Goal: Task Accomplishment & Management: Use online tool/utility

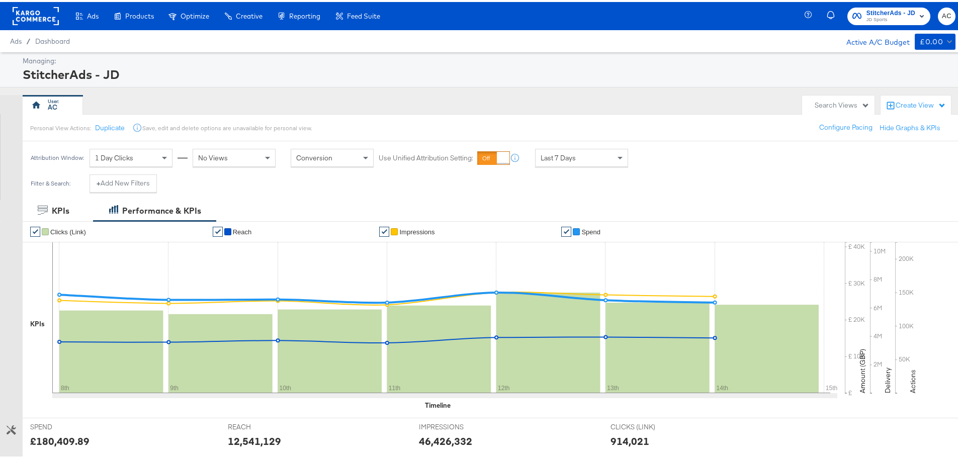
click at [880, 9] on span "StitcherAds - JD" at bounding box center [890, 11] width 49 height 11
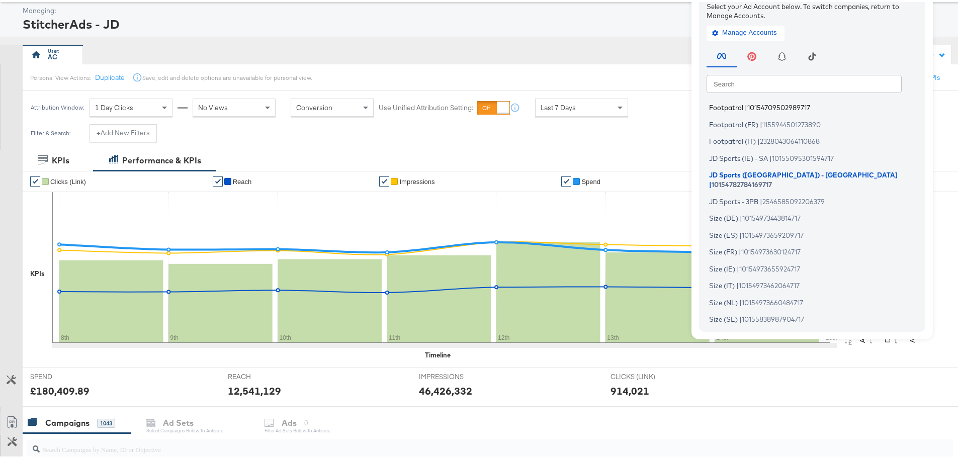
click at [730, 105] on span "Footpatrol" at bounding box center [726, 106] width 34 height 8
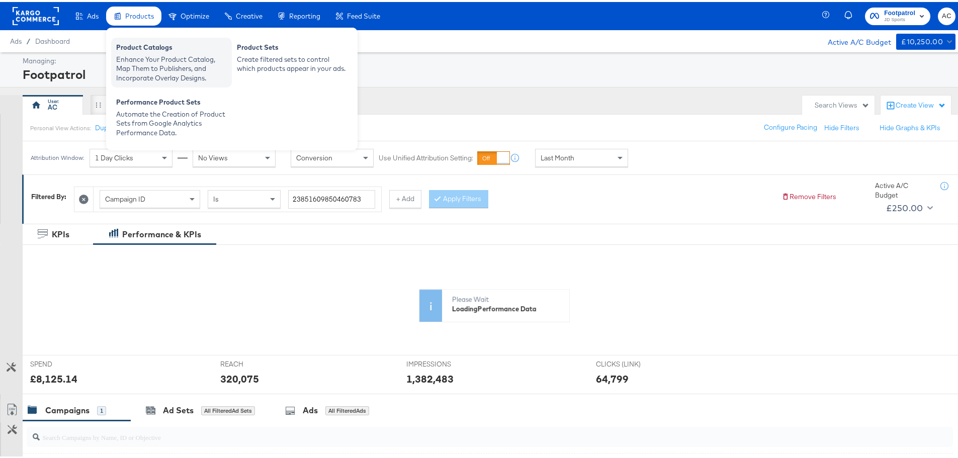
click at [137, 43] on div "Product Catalogs" at bounding box center [171, 47] width 111 height 12
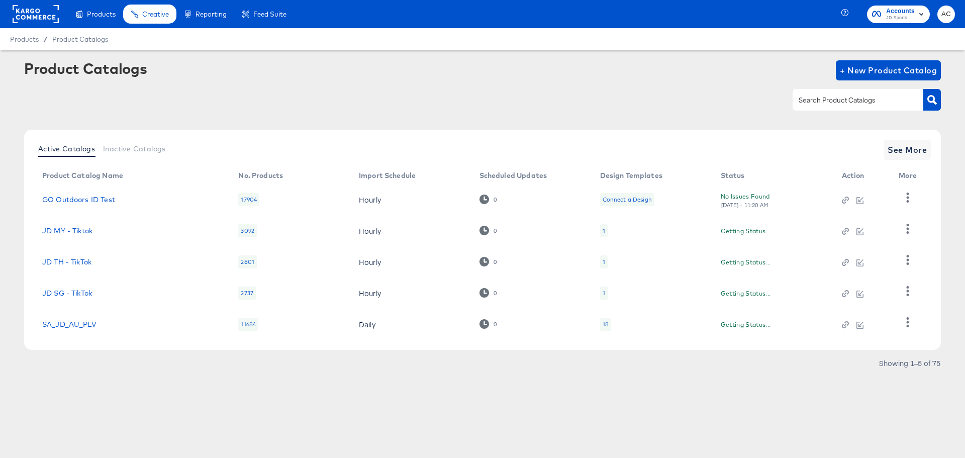
click at [835, 105] on input "text" at bounding box center [850, 101] width 107 height 12
type input "footpatrol"
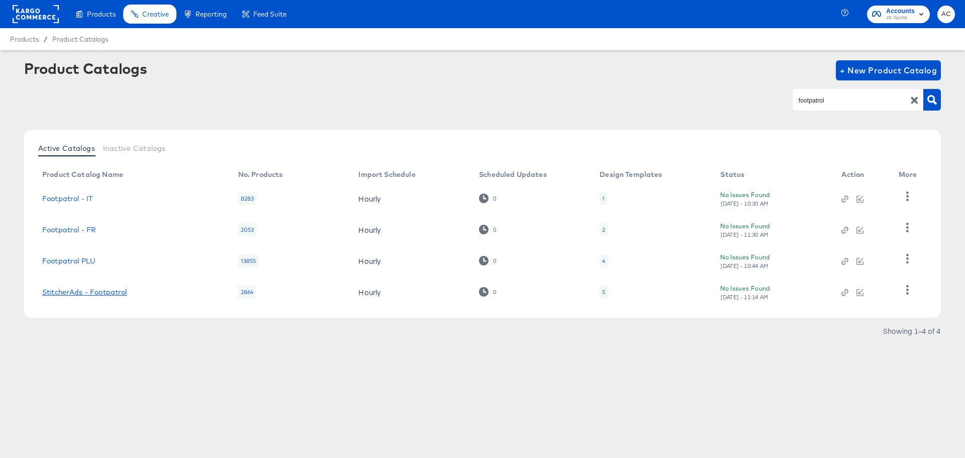
click at [107, 290] on link "StitcherAds - Footpatrol" at bounding box center [84, 292] width 85 height 8
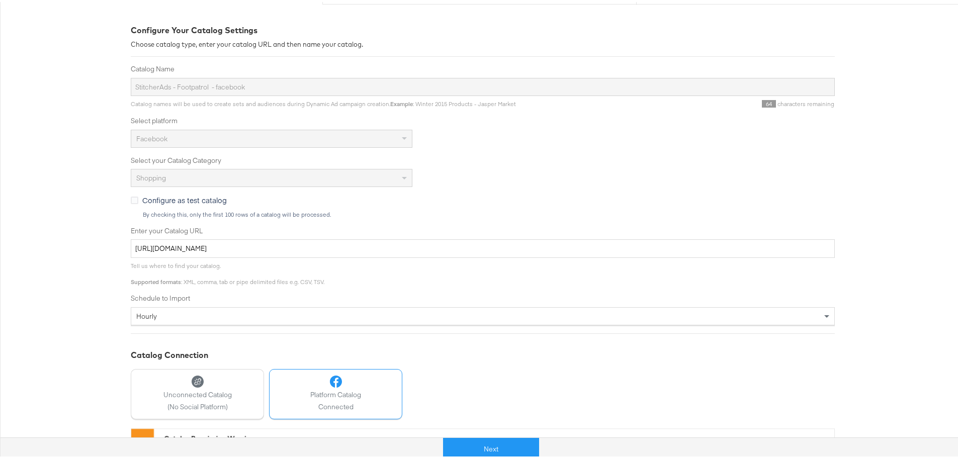
scroll to position [201, 0]
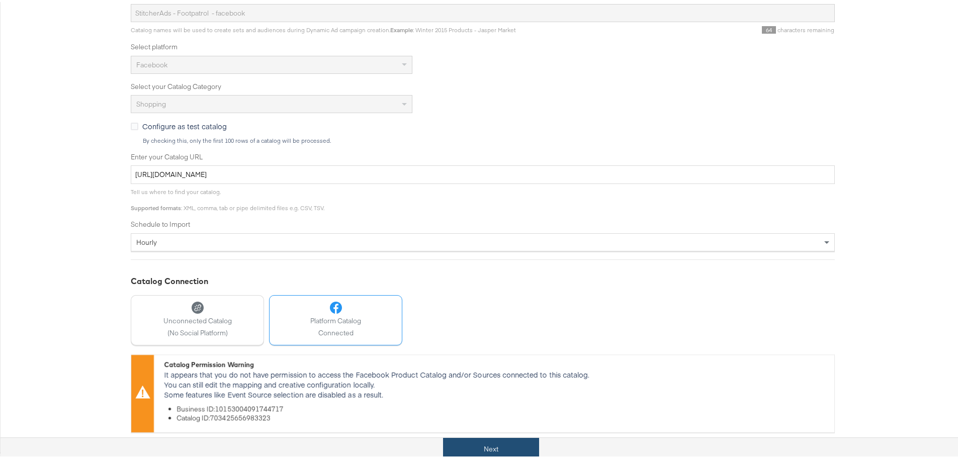
click at [492, 443] on button "Next" at bounding box center [491, 447] width 96 height 23
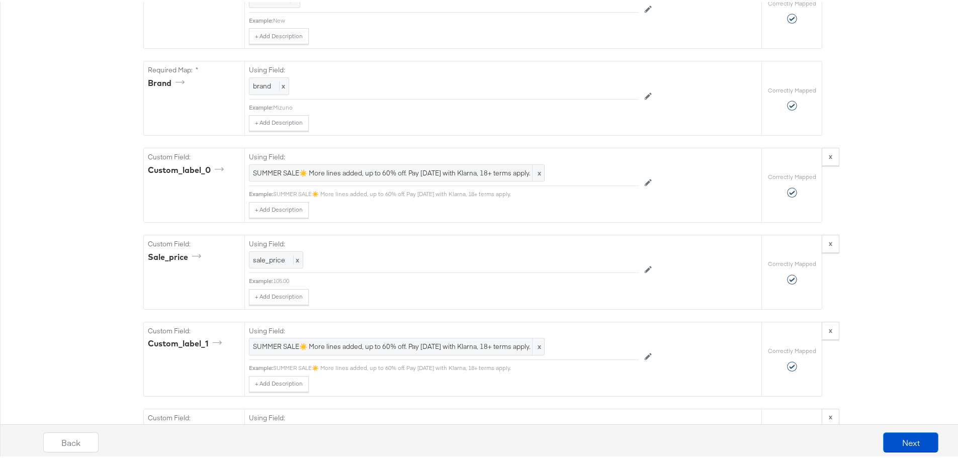
scroll to position [805, 0]
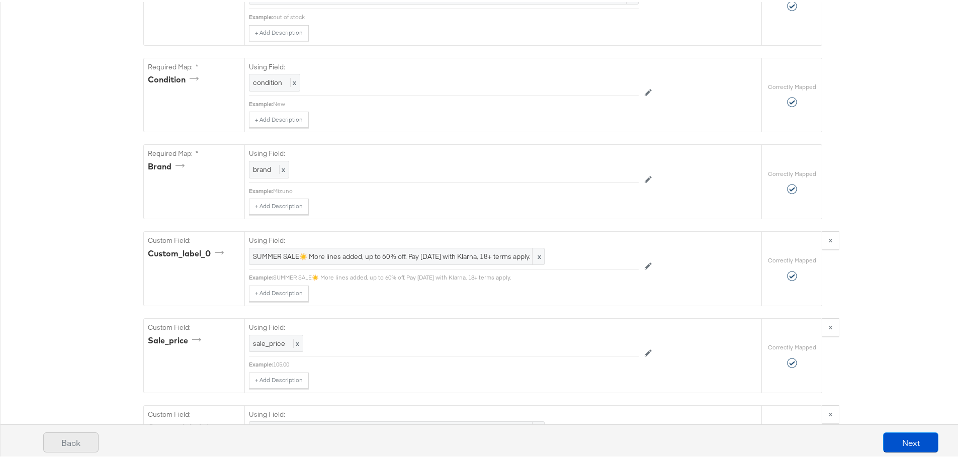
click at [65, 442] on button "Back" at bounding box center [70, 440] width 55 height 20
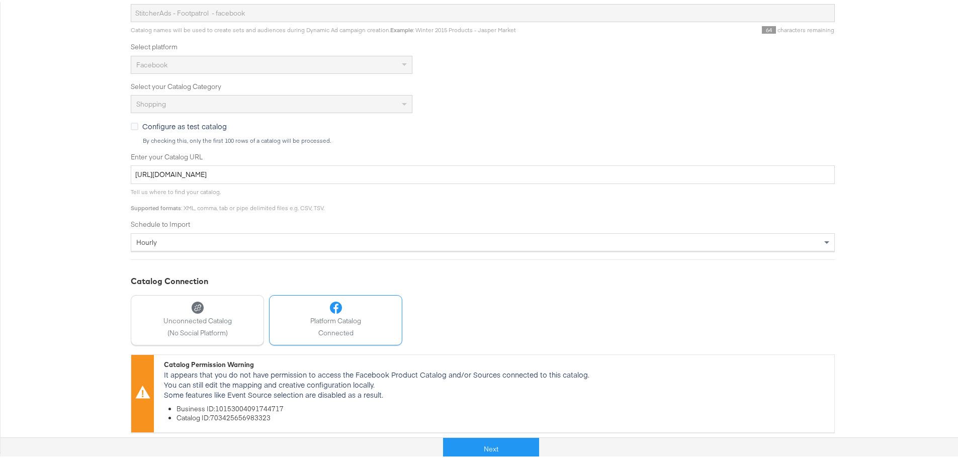
scroll to position [0, 0]
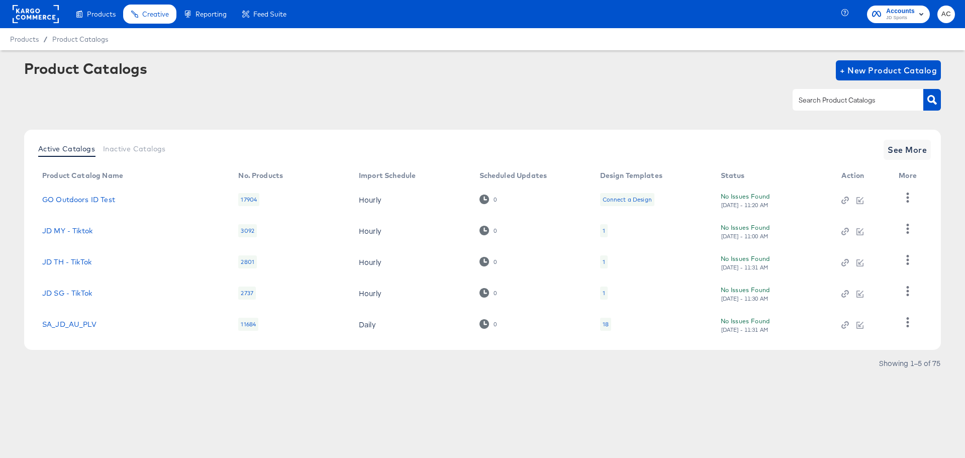
click at [0, 0] on div "Enhance Your Product Catalog, Map Them to Publishers, and Incorporate Overlay D…" at bounding box center [0, 0] width 0 height 0
click at [821, 105] on input "text" at bounding box center [850, 101] width 107 height 12
type input "footpatrol"
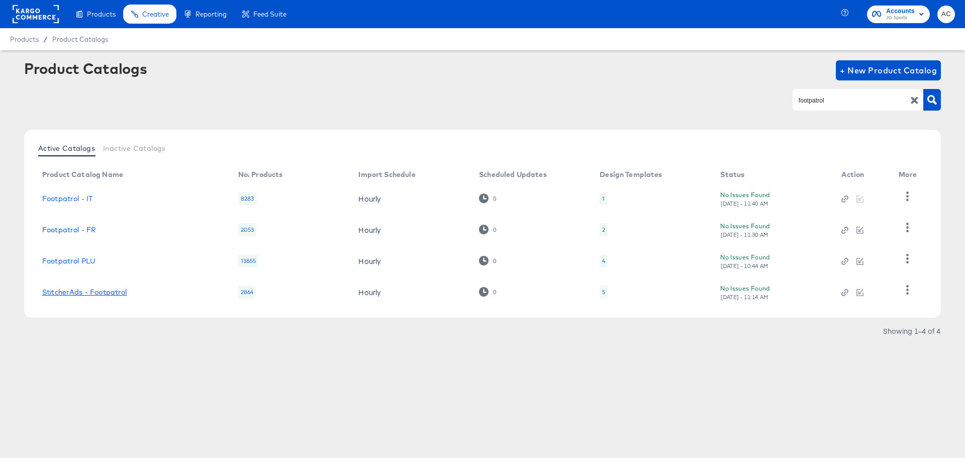
click at [82, 292] on link "StitcherAds - Footpatrol" at bounding box center [84, 292] width 85 height 8
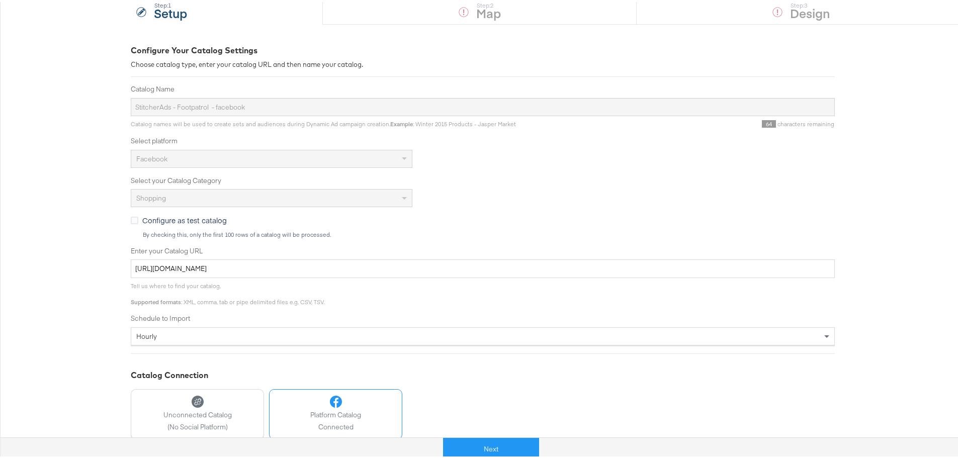
scroll to position [201, 0]
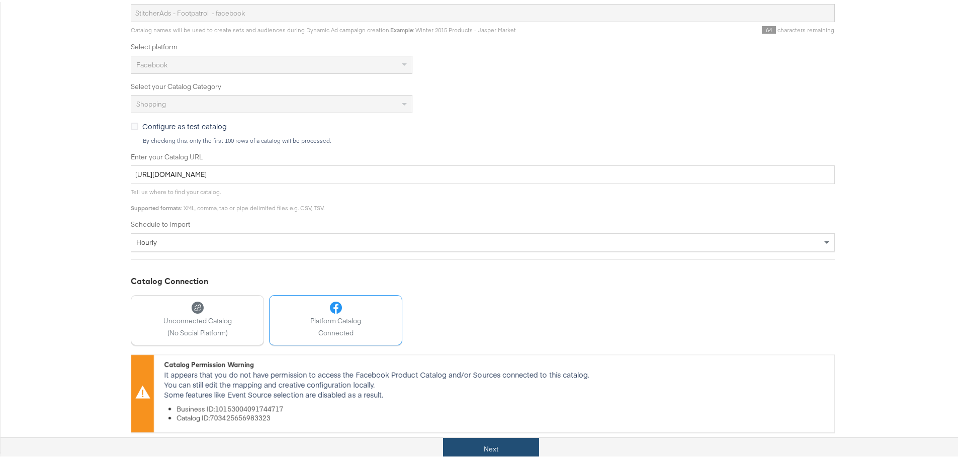
click at [501, 445] on button "Next" at bounding box center [491, 447] width 96 height 23
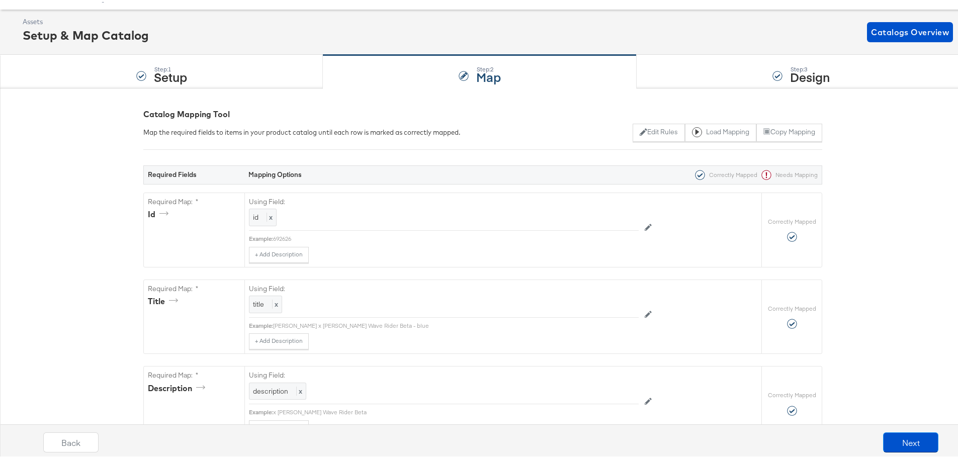
scroll to position [0, 0]
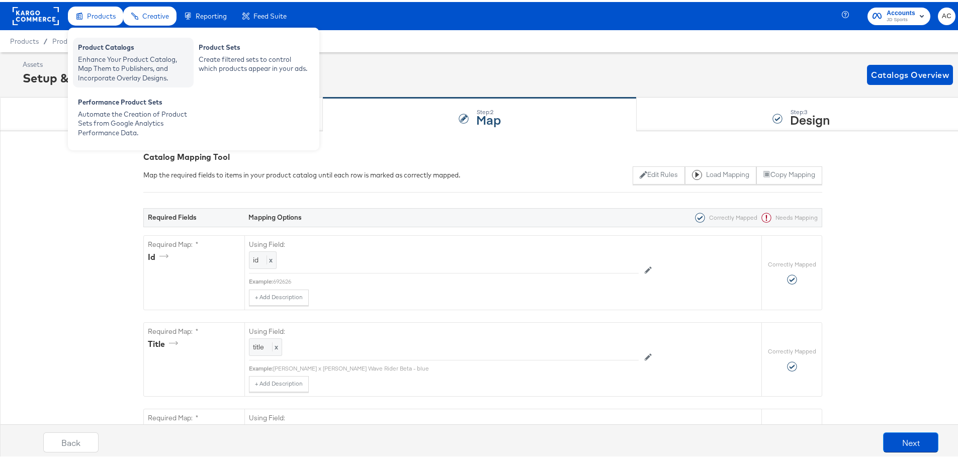
click at [138, 65] on div "Enhance Your Product Catalog, Map Them to Publishers, and Incorporate Overlay D…" at bounding box center [133, 67] width 111 height 28
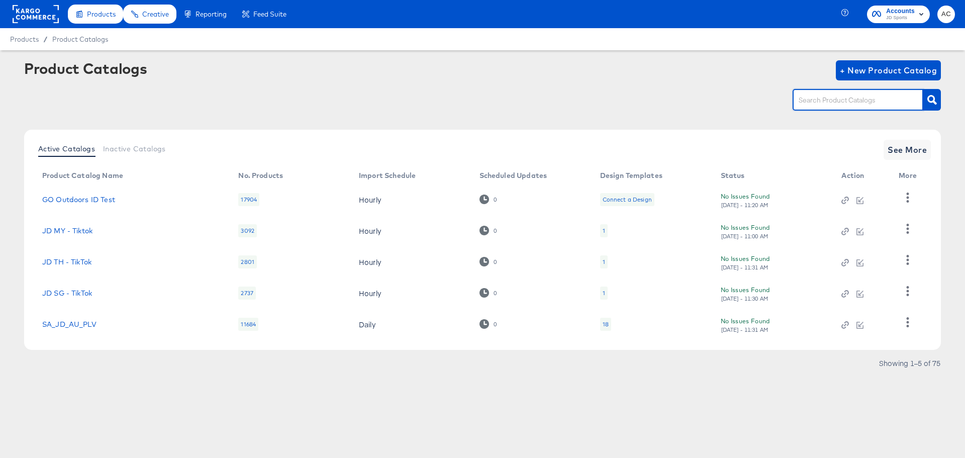
click at [824, 102] on input "text" at bounding box center [850, 101] width 107 height 12
type input "footpatrol"
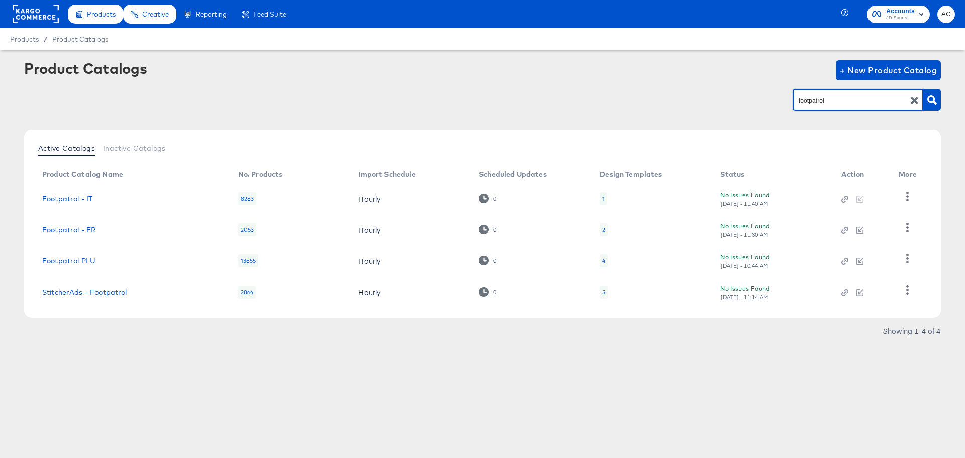
click at [71, 255] on td "Footpatrol PLU" at bounding box center [132, 260] width 196 height 31
click at [71, 260] on link "Footpatrol PLU" at bounding box center [68, 261] width 53 height 8
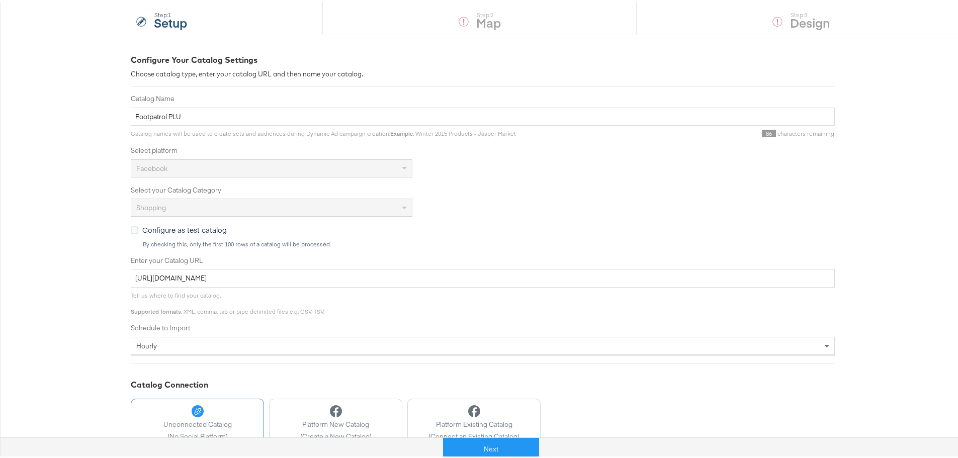
scroll to position [170, 0]
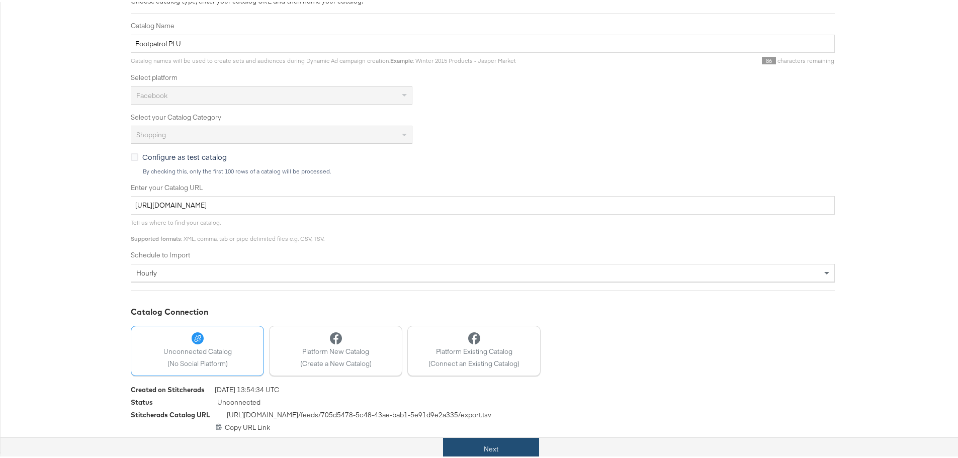
click at [507, 439] on button "Next" at bounding box center [491, 447] width 96 height 23
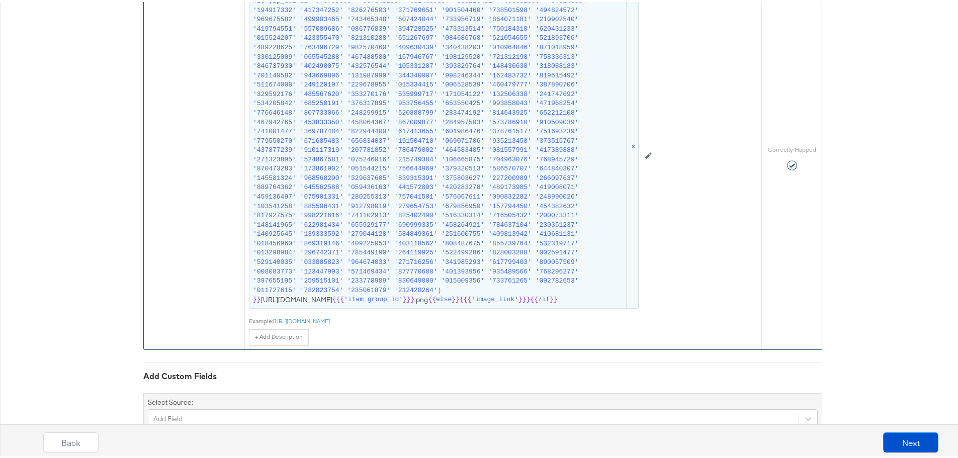
scroll to position [1958, 0]
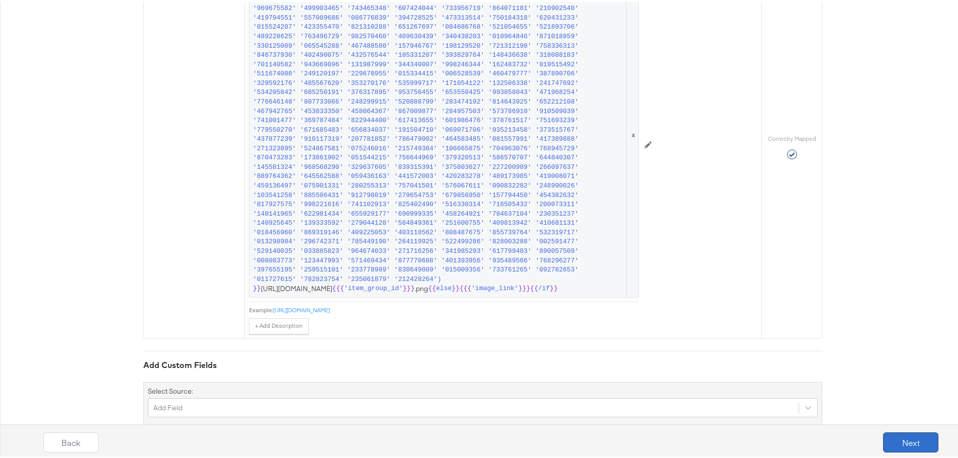
click at [888, 436] on button "Next" at bounding box center [910, 440] width 55 height 20
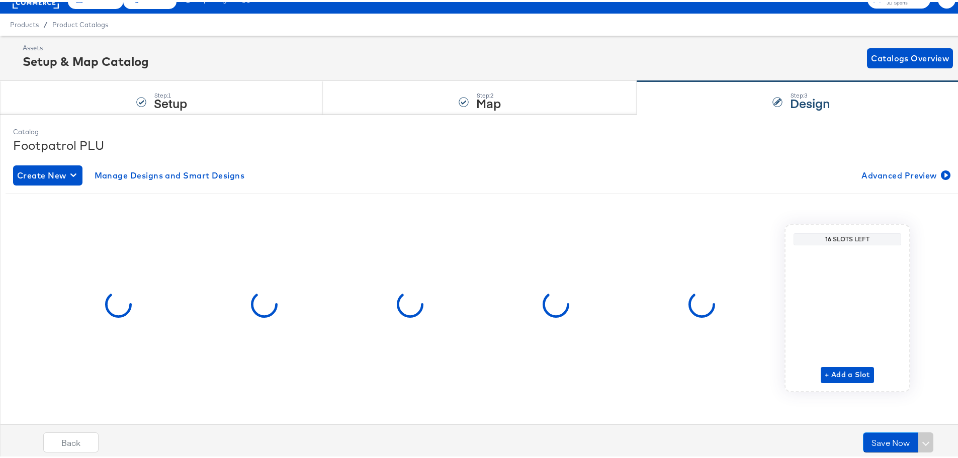
scroll to position [22, 0]
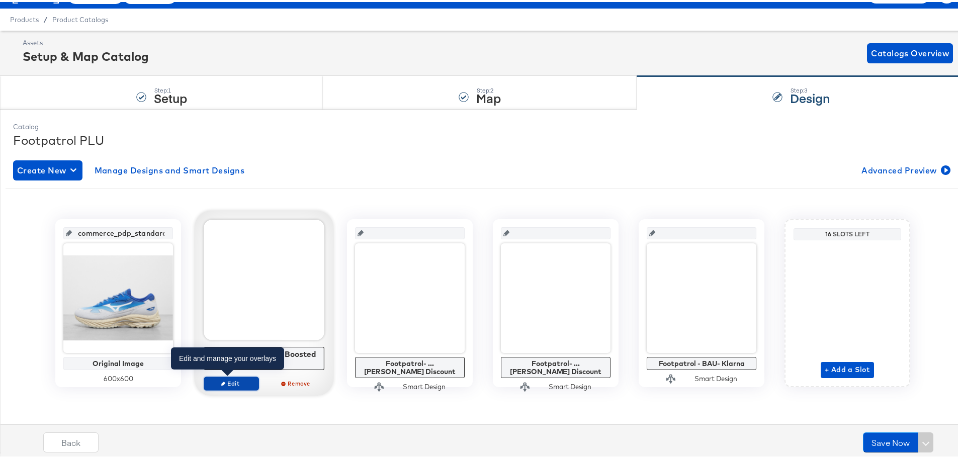
click at [233, 382] on span "Edit" at bounding box center [231, 382] width 46 height 8
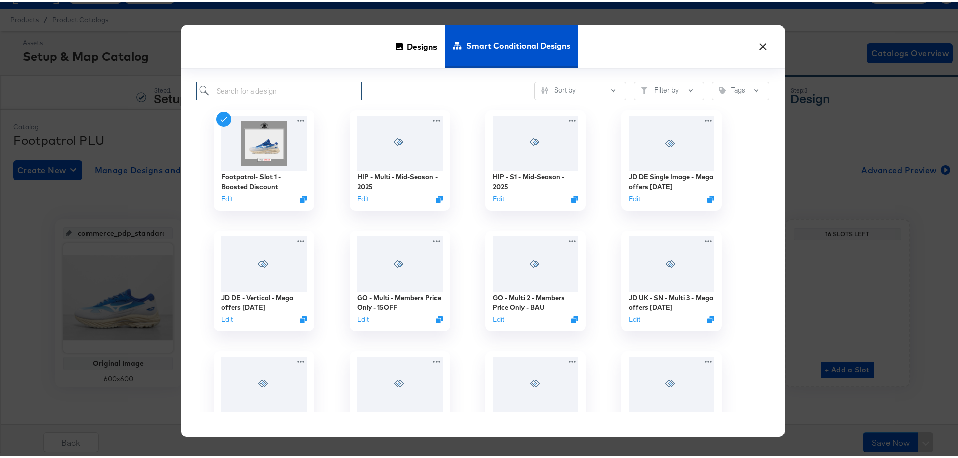
click at [252, 89] on input "search" at bounding box center [278, 89] width 165 height 19
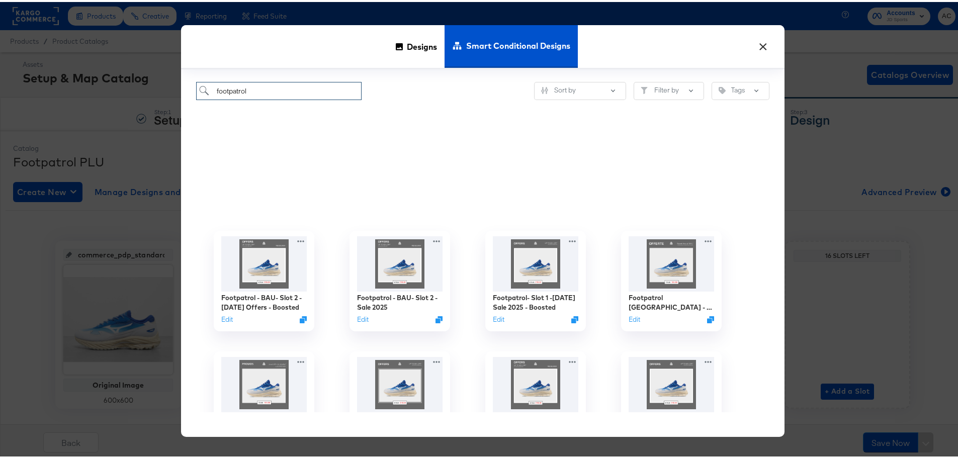
scroll to position [302, 0]
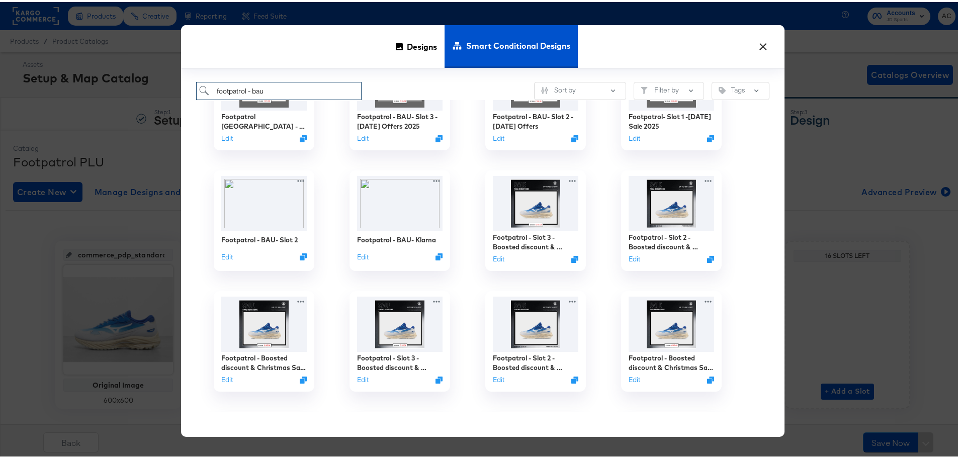
type input "footpatrol - bau"
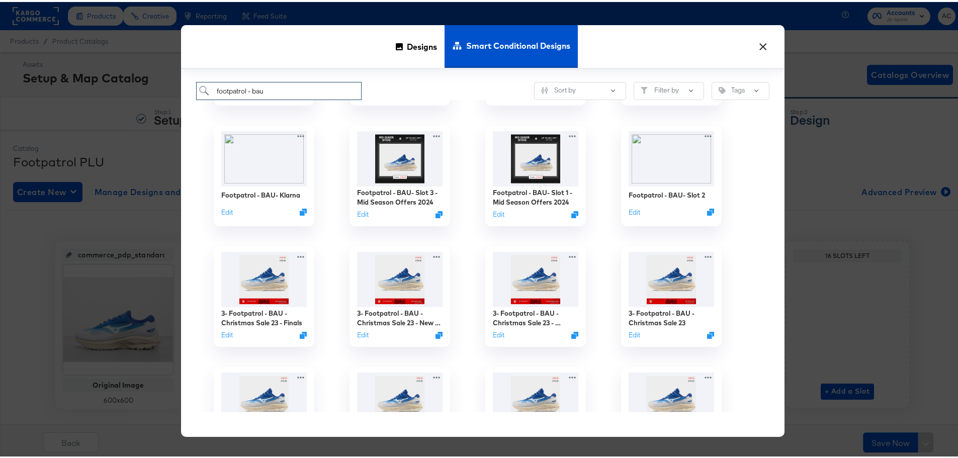
scroll to position [251, 0]
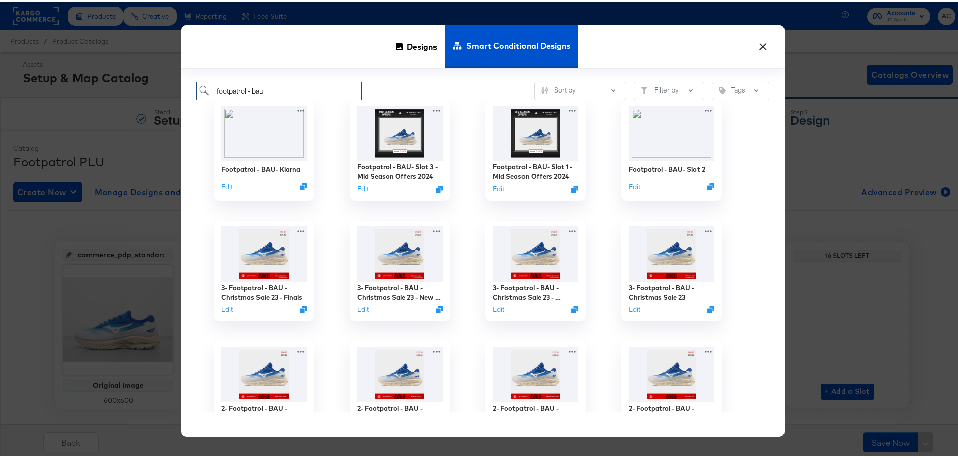
drag, startPoint x: 213, startPoint y: 88, endPoint x: 130, endPoint y: 86, distance: 83.0
click at [123, 86] on div "× Designs Smart Conditional Designs footpatrol - bau Sort by Filter by Tags Foo…" at bounding box center [482, 229] width 965 height 458
paste input "Footpatrol- Slot 1 -General Sale"
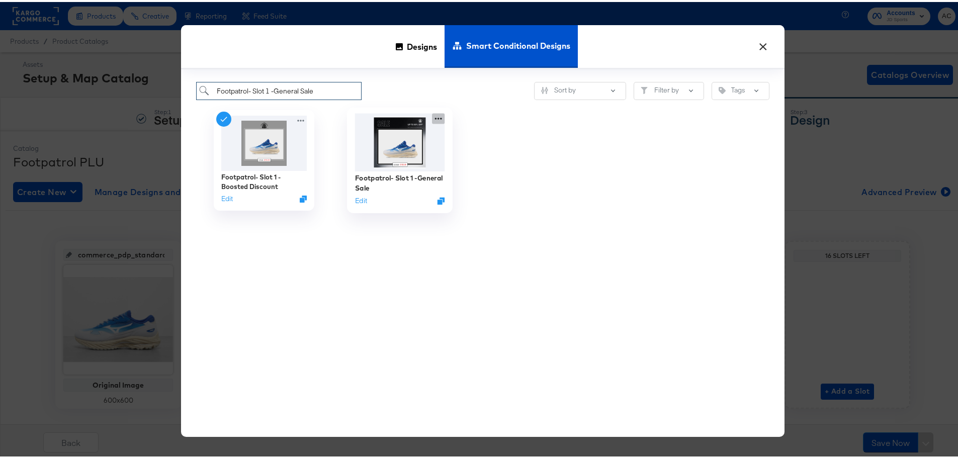
click at [433, 116] on icon at bounding box center [438, 117] width 13 height 11
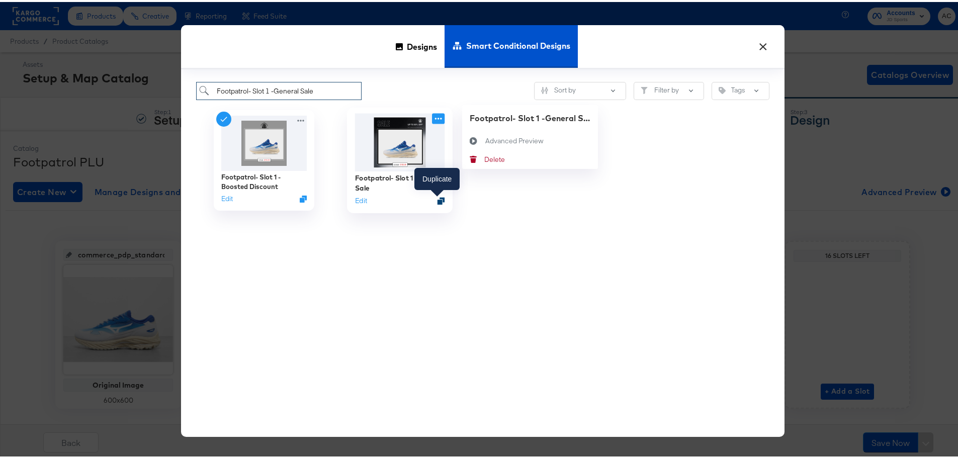
click at [438, 201] on icon "Duplicate" at bounding box center [441, 199] width 8 height 8
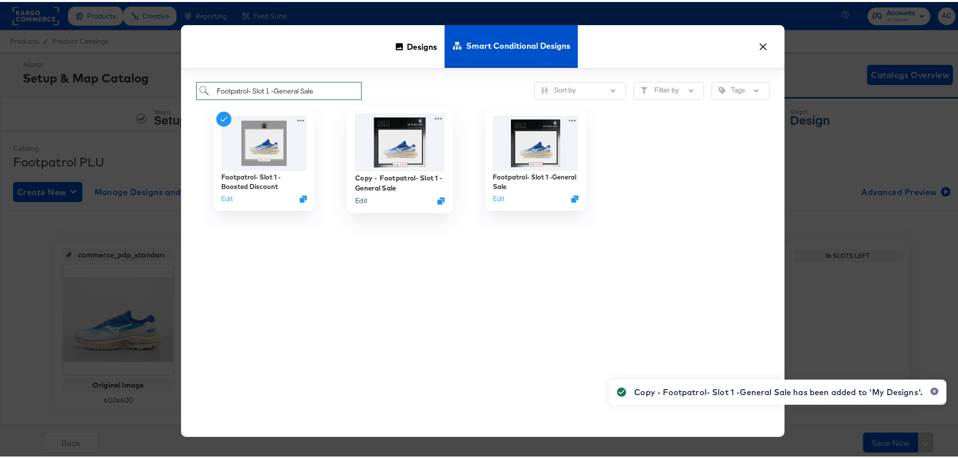
type input "Footpatrol- Slot 1 -General Sale"
click at [358, 200] on button "Edit" at bounding box center [361, 199] width 12 height 10
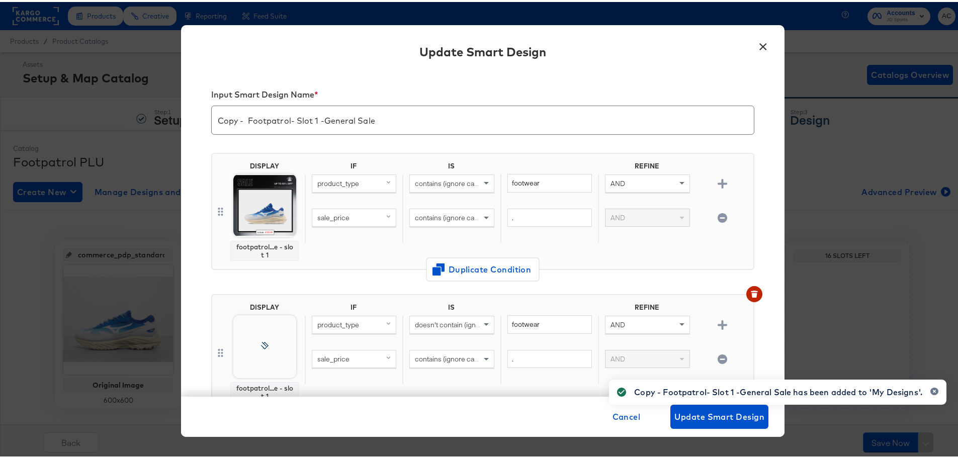
click at [262, 128] on input "Copy - Footpatrol- Slot 1 -General Sale" at bounding box center [483, 114] width 542 height 28
drag, startPoint x: 244, startPoint y: 117, endPoint x: 183, endPoint y: 118, distance: 61.4
click at [183, 118] on div "Input Smart Design Name * Copy - Footpatrol- Slot 1 -General Sale DISPLAY footp…" at bounding box center [482, 231] width 603 height 325
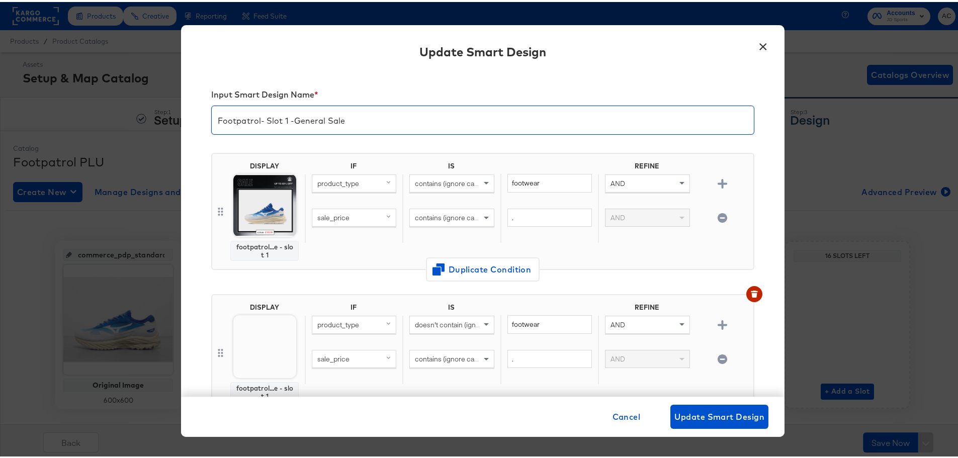
drag, startPoint x: 385, startPoint y: 123, endPoint x: 269, endPoint y: 116, distance: 116.3
click at [269, 116] on input "Footpatrol- Slot 1 -General Sale" at bounding box center [483, 114] width 542 height 28
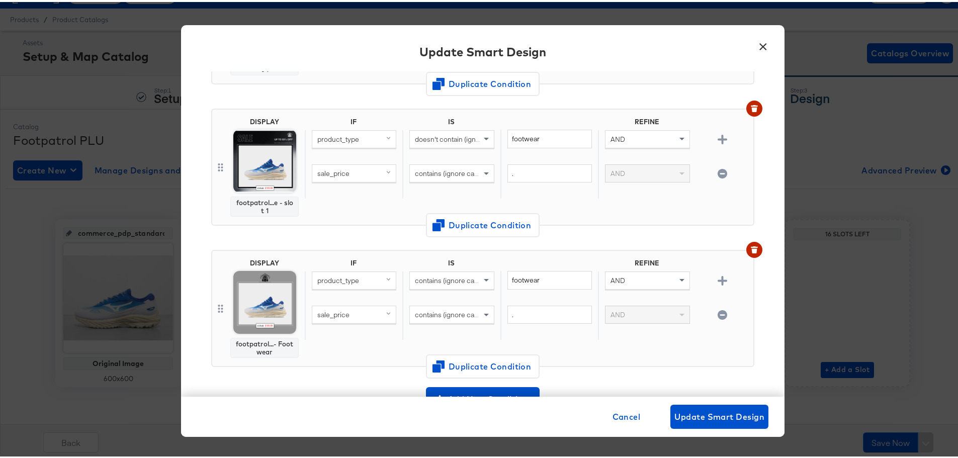
scroll to position [58, 0]
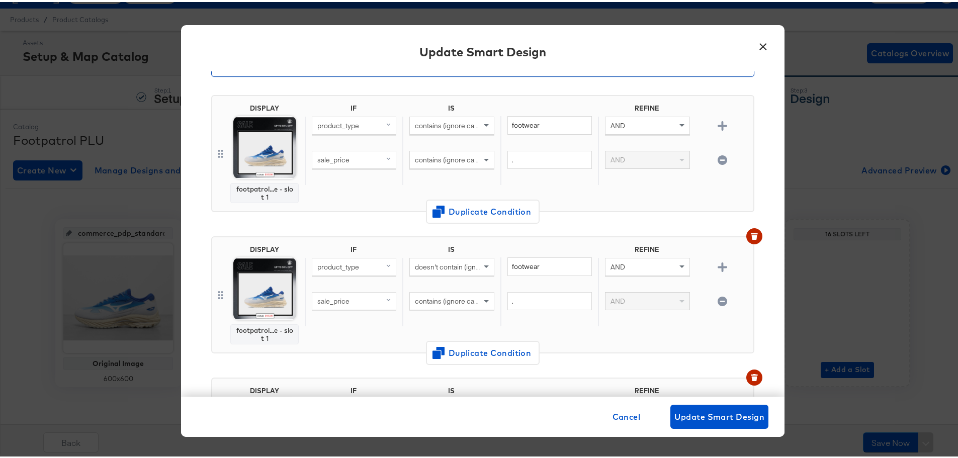
type input "Footpatrol- Mid Season Sale 25"
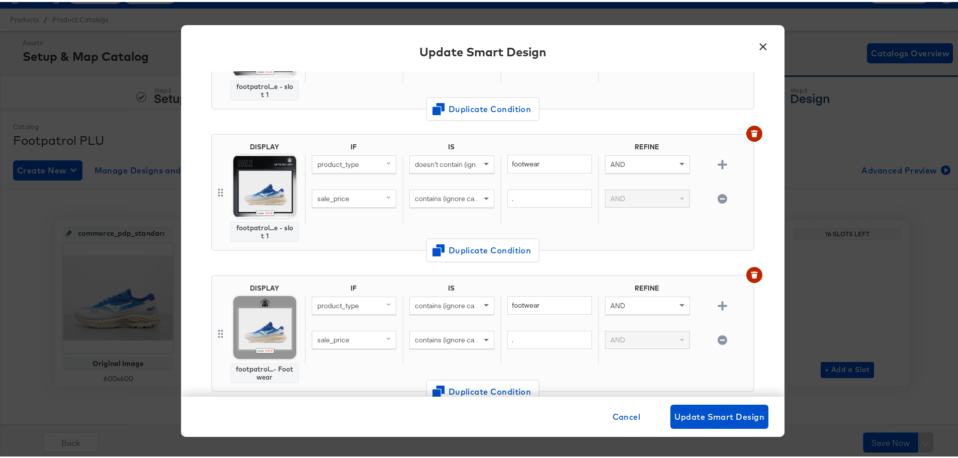
scroll to position [259, 0]
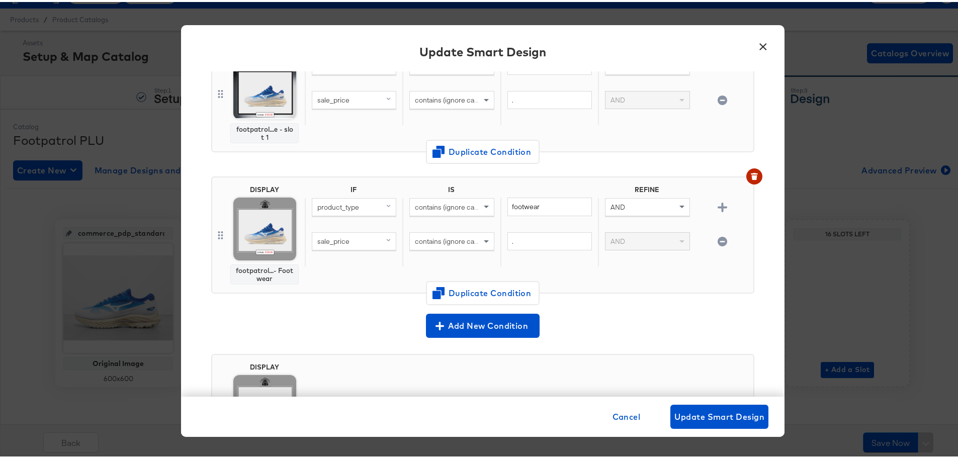
click at [471, 238] on span "contains (ignore case)" at bounding box center [449, 239] width 69 height 9
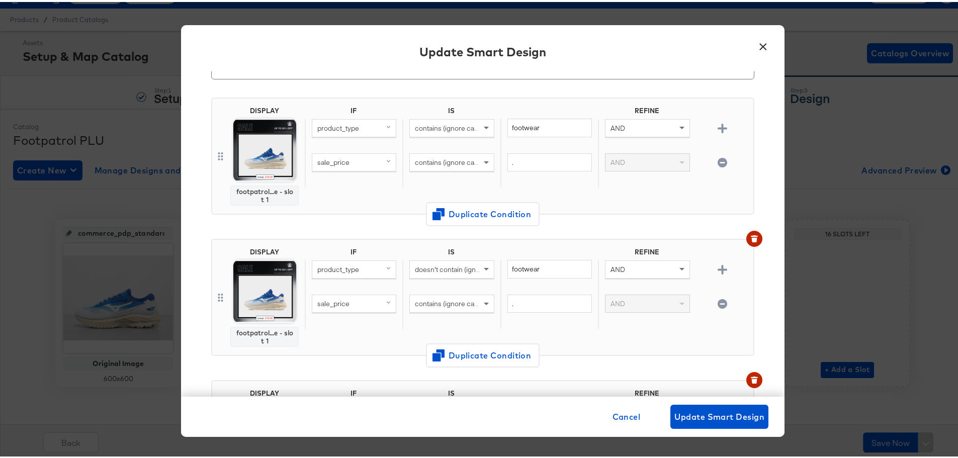
scroll to position [8, 0]
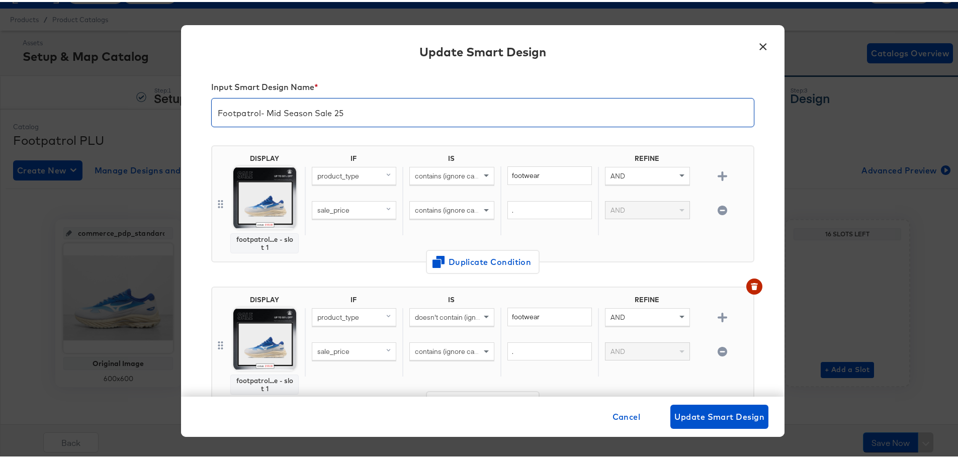
drag, startPoint x: 364, startPoint y: 113, endPoint x: 154, endPoint y: 116, distance: 209.7
click at [188, 108] on div "Input Smart Design Name * Footpatrol- Mid Season Sale 25 DISPLAY footpatrol...e…" at bounding box center [482, 231] width 603 height 325
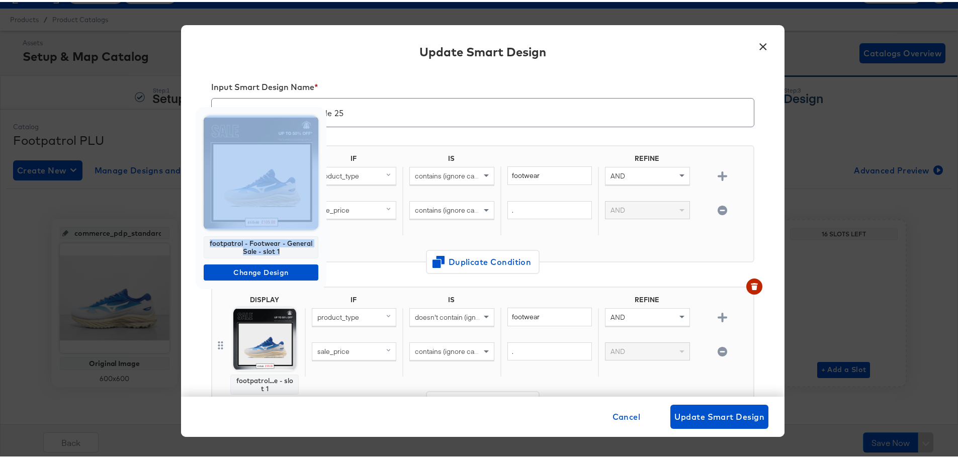
drag, startPoint x: 288, startPoint y: 250, endPoint x: 202, endPoint y: 231, distance: 88.1
click at [202, 231] on div "footpatrol - Footwear - General Sale - slot 1 Change Design" at bounding box center [261, 196] width 131 height 182
click at [247, 241] on div "footpatrol - Footwear - General Sale - slot 1" at bounding box center [261, 245] width 115 height 22
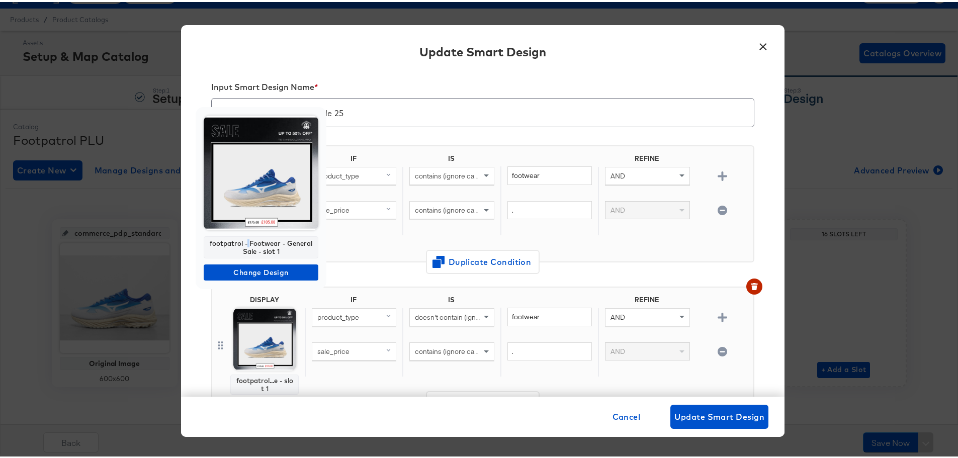
click at [247, 241] on div "footpatrol - Footwear - General Sale - slot 1" at bounding box center [261, 245] width 115 height 22
drag, startPoint x: 282, startPoint y: 251, endPoint x: 210, endPoint y: 239, distance: 72.9
click at [210, 239] on div "footpatrol - Footwear - General Sale - slot 1" at bounding box center [261, 245] width 115 height 22
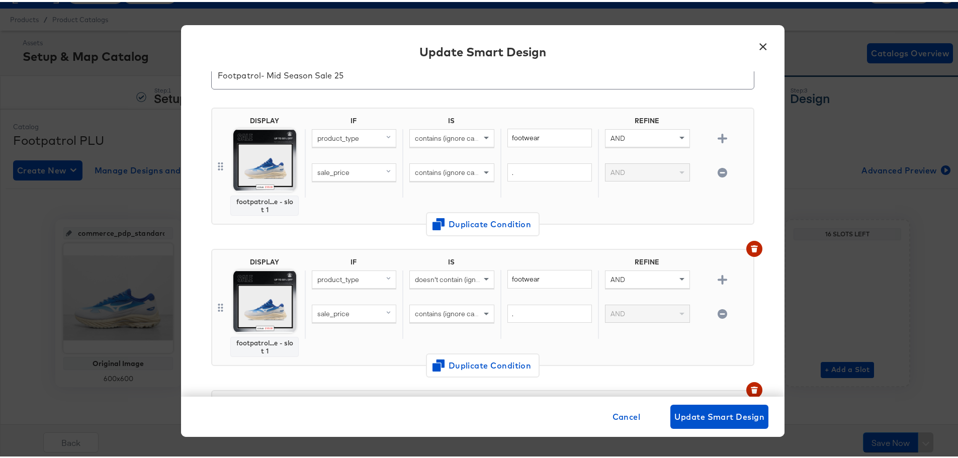
scroll to position [108, 0]
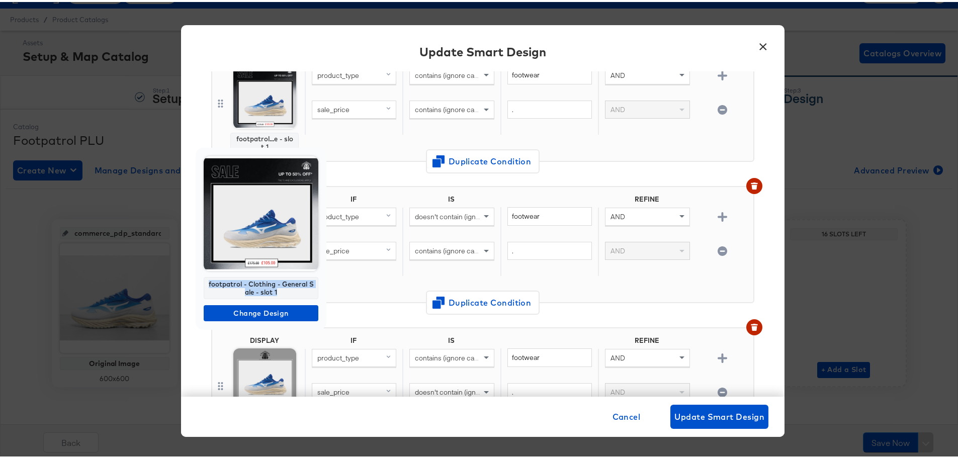
drag, startPoint x: 282, startPoint y: 293, endPoint x: 206, endPoint y: 283, distance: 76.5
click at [206, 283] on div "footpatrol - Clothing - General Sale - slot 1" at bounding box center [261, 286] width 115 height 22
copy div "footpatrol - Clothing - General Sale - slot 1"
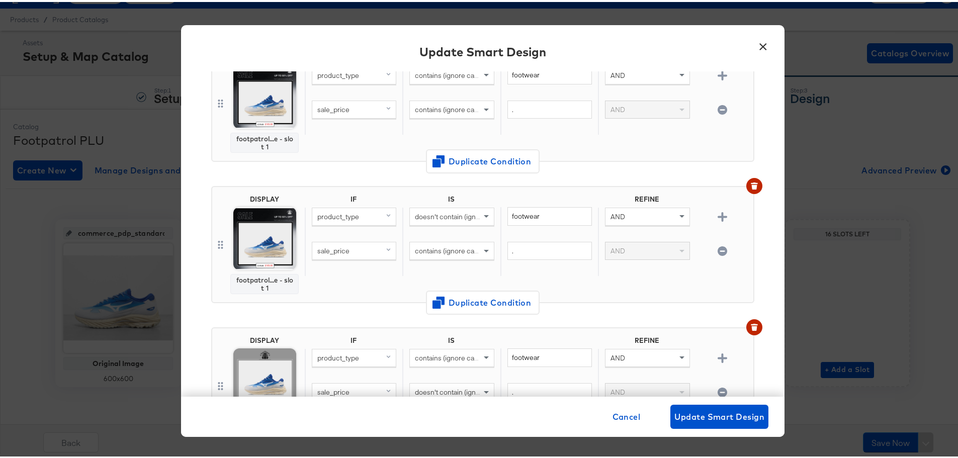
scroll to position [0, 0]
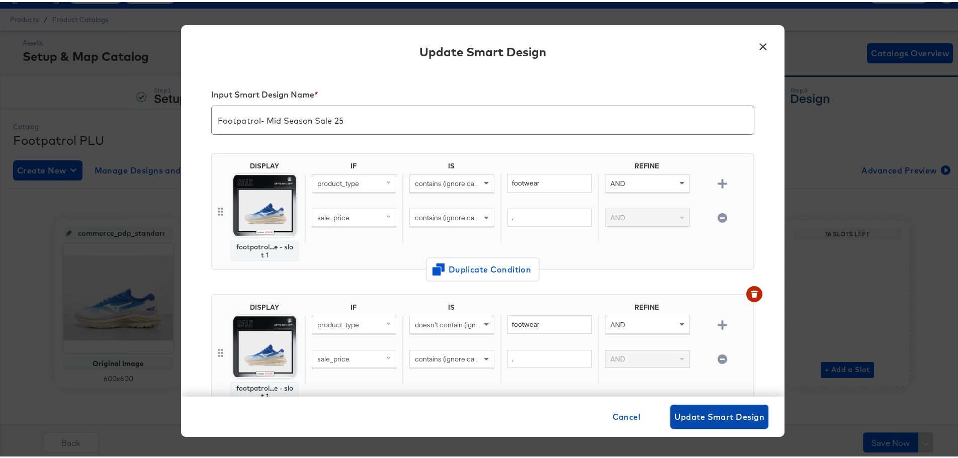
click at [687, 417] on span "Update Smart Design" at bounding box center [719, 415] width 90 height 14
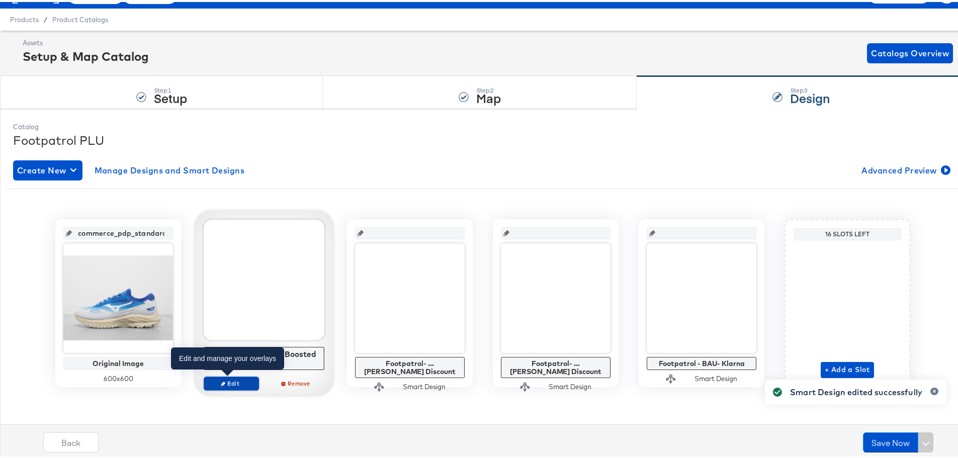
click at [234, 378] on span "Edit" at bounding box center [231, 382] width 46 height 8
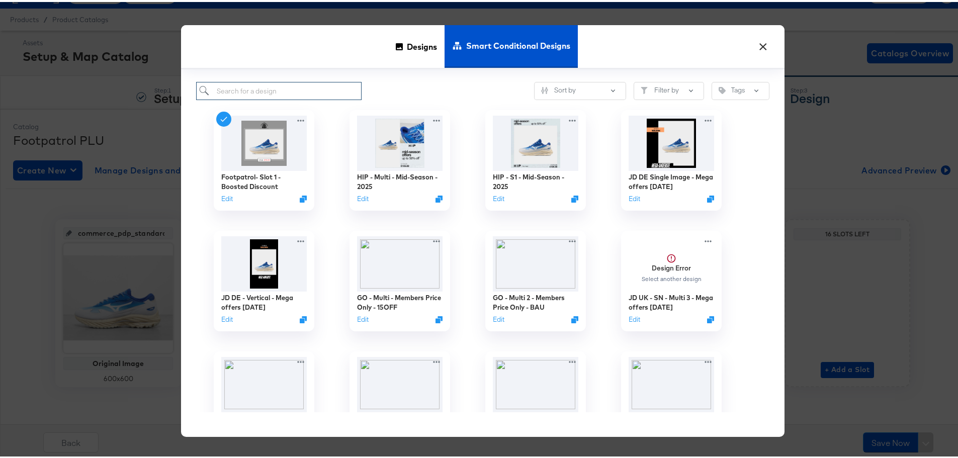
click at [275, 88] on input "search" at bounding box center [278, 89] width 165 height 19
paste input "footpatrol - Footwear - General Sale - slot 1"
type input "footpatrol - Footwear - General Sale - slot 1"
click at [407, 45] on span "Designs" at bounding box center [422, 44] width 30 height 44
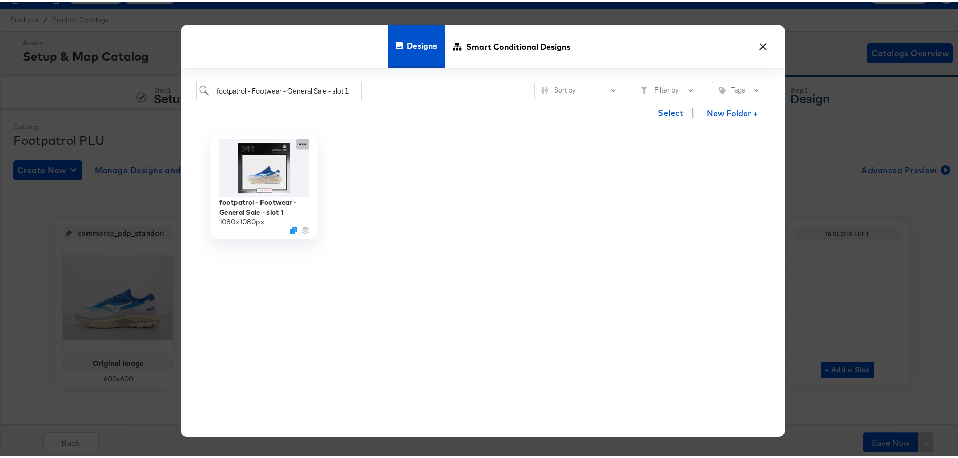
click at [296, 143] on icon at bounding box center [302, 142] width 13 height 11
click at [290, 231] on icon "Duplicate" at bounding box center [294, 228] width 8 height 8
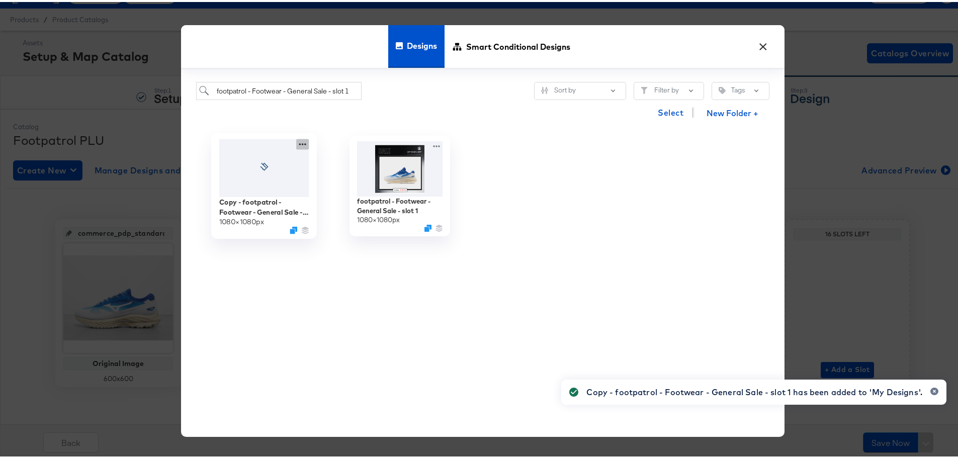
click at [300, 140] on icon at bounding box center [302, 142] width 13 height 11
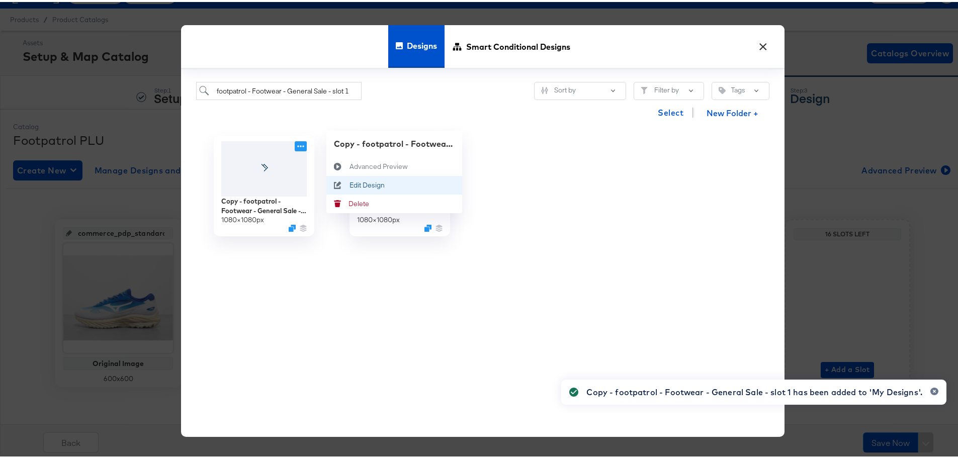
click at [349, 183] on div "Edit Design Edit Design" at bounding box center [349, 183] width 0 height 0
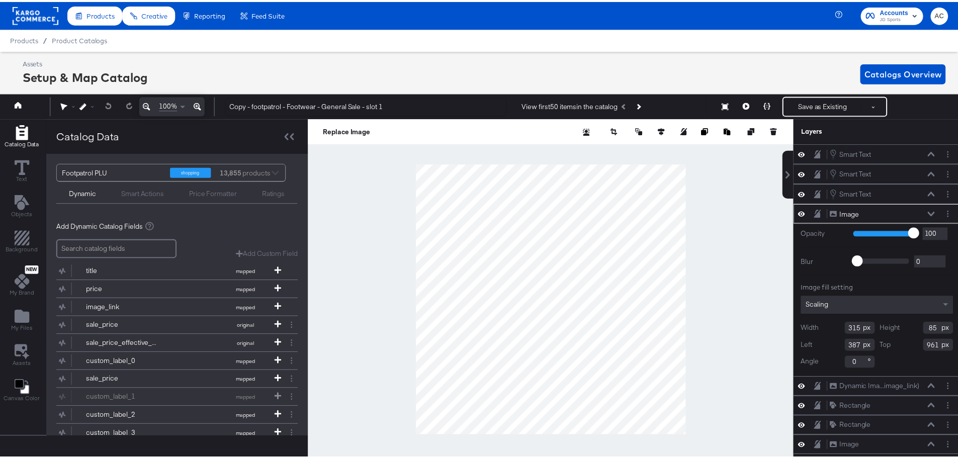
scroll to position [0, 3]
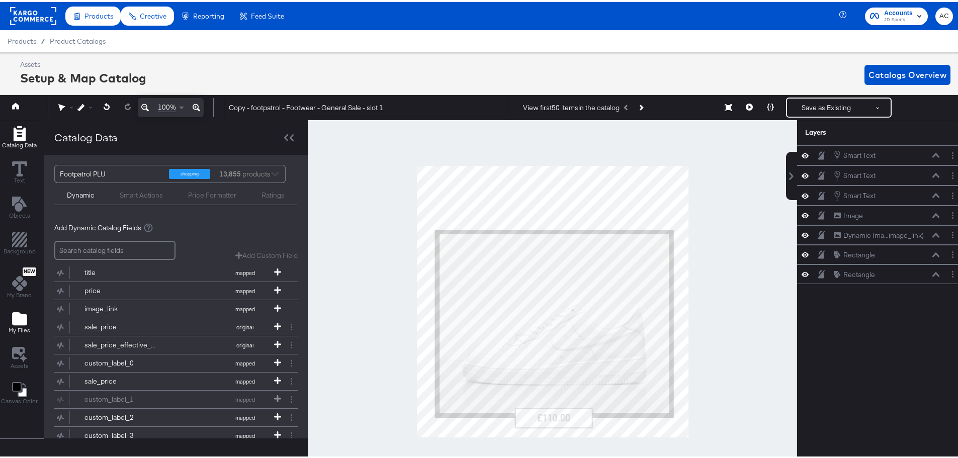
click at [15, 321] on icon "Add Files" at bounding box center [19, 316] width 15 height 13
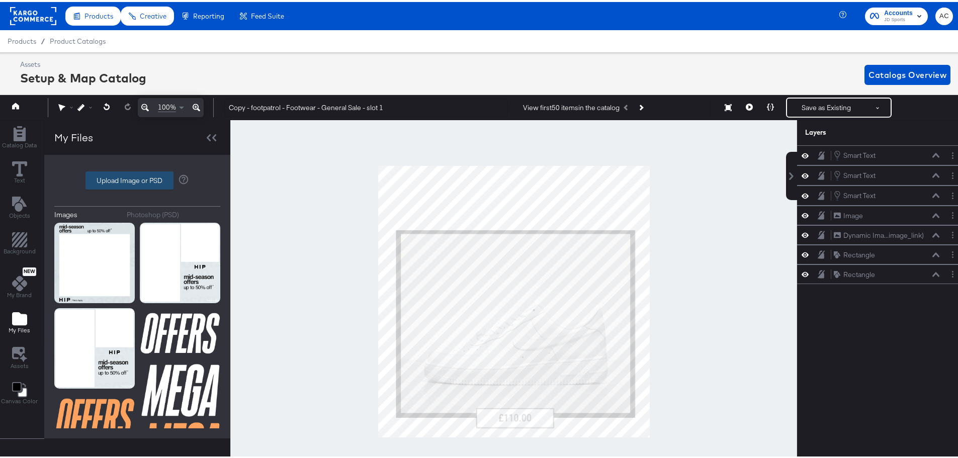
click at [110, 175] on label "Upload Image or PSD" at bounding box center [129, 178] width 87 height 17
click at [137, 179] on input "Upload Image or PSD" at bounding box center [137, 179] width 0 height 0
type input "C:\fakepath\1 Image border – 2.jpg"
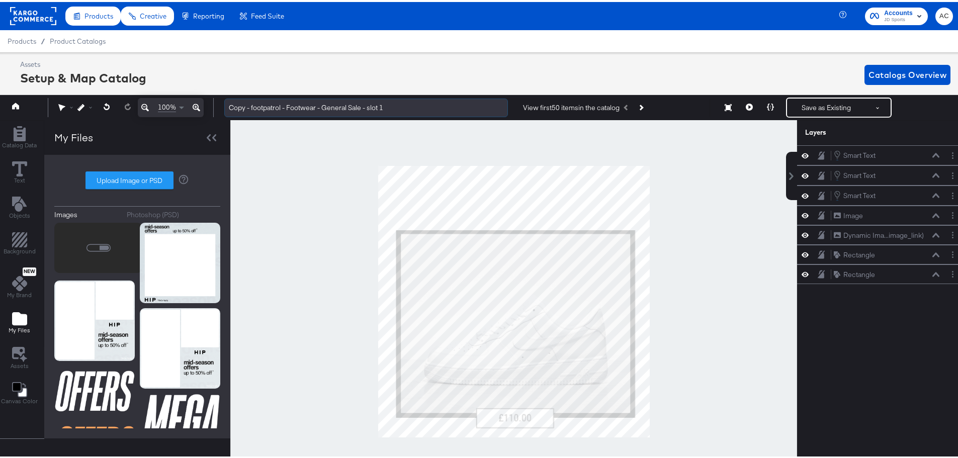
drag, startPoint x: 251, startPoint y: 106, endPoint x: 279, endPoint y: 108, distance: 27.7
click at [216, 106] on div "Copy - footpatrol - Footwear - General Sale - slot 1 View first 50 items in the…" at bounding box center [585, 106] width 739 height 20
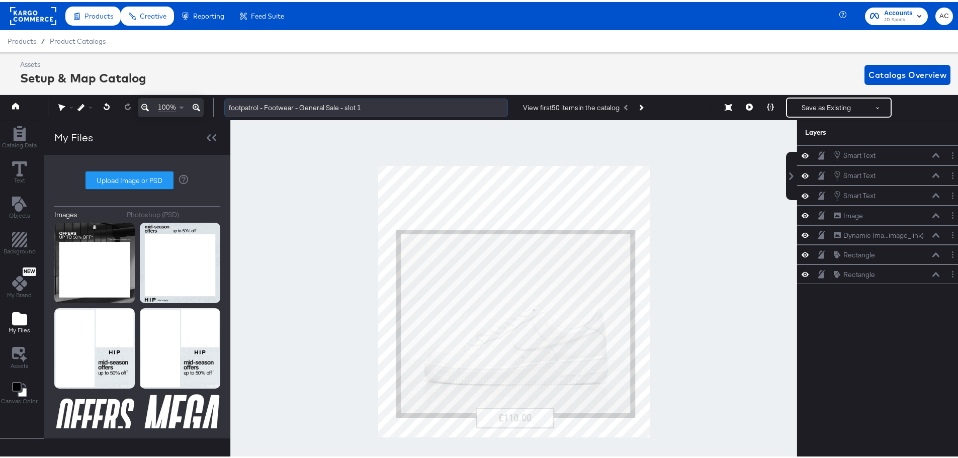
click at [340, 105] on input "footpatrol - Footwear - General Sale - slot 1" at bounding box center [366, 106] width 284 height 19
click at [388, 105] on input "footpatrol - Footwear - mid season sale - slot 1" at bounding box center [366, 106] width 284 height 19
drag, startPoint x: 236, startPoint y: 113, endPoint x: 215, endPoint y: 114, distance: 21.1
click at [215, 114] on div "100% footpatrol - Footwear - mid season sale View first 50 items in the catalog…" at bounding box center [480, 105] width 970 height 25
type input "footpatrol - Footwear - mid season sale"
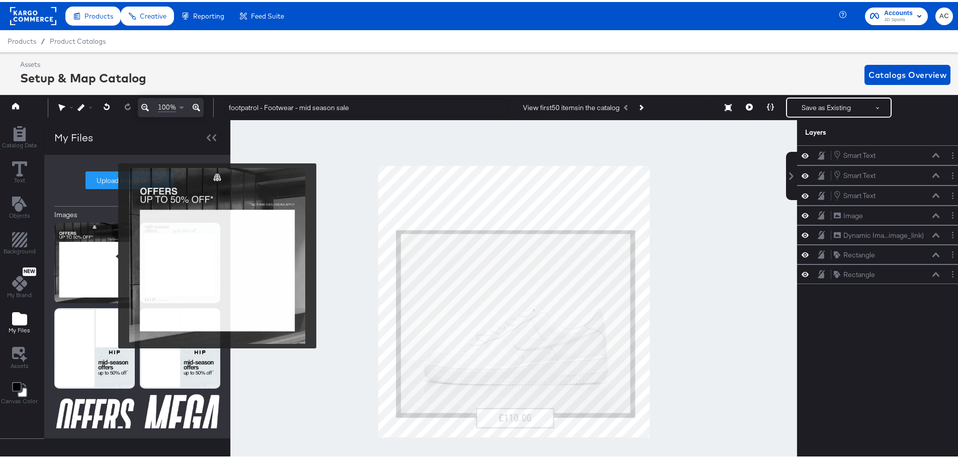
click at [104, 242] on img at bounding box center [94, 261] width 80 height 80
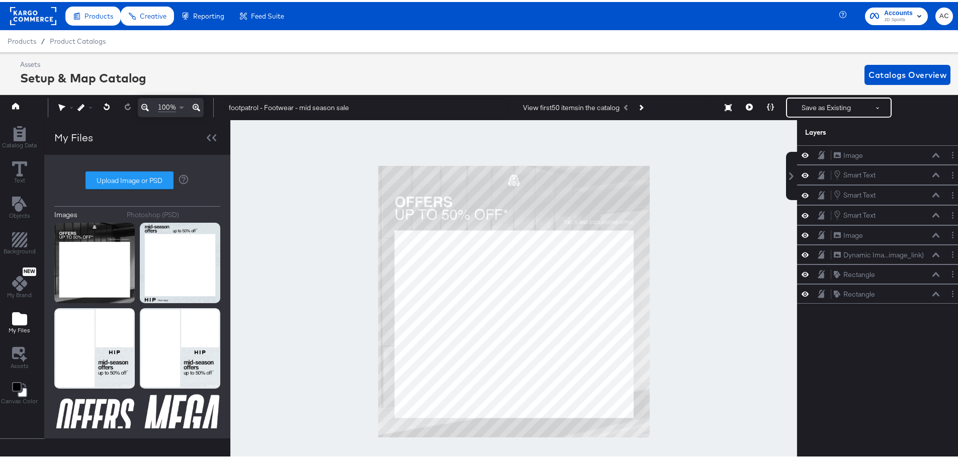
click at [649, 275] on div at bounding box center [513, 299] width 567 height 363
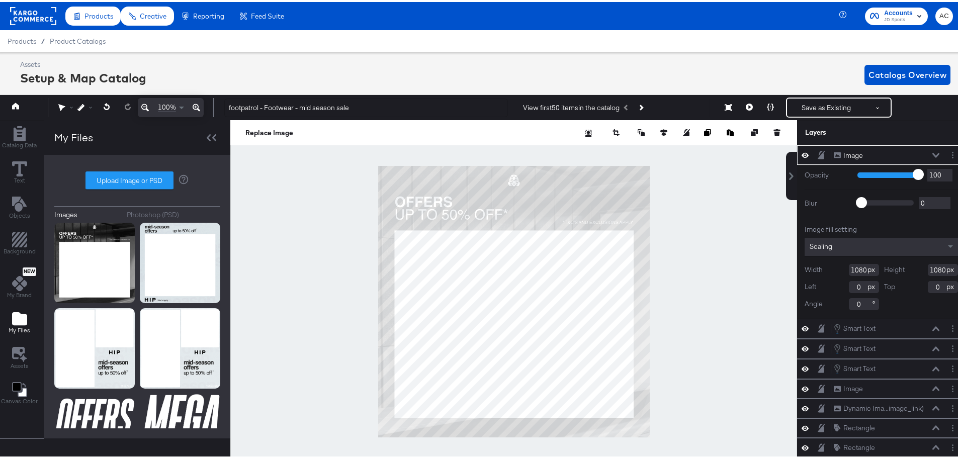
click at [930, 147] on div "Image Image" at bounding box center [881, 153] width 168 height 20
click at [932, 152] on icon at bounding box center [935, 153] width 7 height 5
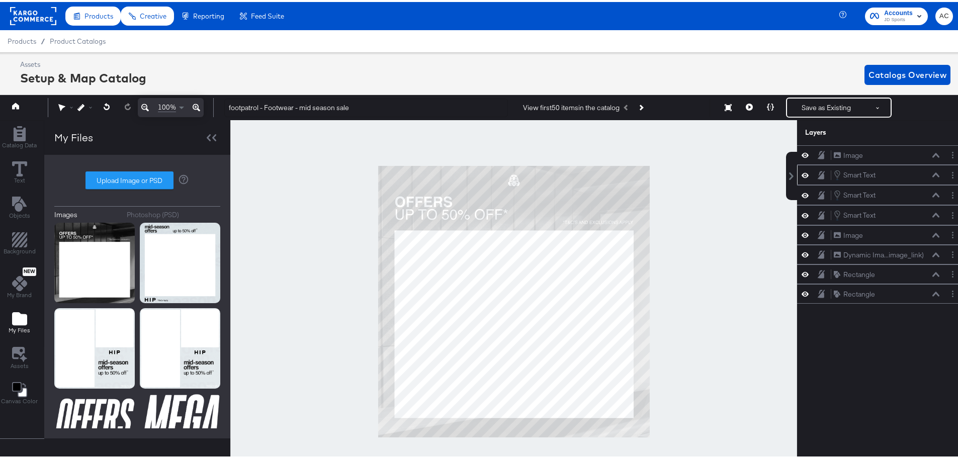
drag, startPoint x: 849, startPoint y: 155, endPoint x: 892, endPoint y: 166, distance: 44.1
click at [861, 263] on div "Image Image Smart Text Smart Text Smart Text Smart Text Smart Text Smart Text I…" at bounding box center [881, 222] width 168 height 158
drag, startPoint x: 899, startPoint y: 150, endPoint x: 892, endPoint y: 304, distance: 154.0
click at [892, 307] on div "Image Image" at bounding box center [853, 312] width 107 height 11
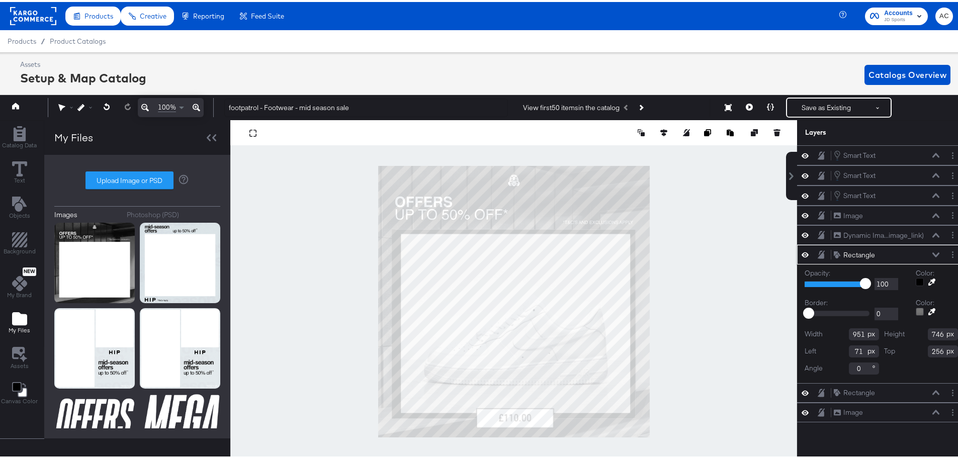
type input "54"
type input "253"
type input "970"
type input "752"
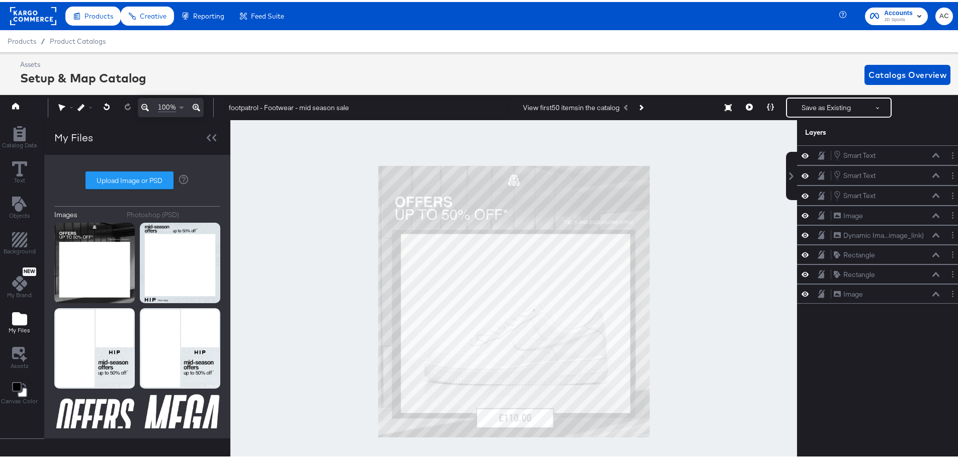
click at [714, 278] on div at bounding box center [513, 299] width 567 height 363
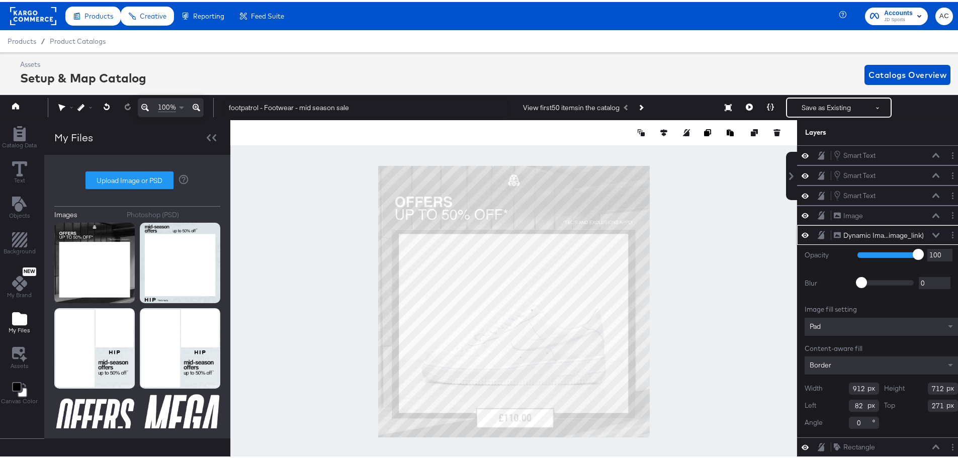
type input "81"
click at [683, 292] on div at bounding box center [513, 299] width 567 height 363
type input "82"
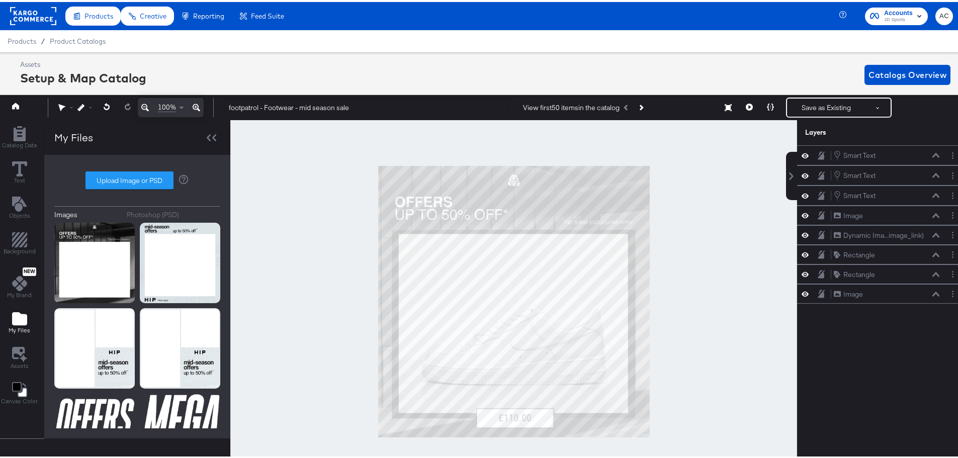
click at [685, 290] on div at bounding box center [513, 299] width 567 height 363
click at [816, 104] on button "Save as Existing" at bounding box center [826, 106] width 78 height 18
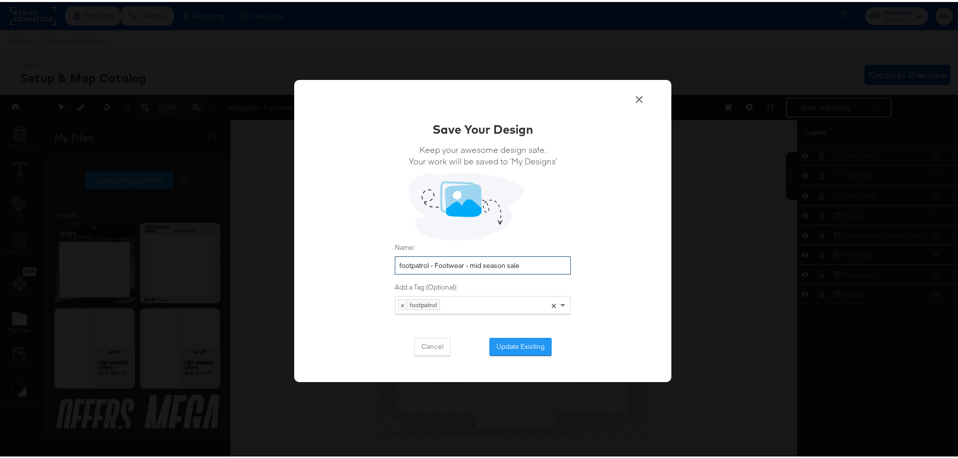
click at [465, 262] on input "footpatrol - Footwear - mid season sale" at bounding box center [483, 263] width 176 height 19
click at [520, 348] on button "Update Existing" at bounding box center [520, 345] width 62 height 18
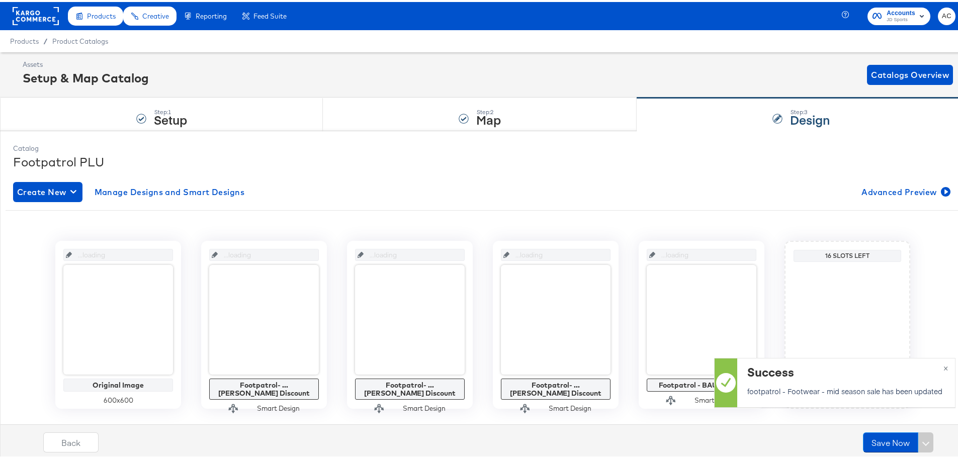
scroll to position [0, 0]
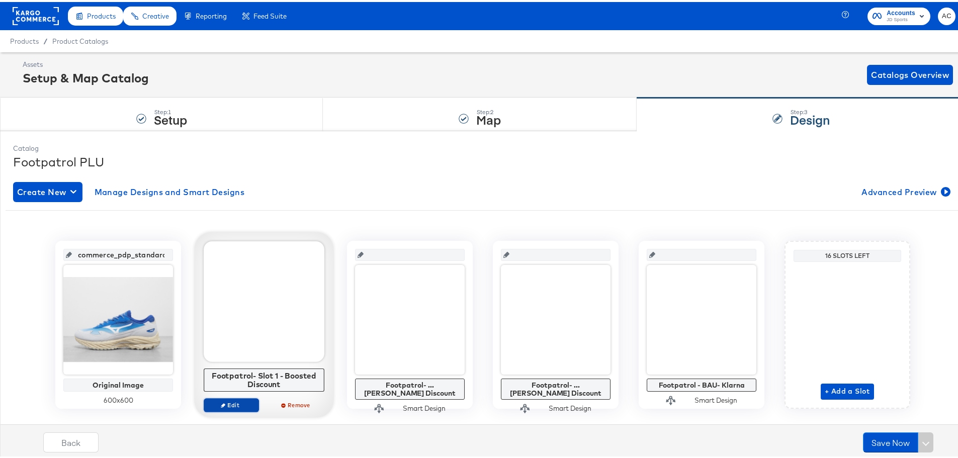
click at [238, 400] on span "Edit" at bounding box center [231, 403] width 46 height 8
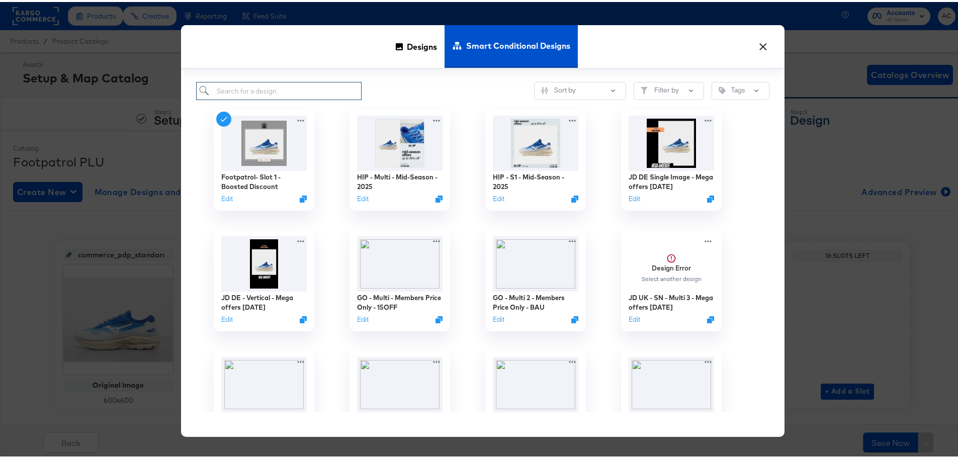
click at [248, 92] on input "search" at bounding box center [278, 89] width 165 height 19
paste input "footpatrol - Clothing - General Sale - slot 1"
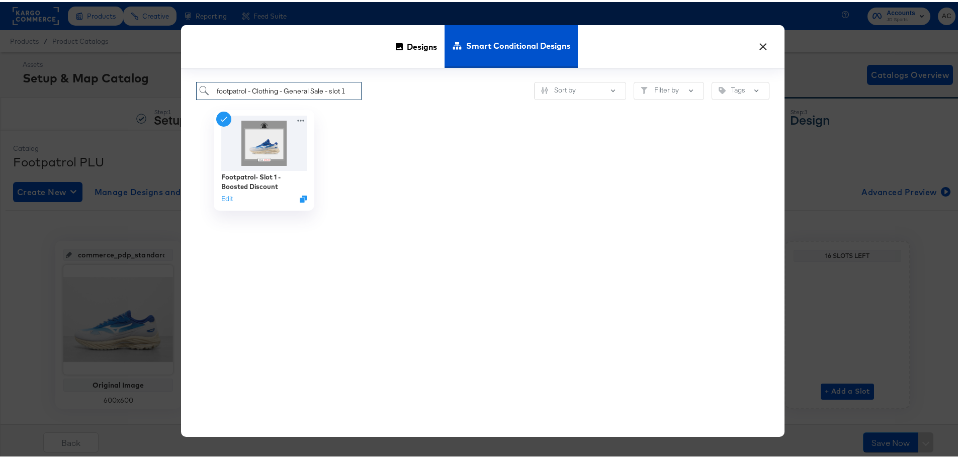
type input "footpatrol - Clothing - General Sale - slot 1"
click at [437, 22] on div "× Designs Smart Conditional Designs footpatrol - Clothing - General Sale - slot…" at bounding box center [482, 229] width 965 height 458
click at [426, 35] on span "Designs" at bounding box center [422, 44] width 30 height 44
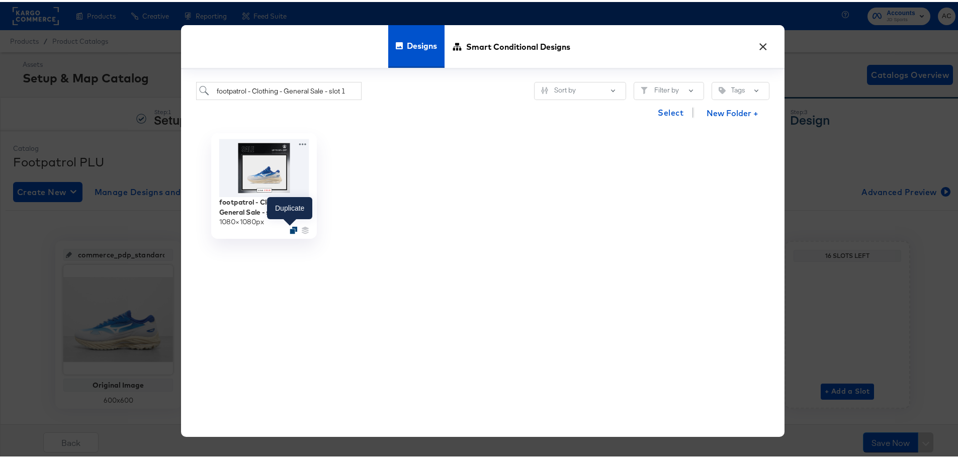
click at [291, 229] on icon "Duplicate" at bounding box center [294, 228] width 8 height 8
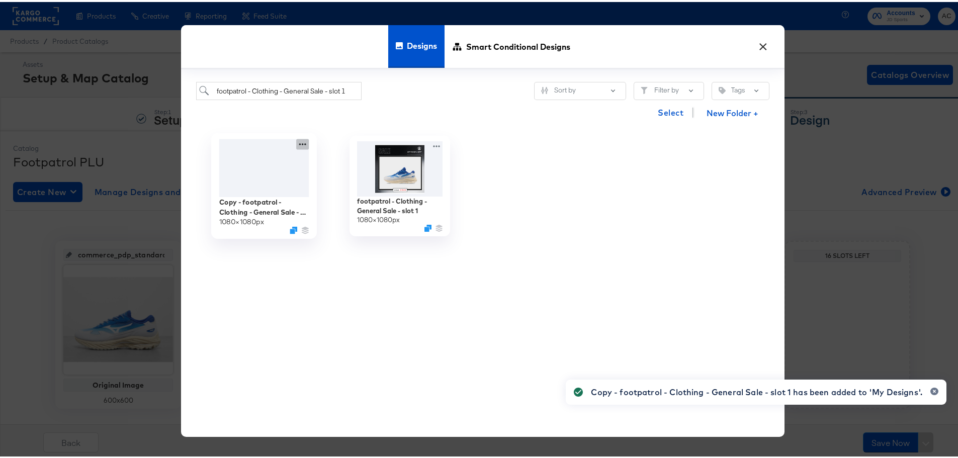
click at [299, 143] on icon at bounding box center [302, 142] width 13 height 11
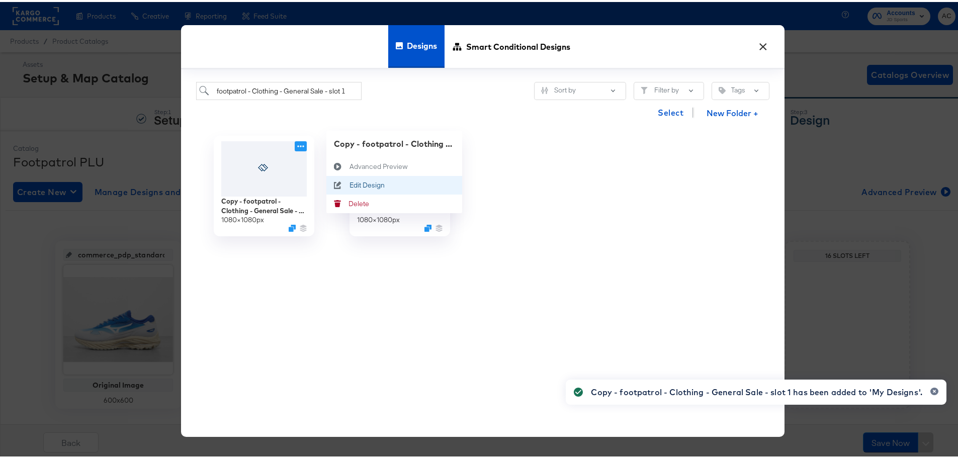
click at [349, 183] on div "Edit Design Edit Design" at bounding box center [349, 183] width 0 height 0
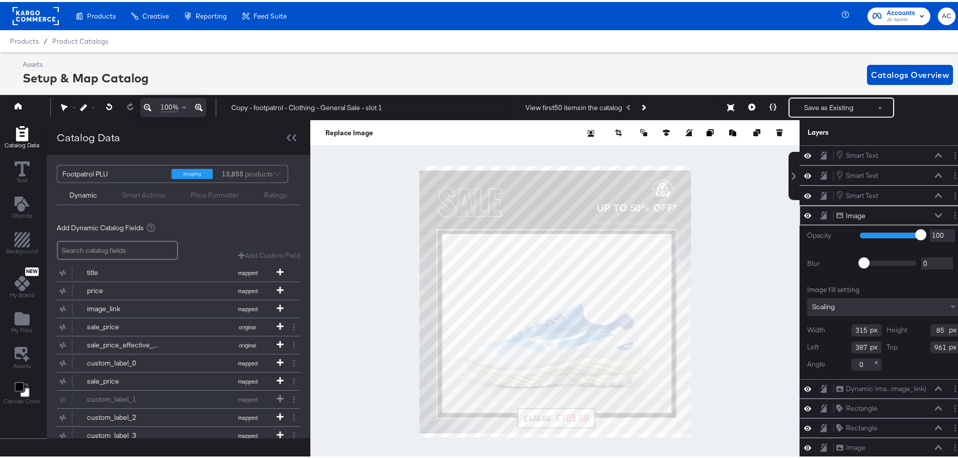
scroll to position [0, 3]
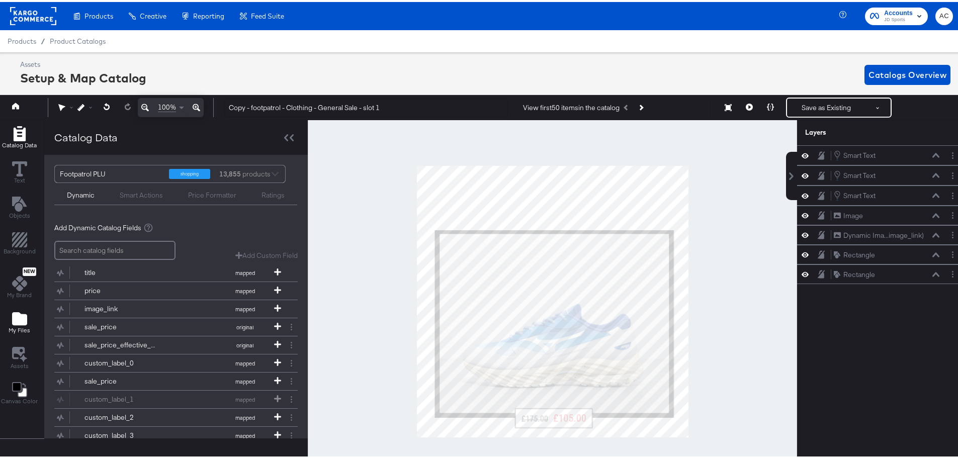
click at [19, 310] on icon "Add Files" at bounding box center [19, 316] width 15 height 15
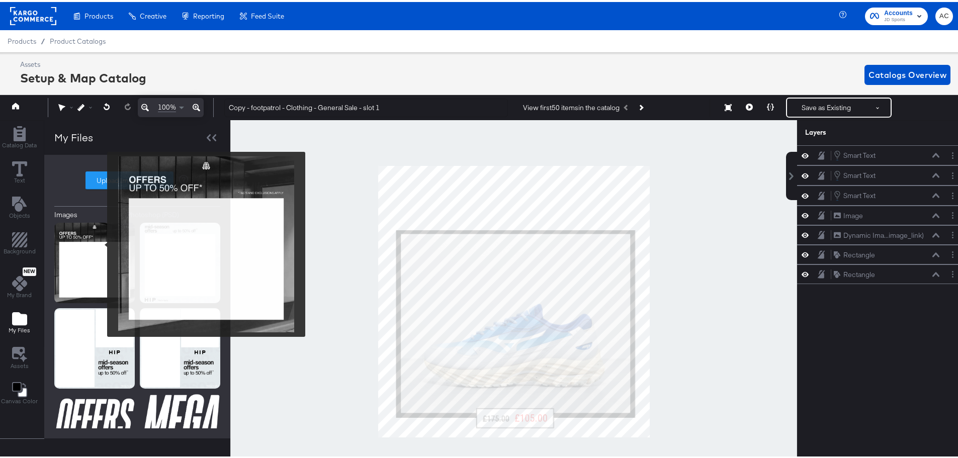
click at [88, 229] on img at bounding box center [94, 261] width 80 height 80
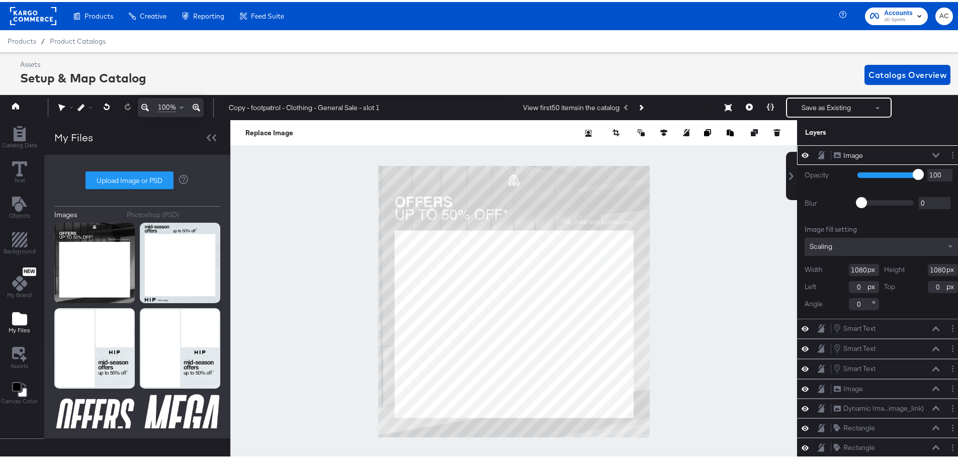
click at [932, 151] on icon at bounding box center [935, 153] width 7 height 5
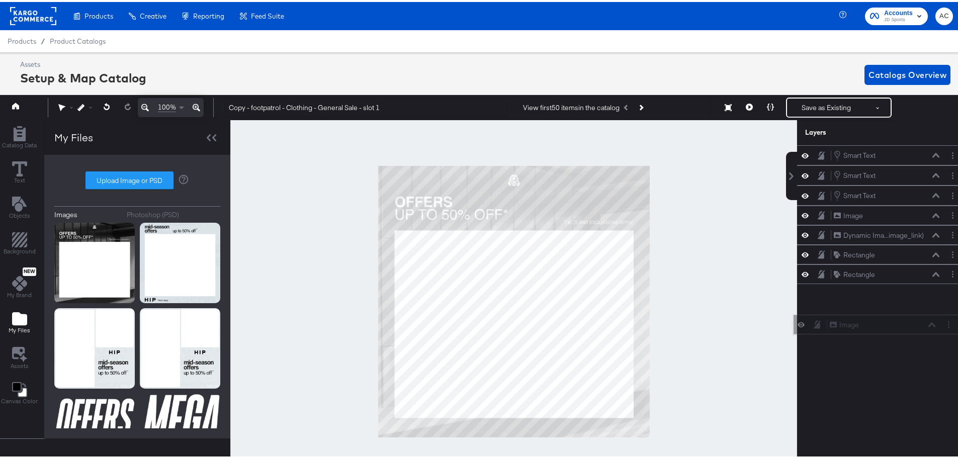
drag, startPoint x: 874, startPoint y: 149, endPoint x: 877, endPoint y: 301, distance: 152.4
click at [877, 318] on div "Image Image" at bounding box center [882, 323] width 107 height 11
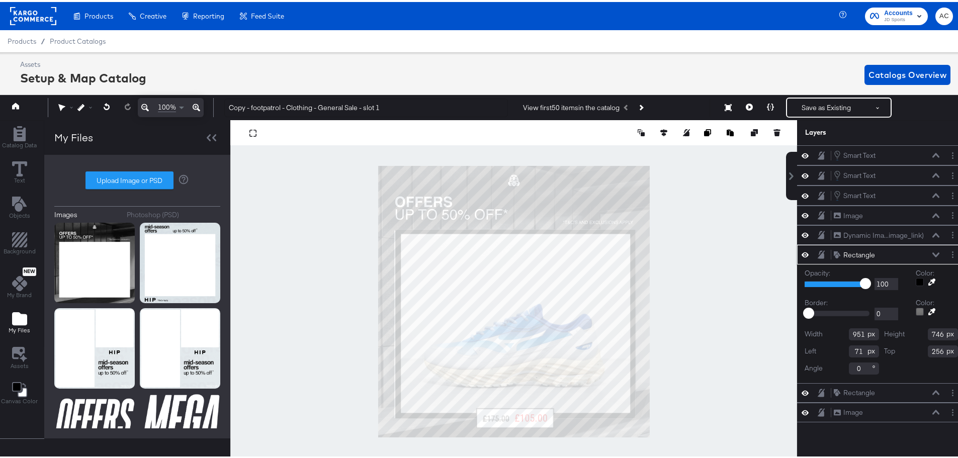
type input "68"
type input "253"
type input "956"
type input "752"
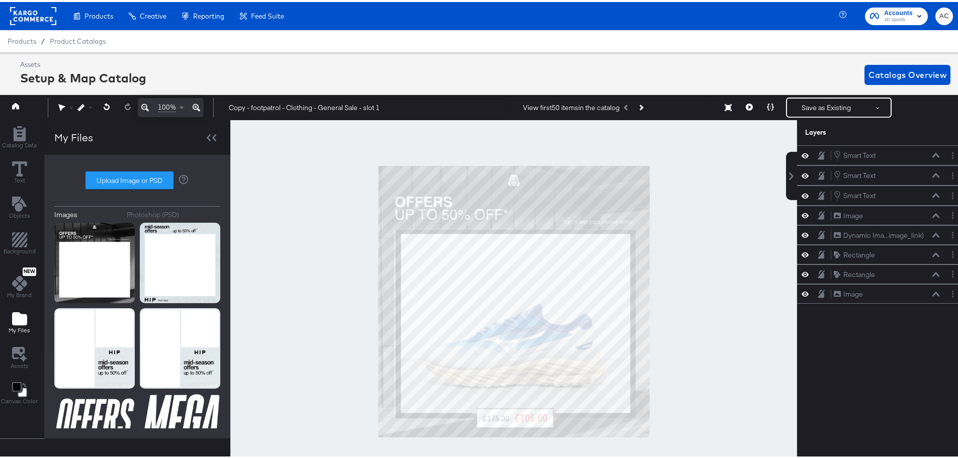
click at [687, 258] on div at bounding box center [513, 299] width 567 height 363
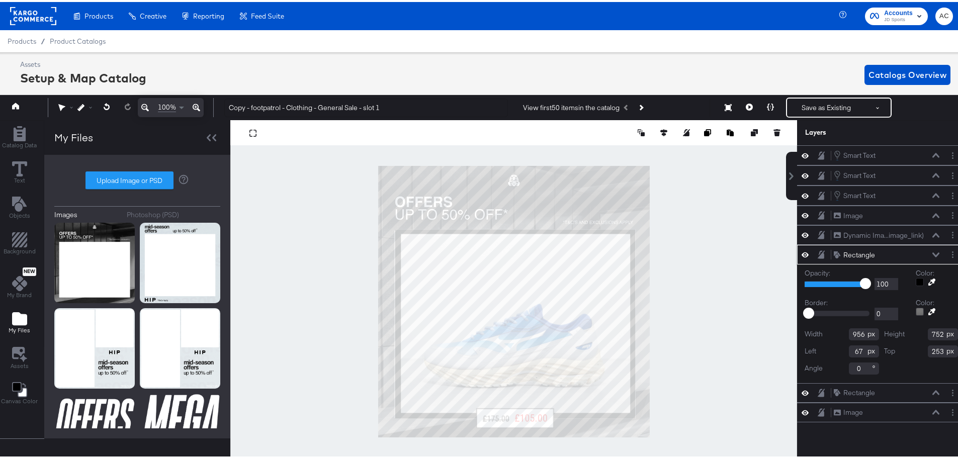
type input "66"
click at [692, 276] on div at bounding box center [513, 299] width 567 height 363
type input "68"
click at [692, 397] on div at bounding box center [513, 299] width 567 height 363
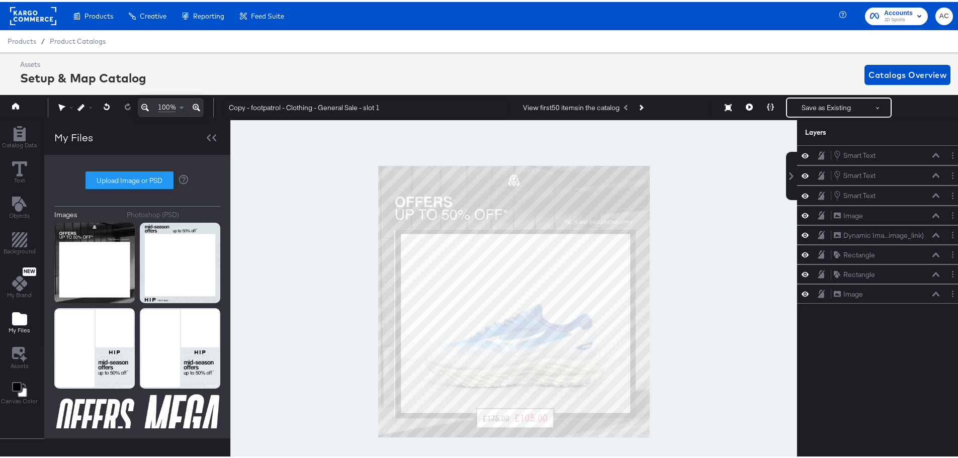
click at [717, 319] on div at bounding box center [513, 299] width 567 height 363
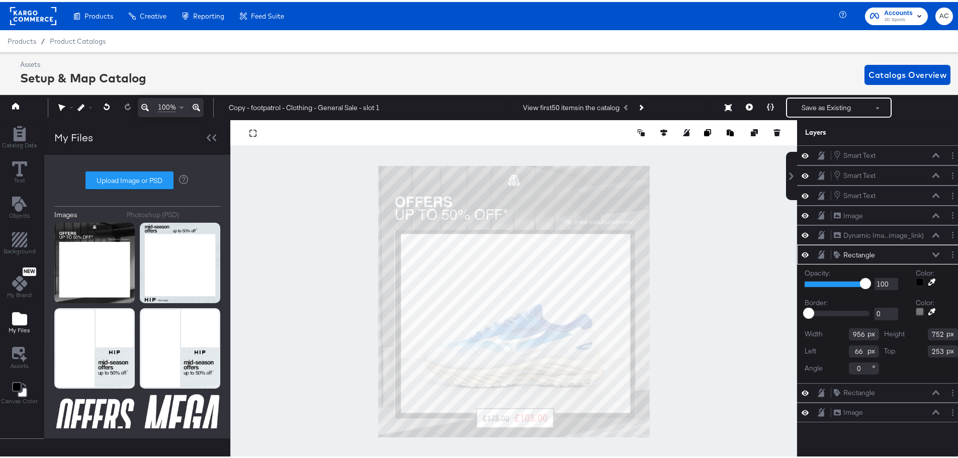
type input "65"
click at [708, 346] on div at bounding box center [513, 299] width 567 height 363
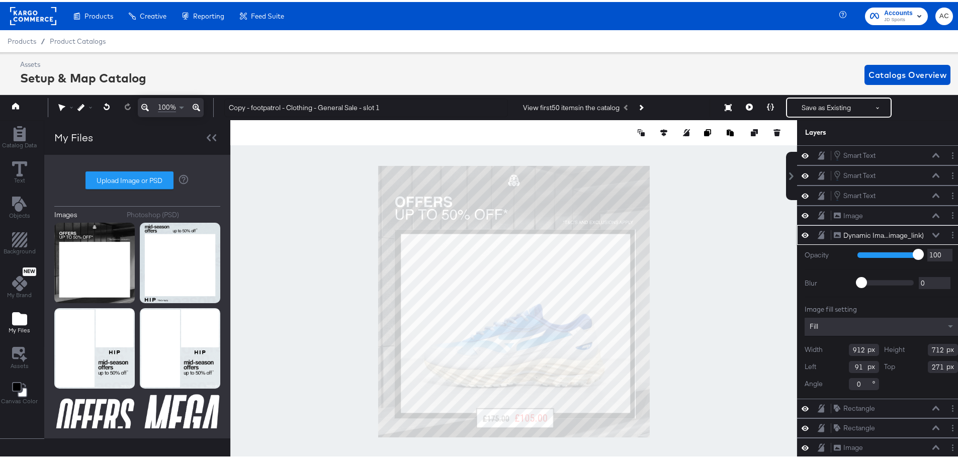
type input "-195"
type input "281"
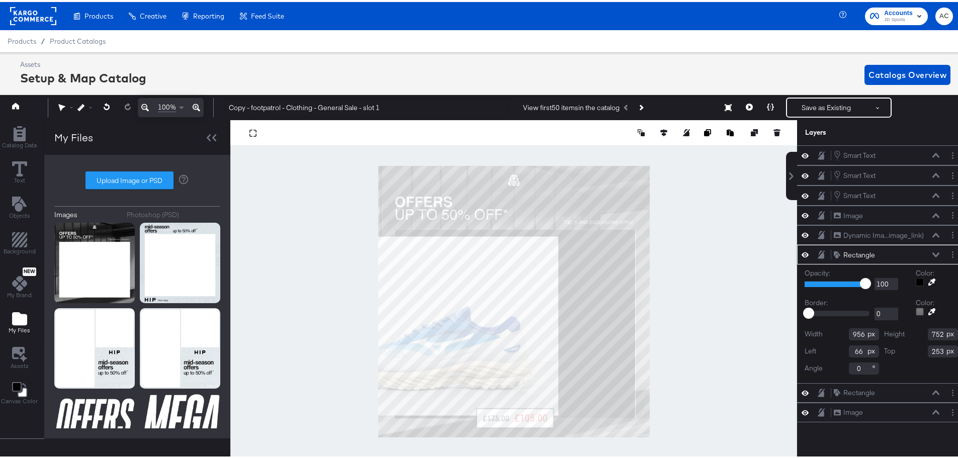
type input "67"
click at [688, 288] on div at bounding box center [513, 299] width 567 height 363
type input "68"
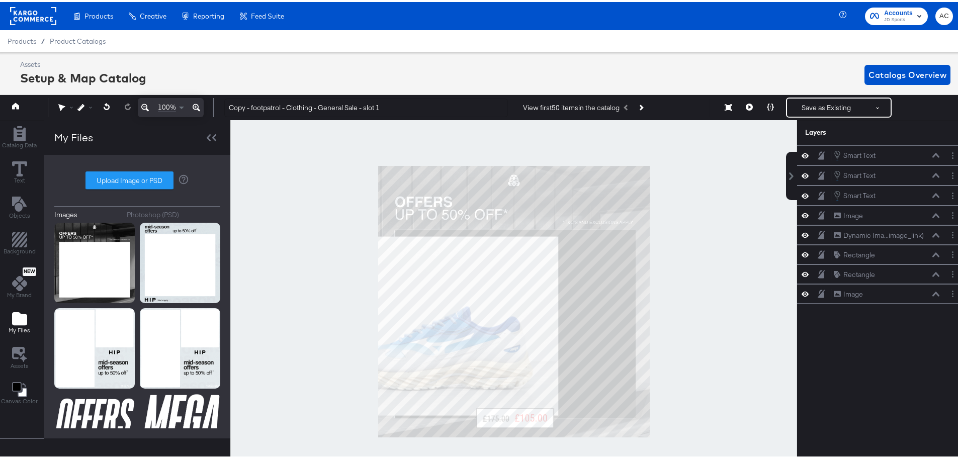
click at [724, 395] on div at bounding box center [513, 299] width 567 height 363
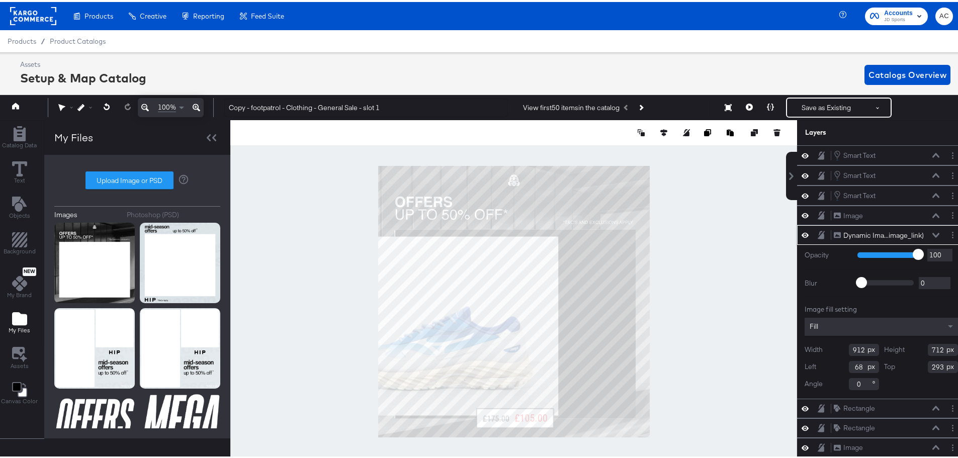
type input "68"
type input "293"
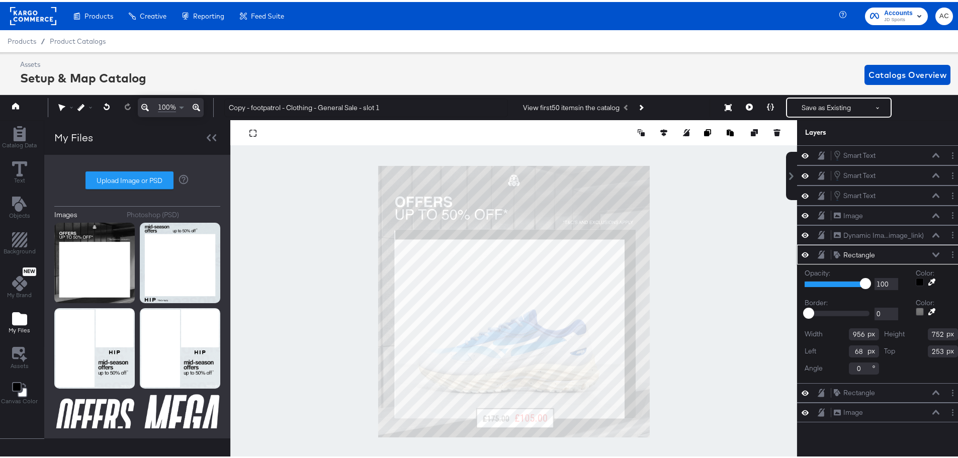
type input "67"
click at [702, 267] on div at bounding box center [513, 299] width 567 height 363
type input "56"
type input "968"
click at [680, 266] on div at bounding box center [513, 299] width 567 height 363
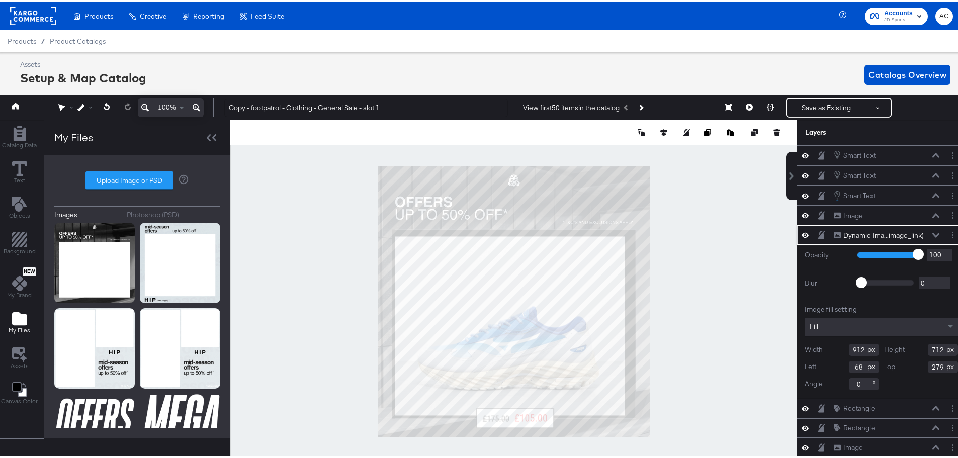
type input "278"
type input "82"
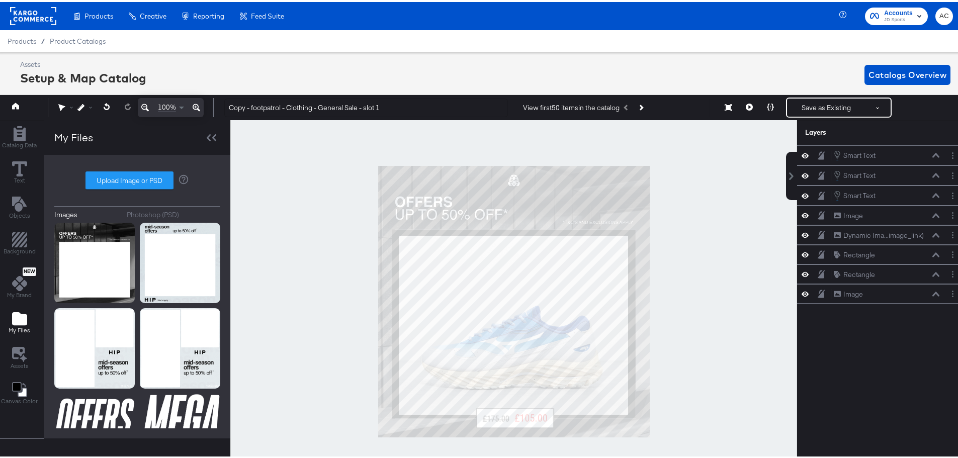
click at [703, 288] on div at bounding box center [513, 299] width 567 height 363
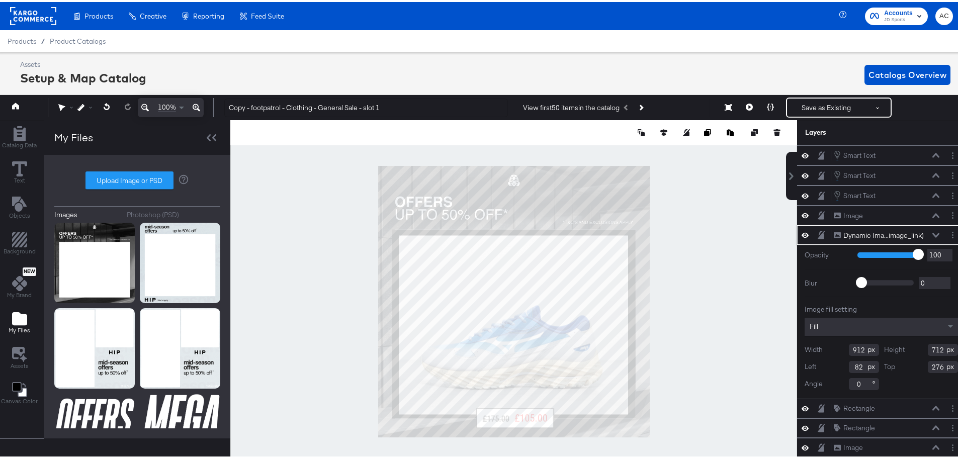
type input "275"
click at [753, 313] on div at bounding box center [513, 299] width 567 height 363
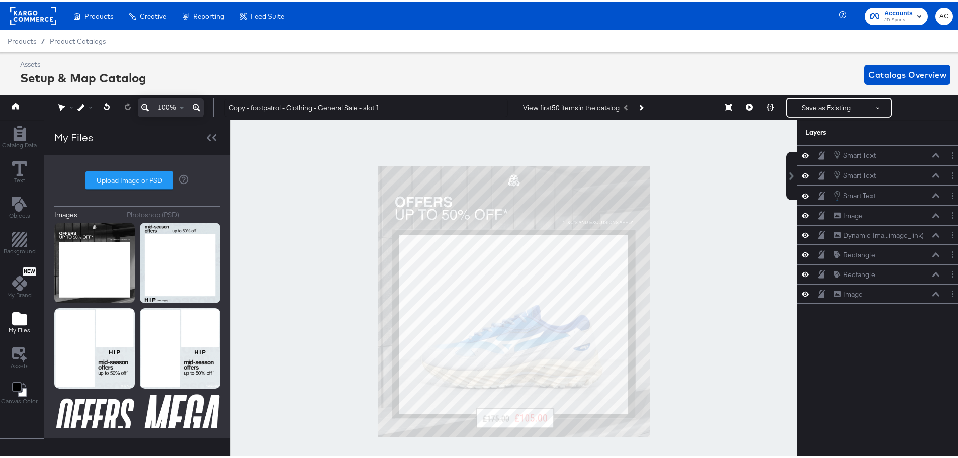
click at [248, 94] on div "100% Copy - footpatrol - Clothing - General Sale - slot 1 View first 50 items i…" at bounding box center [480, 105] width 970 height 25
click at [248, 102] on input "Copy - footpatrol - Clothing - General Sale - slot 1" at bounding box center [366, 106] width 284 height 19
drag, startPoint x: 249, startPoint y: 104, endPoint x: 199, endPoint y: 104, distance: 50.8
click at [199, 104] on div "100% Copy - footpatrol - Clothing - General Sale - slot 1 View first 50 items i…" at bounding box center [480, 105] width 970 height 25
click at [373, 107] on input "footpatrol - Clothing - General Sale - slot 1" at bounding box center [366, 106] width 284 height 19
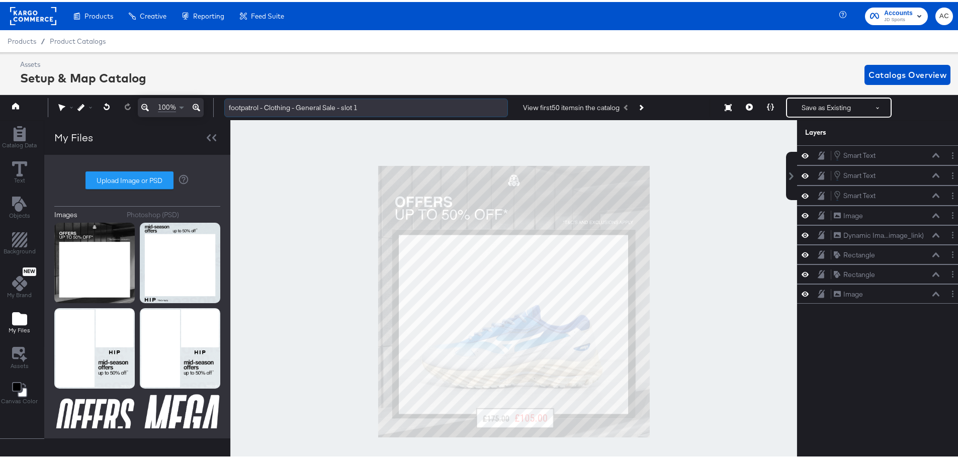
drag, startPoint x: 369, startPoint y: 106, endPoint x: 344, endPoint y: 108, distance: 24.7
click at [344, 108] on input "footpatrol - Clothing - General Sale - slot 1" at bounding box center [366, 106] width 284 height 19
click at [318, 104] on input "footpatrol - Clothing - mid season sale" at bounding box center [366, 106] width 284 height 19
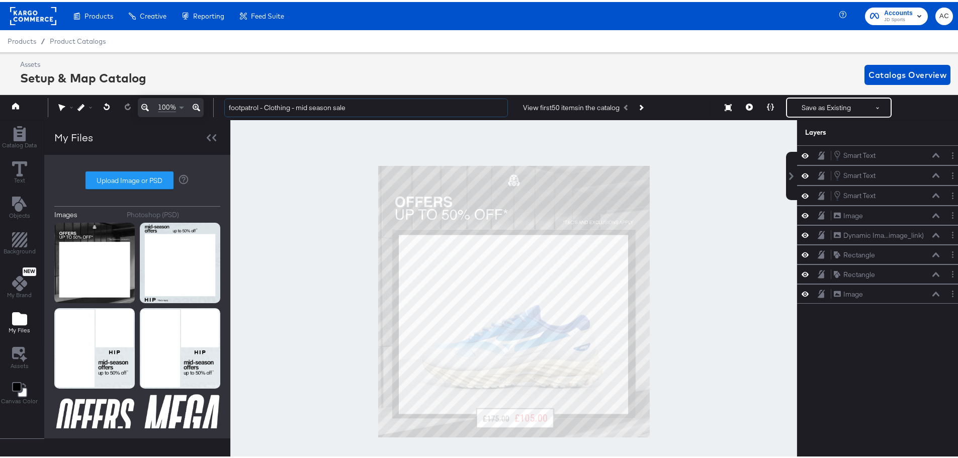
type input "footpatrol - Clothing - mid season sale"
click at [794, 106] on button "Save as Existing" at bounding box center [826, 106] width 78 height 18
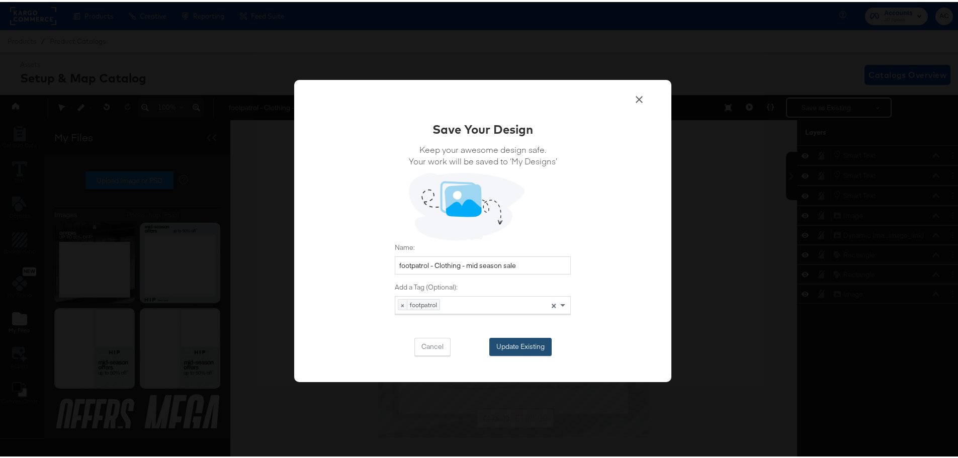
click at [515, 341] on button "Update Existing" at bounding box center [520, 345] width 62 height 18
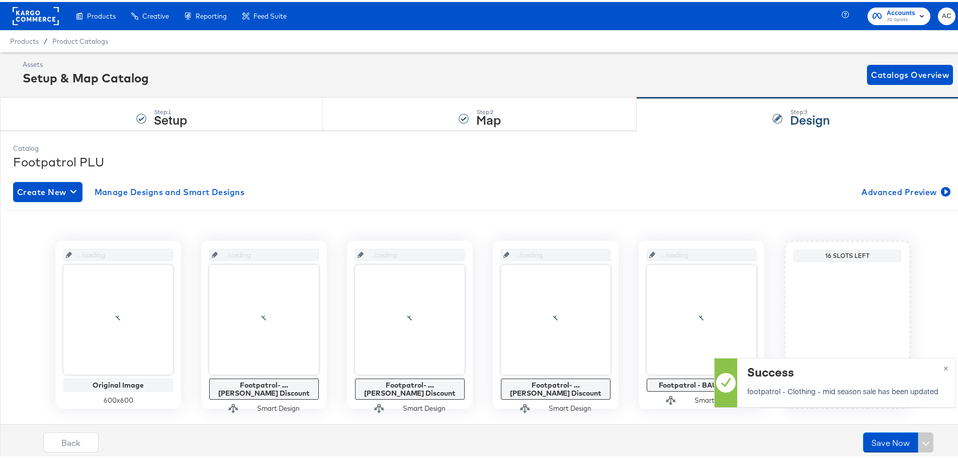
scroll to position [0, 0]
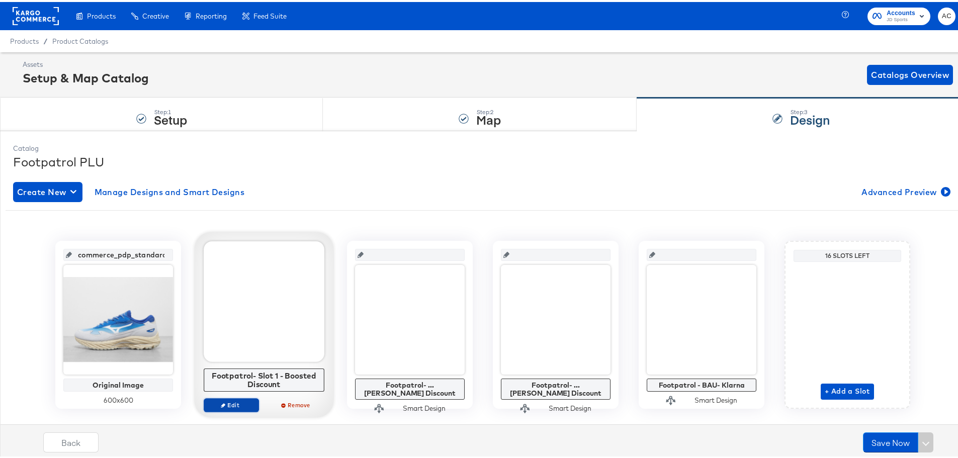
click at [222, 406] on span "Edit" at bounding box center [231, 403] width 46 height 8
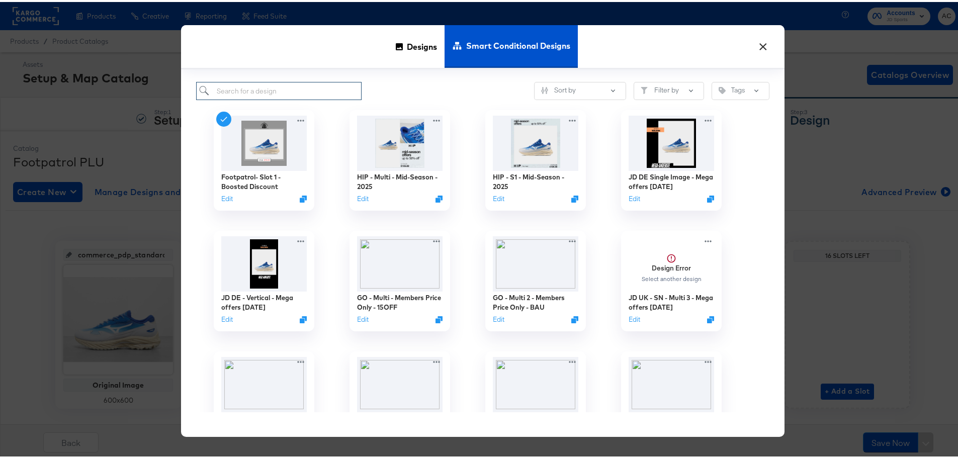
click at [276, 85] on input "search" at bounding box center [278, 89] width 165 height 19
paste input "Footpatrol- Mid Season Sale 25"
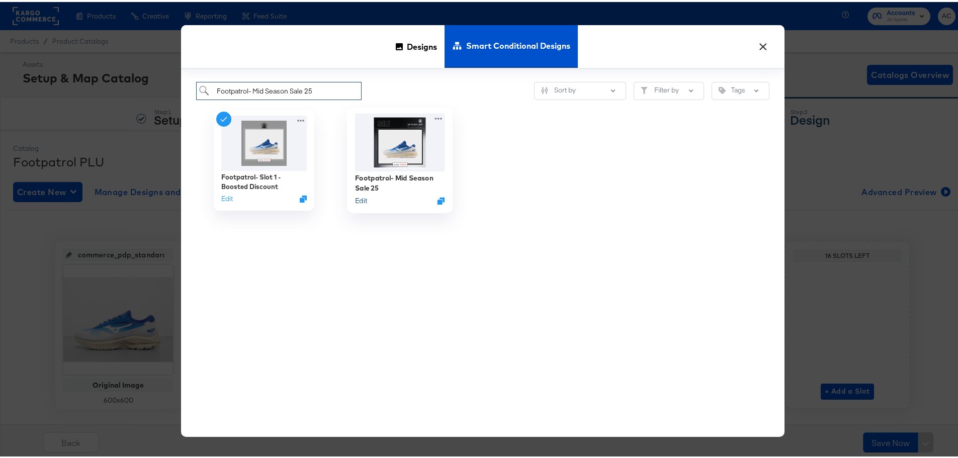
type input "Footpatrol- Mid Season Sale 25"
click at [358, 200] on button "Edit" at bounding box center [361, 199] width 12 height 10
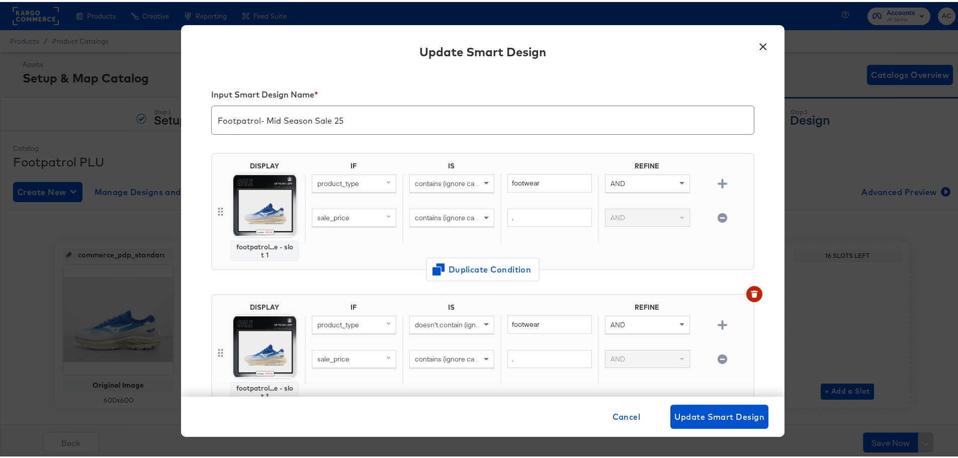
click at [264, 202] on img at bounding box center [264, 203] width 63 height 63
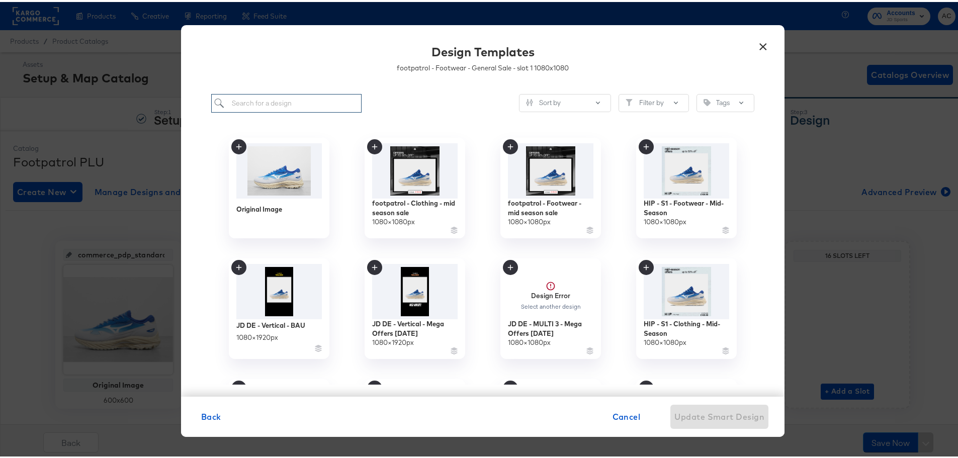
click at [299, 108] on input "search" at bounding box center [286, 101] width 150 height 19
paste input "footpatrol - Footwear - mid season sale"
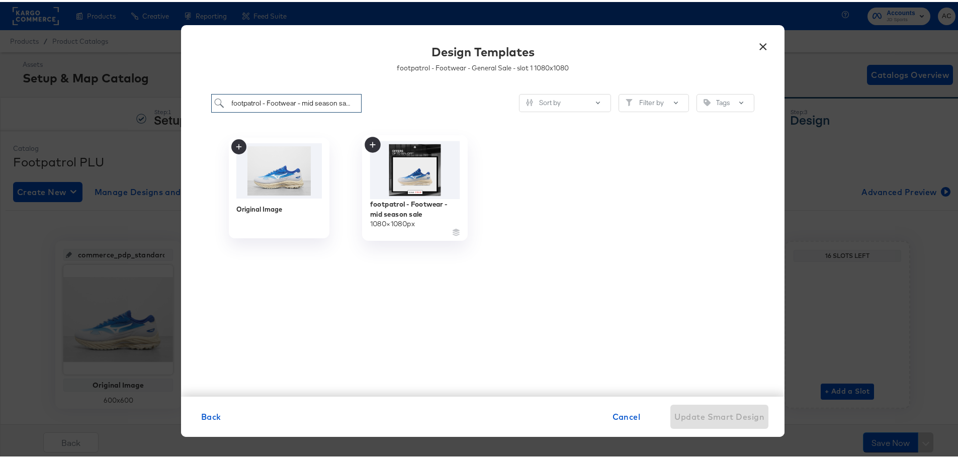
type input "footpatrol - Footwear - mid season sale"
click at [418, 170] on img at bounding box center [415, 168] width 90 height 58
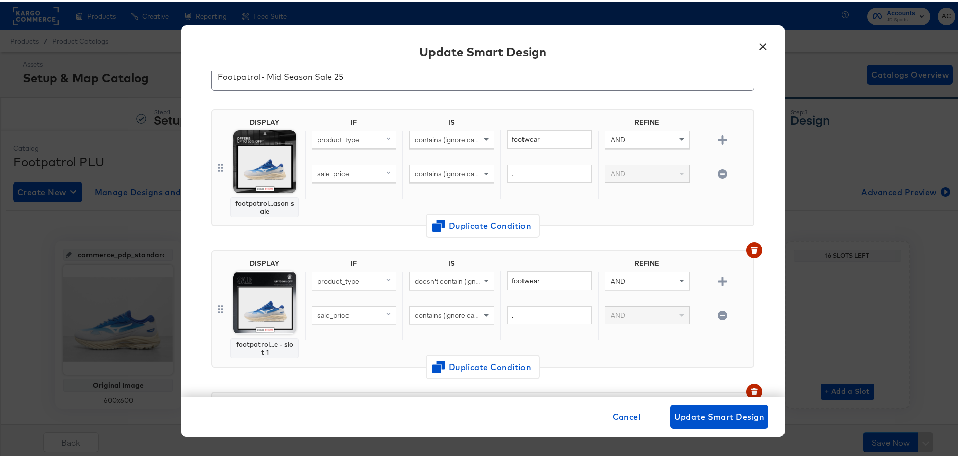
scroll to position [101, 0]
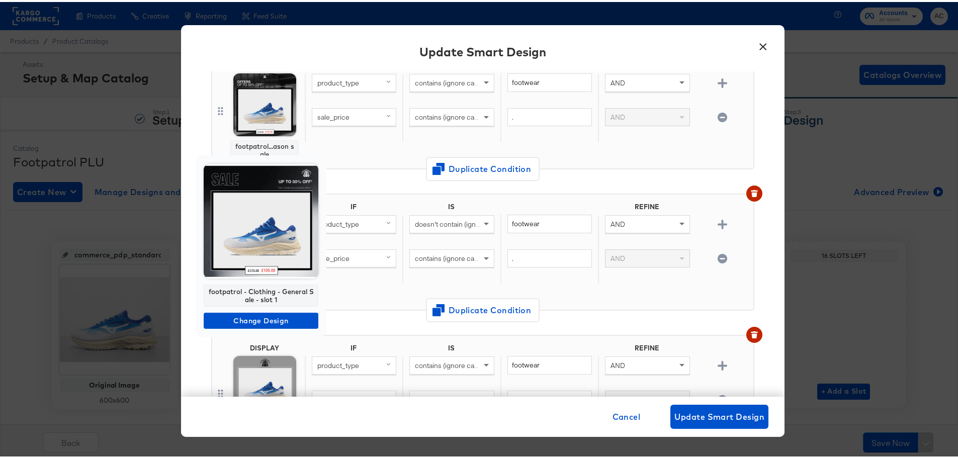
click at [261, 238] on img at bounding box center [261, 219] width 115 height 115
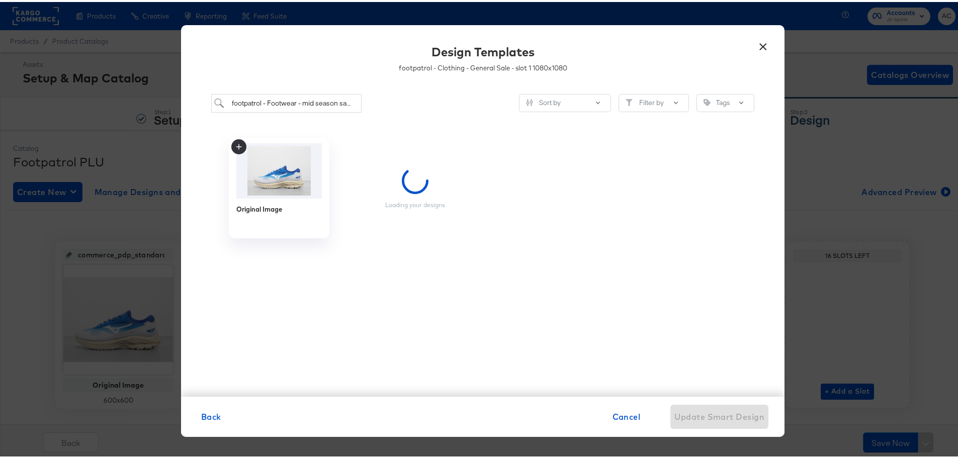
scroll to position [0, 0]
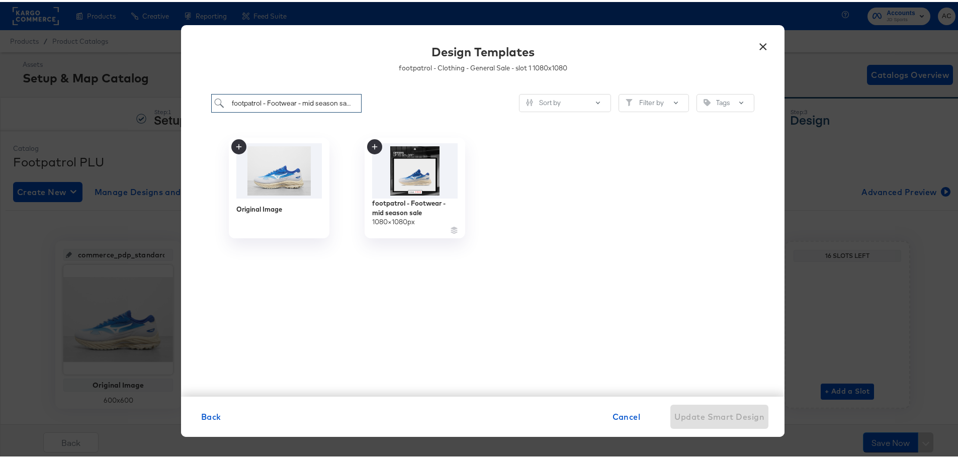
click at [309, 105] on input "footpatrol - Footwear - mid season sale" at bounding box center [286, 101] width 150 height 19
paste input "footpatrol - Clothing - mid season sale"
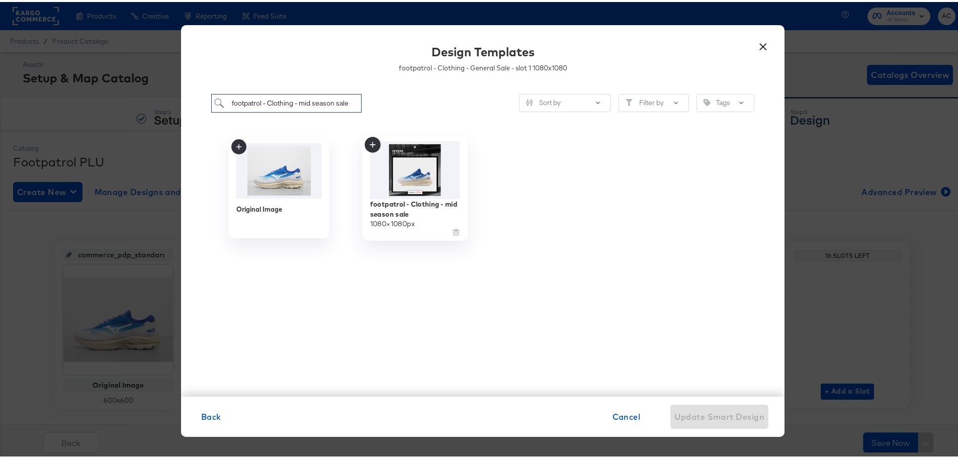
type input "footpatrol - Clothing - mid season sale"
click at [383, 164] on img at bounding box center [415, 168] width 90 height 58
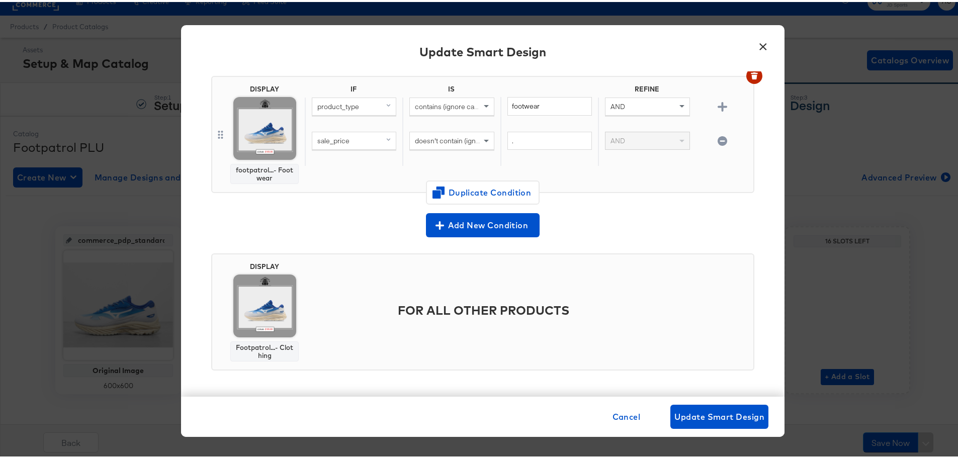
scroll to position [22, 0]
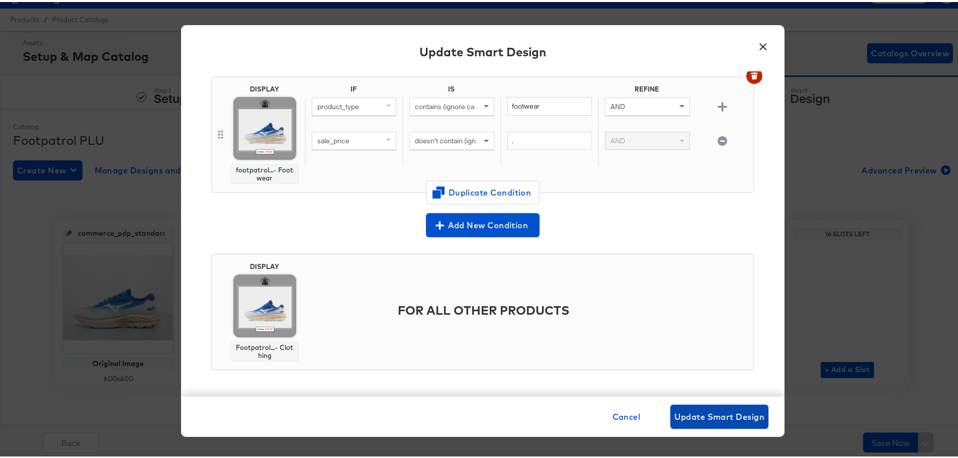
click at [699, 409] on span "Update Smart Design" at bounding box center [719, 415] width 90 height 14
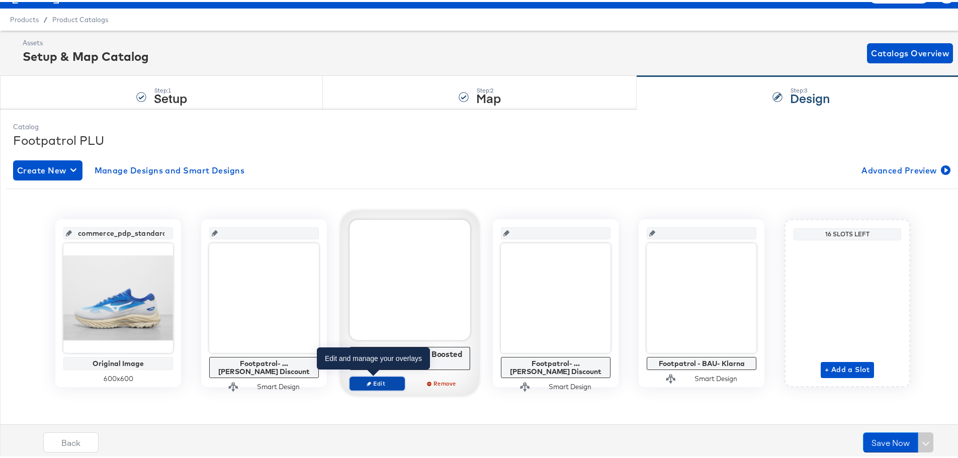
click at [381, 382] on span "Edit" at bounding box center [377, 382] width 46 height 8
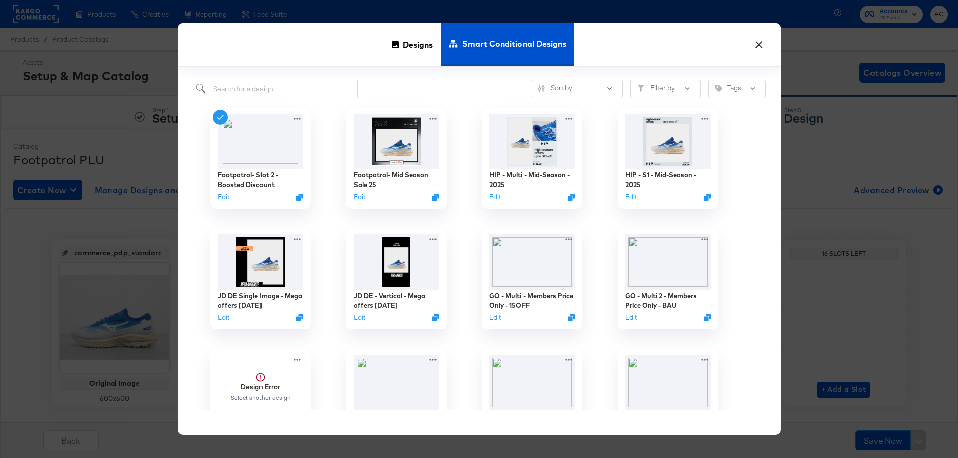
type input "Footpatrol- Slot 2 - General Sale"
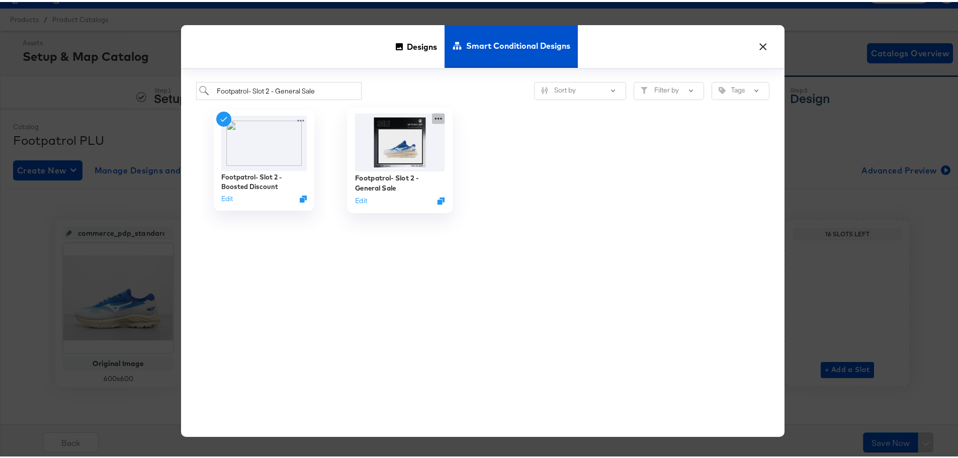
click at [432, 118] on icon at bounding box center [438, 117] width 13 height 11
click at [438, 195] on div at bounding box center [441, 199] width 8 height 8
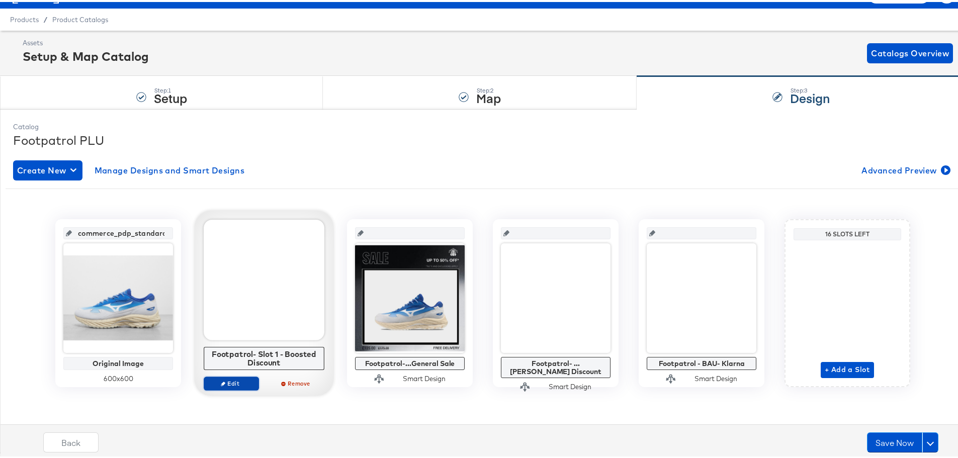
click at [234, 381] on span "Edit" at bounding box center [231, 382] width 46 height 8
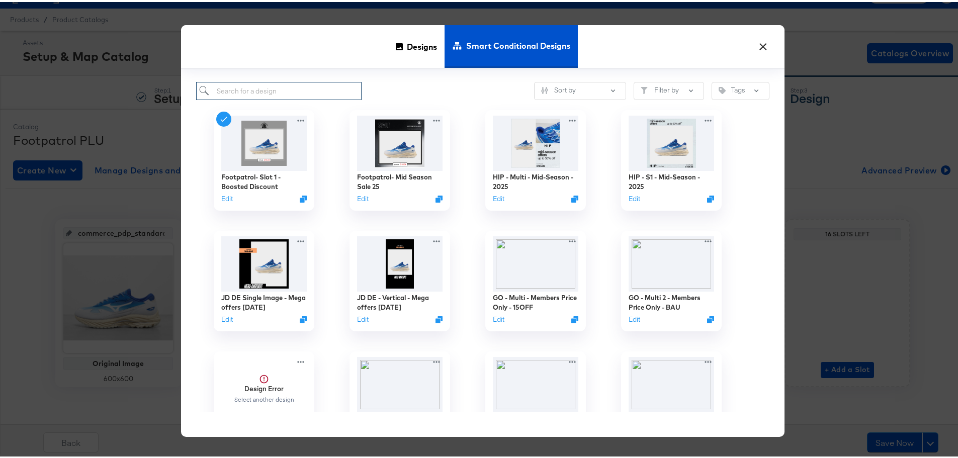
click at [266, 86] on input "search" at bounding box center [278, 89] width 165 height 19
paste input "Footpatrol- Slot 2 - General Sale"
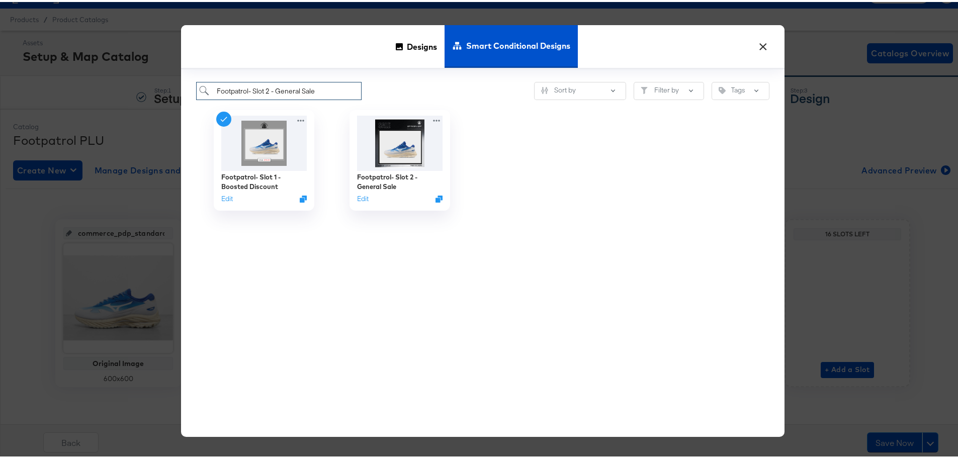
type input "Footpatrol- Slot 2 - General Sale"
click at [756, 45] on button "×" at bounding box center [763, 42] width 18 height 18
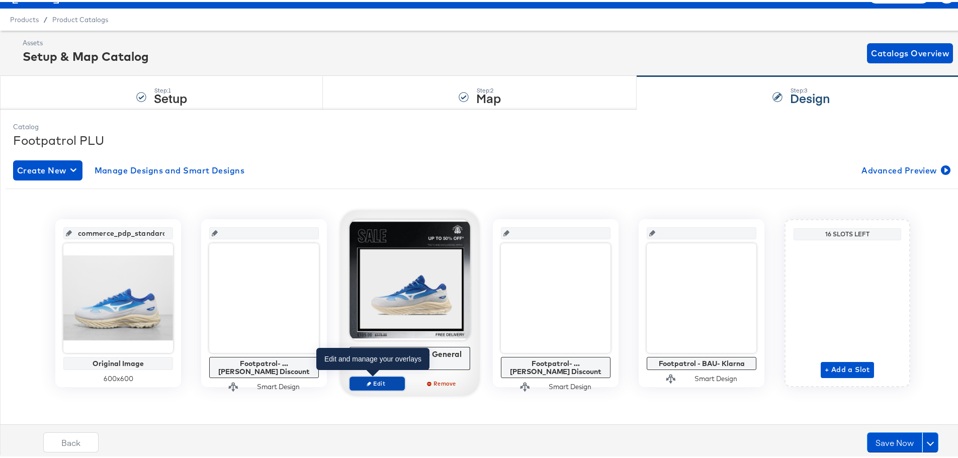
click at [379, 378] on span "Edit" at bounding box center [377, 382] width 46 height 8
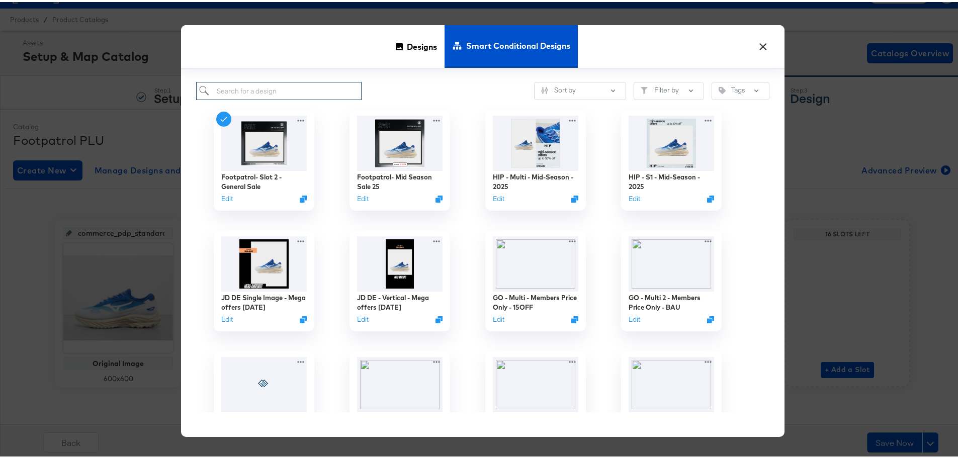
click at [303, 91] on input "search" at bounding box center [278, 89] width 165 height 19
paste input "Footpatrol- Slot 2 - General Sale"
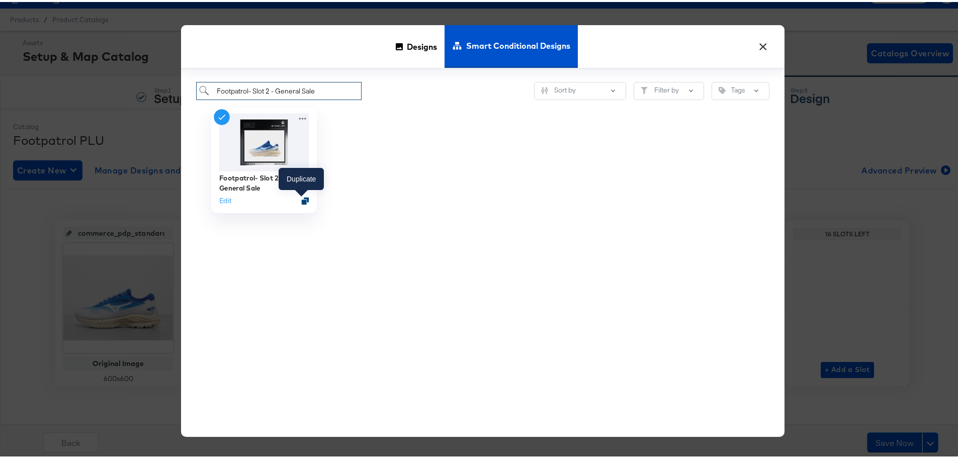
type input "Footpatrol- Slot 2 - General Sale"
click at [302, 198] on icon "Duplicate" at bounding box center [306, 199] width 8 height 8
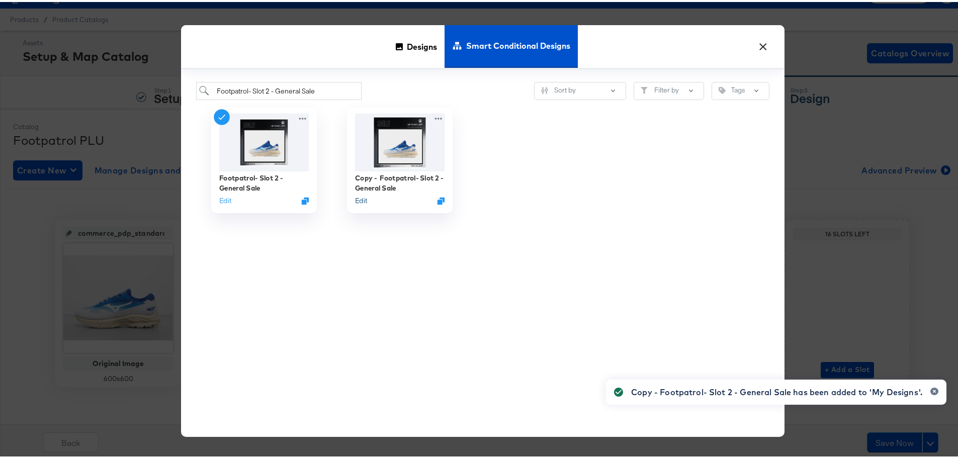
click at [360, 197] on button "Edit" at bounding box center [361, 199] width 12 height 10
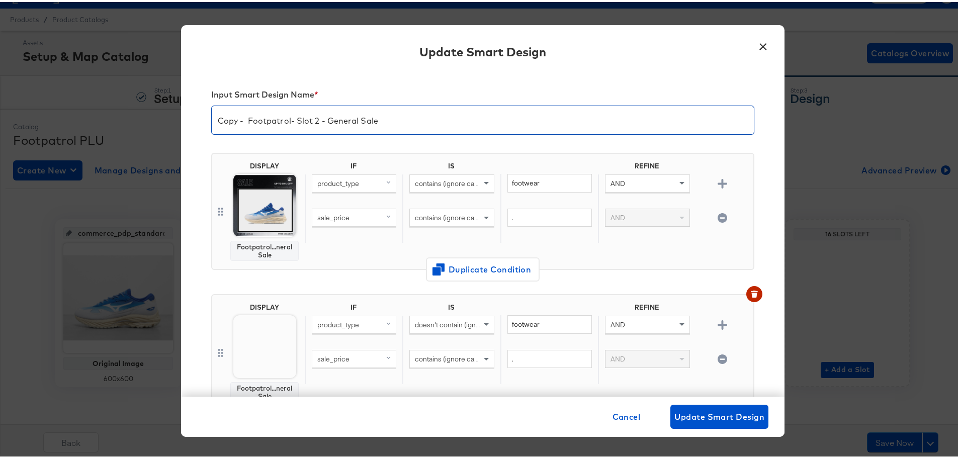
drag, startPoint x: 243, startPoint y: 116, endPoint x: 213, endPoint y: 121, distance: 31.1
click at [212, 117] on input "Copy - Footpatrol- Slot 2 - General Sale" at bounding box center [483, 114] width 542 height 28
click at [283, 120] on input "Footpatrol- Slot 2 - General Sale" at bounding box center [483, 114] width 542 height 28
drag, startPoint x: 341, startPoint y: 116, endPoint x: 355, endPoint y: 119, distance: 14.4
click at [320, 115] on input "Footpatrol- Slot 2 - General Sale" at bounding box center [483, 114] width 542 height 28
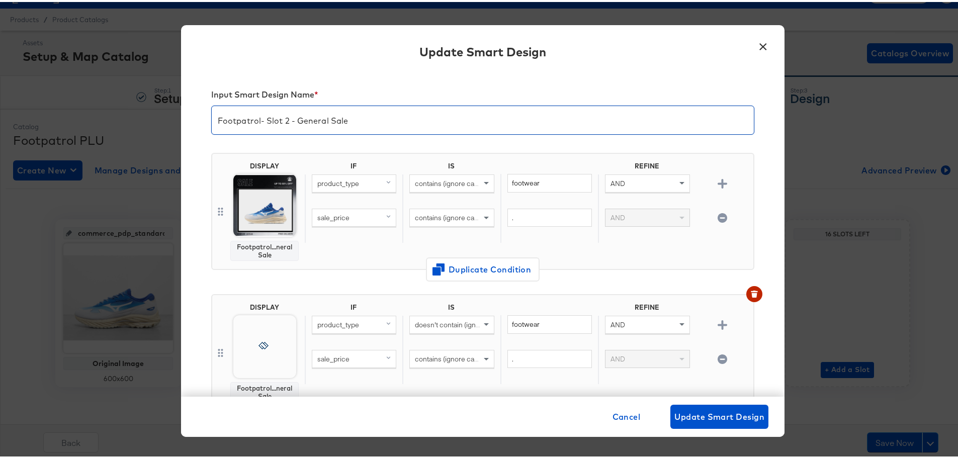
click at [362, 118] on input "Footpatrol- Slot 2 - General Sale" at bounding box center [483, 114] width 542 height 28
click at [382, 118] on input "Footpatrol- Slot 2 - General Sale" at bounding box center [483, 114] width 542 height 28
click at [334, 125] on input "Footpatrol- Slot 2 - General Sale" at bounding box center [483, 114] width 542 height 28
drag, startPoint x: 344, startPoint y: 117, endPoint x: 257, endPoint y: 117, distance: 87.0
click at [257, 117] on input "Footpatrol- Slot 2 - General Sale" at bounding box center [483, 114] width 542 height 28
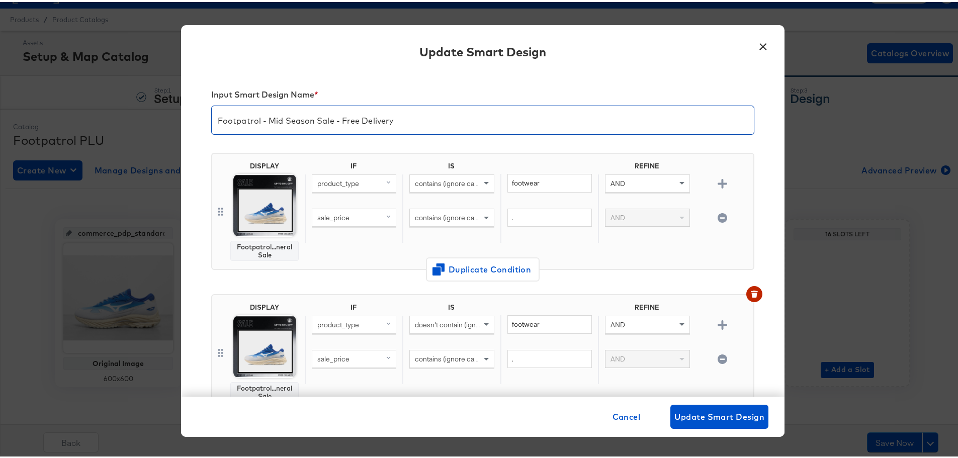
click at [268, 114] on input "Footpatrol - Mid Season Sale - Free Delivery" at bounding box center [483, 114] width 542 height 28
type input "Footpatrol - Mid Season Sale - Free Delivery"
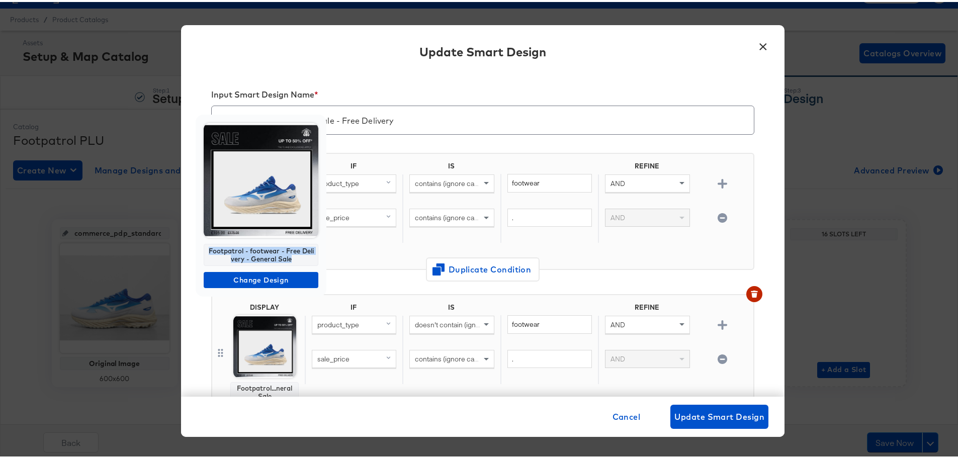
drag, startPoint x: 285, startPoint y: 258, endPoint x: 203, endPoint y: 249, distance: 82.5
click at [203, 249] on div "Footpatrol - footwear - Free Delivery - General Sale Change Design" at bounding box center [261, 204] width 131 height 182
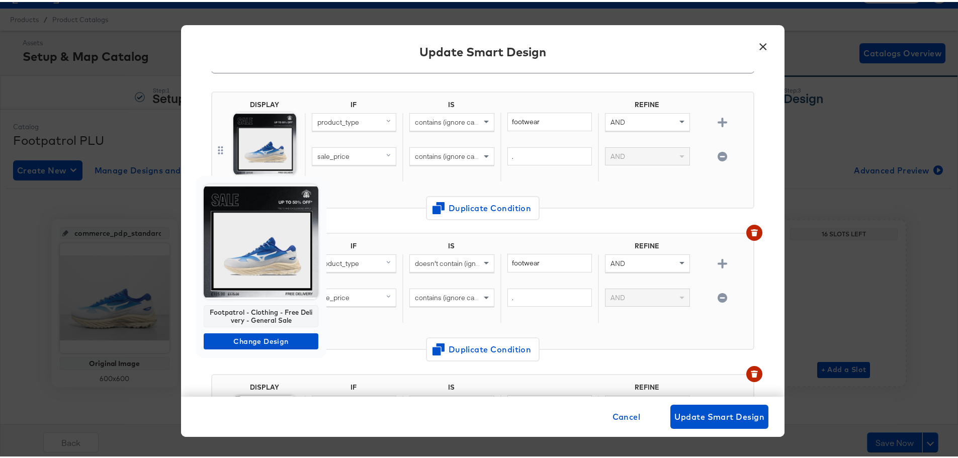
scroll to position [151, 0]
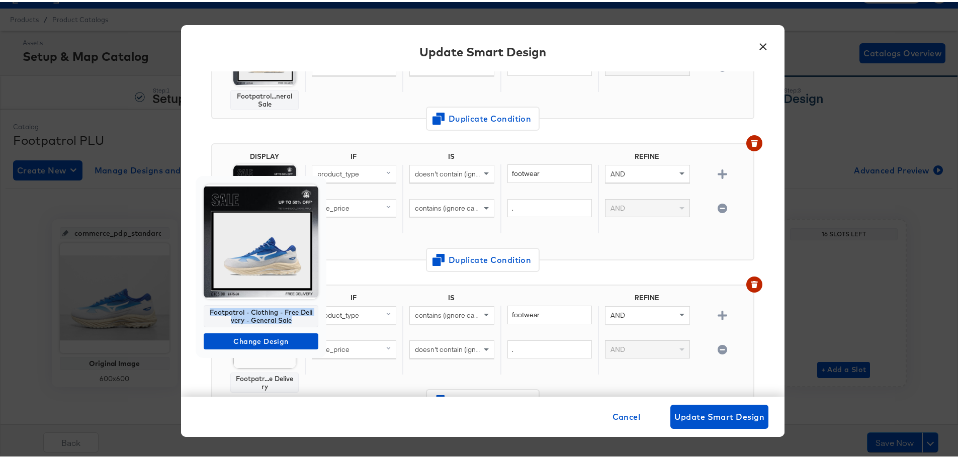
drag, startPoint x: 294, startPoint y: 318, endPoint x: 199, endPoint y: 305, distance: 96.4
click at [199, 305] on div "Footpatrol - Clothing - Free Delivery - General Sale Change Design" at bounding box center [261, 265] width 131 height 182
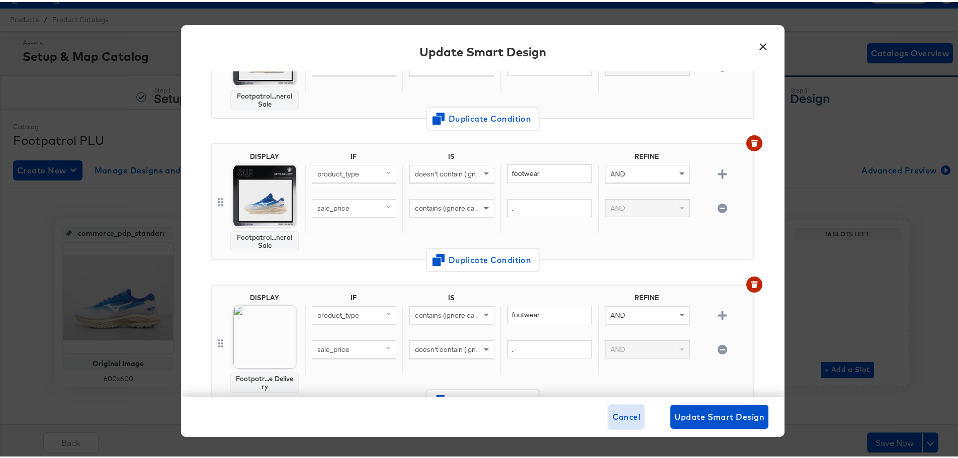
drag, startPoint x: 629, startPoint y: 419, endPoint x: 18, endPoint y: 419, distance: 610.9
click at [629, 419] on span "Cancel" at bounding box center [626, 415] width 28 height 14
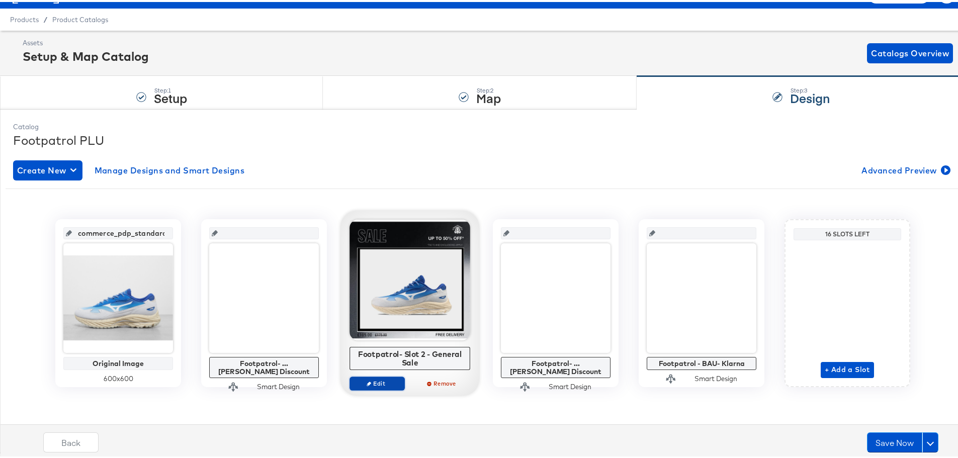
click at [371, 383] on span "Edit" at bounding box center [377, 382] width 46 height 8
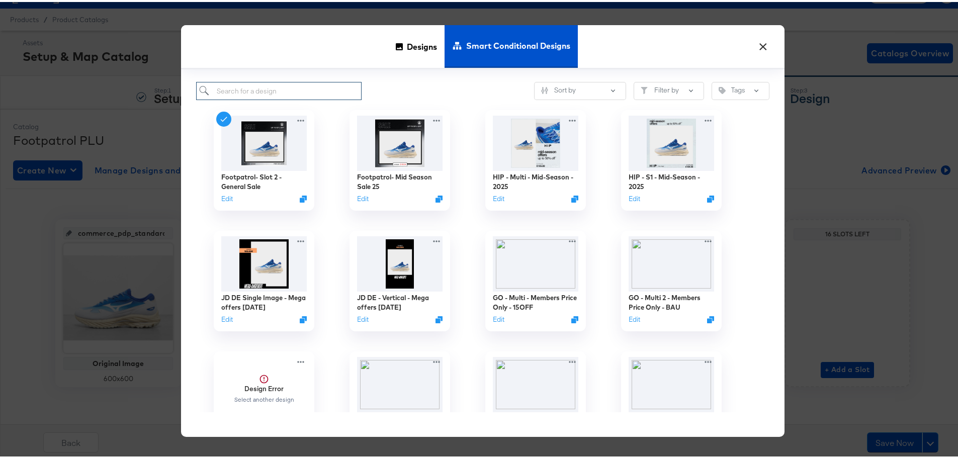
click at [253, 88] on input "search" at bounding box center [278, 89] width 165 height 19
paste input "Footpatrol - footwear - Free Delivery - General Sale"
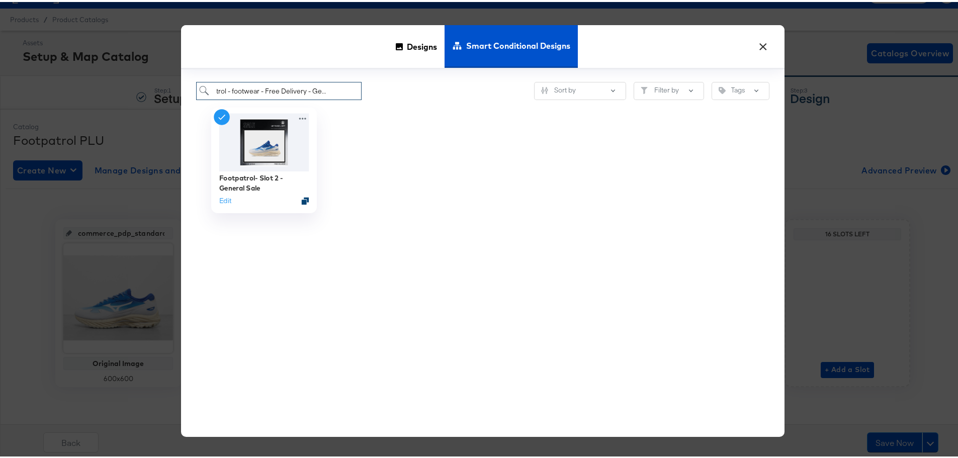
type input "Footpatrol - footwear - Free Delivery - General Sale"
click at [302, 198] on icon "Duplicate" at bounding box center [306, 199] width 8 height 8
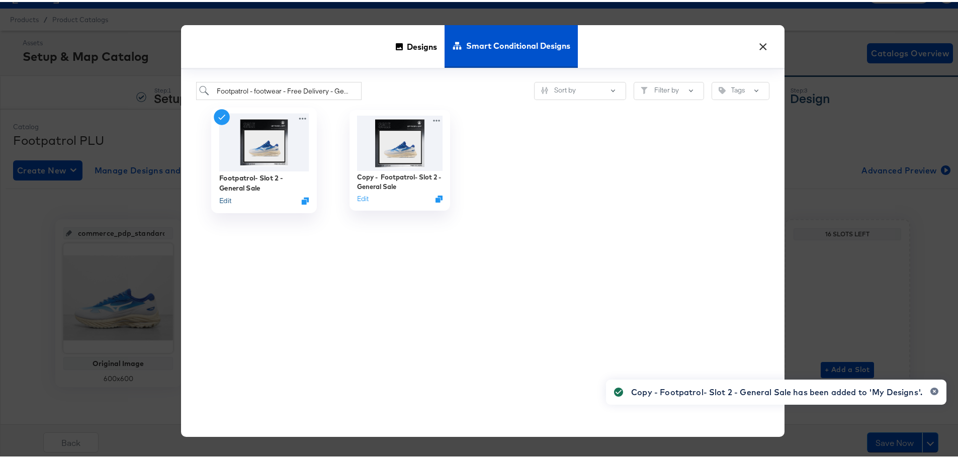
click at [226, 199] on button "Edit" at bounding box center [225, 199] width 12 height 10
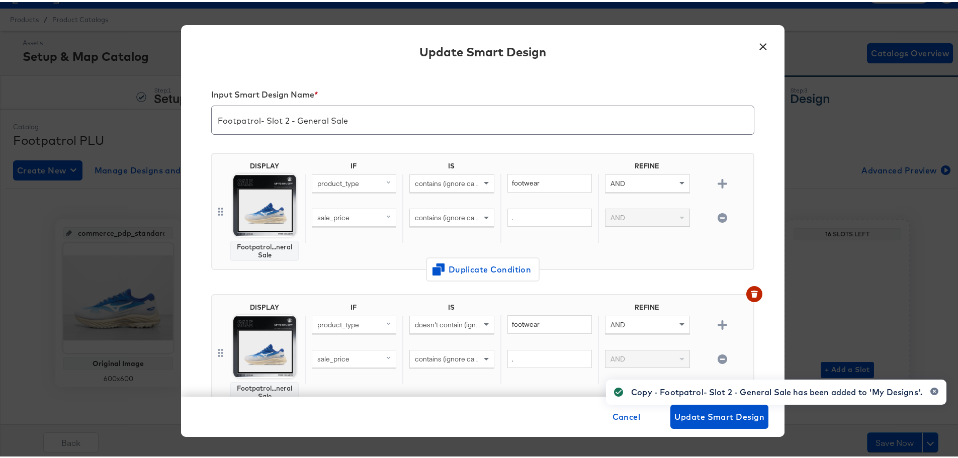
click at [270, 212] on body "Products Products Product Catalogs Enhance Your Product Catalog, Map Them to Pu…" at bounding box center [482, 218] width 965 height 480
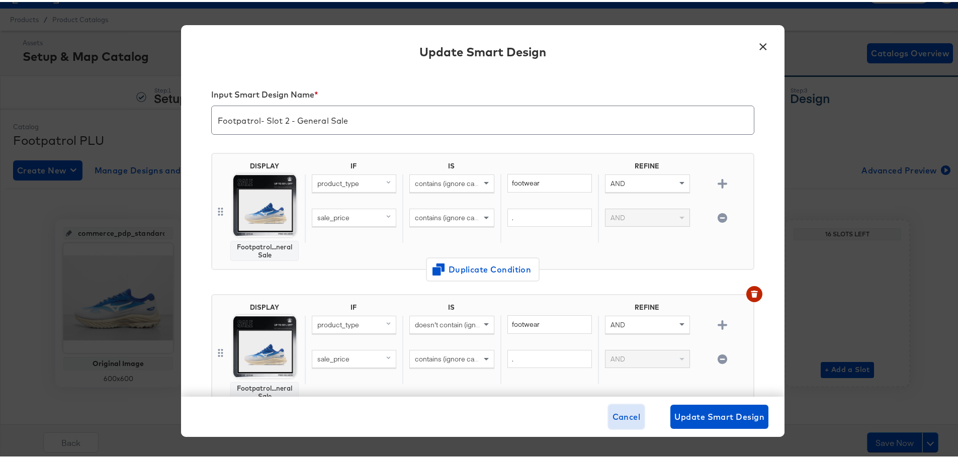
drag, startPoint x: 611, startPoint y: 412, endPoint x: 590, endPoint y: 405, distance: 22.0
click at [612, 412] on span "Cancel" at bounding box center [626, 415] width 28 height 14
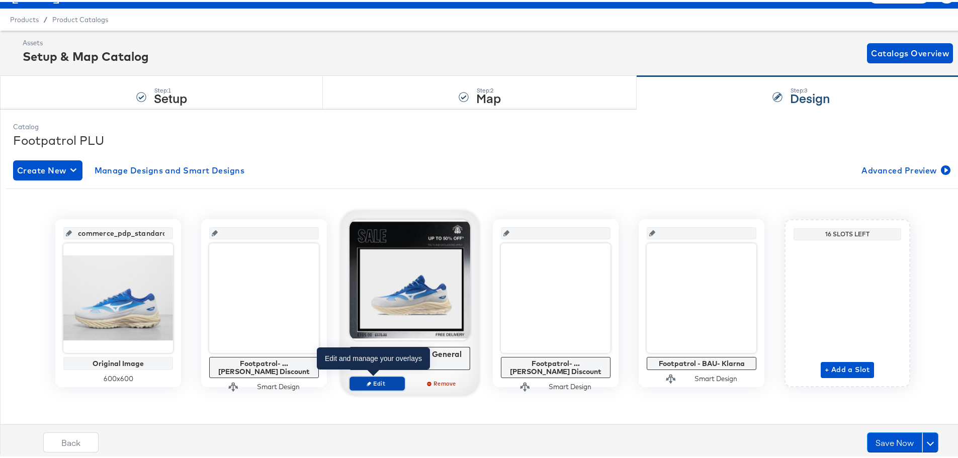
click at [378, 381] on span "Edit" at bounding box center [377, 382] width 46 height 8
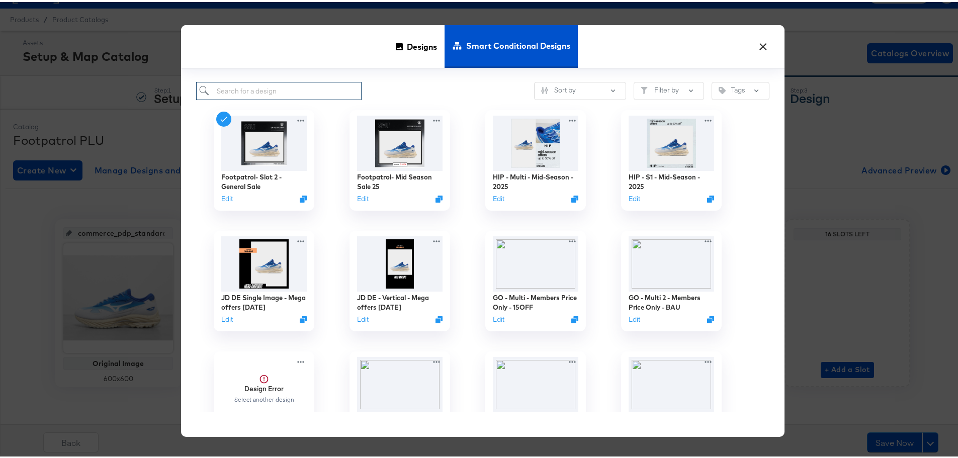
click at [287, 93] on input "search" at bounding box center [278, 89] width 165 height 19
paste input "Footpatrol - footwear - Free Delivery - General Sale"
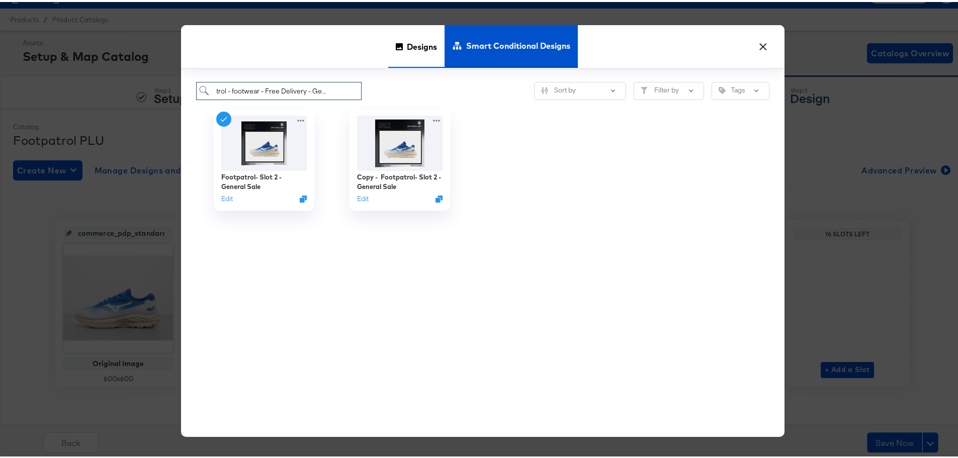
type input "Footpatrol - footwear - Free Delivery - General Sale"
click at [422, 46] on span "Designs" at bounding box center [422, 44] width 30 height 44
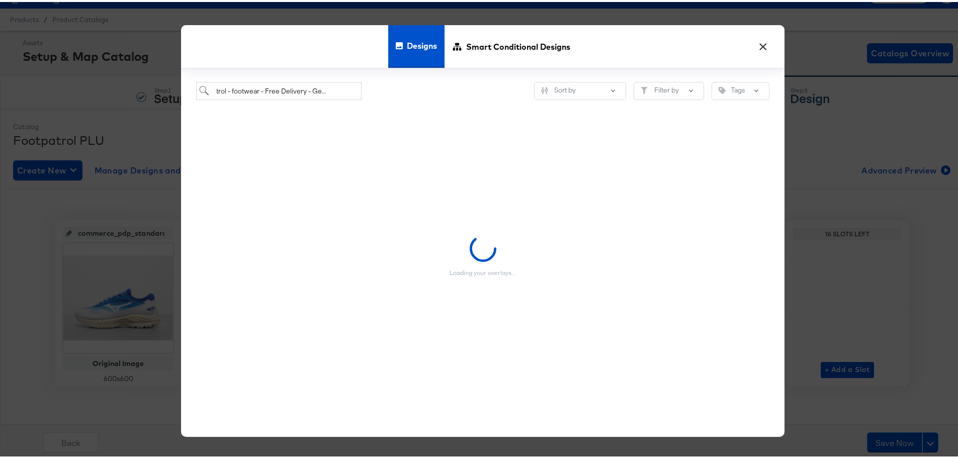
scroll to position [0, 0]
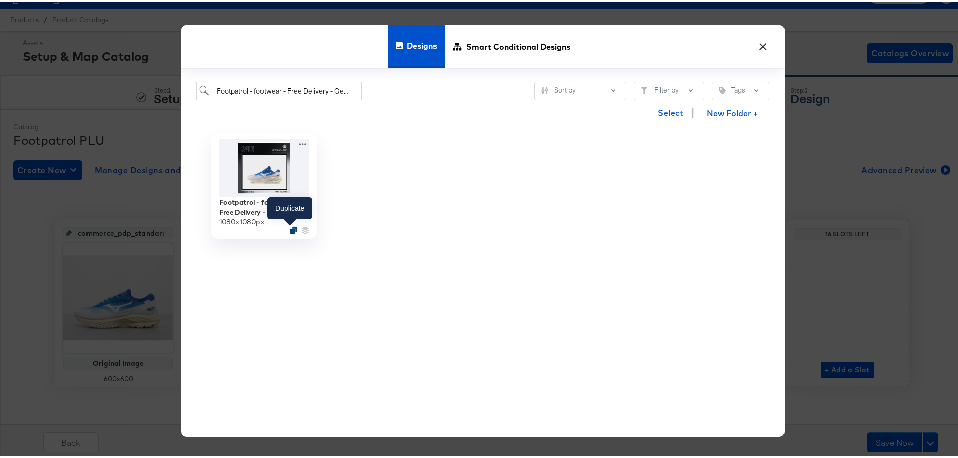
click at [290, 227] on icon "Duplicate" at bounding box center [294, 228] width 8 height 8
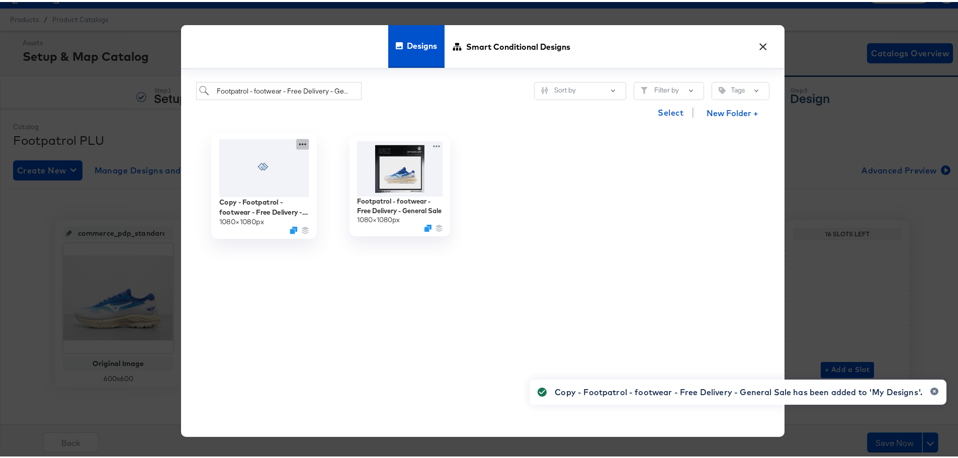
click at [302, 138] on icon at bounding box center [302, 142] width 13 height 11
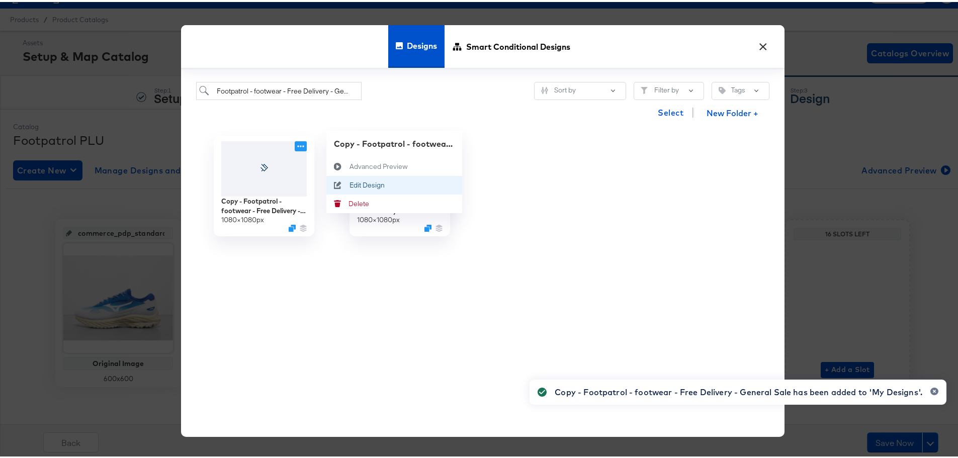
click at [349, 183] on div "Edit Design Edit Design" at bounding box center [349, 183] width 0 height 0
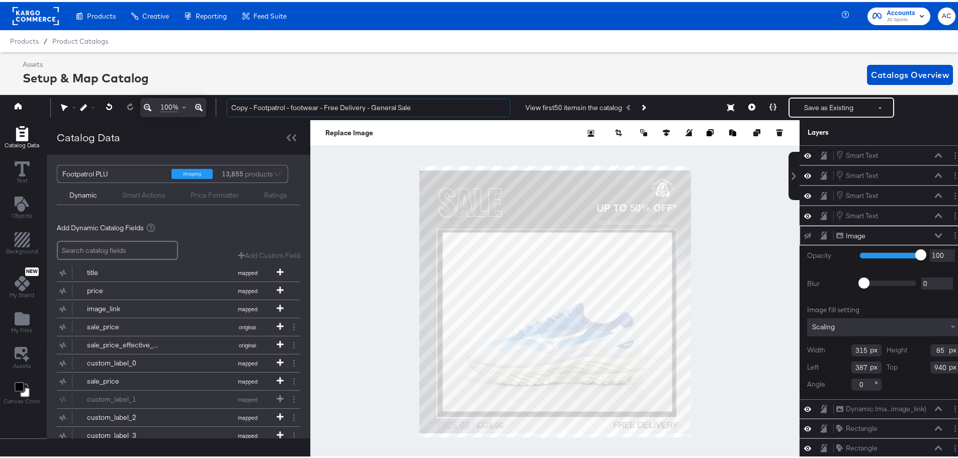
drag, startPoint x: 327, startPoint y: 105, endPoint x: 240, endPoint y: 95, distance: 87.5
click at [232, 102] on input "Copy - Footpatrol - footwear - Free Delivery - General Sale" at bounding box center [369, 106] width 284 height 19
click at [335, 108] on input "Footpatrol - Footwear - Free Delivery - Mid Season Sale" at bounding box center [369, 106] width 284 height 19
click at [335, 107] on input "Footpatrol - Footwear - Free Delivery - Mid Season Sale" at bounding box center [369, 106] width 284 height 19
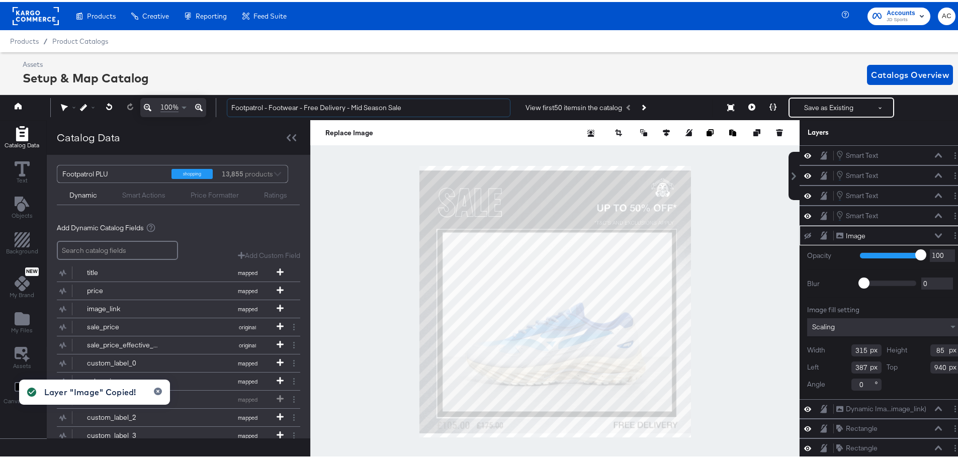
type input "Footpatrol - Footwear - Free Delivery - Mid Season Sale"
click at [337, 100] on input "Footpatrol - Footwear - Free Delivery - Mid Season Sale" at bounding box center [369, 106] width 284 height 19
click at [330, 104] on input "Footpatrol - Footwear - Free Delivery - Mid Season Sale" at bounding box center [369, 106] width 284 height 19
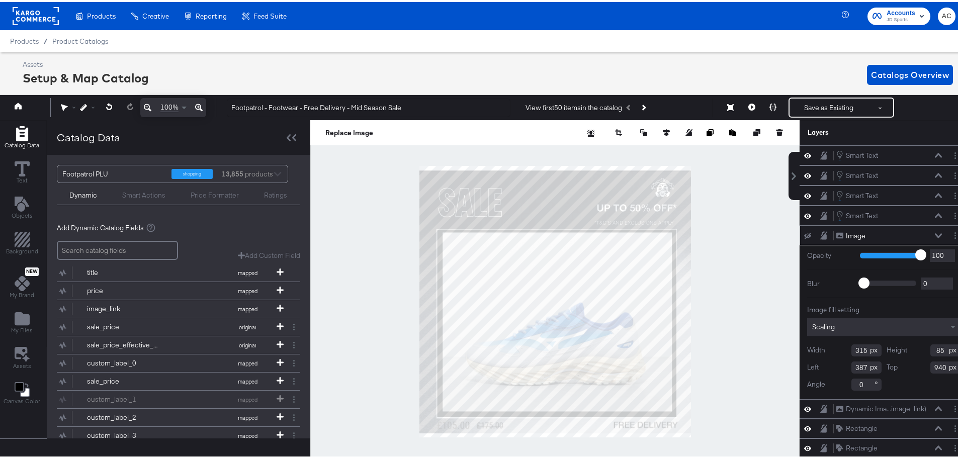
scroll to position [10, 0]
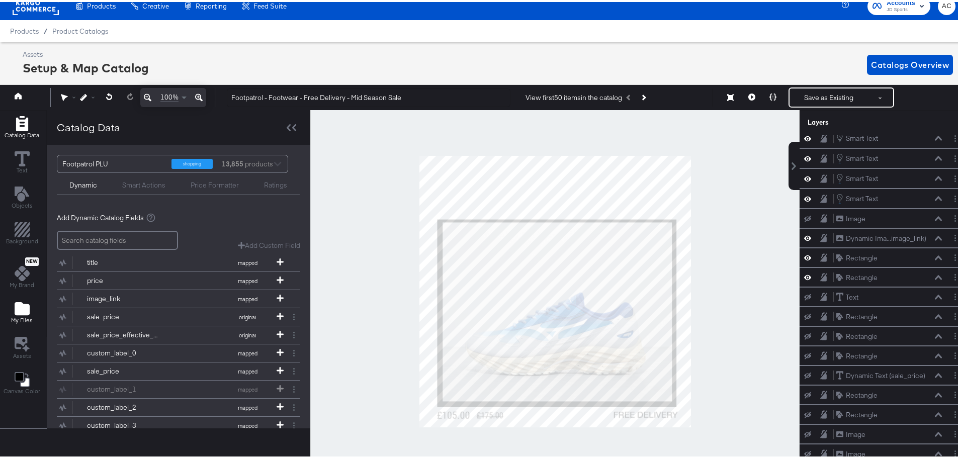
click at [24, 312] on icon "Add Files" at bounding box center [22, 306] width 15 height 13
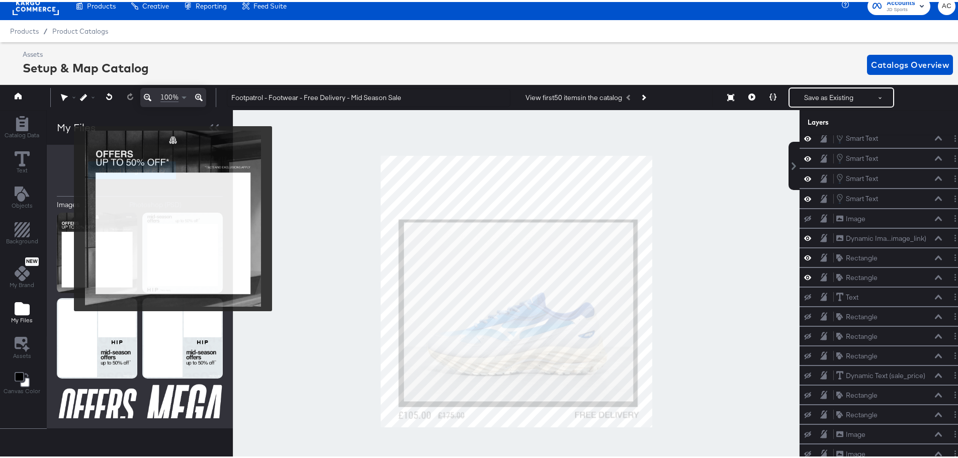
click at [67, 217] on img at bounding box center [97, 251] width 80 height 80
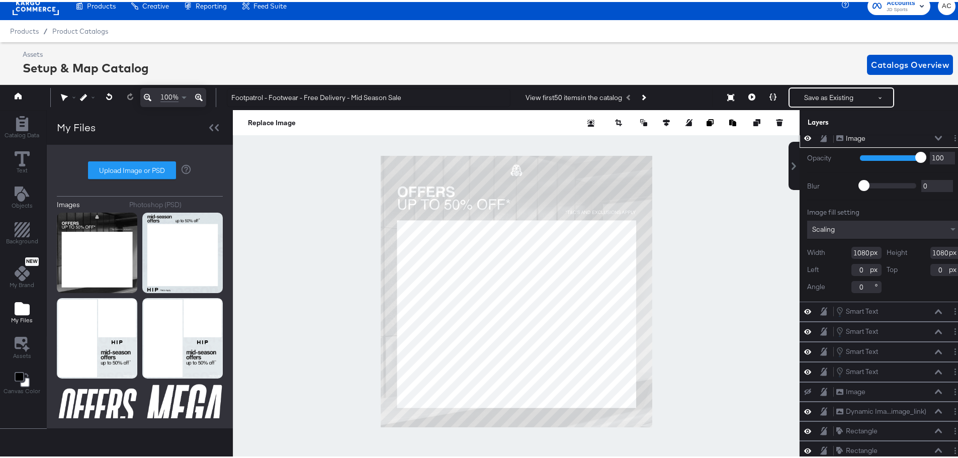
click at [935, 136] on icon at bounding box center [938, 136] width 7 height 5
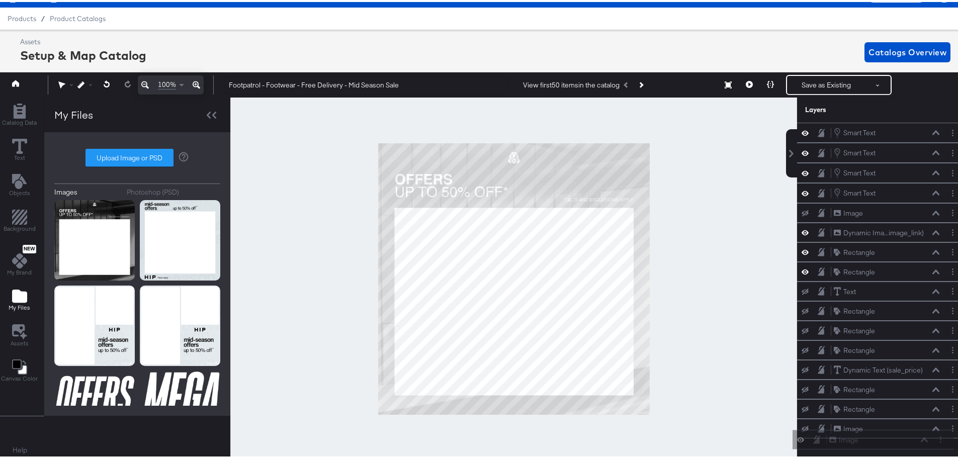
scroll to position [30, 0]
drag, startPoint x: 898, startPoint y: 349, endPoint x: 881, endPoint y: 457, distance: 108.8
click at [881, 457] on div "Layers Image Image Smart Text Smart Text Smart Text Smart Text Smart Text Smart…" at bounding box center [881, 277] width 168 height 363
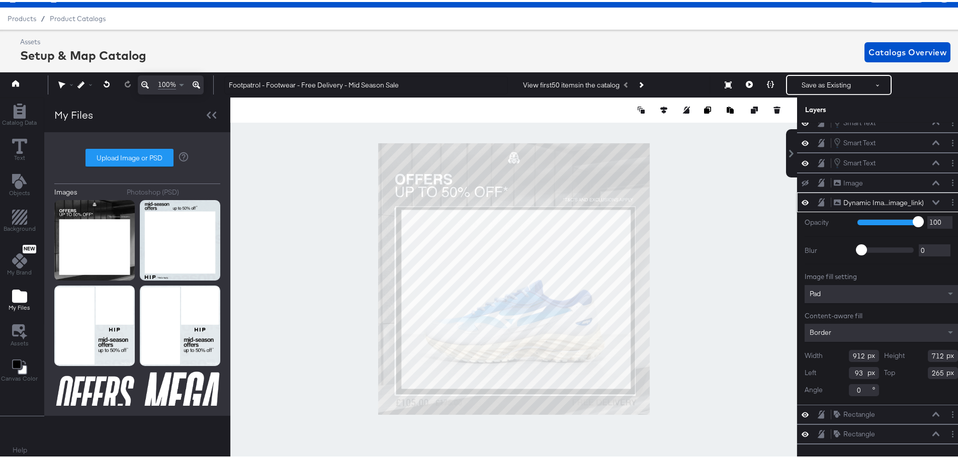
type input "601"
type input "279"
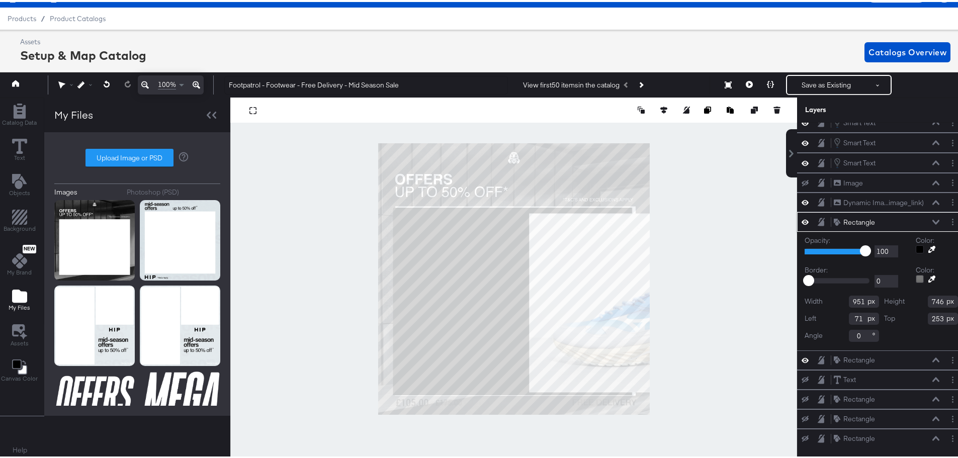
type input "59"
type input "252"
type input "55"
type input "251"
type input "957"
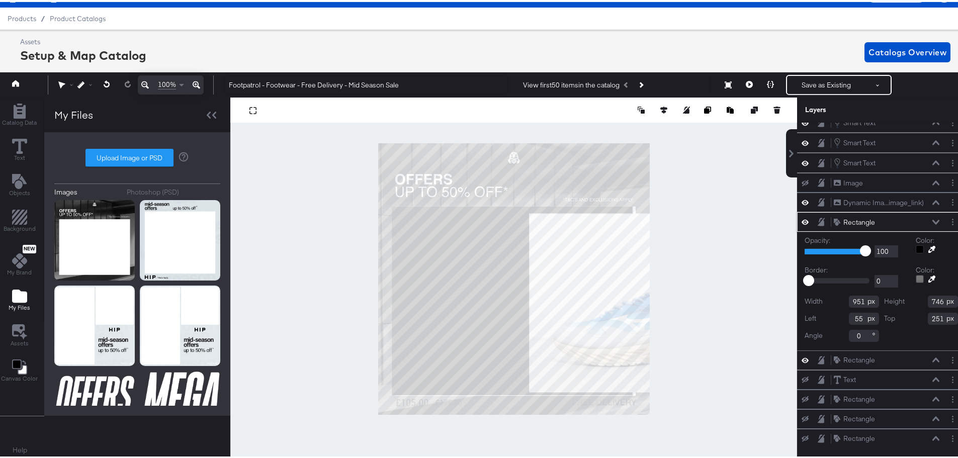
type input "751"
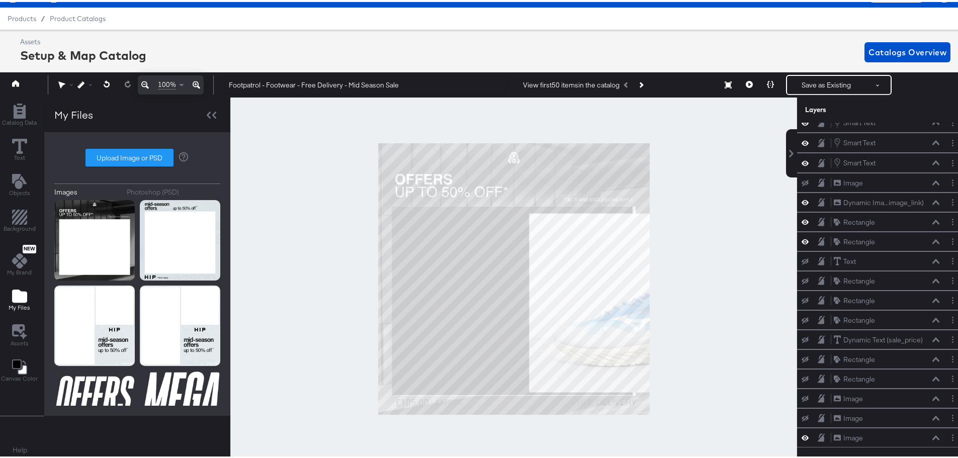
click at [717, 353] on div at bounding box center [513, 277] width 567 height 363
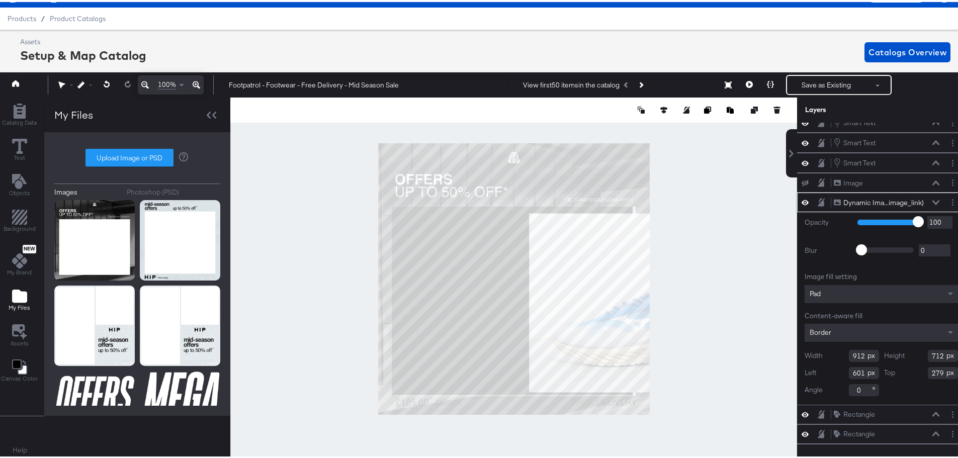
click at [348, 278] on div at bounding box center [513, 277] width 567 height 363
type input "-363"
type input "251"
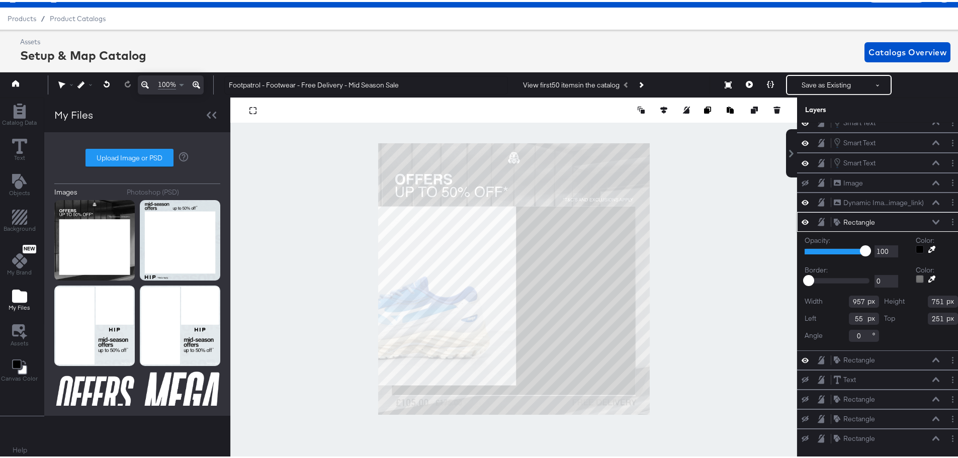
type input "969"
click at [680, 315] on div at bounding box center [513, 277] width 567 height 363
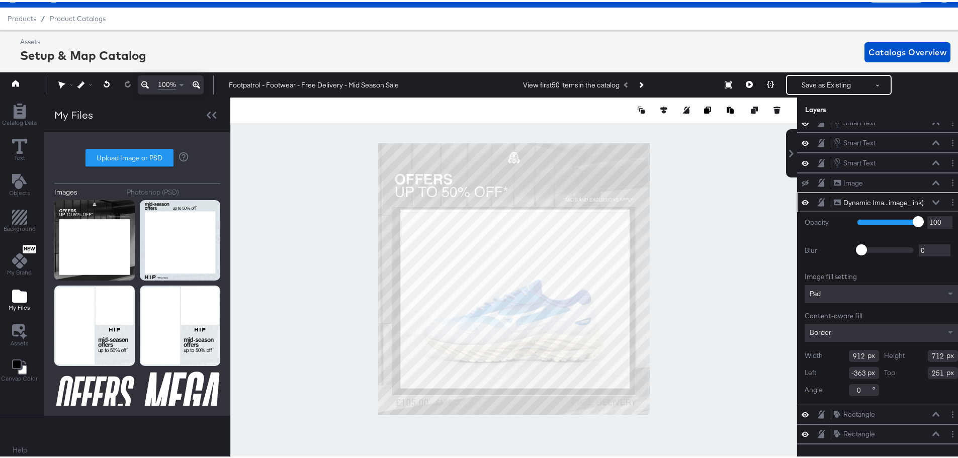
type input "89"
type input "263"
click at [684, 309] on div at bounding box center [513, 277] width 567 height 363
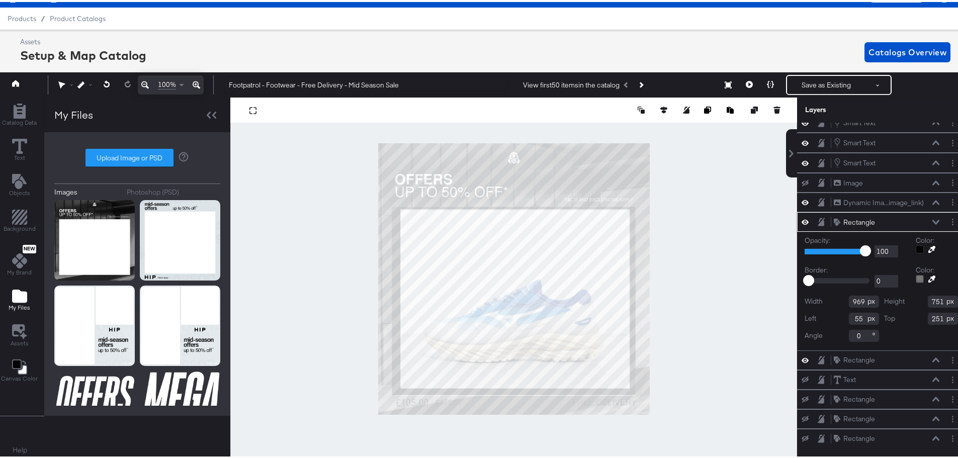
click at [676, 380] on div at bounding box center [513, 277] width 567 height 363
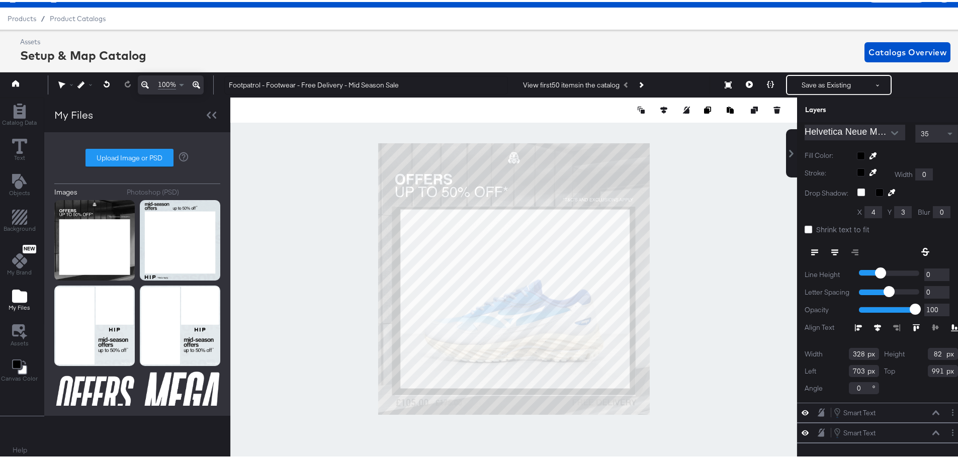
scroll to position [0, 0]
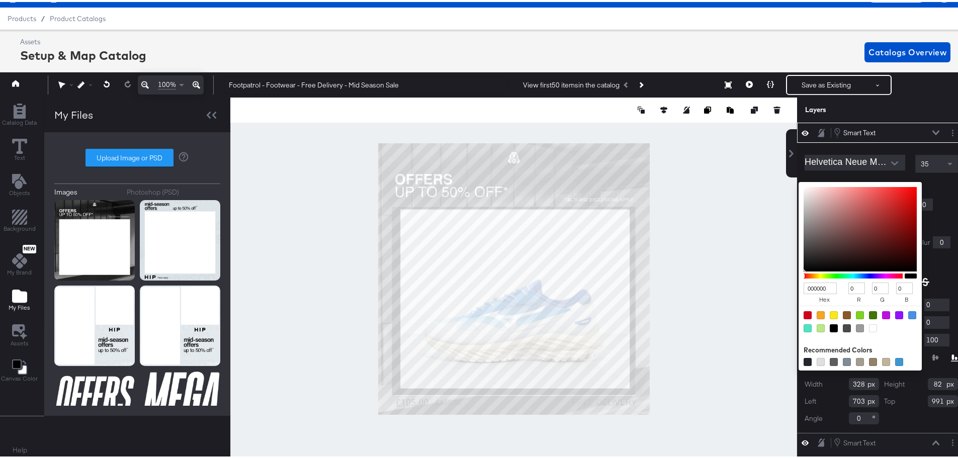
click at [857, 184] on div "000000 hex 0 r 0 g 0 b 100 a Recommended Colors" at bounding box center [907, 184] width 101 height 8
click at [869, 327] on div at bounding box center [873, 326] width 8 height 8
type input "FFFFFF"
type input "255"
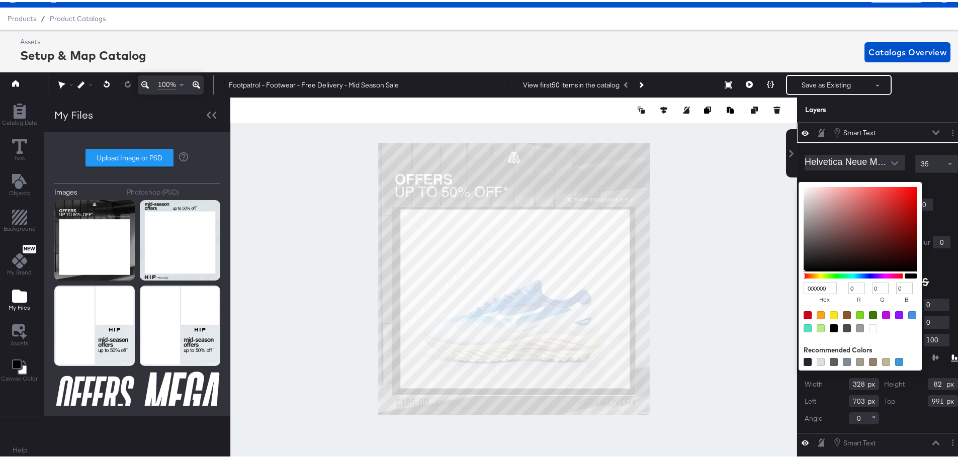
type input "255"
type input "EDF0F2"
type input "237"
type input "240"
type input "242"
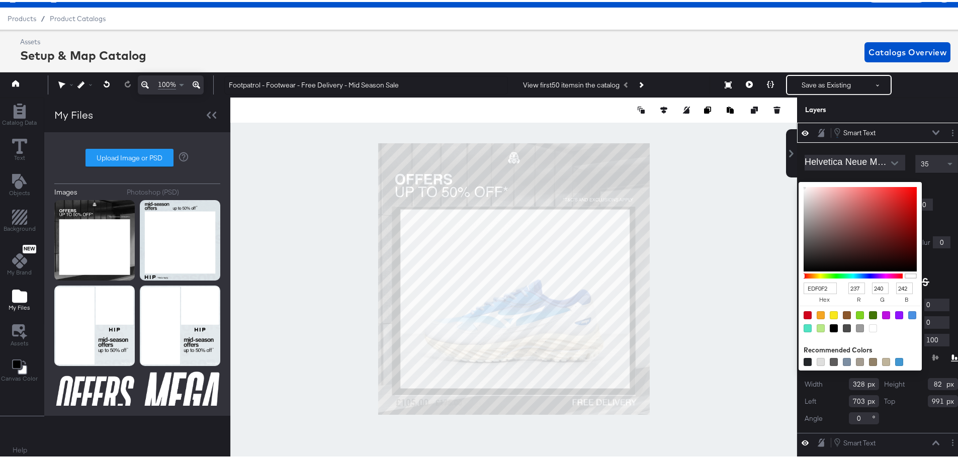
click at [710, 266] on div at bounding box center [514, 277] width 566 height 363
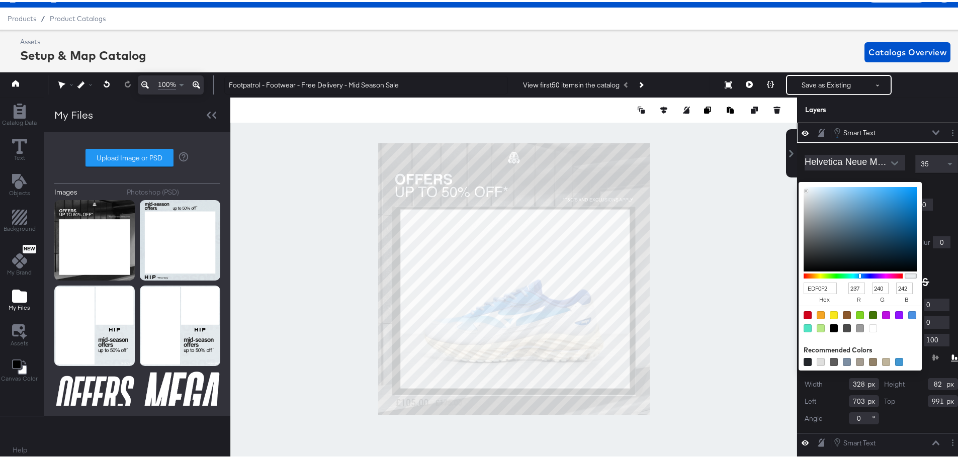
click at [869, 327] on div at bounding box center [873, 326] width 8 height 8
type input "FFFFFF"
type input "255"
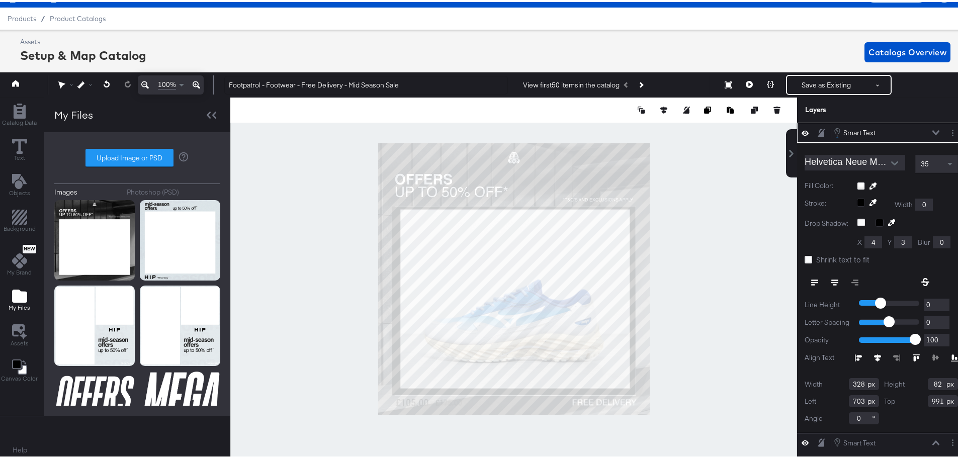
click at [936, 185] on div at bounding box center [907, 184] width 101 height 8
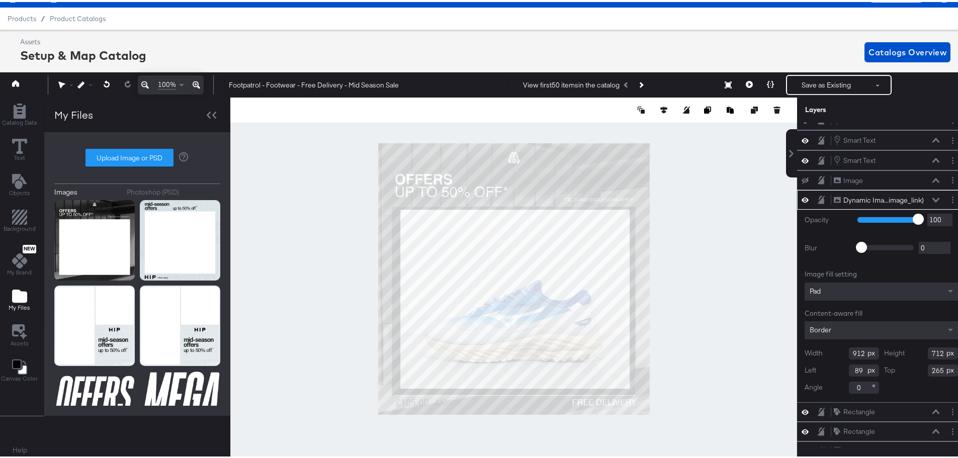
type input "266"
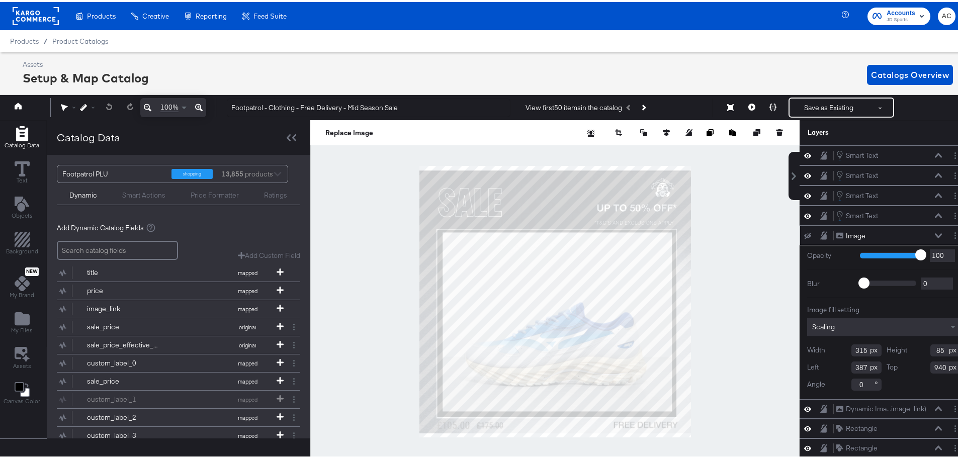
type input "Footpatrol - Clothing - Free Delivery - Mid Season Sale"
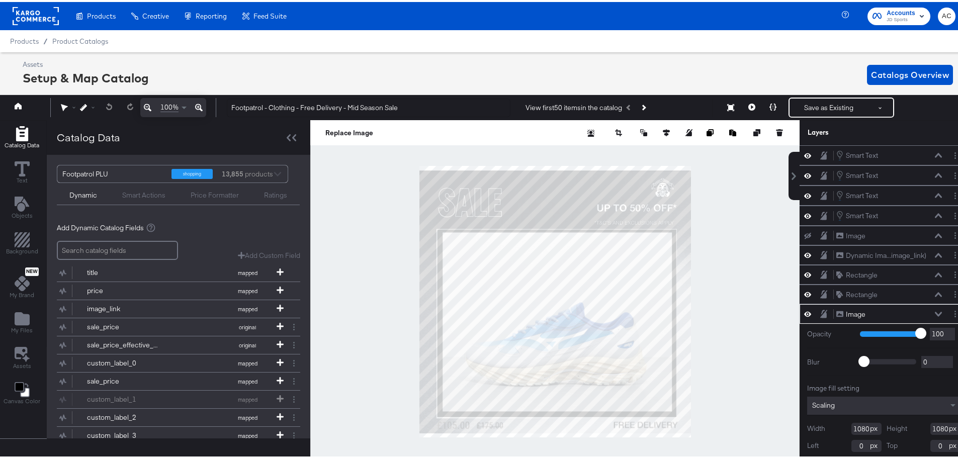
scroll to position [7, 0]
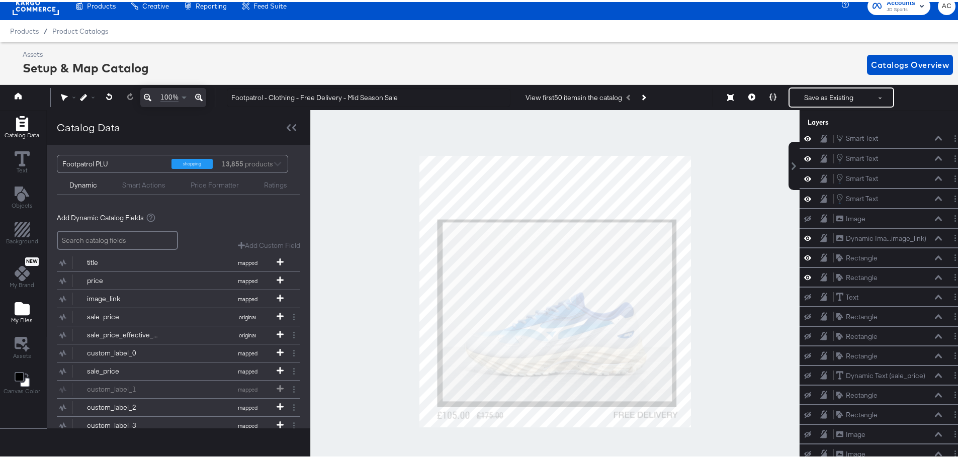
click at [28, 302] on icon "Add Files" at bounding box center [22, 306] width 15 height 15
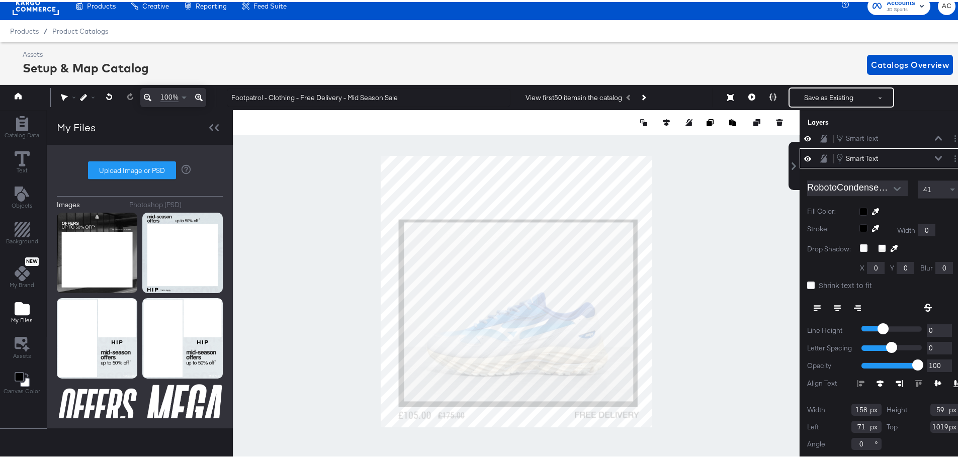
scroll to position [13, 0]
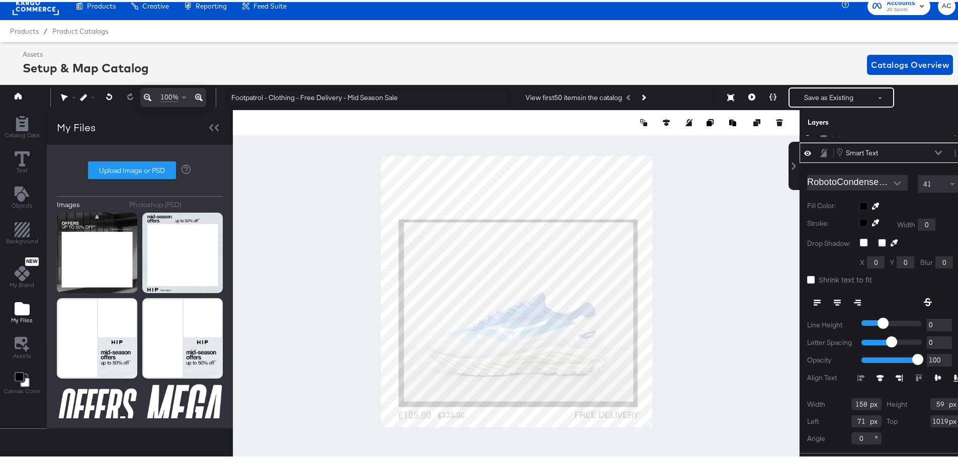
click at [859, 201] on div at bounding box center [909, 204] width 101 height 8
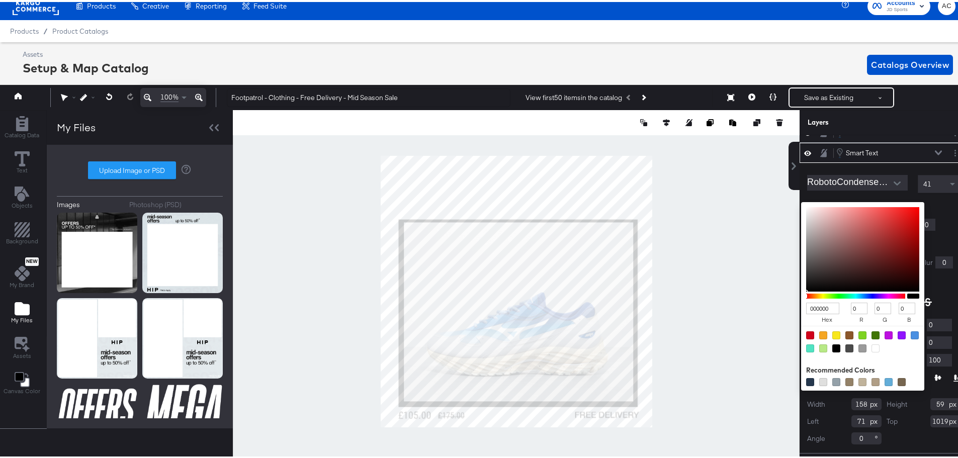
click at [871, 345] on div at bounding box center [875, 346] width 8 height 8
type input "FFFFFF"
type input "255"
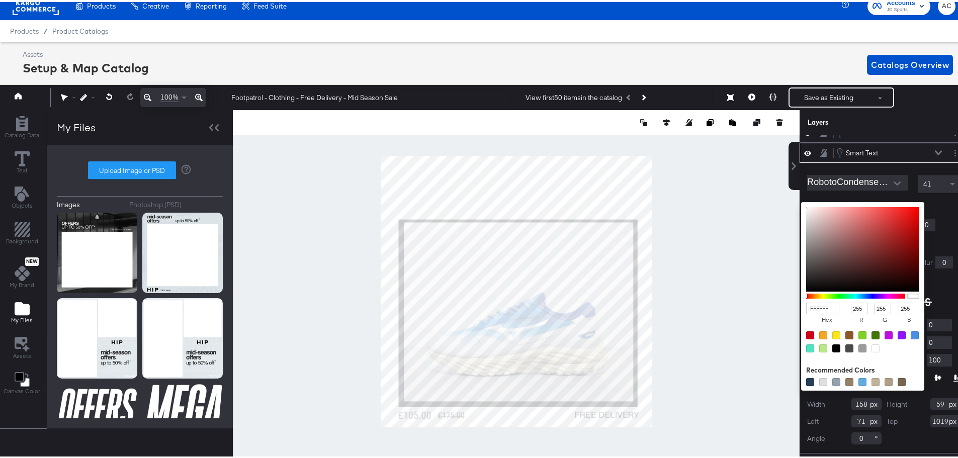
click at [935, 150] on icon at bounding box center [938, 150] width 7 height 5
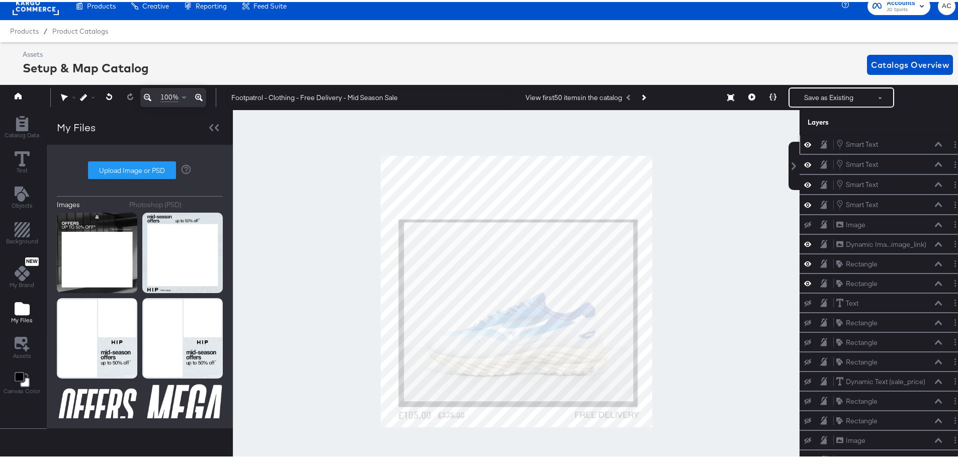
scroll to position [0, 0]
click at [867, 142] on div "Smart Text" at bounding box center [862, 144] width 32 height 10
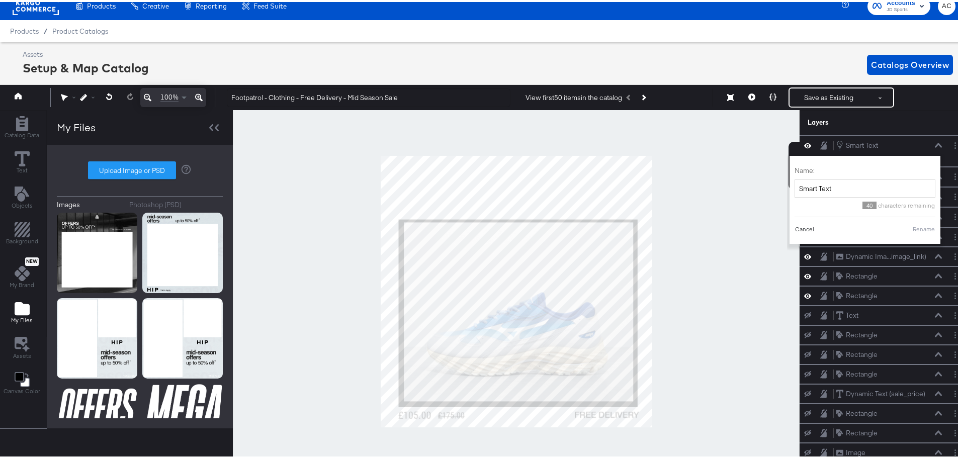
click at [794, 228] on button "Cancel" at bounding box center [804, 227] width 20 height 9
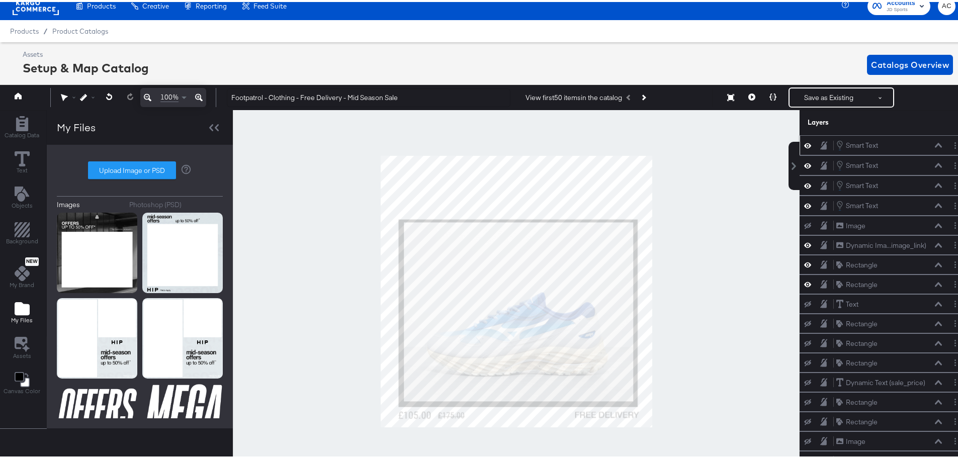
click at [934, 144] on button at bounding box center [938, 143] width 8 height 6
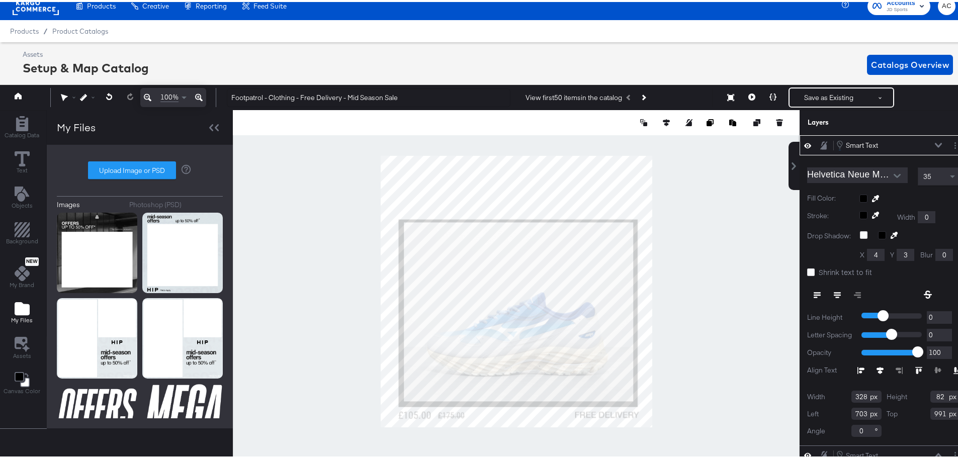
click at [859, 195] on div at bounding box center [909, 197] width 101 height 8
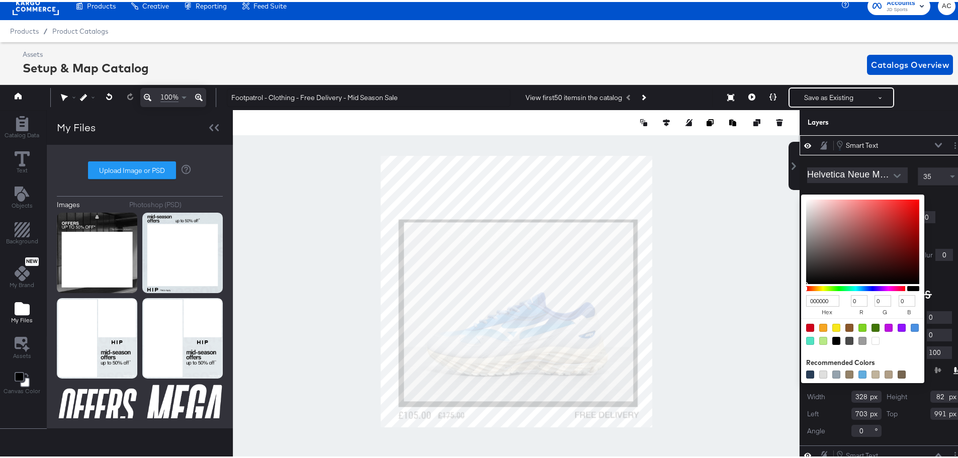
click at [871, 338] on div at bounding box center [875, 339] width 8 height 8
type input "FFFFFF"
type input "255"
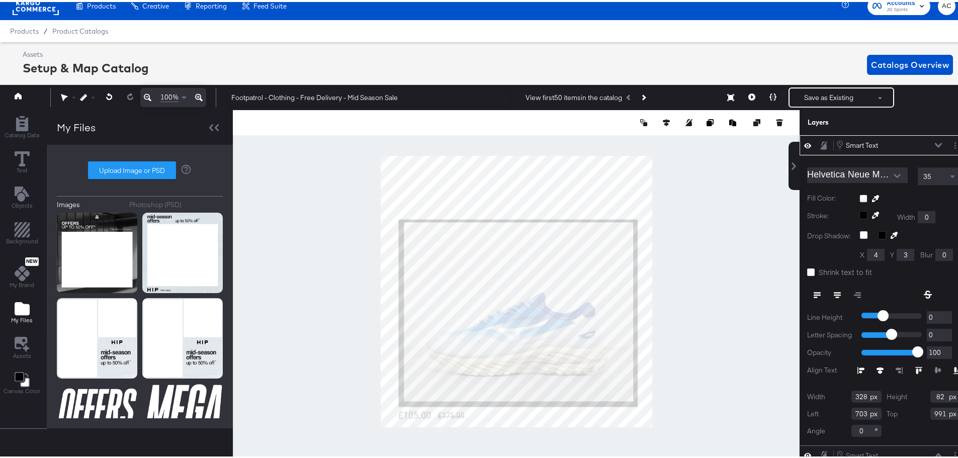
click at [942, 197] on div at bounding box center [909, 197] width 101 height 8
click at [923, 138] on div "Smart Text Smart Text" at bounding box center [889, 143] width 107 height 11
click at [935, 143] on icon at bounding box center [938, 143] width 7 height 5
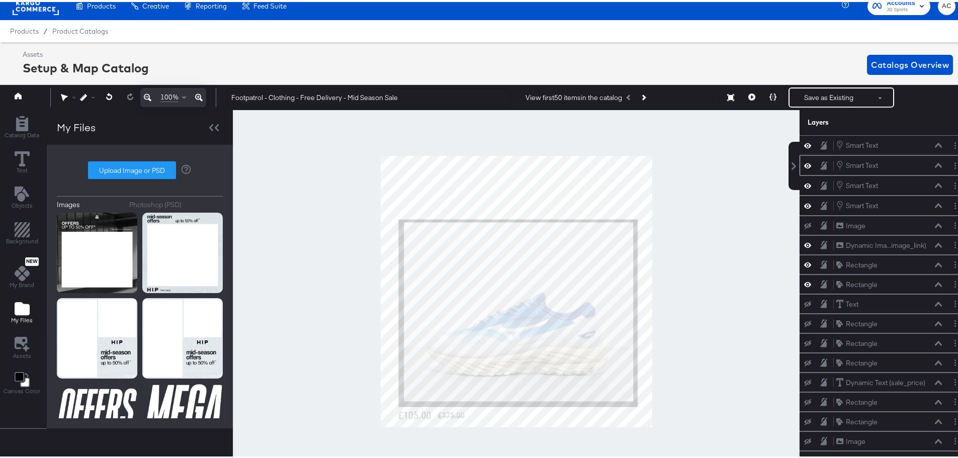
click at [935, 165] on icon at bounding box center [938, 163] width 7 height 5
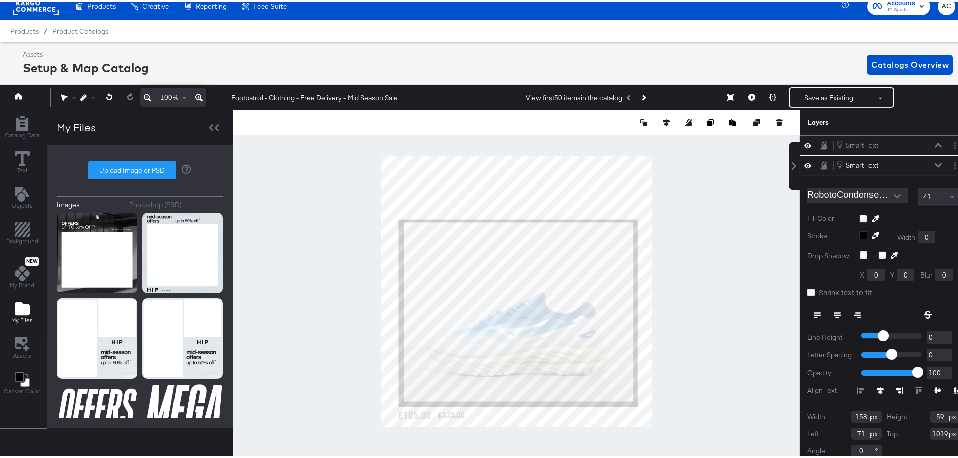
scroll to position [13, 0]
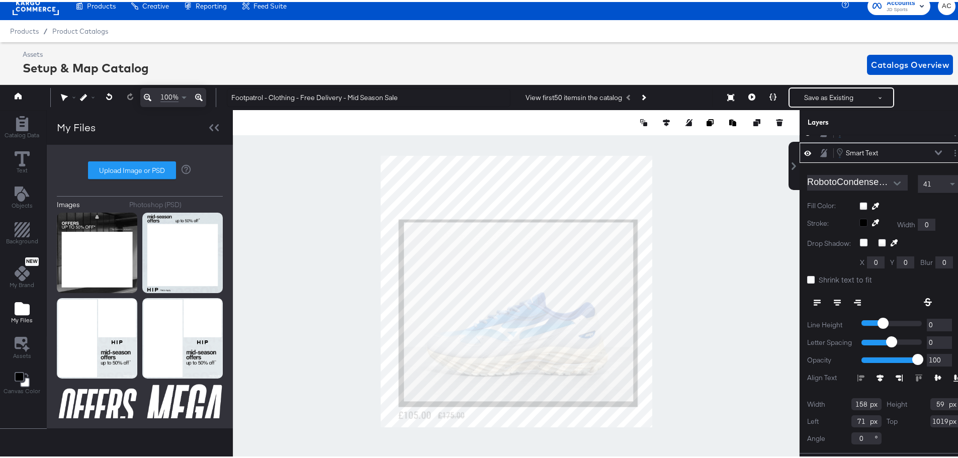
click at [935, 149] on icon at bounding box center [938, 150] width 7 height 5
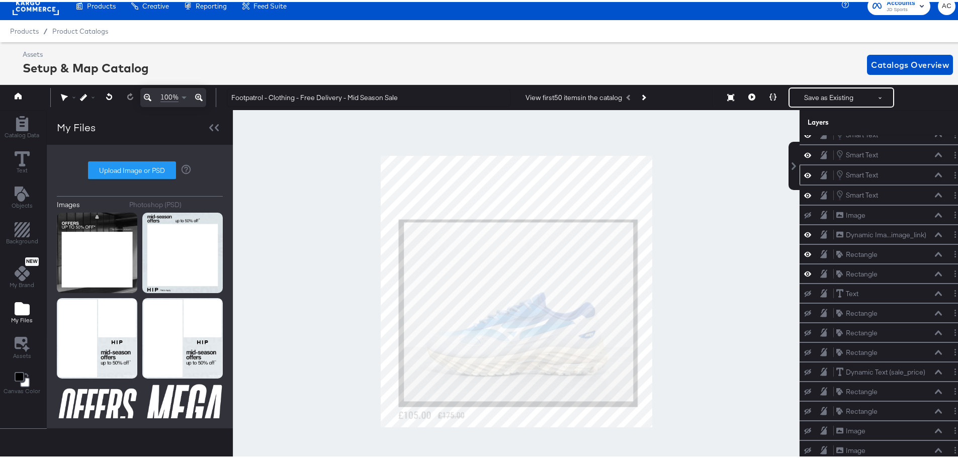
click at [935, 172] on icon at bounding box center [938, 173] width 7 height 5
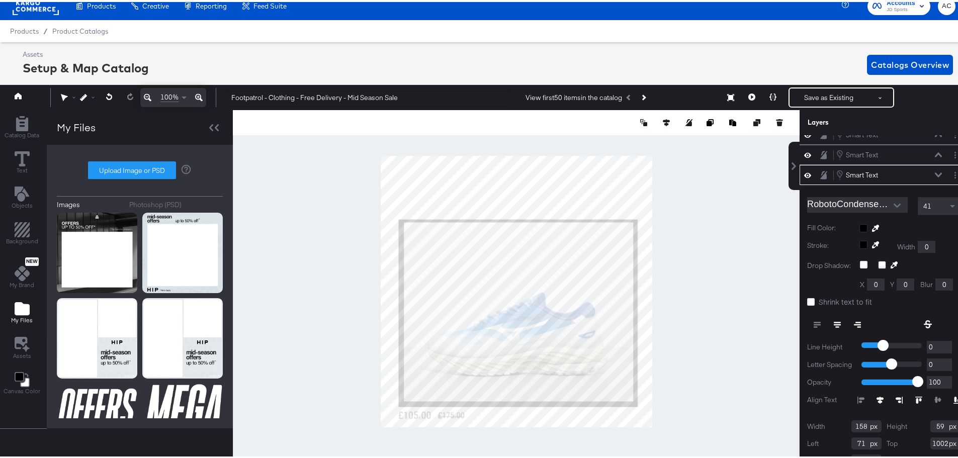
scroll to position [33, 0]
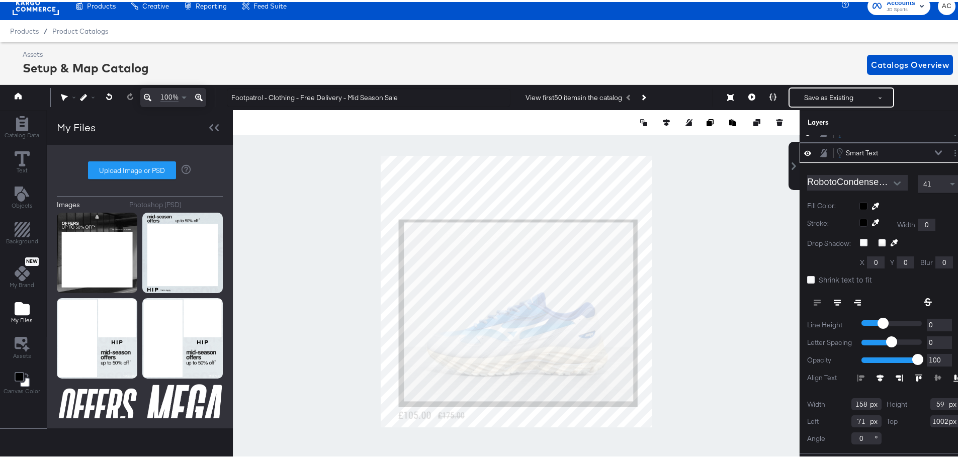
click at [859, 204] on div at bounding box center [909, 204] width 101 height 8
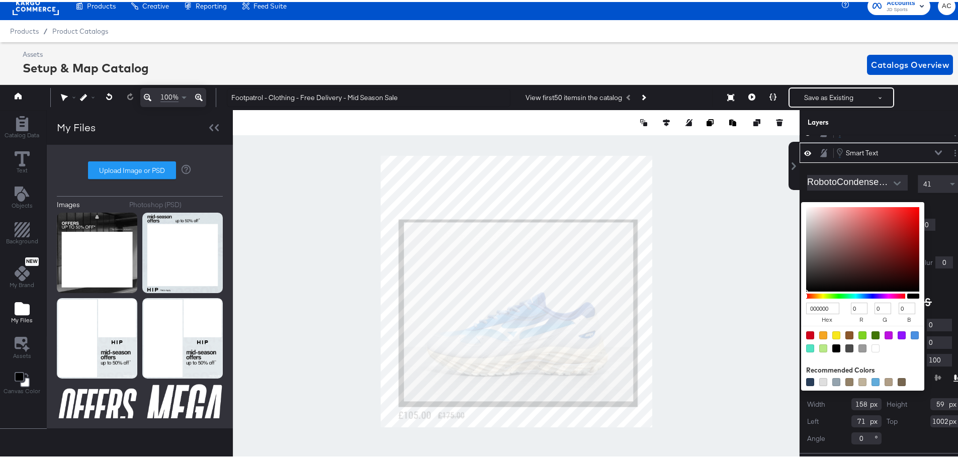
click at [859, 341] on div at bounding box center [862, 340] width 123 height 32
click at [871, 345] on div at bounding box center [875, 346] width 8 height 8
type input "FFFFFF"
type input "255"
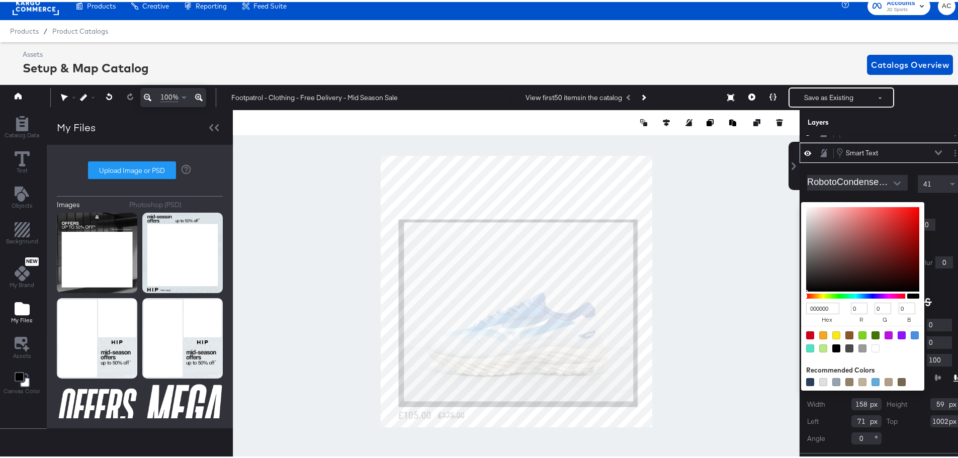
type input "255"
click at [934, 148] on button at bounding box center [938, 151] width 8 height 6
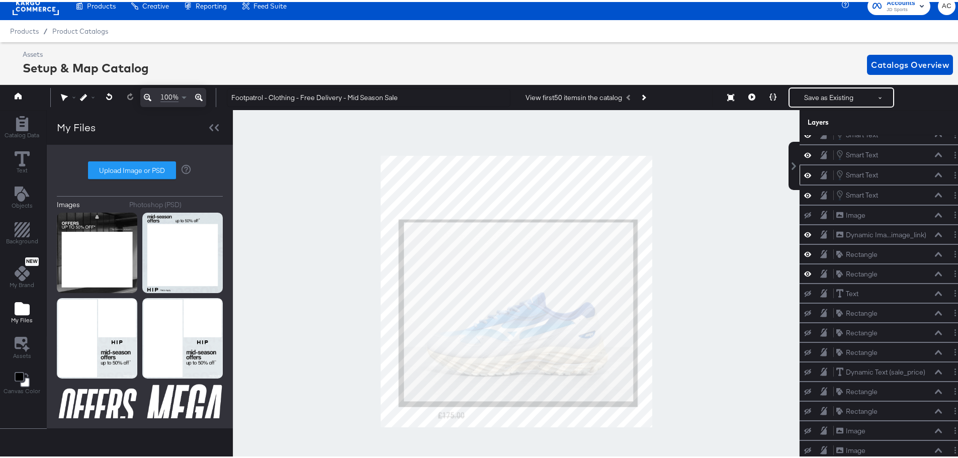
click at [935, 173] on icon at bounding box center [938, 173] width 7 height 5
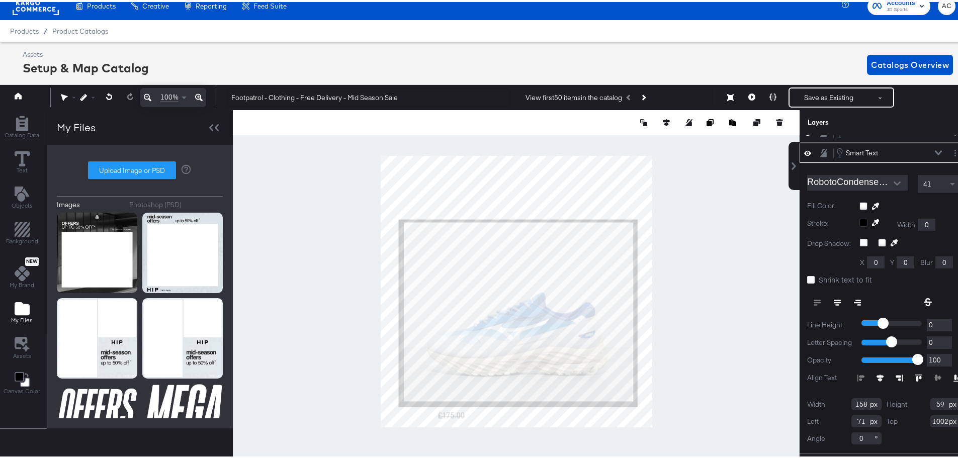
click at [935, 149] on icon at bounding box center [938, 150] width 7 height 5
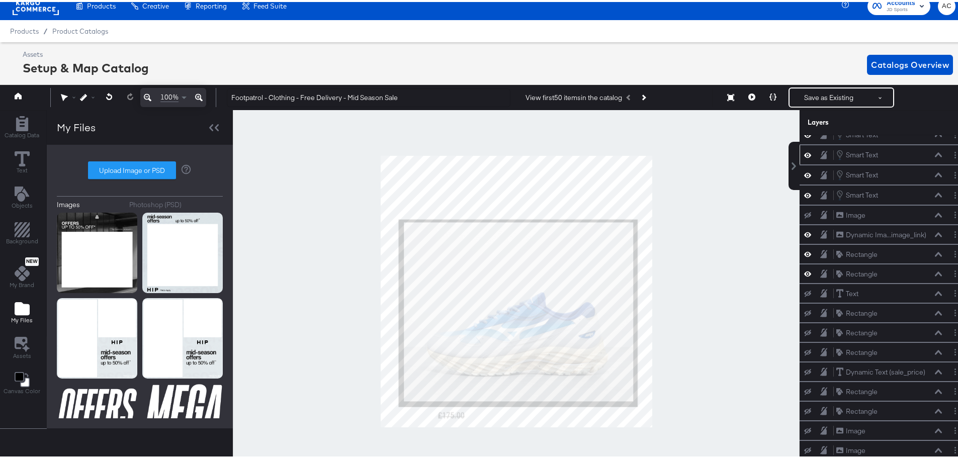
scroll to position [11, 0]
click at [923, 197] on div "Smart Text Smart Text" at bounding box center [889, 193] width 107 height 11
click at [935, 194] on icon at bounding box center [938, 193] width 7 height 5
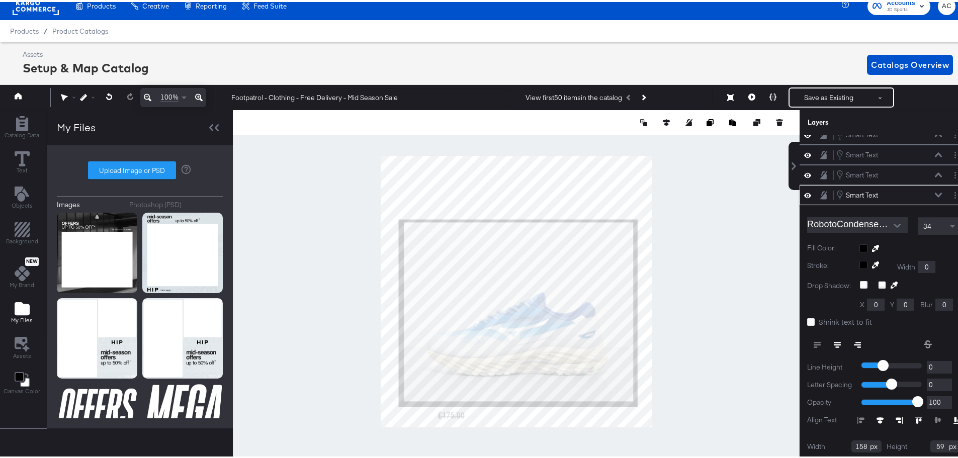
scroll to position [53, 0]
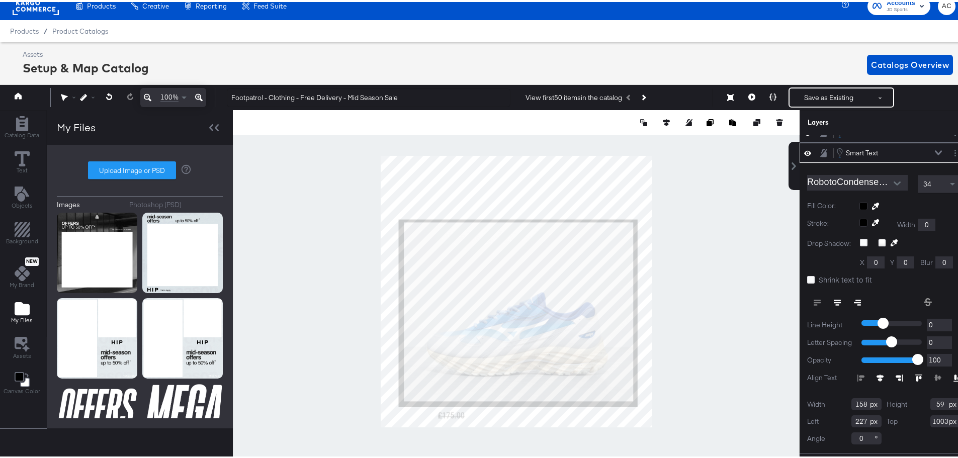
click at [859, 201] on div at bounding box center [909, 204] width 101 height 8
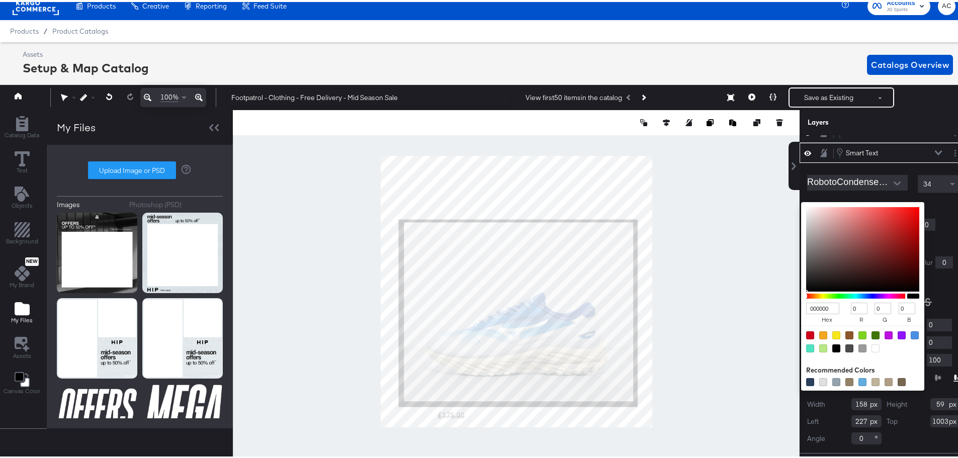
click at [871, 347] on div at bounding box center [875, 346] width 8 height 8
type input "FFFFFF"
type input "255"
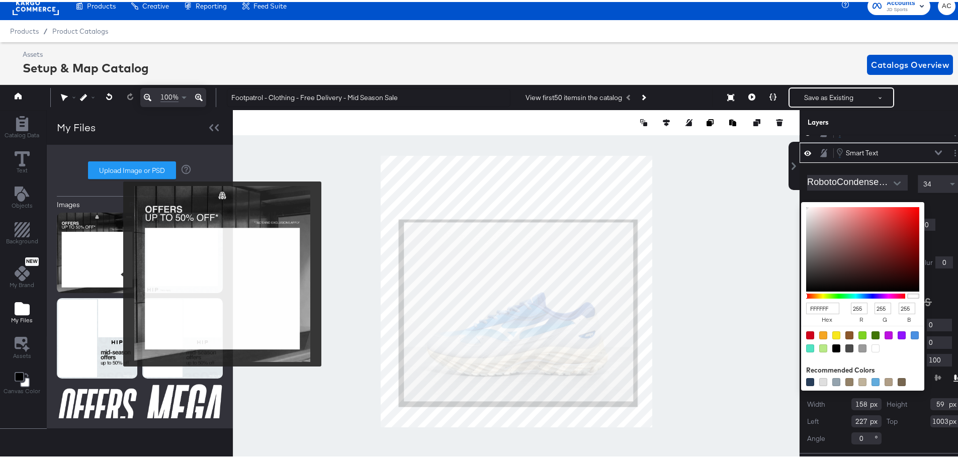
scroll to position [0, 0]
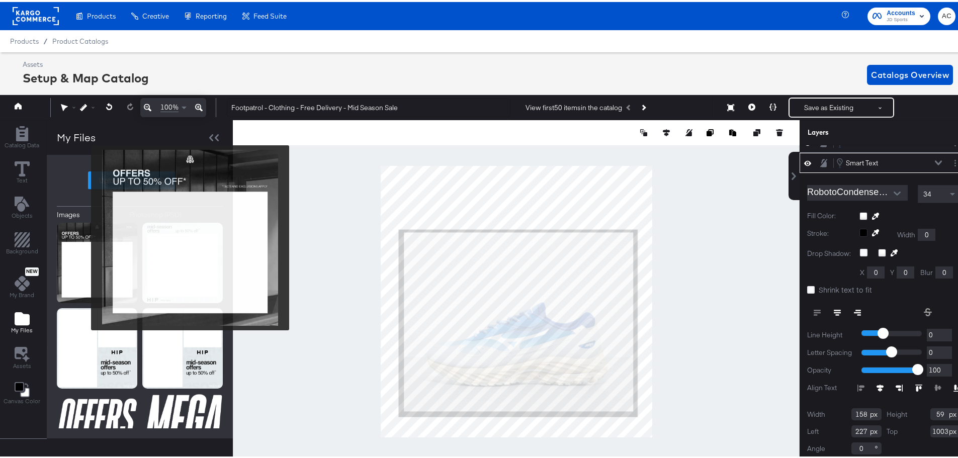
click at [84, 236] on img at bounding box center [97, 261] width 80 height 80
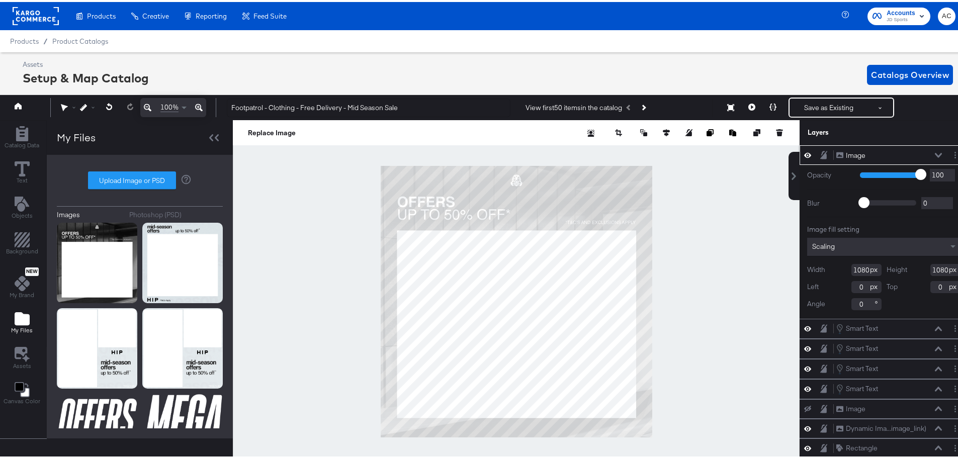
click at [935, 152] on icon at bounding box center [938, 153] width 7 height 5
click at [935, 151] on icon at bounding box center [938, 153] width 7 height 5
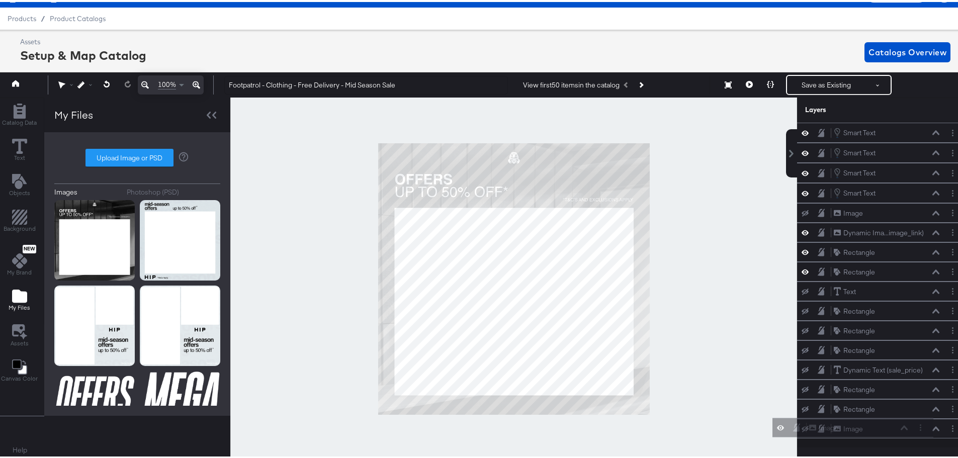
scroll to position [30, 0]
drag, startPoint x: 885, startPoint y: 153, endPoint x: 888, endPoint y: 445, distance: 292.7
click at [888, 445] on div "Image Image Smart Text Smart Text Smart Text Smart Text Smart Text Smart Text S…" at bounding box center [881, 268] width 168 height 355
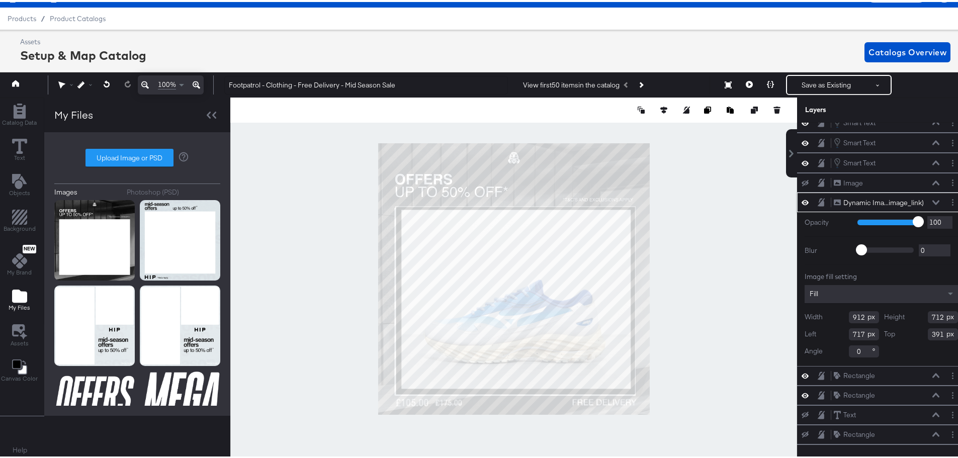
type input "717"
type input "391"
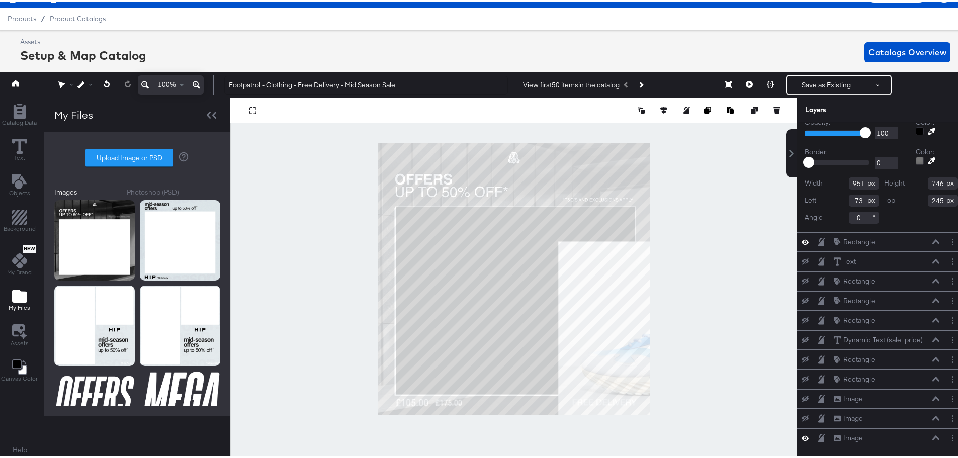
scroll to position [120, 0]
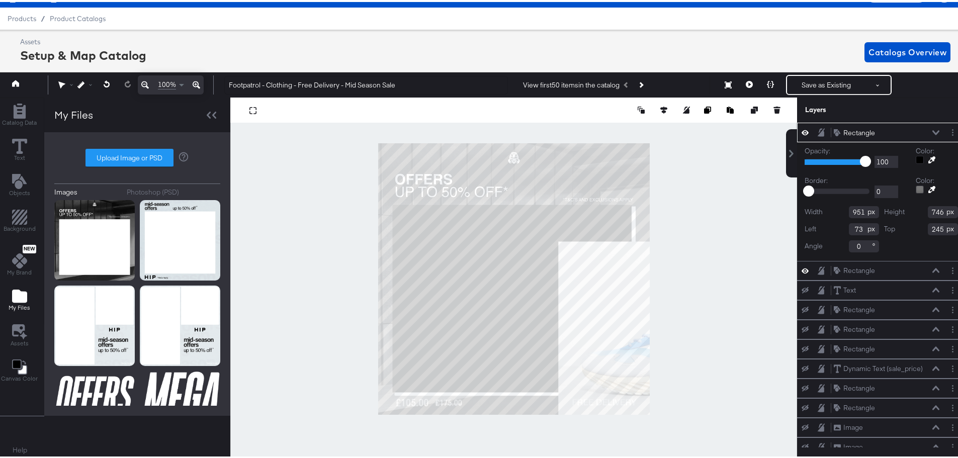
type input "57"
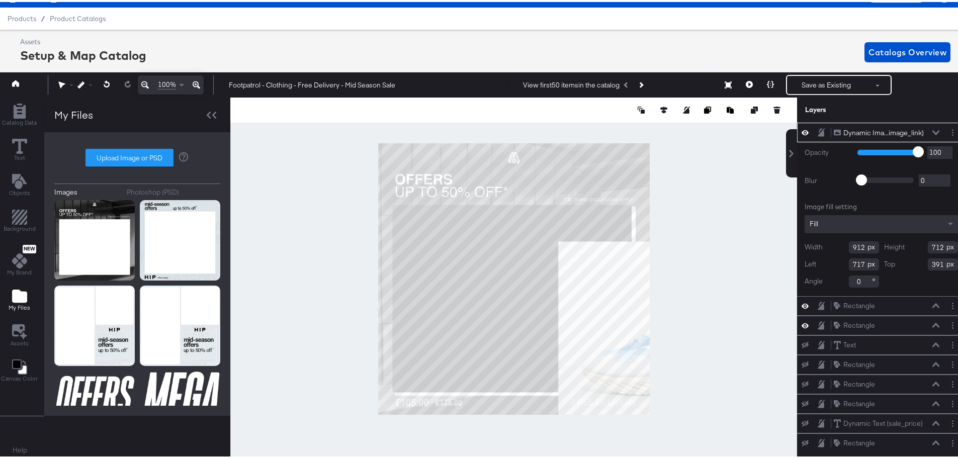
click at [358, 262] on div at bounding box center [513, 277] width 567 height 363
type input "-209"
type input "347"
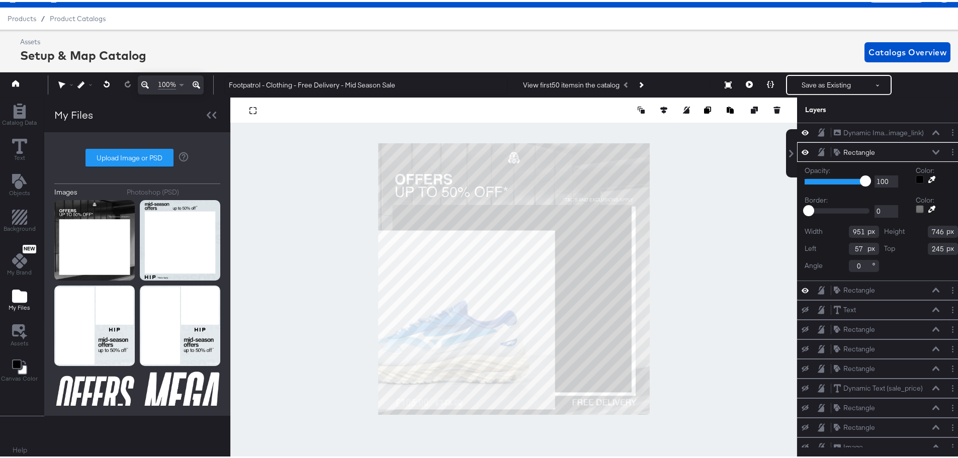
type input "55"
type input "251"
type input "969"
type input "751"
click at [714, 384] on div at bounding box center [513, 277] width 567 height 363
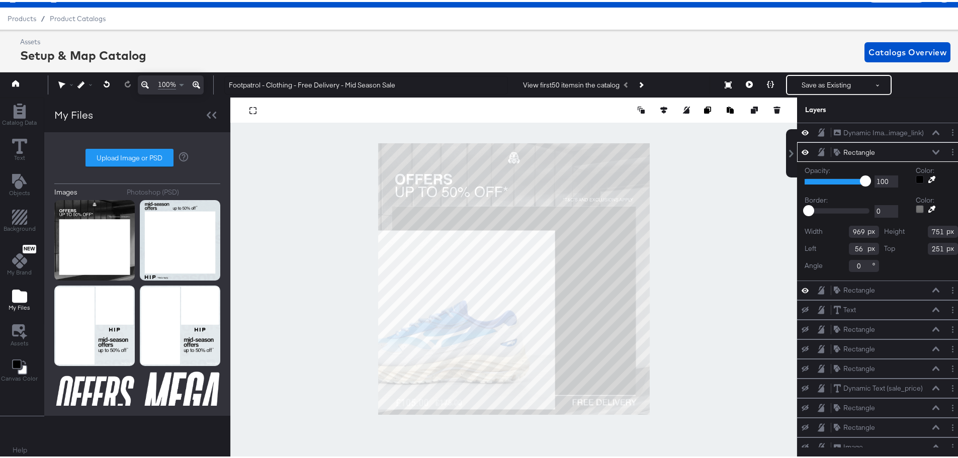
type input "57"
click at [705, 319] on div at bounding box center [513, 277] width 567 height 363
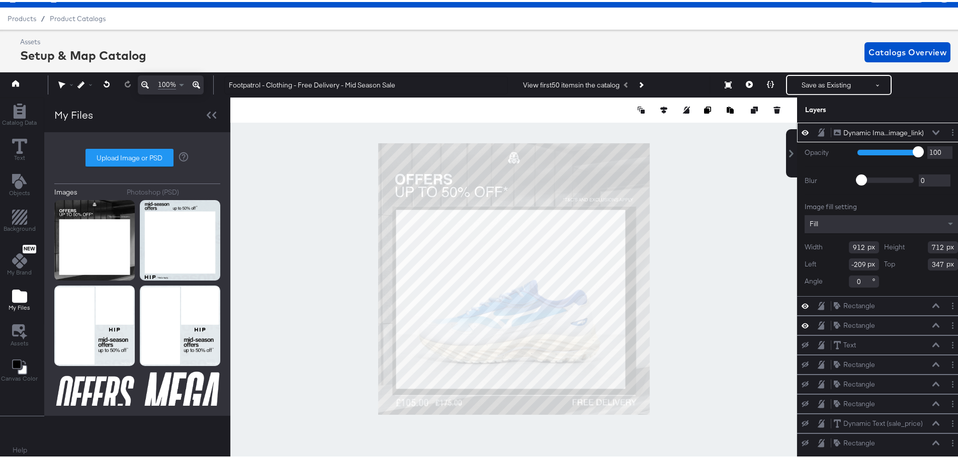
type input "71"
type input "265"
type input "87"
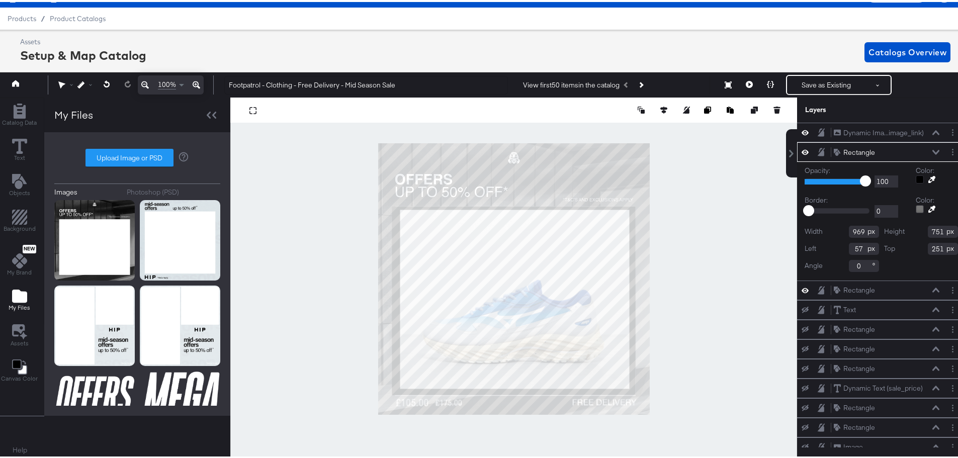
type input "55"
click at [928, 230] on input "751" at bounding box center [943, 230] width 30 height 12
type input "759"
click at [701, 280] on div at bounding box center [513, 277] width 567 height 363
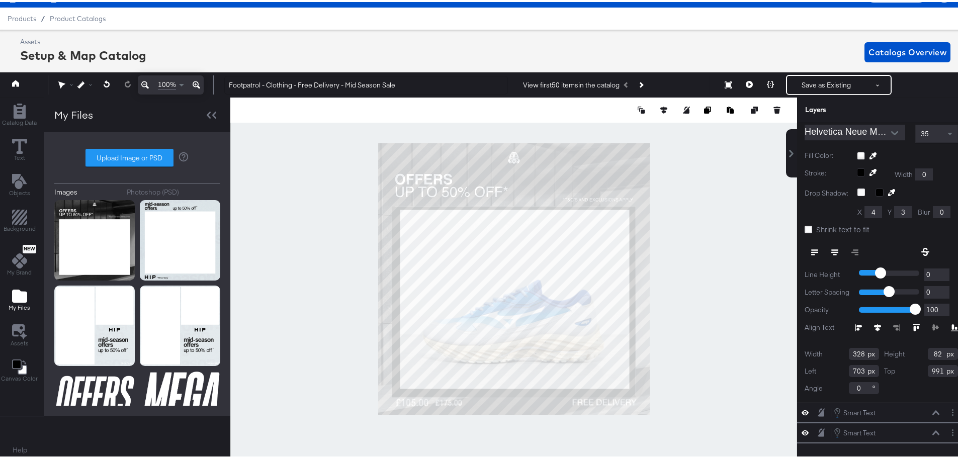
scroll to position [0, 0]
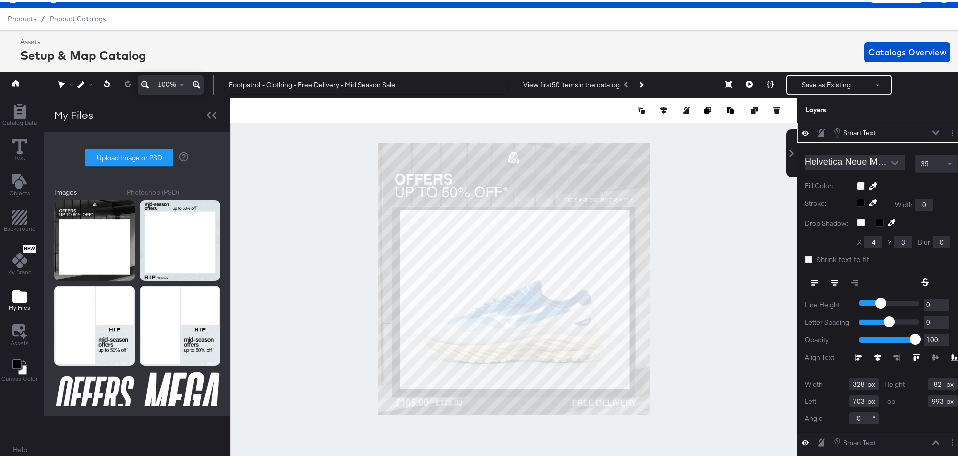
type input "994"
click at [716, 393] on div at bounding box center [513, 277] width 567 height 363
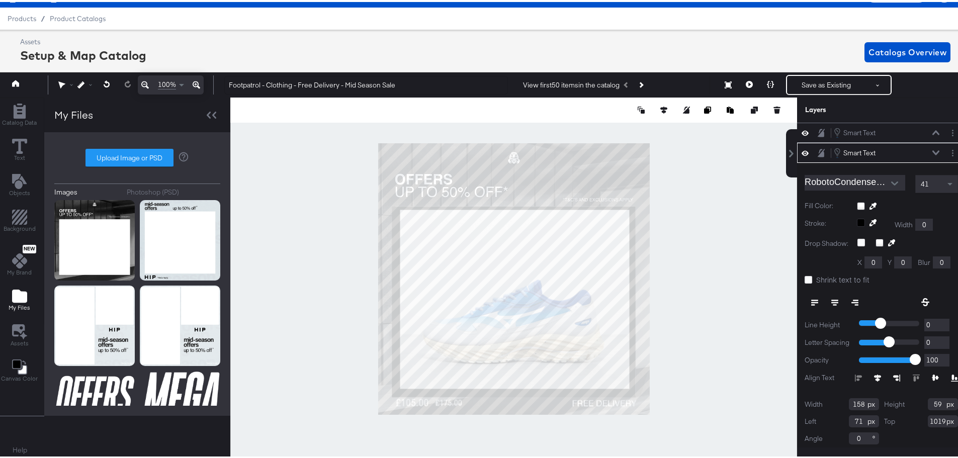
scroll to position [13, 0]
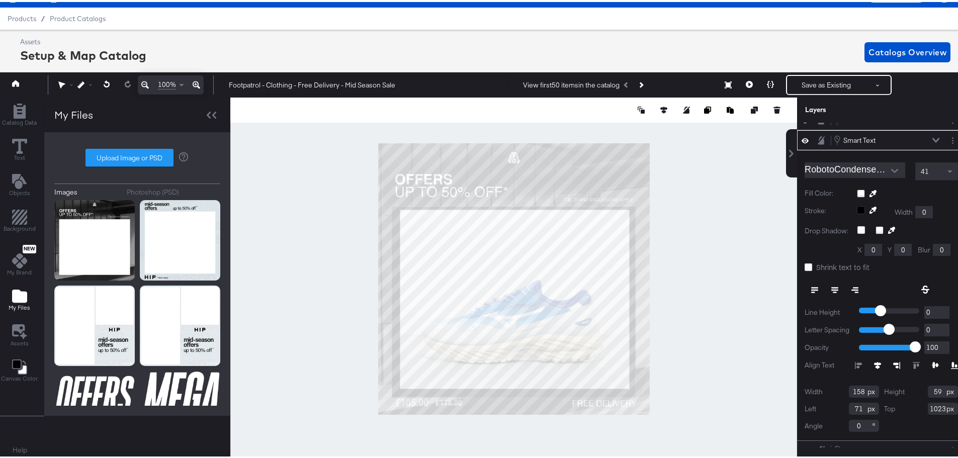
type input "1024"
type input "1007"
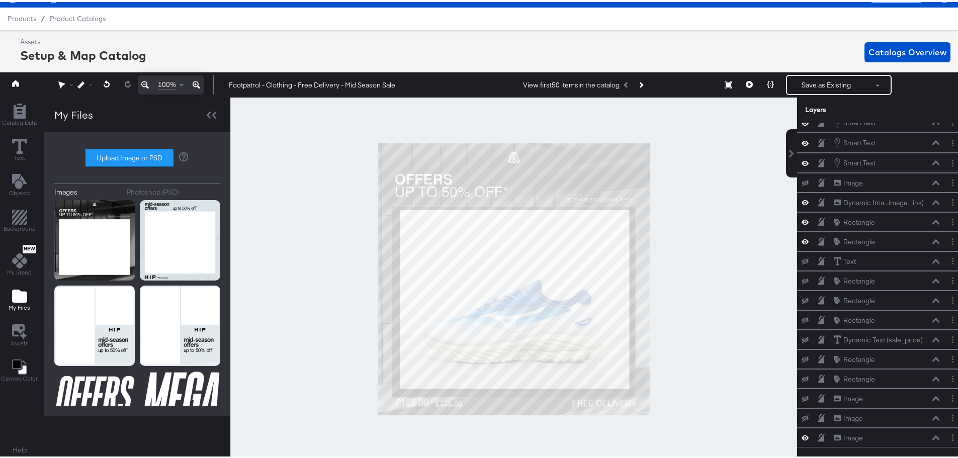
click at [389, 420] on div at bounding box center [513, 277] width 567 height 363
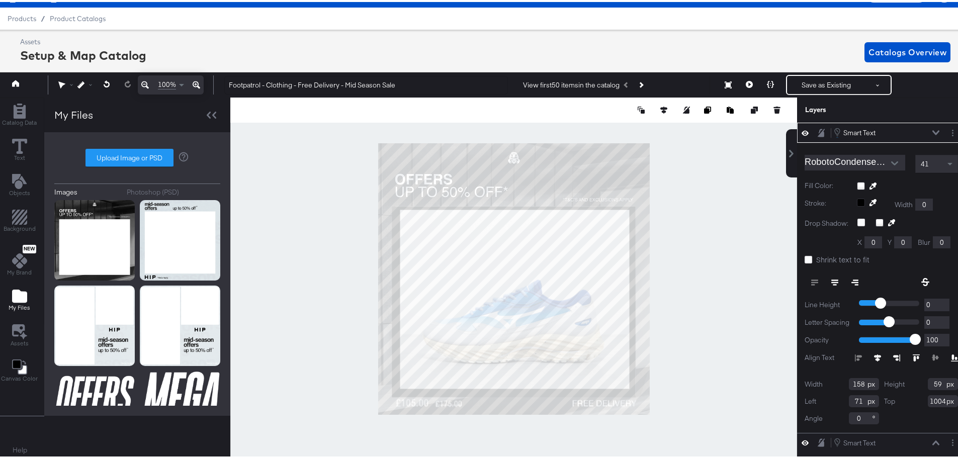
type input "1005"
click at [490, 429] on div at bounding box center [513, 277] width 567 height 363
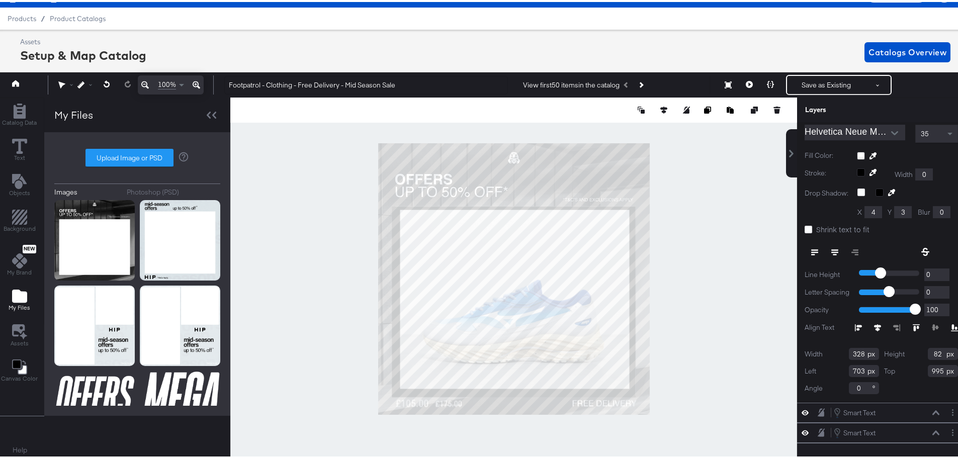
scroll to position [0, 0]
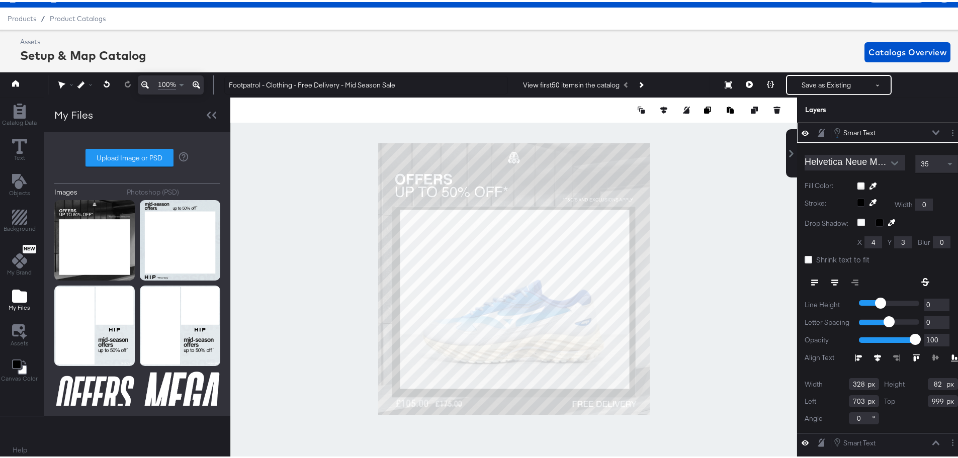
type input "1000"
click at [687, 389] on div at bounding box center [513, 277] width 567 height 363
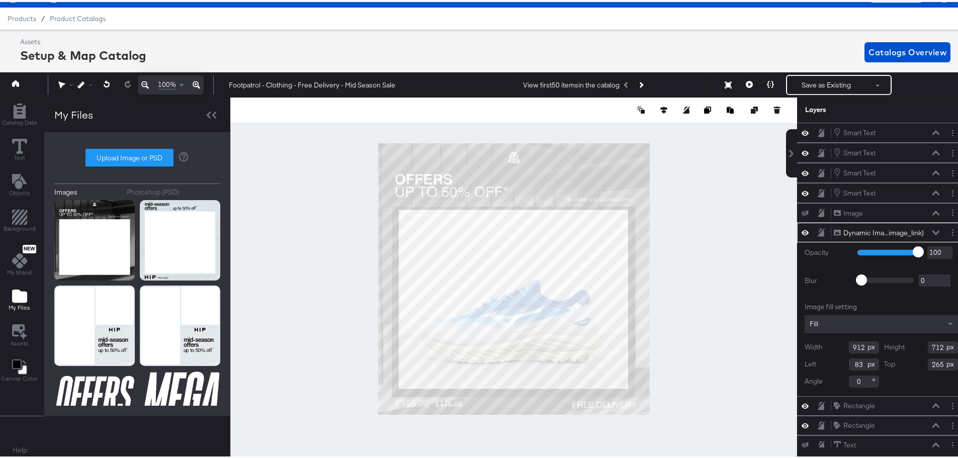
type input "84"
type input "275"
click at [715, 303] on div at bounding box center [513, 277] width 567 height 363
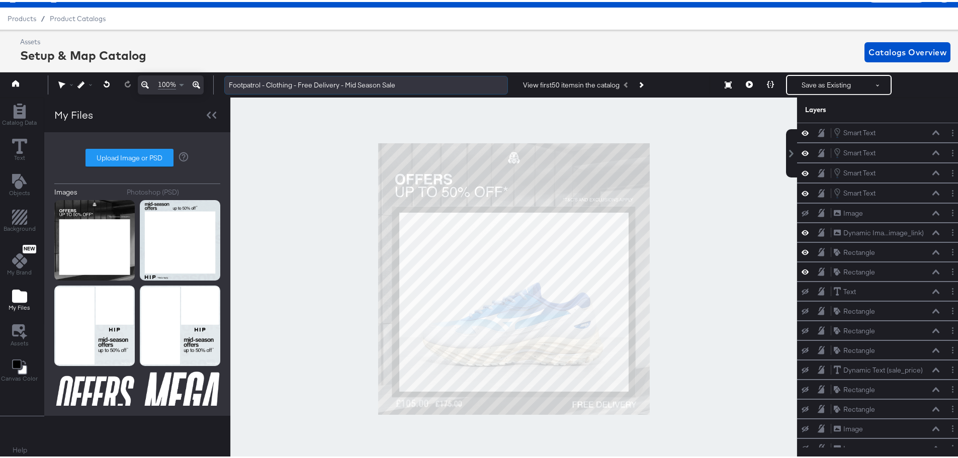
click at [340, 80] on input "Footpatrol - Clothing - Free Delivery - Mid Season Sale" at bounding box center [366, 83] width 284 height 19
drag, startPoint x: 428, startPoint y: 78, endPoint x: 375, endPoint y: 77, distance: 52.8
click at [426, 78] on input "Footpatrol - Clothing - Free Delivery - Mid Season Sale" at bounding box center [366, 83] width 284 height 19
click at [376, 76] on input "Footpatrol - Clothing - Free Delivery - Mid Season Sale" at bounding box center [366, 83] width 284 height 19
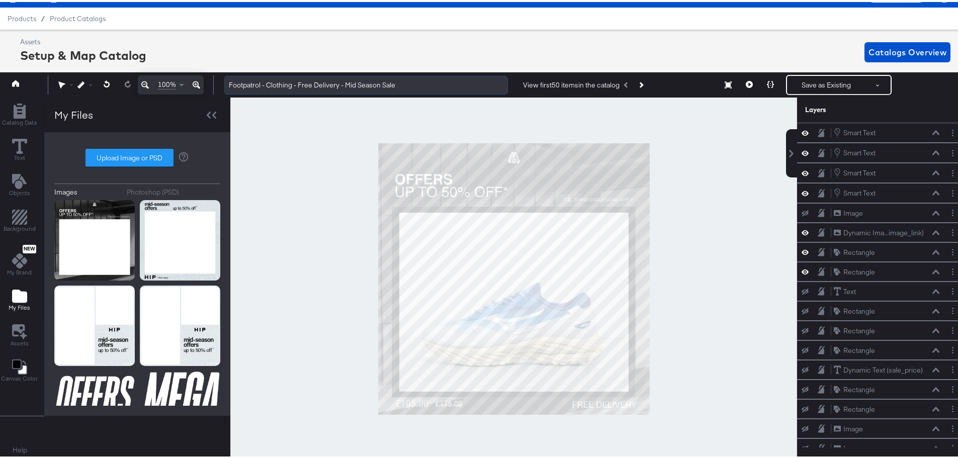
click at [376, 76] on input "Footpatrol - Clothing - Free Delivery - Mid Season Sale" at bounding box center [366, 83] width 284 height 19
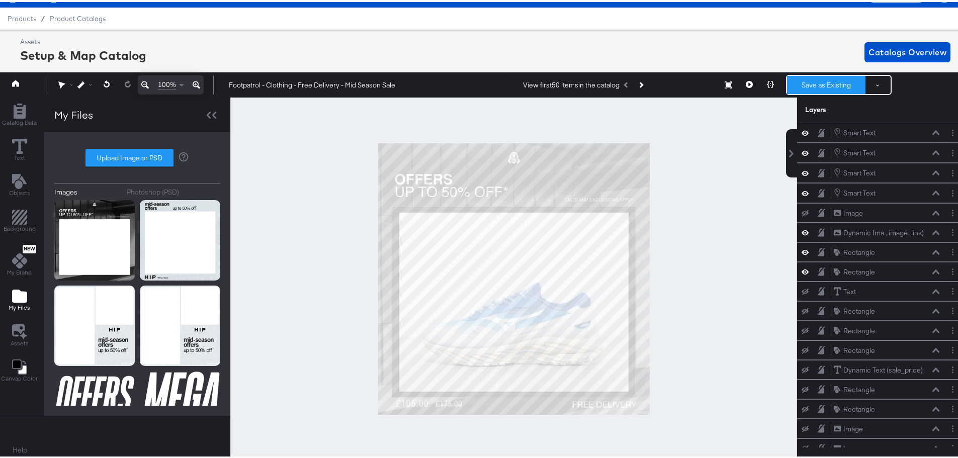
click at [809, 87] on button "Save as Existing" at bounding box center [826, 83] width 78 height 18
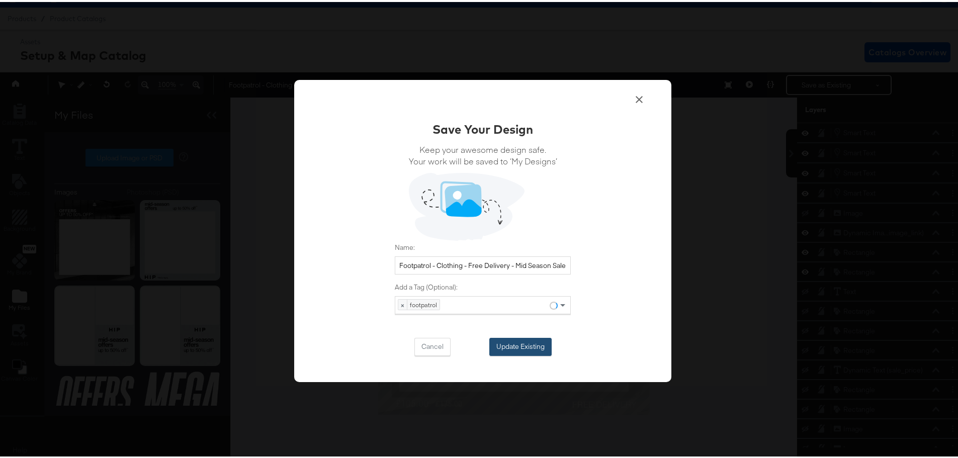
click at [530, 344] on button "Update Existing" at bounding box center [520, 345] width 62 height 18
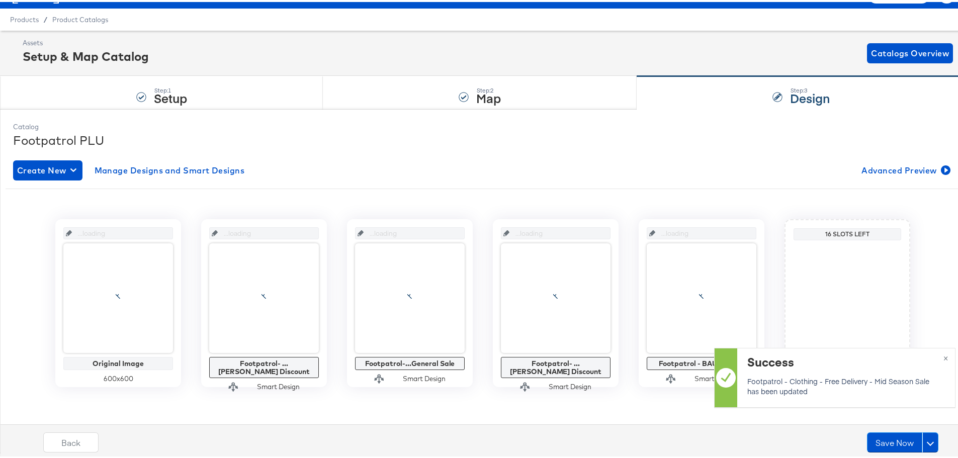
scroll to position [22, 0]
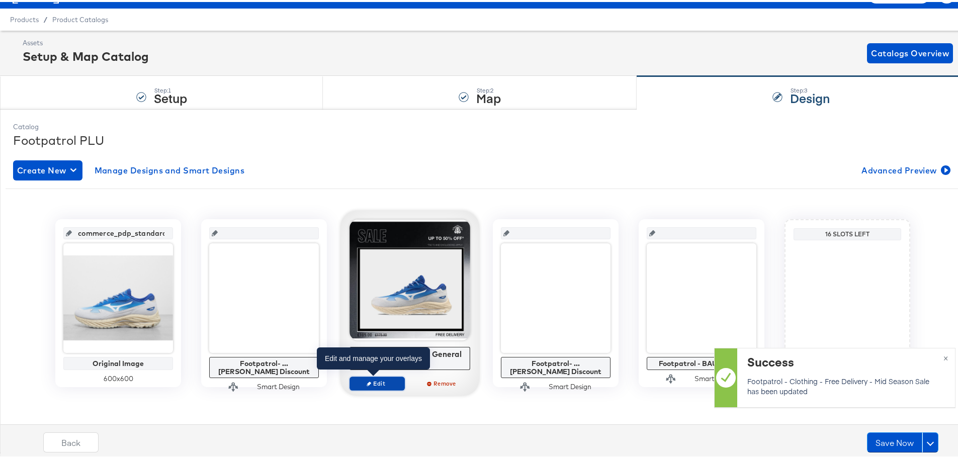
click at [378, 383] on span "Edit" at bounding box center [377, 382] width 46 height 8
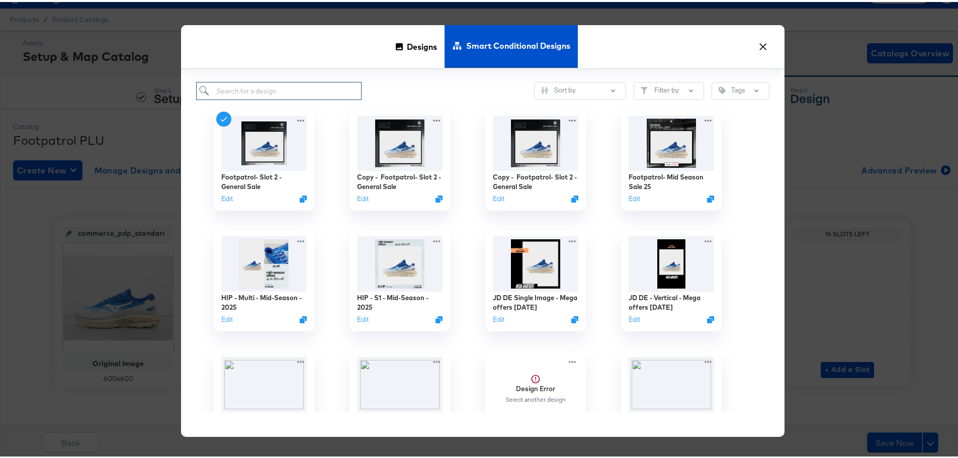
click at [279, 86] on input "search" at bounding box center [278, 89] width 165 height 19
paste input "Footpatrol - Mid Season Sale - Free Delivery"
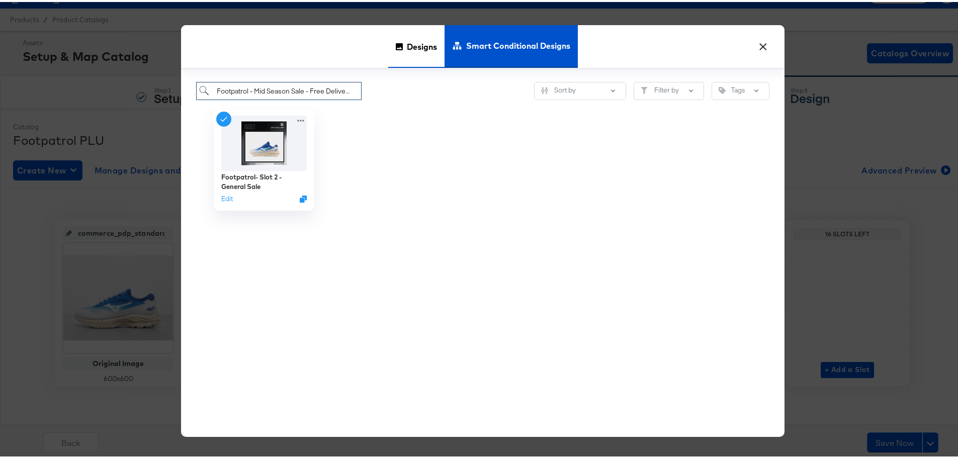
type input "Footpatrol - Mid Season Sale - Free Delivery"
click at [419, 43] on span "Designs" at bounding box center [422, 44] width 30 height 44
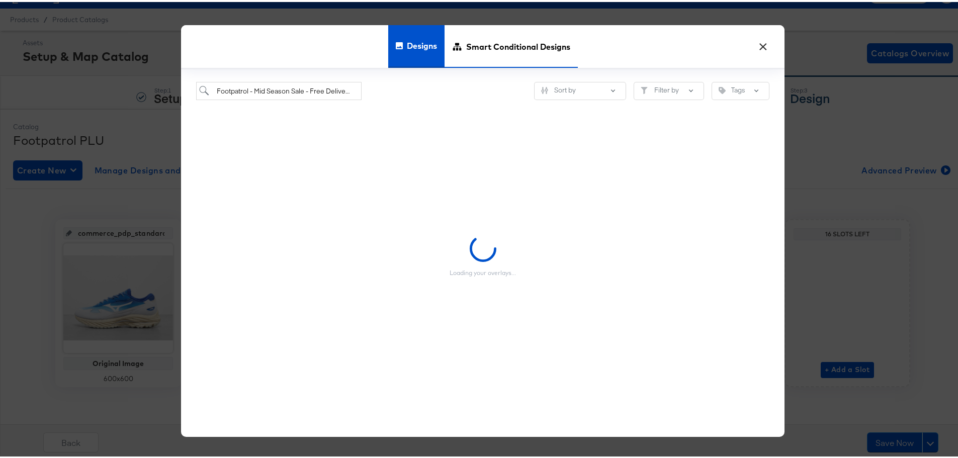
click at [488, 41] on span "Smart Conditional Designs" at bounding box center [518, 44] width 104 height 44
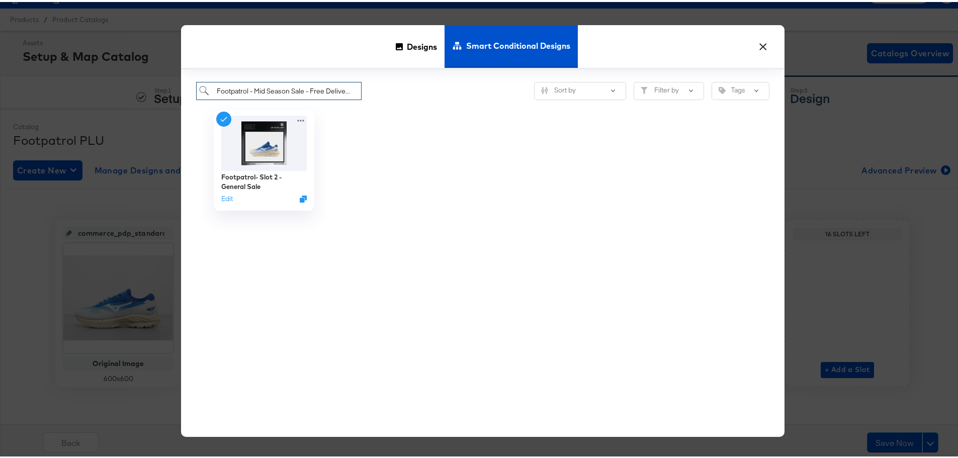
click at [289, 88] on input "Footpatrol - Mid Season Sale - Free Delivery" at bounding box center [278, 89] width 165 height 19
click at [273, 87] on input "Footpatrol - Mid Season Sale - Free Delivery" at bounding box center [278, 89] width 165 height 19
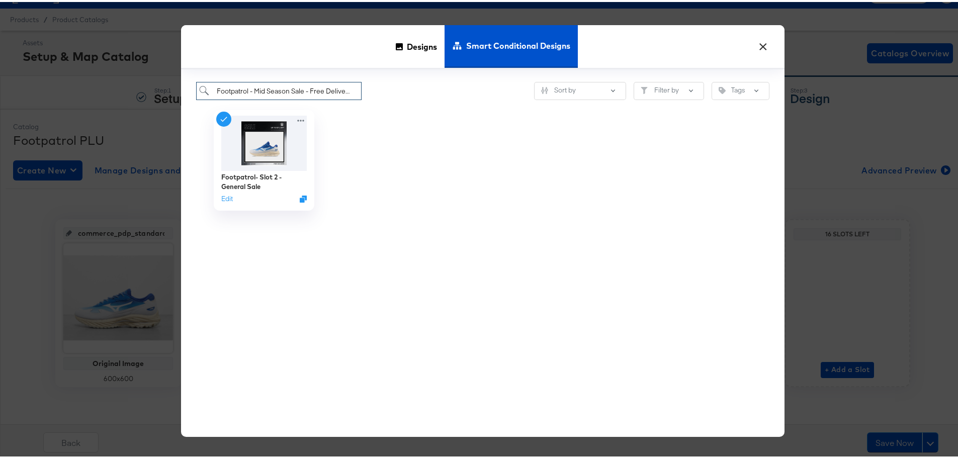
click at [273, 87] on input "Footpatrol - Mid Season Sale - Free Delivery" at bounding box center [278, 89] width 165 height 19
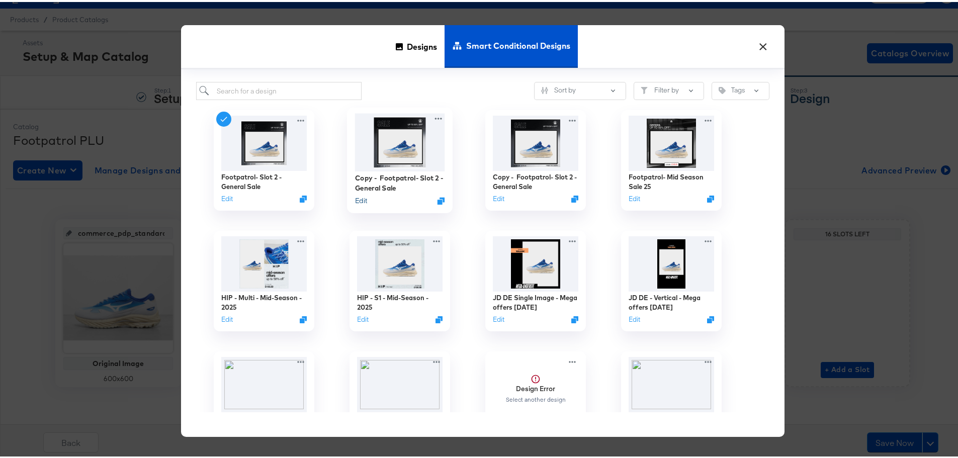
click at [359, 198] on button "Edit" at bounding box center [361, 199] width 12 height 10
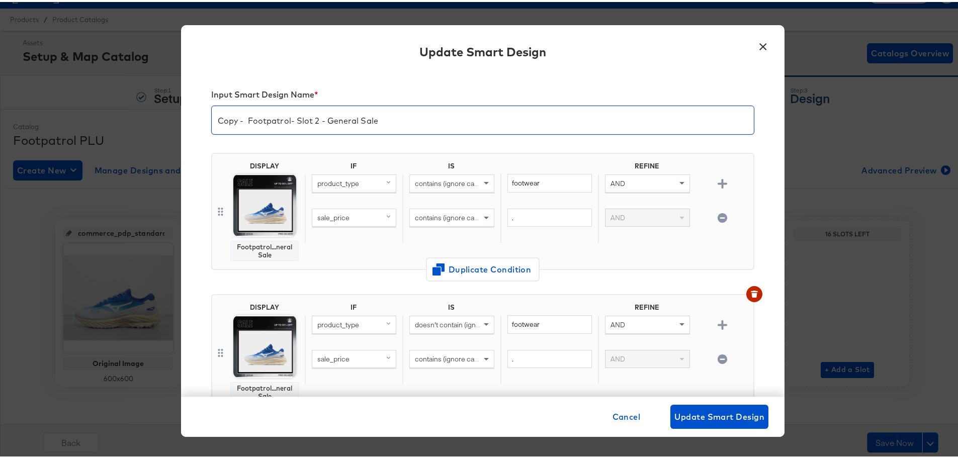
drag, startPoint x: 387, startPoint y: 123, endPoint x: 119, endPoint y: 118, distance: 267.5
click at [120, 118] on div "× Update Smart Design Input Smart Design Name * Copy - Footpatrol- Slot 2 - Gen…" at bounding box center [482, 229] width 965 height 458
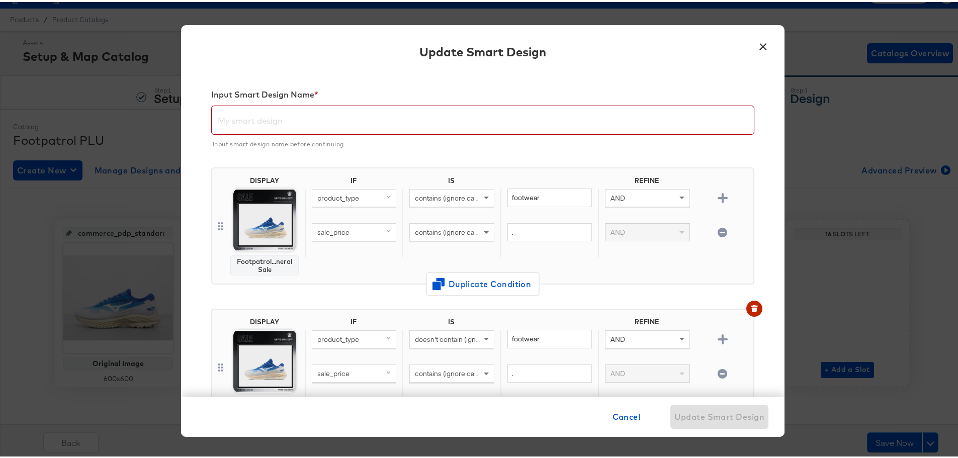
paste input "Footpatrol - Mid Season Sale - Free Delivery"
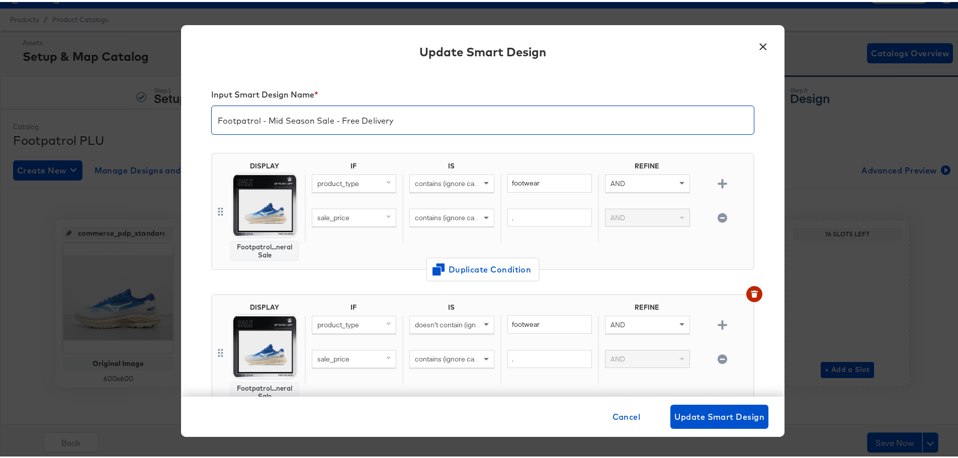
type input "Footpatrol - Mid Season Sale - Free Delivery"
click at [261, 204] on img at bounding box center [264, 203] width 63 height 63
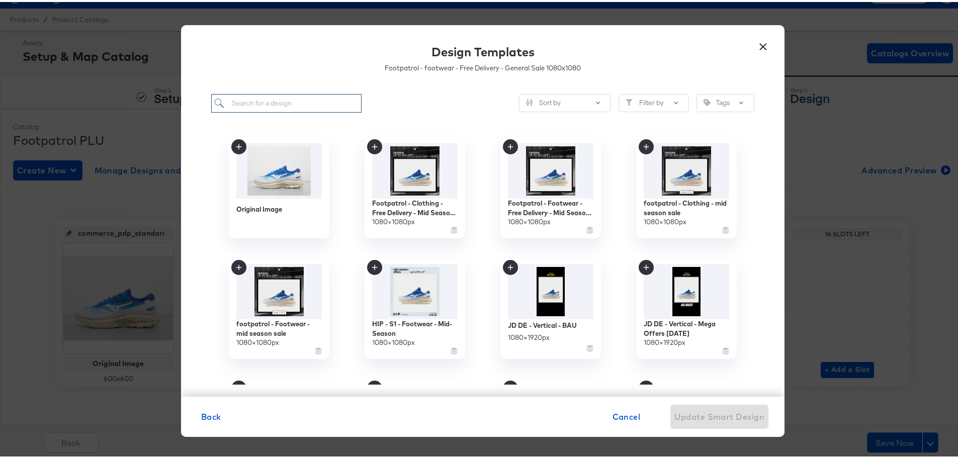
click at [298, 103] on input "search" at bounding box center [286, 101] width 150 height 19
paste input "Footpatrol - Footwear - Free Delivery - Mid Season Sale"
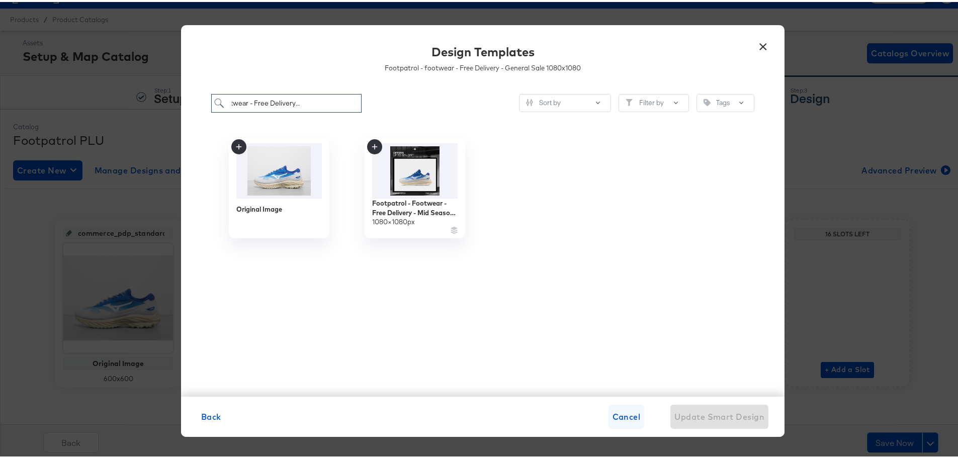
type input "Footpatrol - Footwear - Free Delivery - Mid Season Sale"
click at [617, 415] on span "Cancel" at bounding box center [626, 415] width 28 height 14
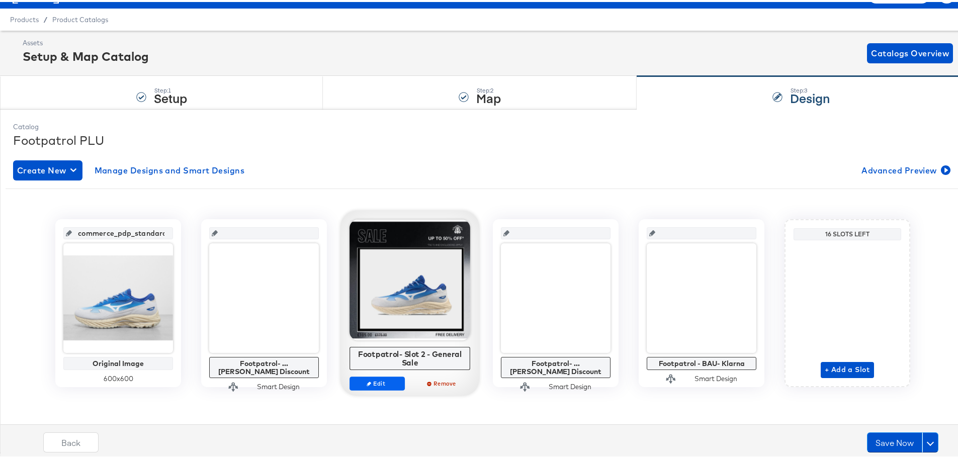
click at [385, 374] on div "Footpatrol- Slot 2 - General Sale Edit Remove" at bounding box center [409, 308] width 121 height 180
click at [383, 383] on span "Edit" at bounding box center [377, 382] width 46 height 8
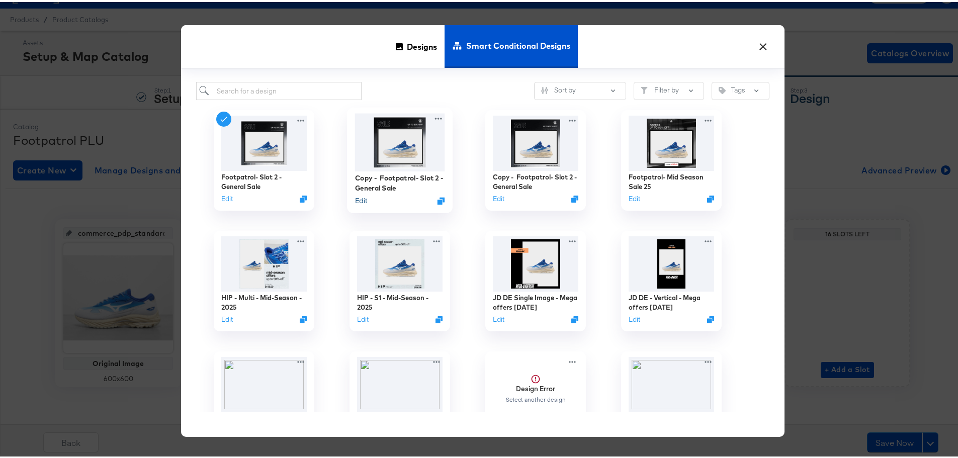
click at [360, 199] on button "Edit" at bounding box center [361, 199] width 12 height 10
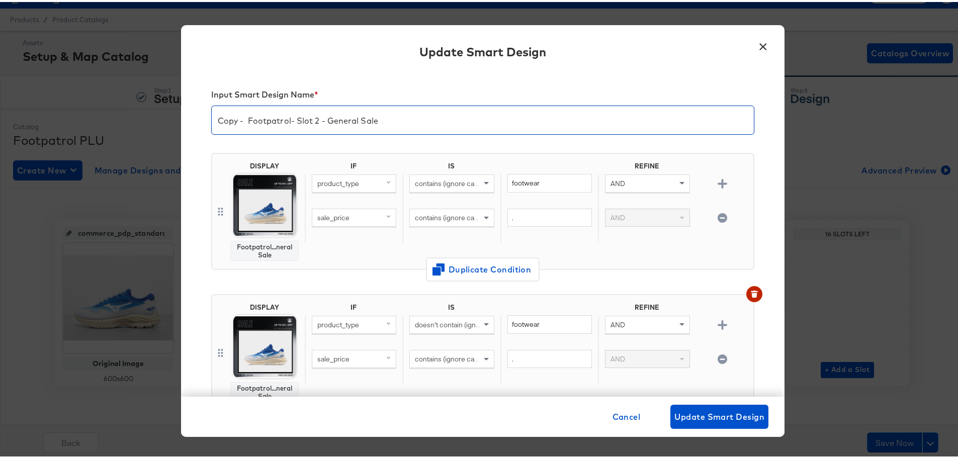
drag, startPoint x: 274, startPoint y: 125, endPoint x: 139, endPoint y: 117, distance: 135.5
click at [131, 119] on div "× Update Smart Design Input Smart Design Name * Copy - Footpatrol- Slot 2 - Gen…" at bounding box center [482, 229] width 965 height 458
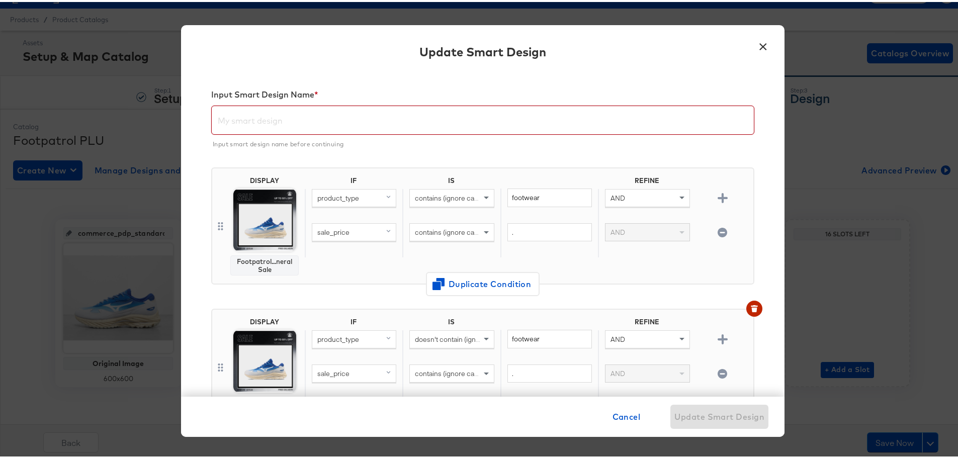
paste input "Footpatrol - Mid Season Sale - Free Delivery"
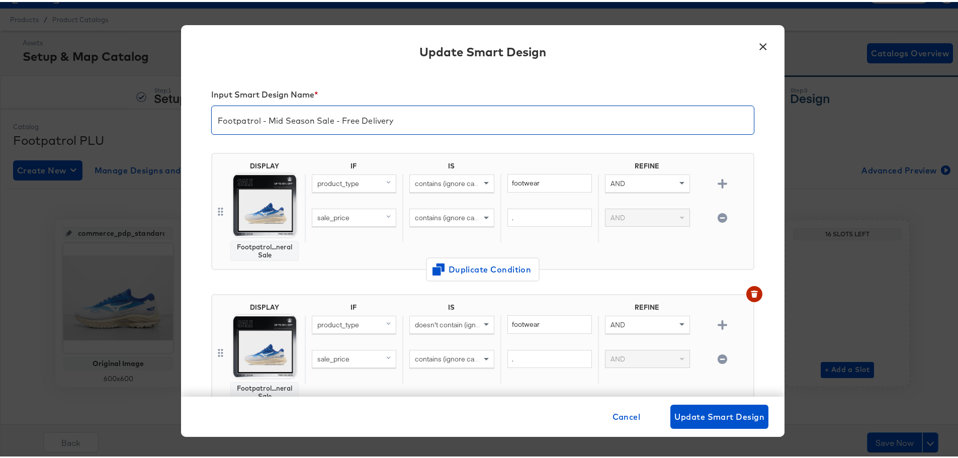
type input "Footpatrol - Mid Season Sale - Free Delivery"
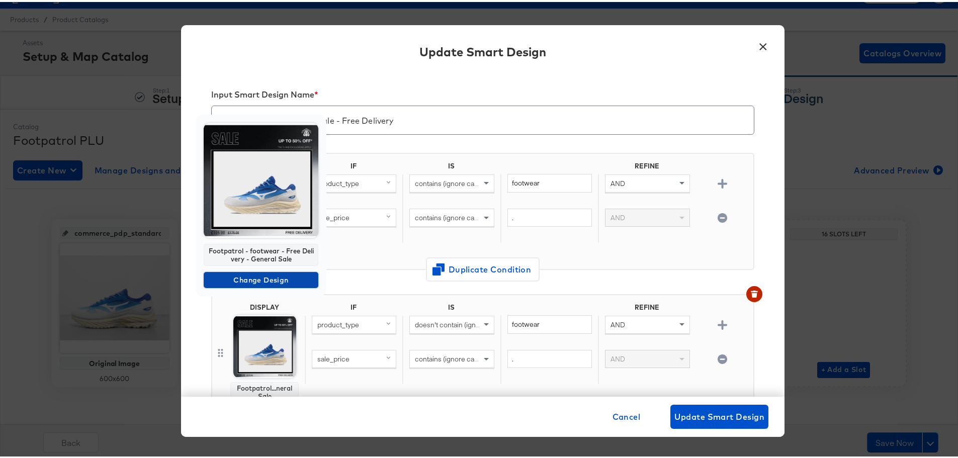
click at [262, 280] on span "Change Design" at bounding box center [261, 278] width 107 height 13
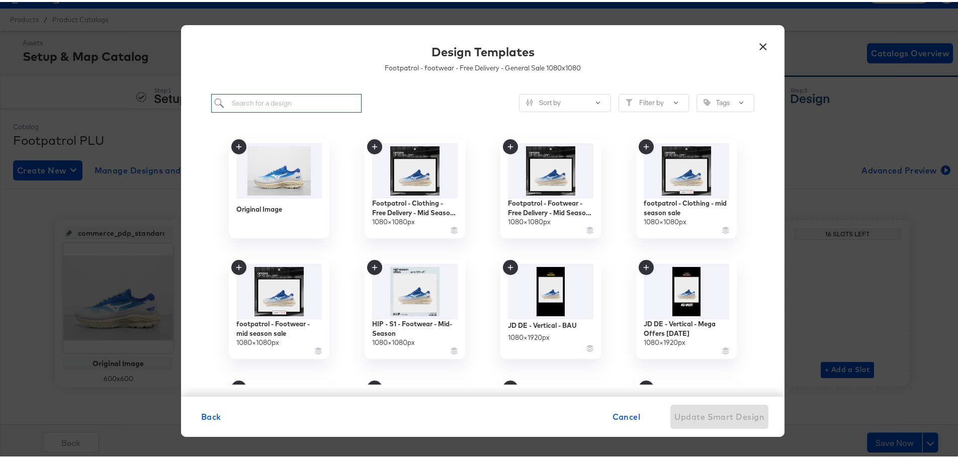
click at [290, 101] on input "search" at bounding box center [286, 101] width 150 height 19
paste input "Footpatrol - Footwear - Free Delivery - Mid Season Sale"
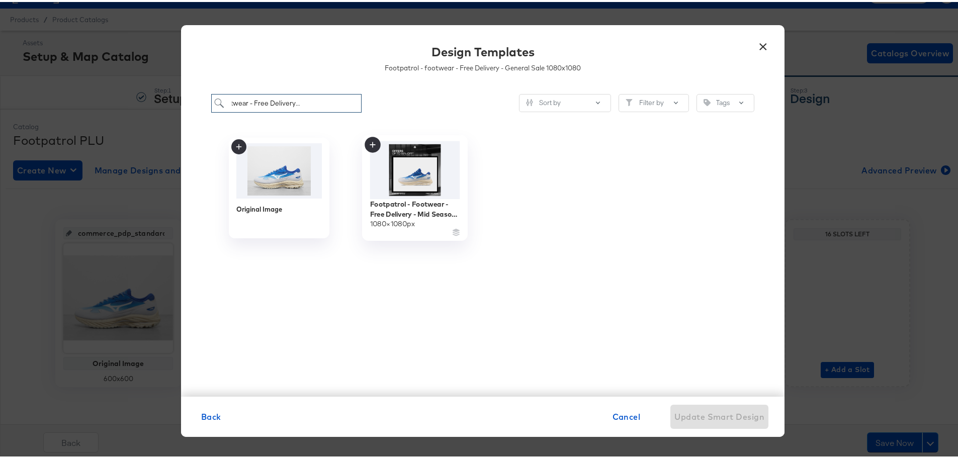
type input "Footpatrol - Footwear - Free Delivery - Mid Season Sale"
click at [412, 176] on img at bounding box center [415, 168] width 90 height 58
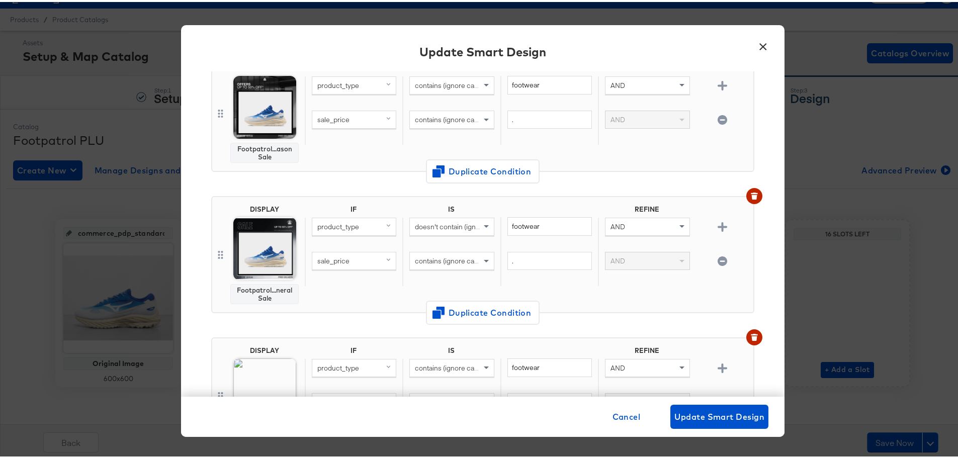
scroll to position [101, 0]
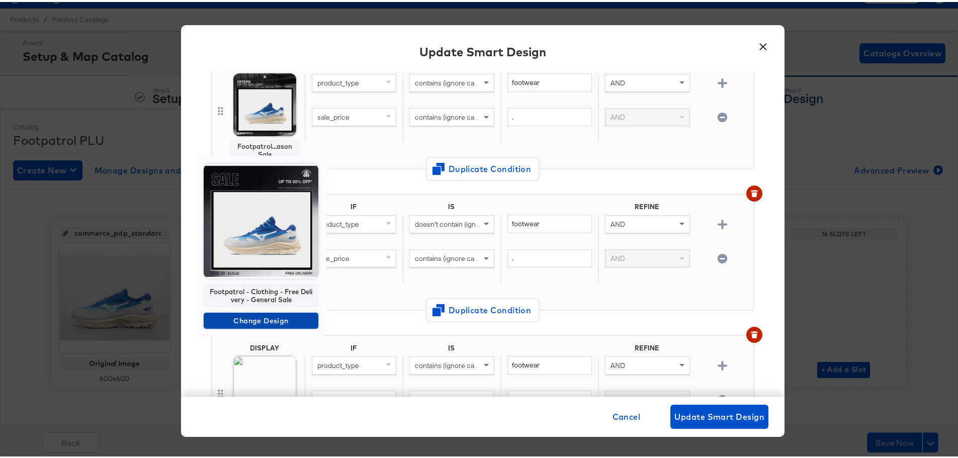
click at [258, 317] on span "Change Design" at bounding box center [261, 319] width 107 height 13
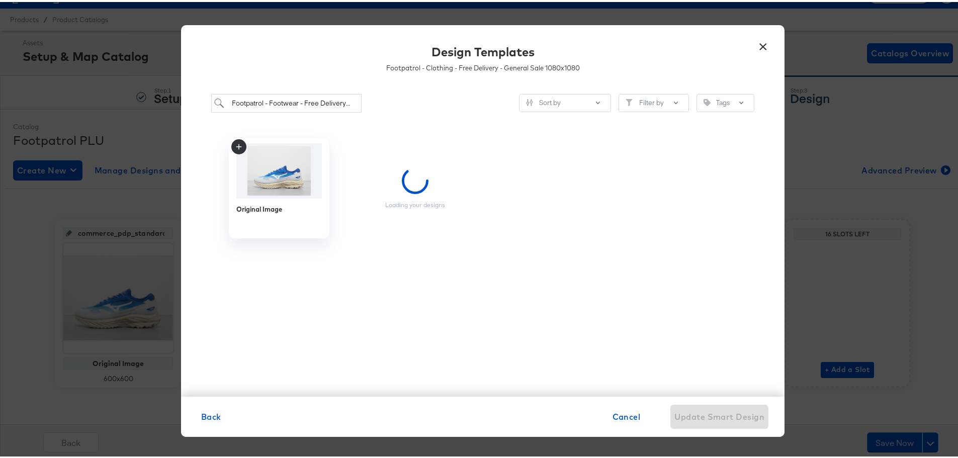
scroll to position [0, 0]
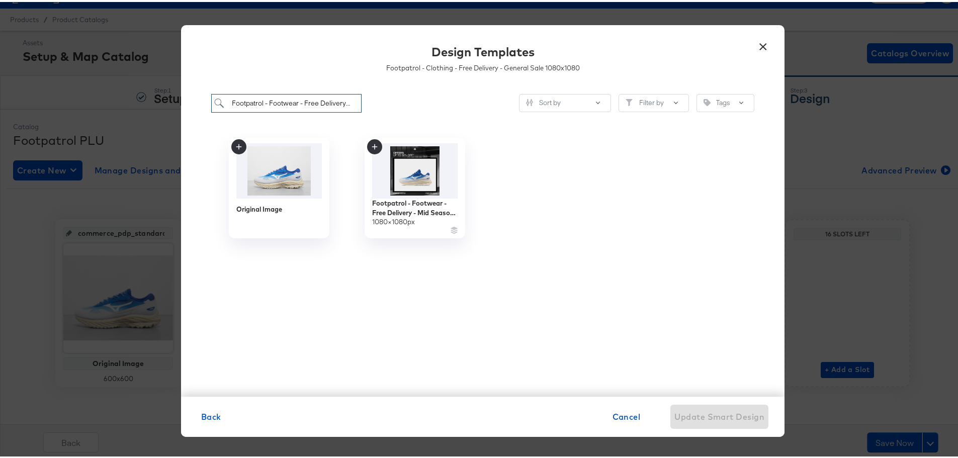
click at [282, 102] on input "Footpatrol - Footwear - Free Delivery - Mid Season Sale" at bounding box center [286, 101] width 150 height 19
paste input "Footpatrol - Clothing - Free Delivery - Mid Season Sale"
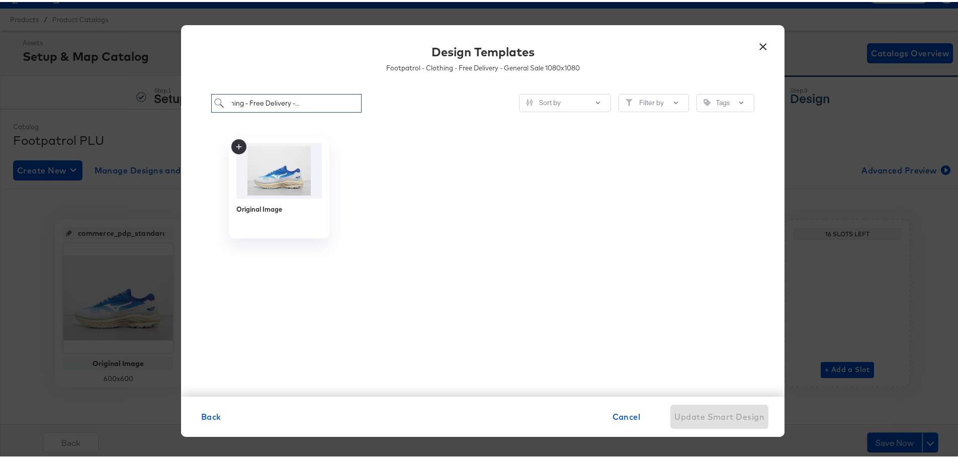
scroll to position [0, 47]
click at [299, 100] on input "Footpatrol - Clothing - Free Delivery - Mid Season Sal" at bounding box center [286, 101] width 150 height 19
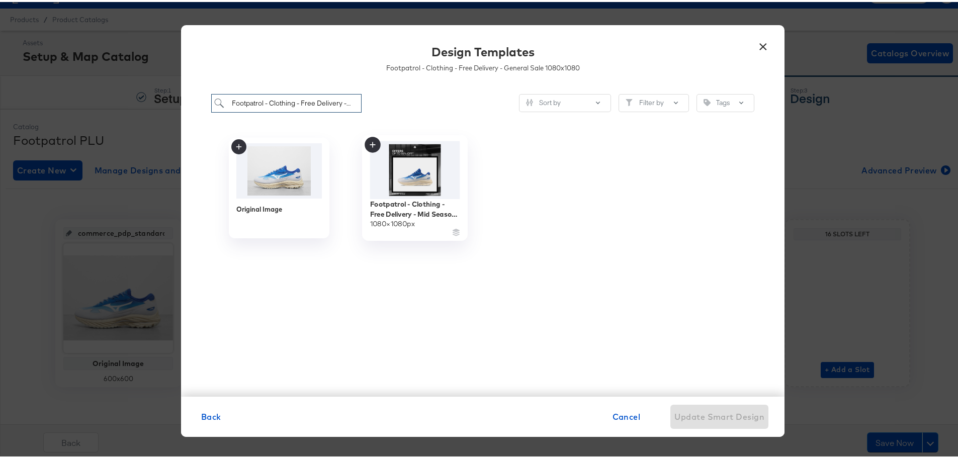
type input "Footpatrol - Clothing - Free Delivery - Mid Season Sal"
click at [423, 177] on img at bounding box center [415, 168] width 90 height 58
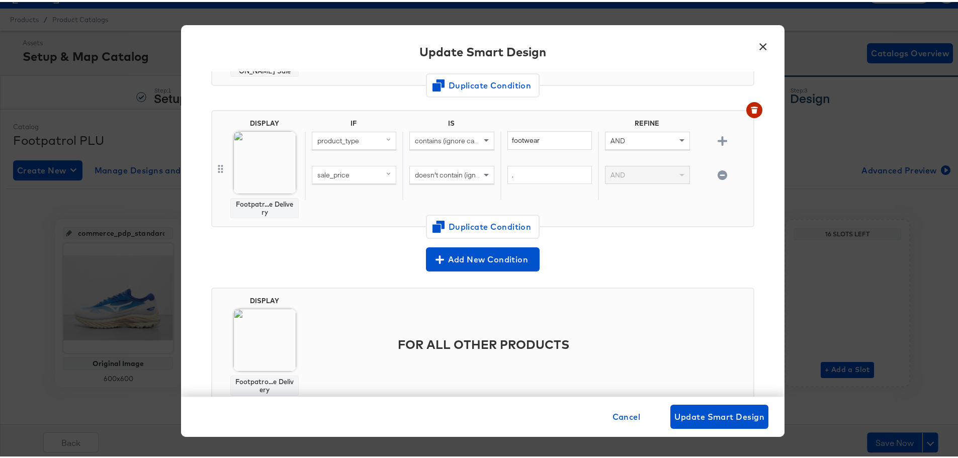
scroll to position [309, 0]
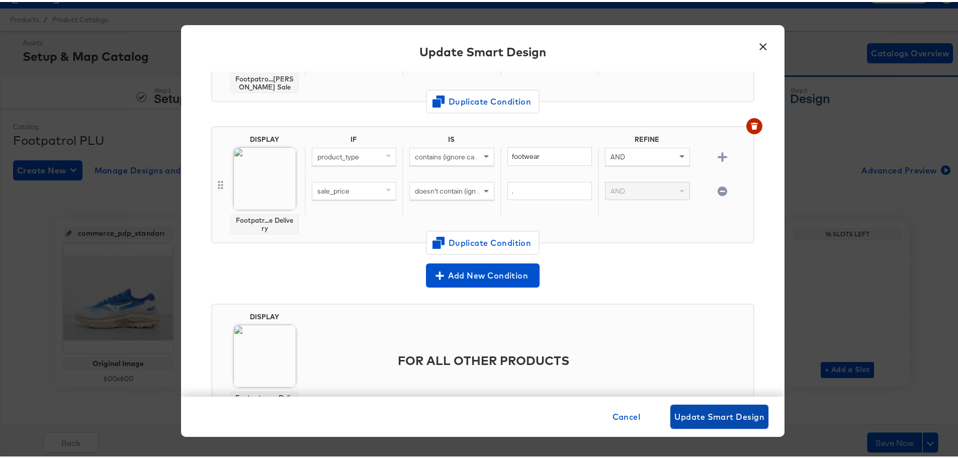
click at [696, 413] on span "Update Smart Design" at bounding box center [719, 415] width 90 height 14
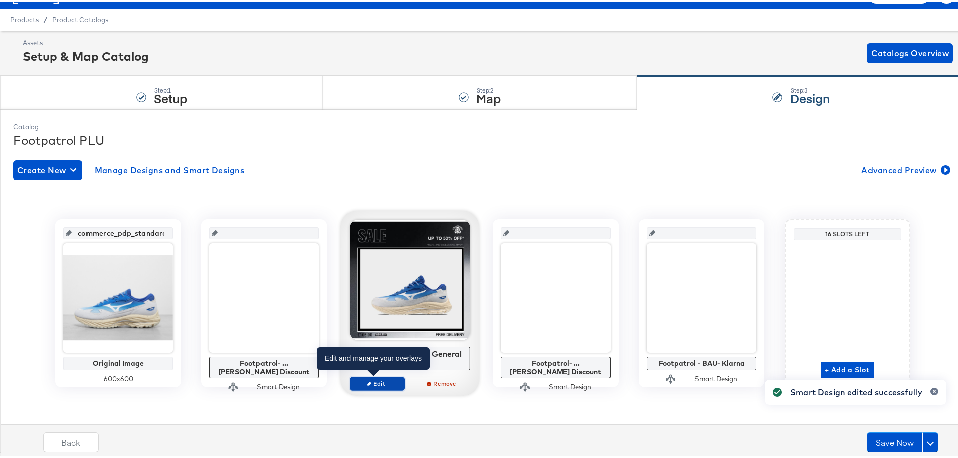
click at [385, 382] on span "Edit" at bounding box center [377, 382] width 46 height 8
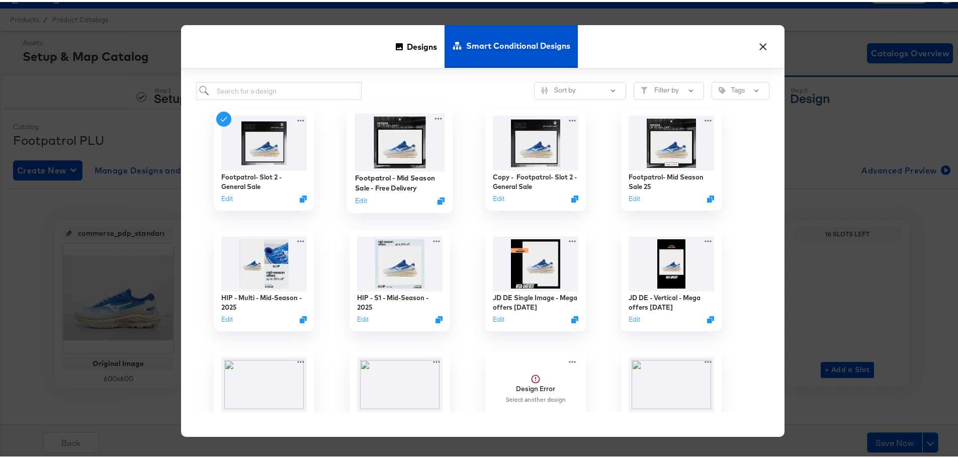
click at [413, 141] on img at bounding box center [400, 141] width 90 height 58
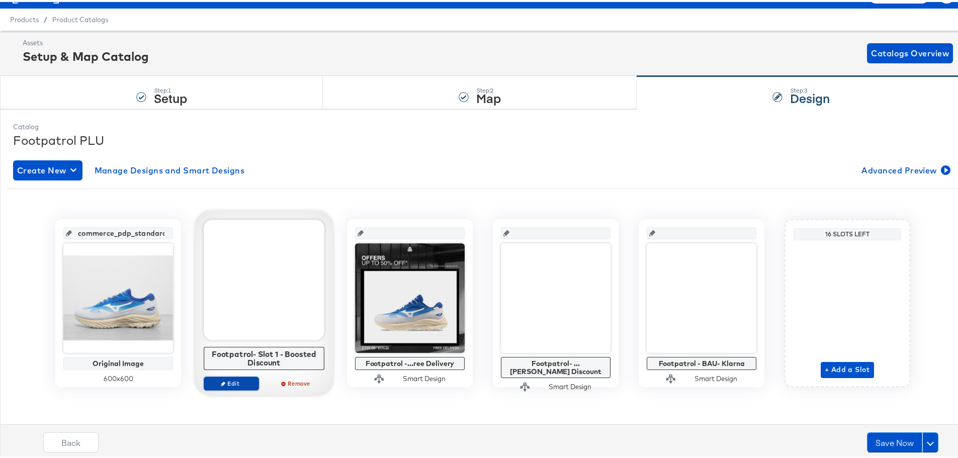
click at [229, 377] on button "Edit" at bounding box center [231, 382] width 55 height 14
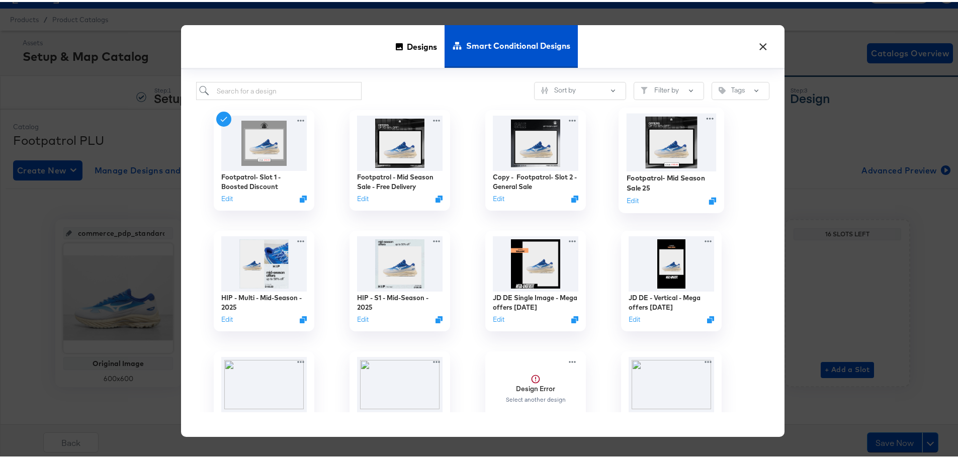
click at [665, 136] on img at bounding box center [672, 141] width 90 height 58
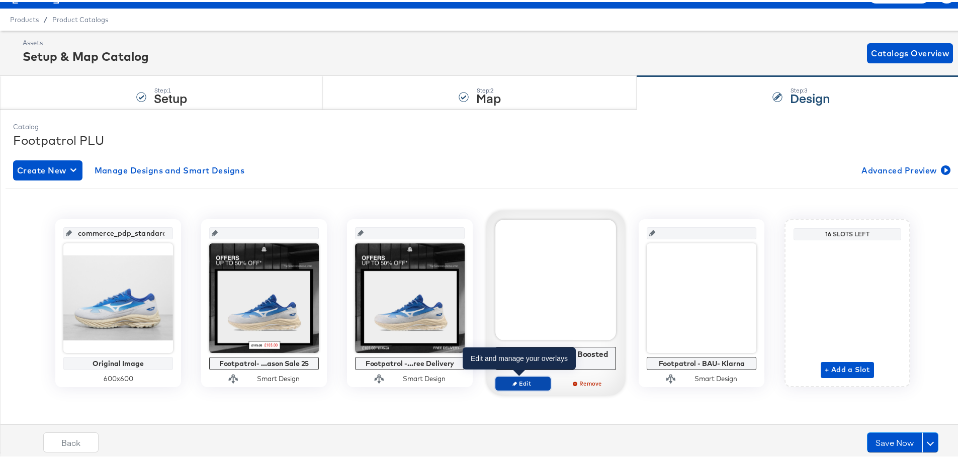
click at [526, 381] on span "Edit" at bounding box center [523, 382] width 46 height 8
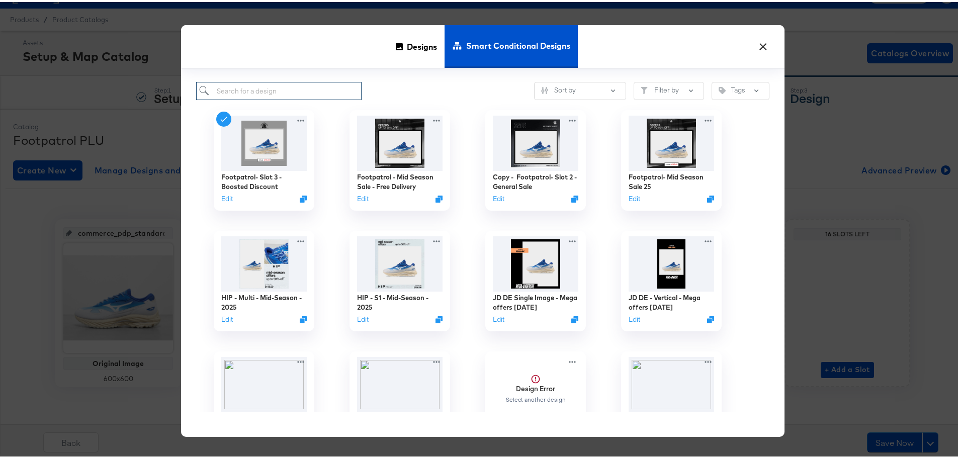
click at [274, 90] on input "search" at bounding box center [278, 89] width 165 height 19
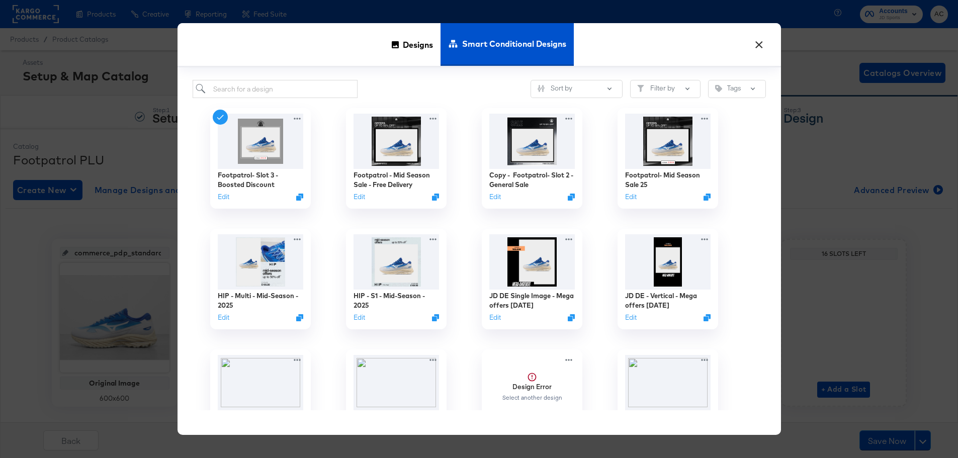
scroll to position [22, 0]
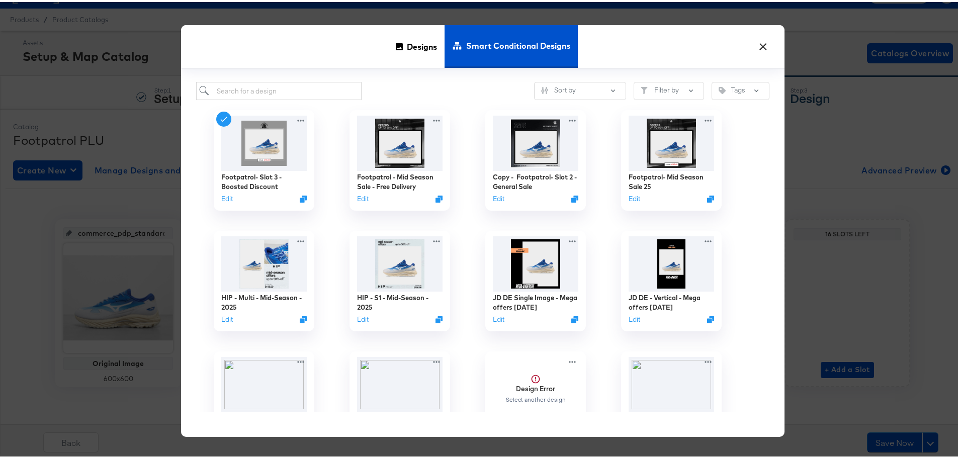
click at [285, 82] on input "search" at bounding box center [278, 89] width 165 height 19
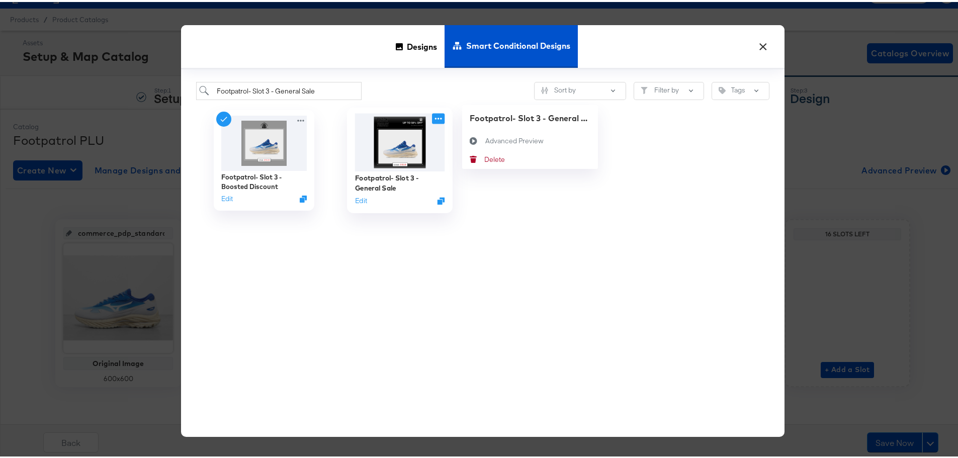
click at [432, 117] on icon at bounding box center [438, 117] width 13 height 11
click at [437, 199] on icon "Duplicate" at bounding box center [441, 199] width 8 height 8
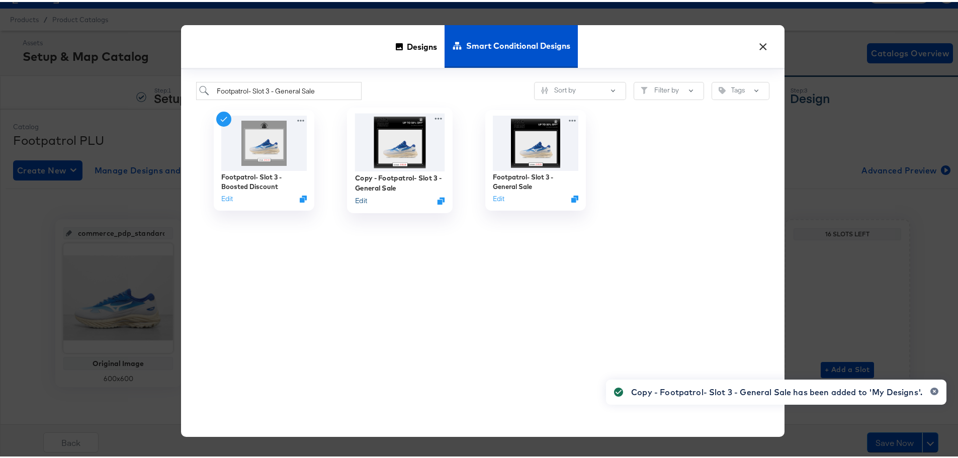
type input "Footpatrol- Slot 3 - General Sale"
click at [359, 201] on button "Edit" at bounding box center [361, 199] width 12 height 10
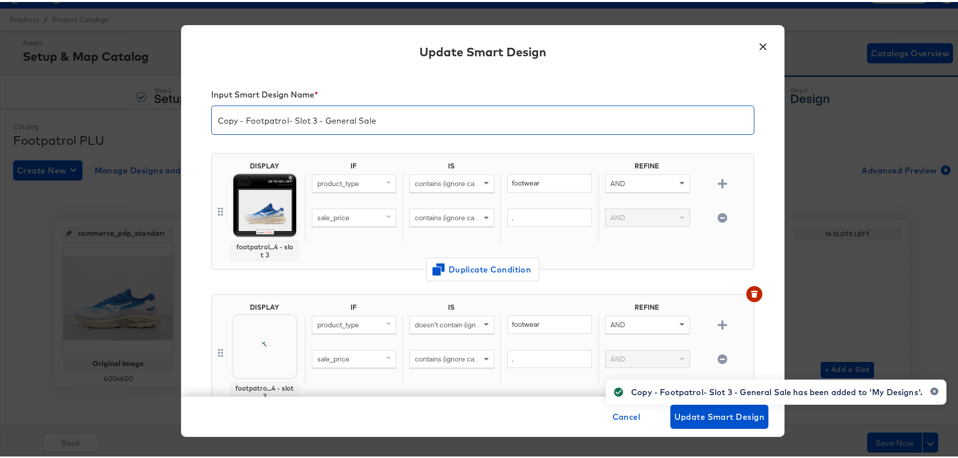
drag, startPoint x: 240, startPoint y: 120, endPoint x: 164, endPoint y: 120, distance: 76.4
click at [164, 120] on div "× Update Smart Design Input Smart Design Name * Copy - Footpatrol- Slot 3 - Gen…" at bounding box center [482, 229] width 965 height 458
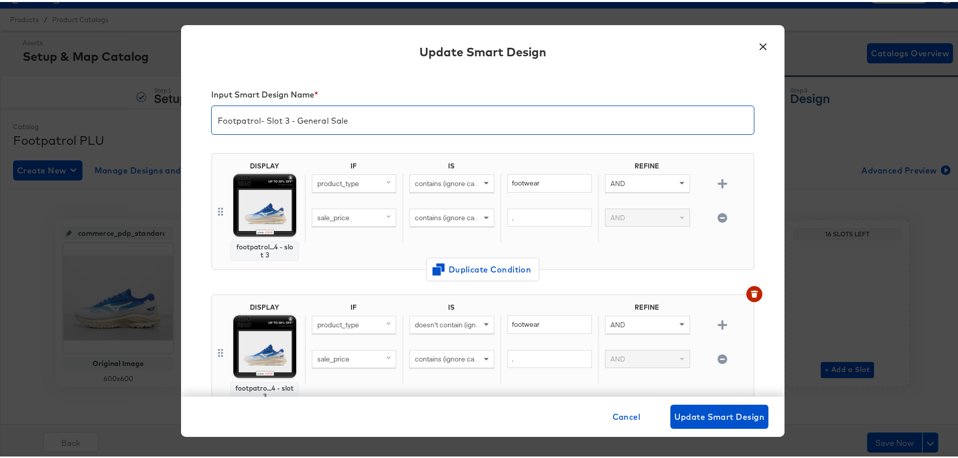
drag, startPoint x: 372, startPoint y: 120, endPoint x: 266, endPoint y: 120, distance: 105.6
click at [266, 120] on input "Footpatrol- Slot 3 - General Sale" at bounding box center [483, 114] width 542 height 28
type input "Footpatrol-"
click at [636, 416] on span "Cancel" at bounding box center [626, 415] width 28 height 14
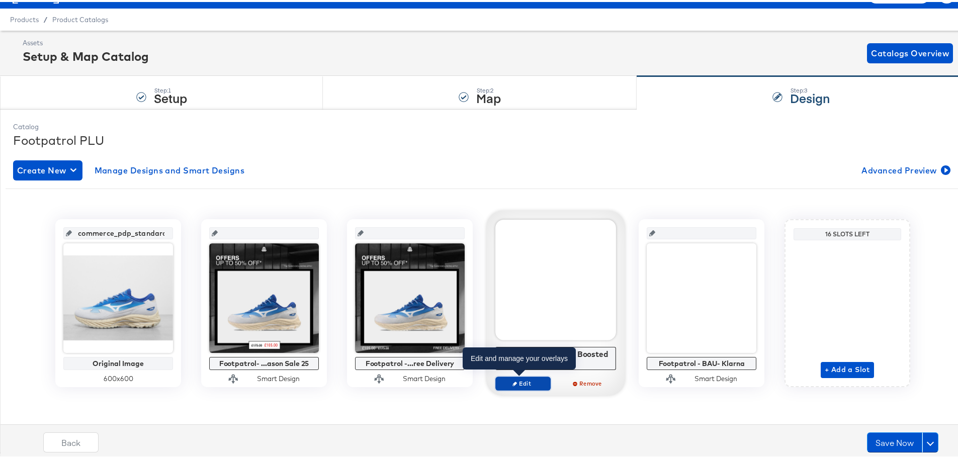
click at [529, 380] on span "Edit" at bounding box center [523, 382] width 46 height 8
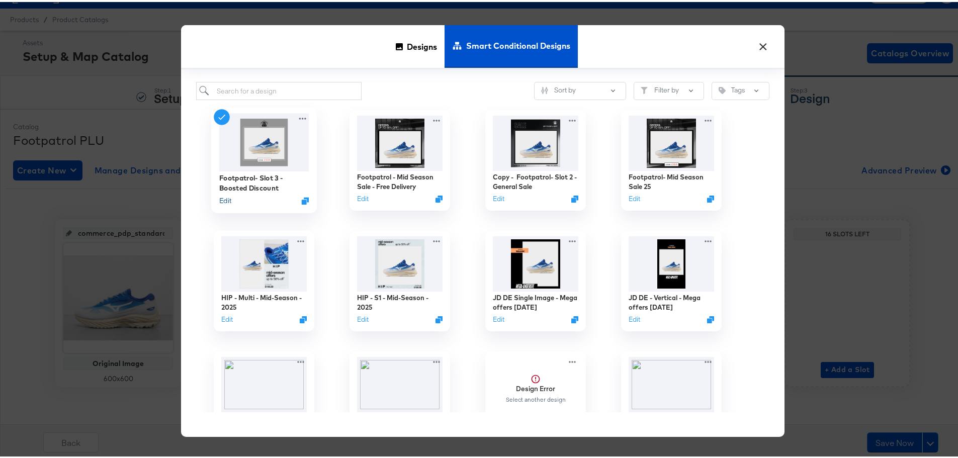
click at [223, 198] on button "Edit" at bounding box center [225, 199] width 12 height 10
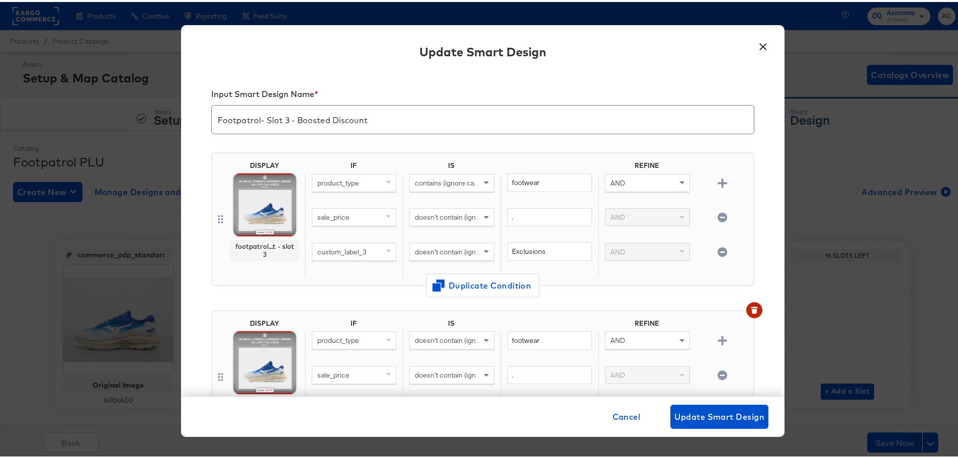
scroll to position [0, 0]
click at [623, 410] on span "Cancel" at bounding box center [626, 415] width 28 height 14
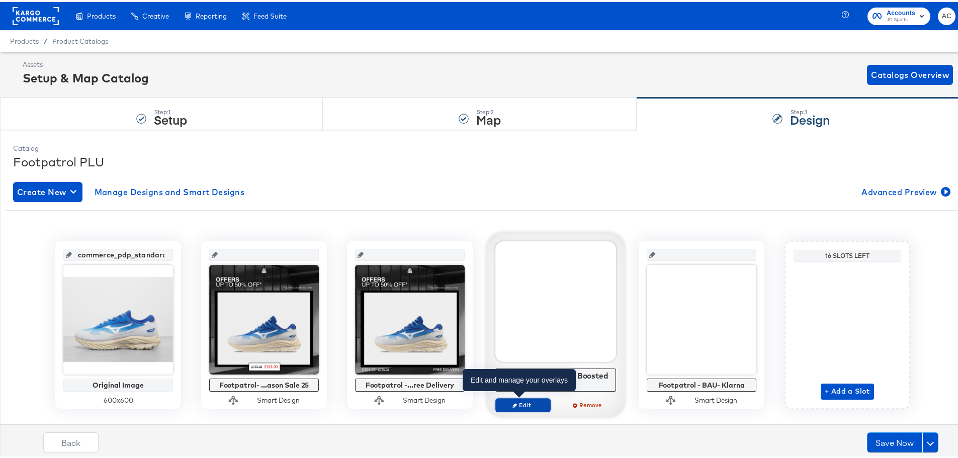
click at [526, 401] on span "Edit" at bounding box center [523, 403] width 46 height 8
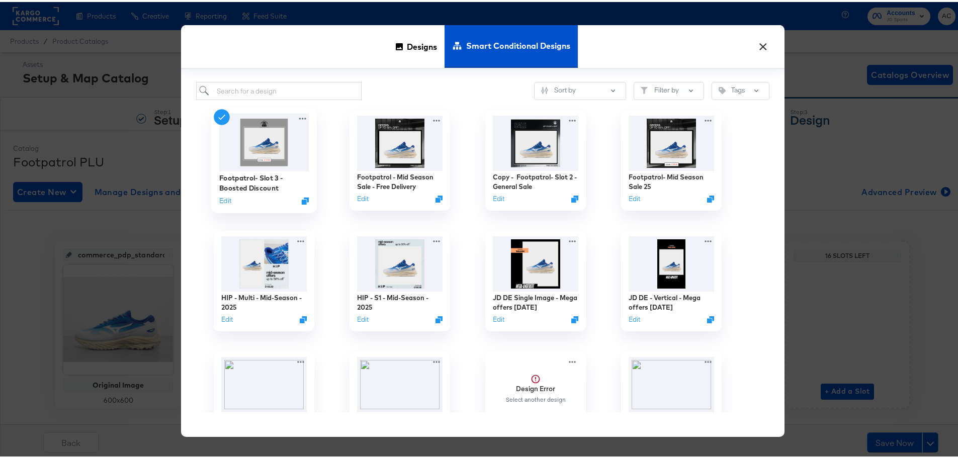
click at [232, 200] on div "Edit" at bounding box center [264, 199] width 90 height 10
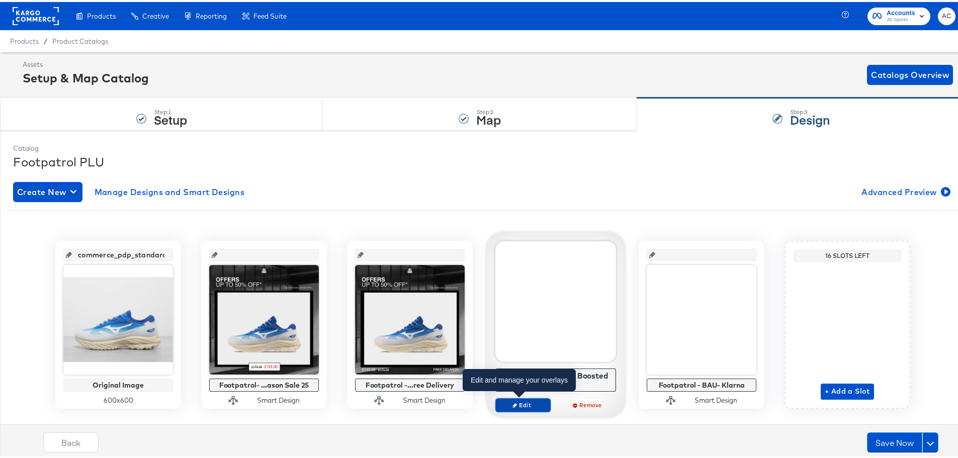
click at [516, 403] on span "Edit" at bounding box center [523, 403] width 46 height 8
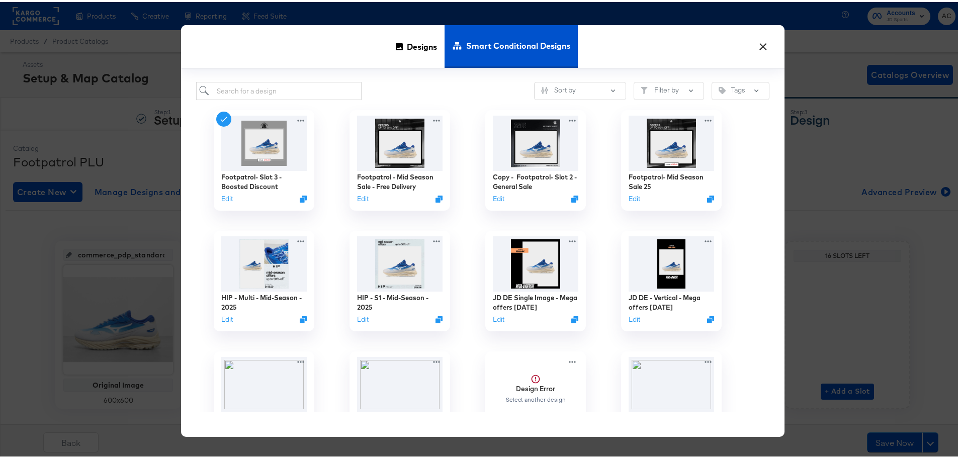
click at [758, 45] on button "×" at bounding box center [763, 42] width 18 height 18
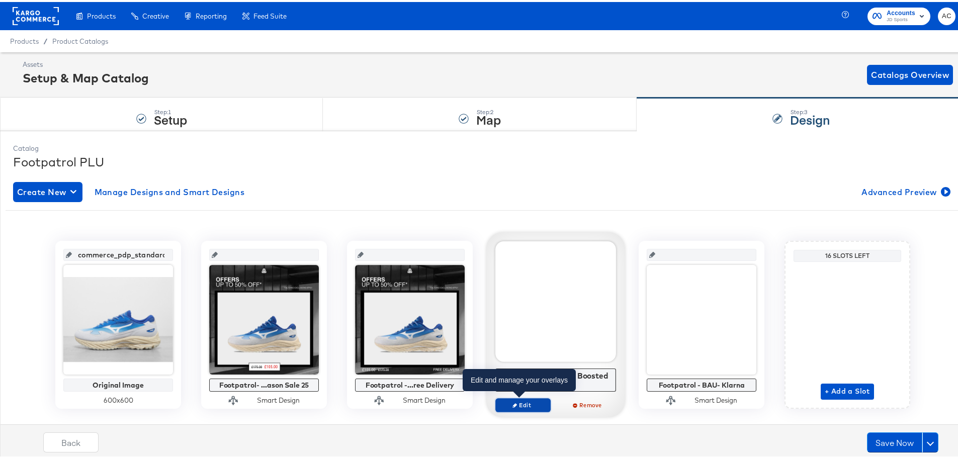
click at [515, 400] on span "Edit" at bounding box center [523, 403] width 46 height 8
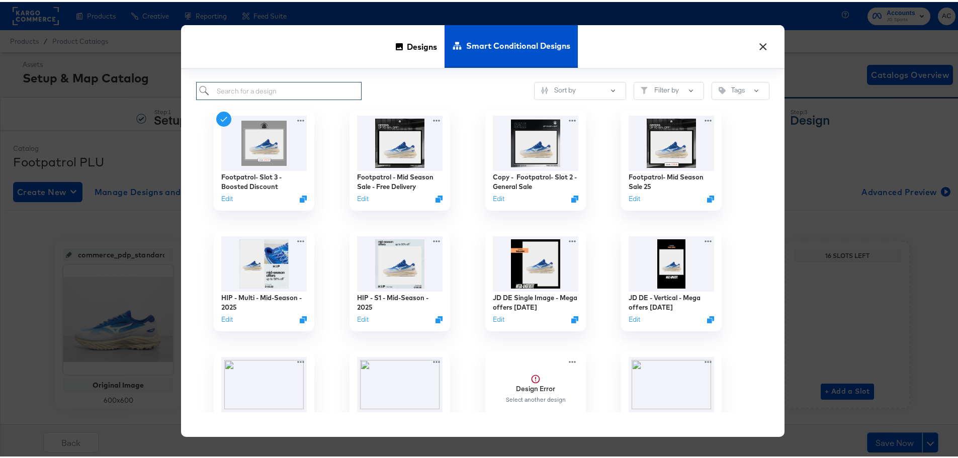
click at [295, 92] on input "search" at bounding box center [278, 89] width 165 height 19
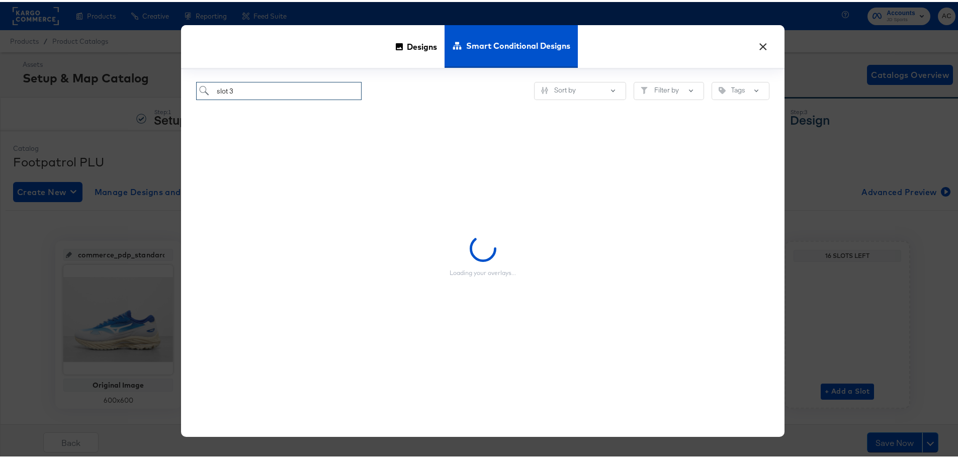
type input "slot 3"
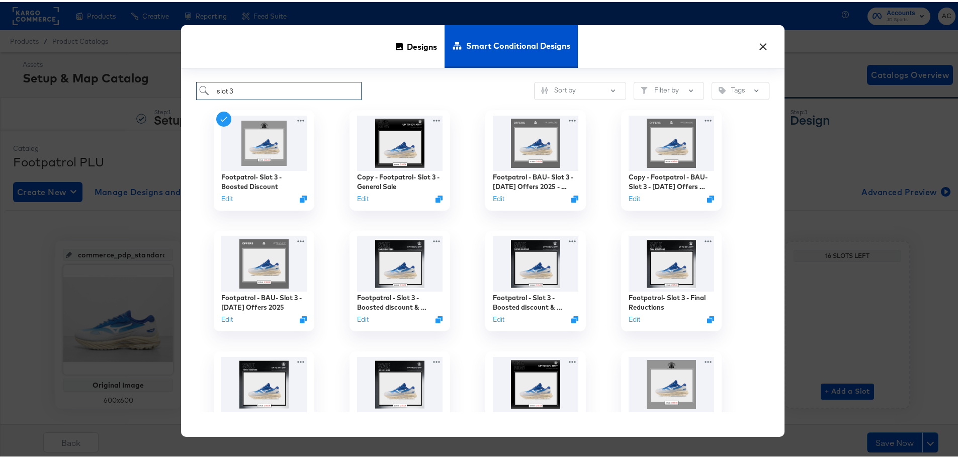
drag, startPoint x: 254, startPoint y: 87, endPoint x: 167, endPoint y: 87, distance: 86.5
click at [167, 87] on div "× Designs Smart Conditional Designs slot 3 Sort by Filter by Tags Footpatrol- S…" at bounding box center [482, 229] width 965 height 458
paste input "Footpatrol- Slot 3 - General Sale"
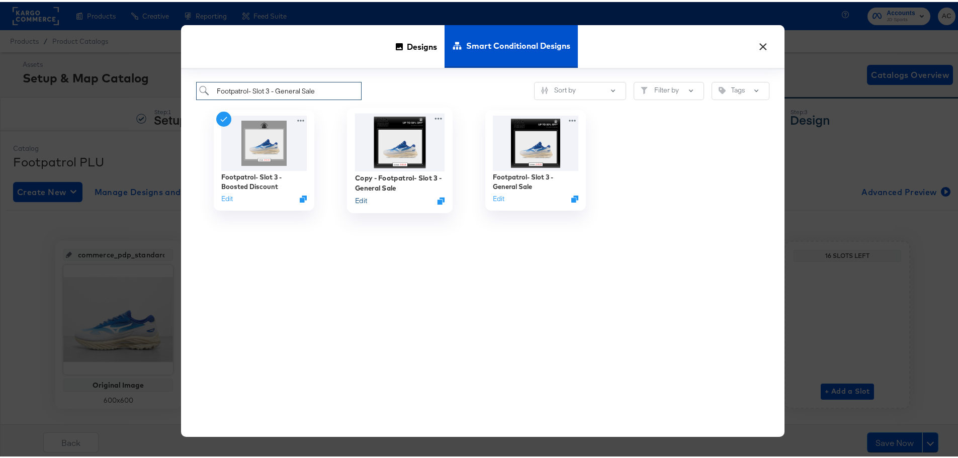
type input "Footpatrol- Slot 3 - General Sale"
click at [355, 199] on button "Edit" at bounding box center [361, 199] width 12 height 10
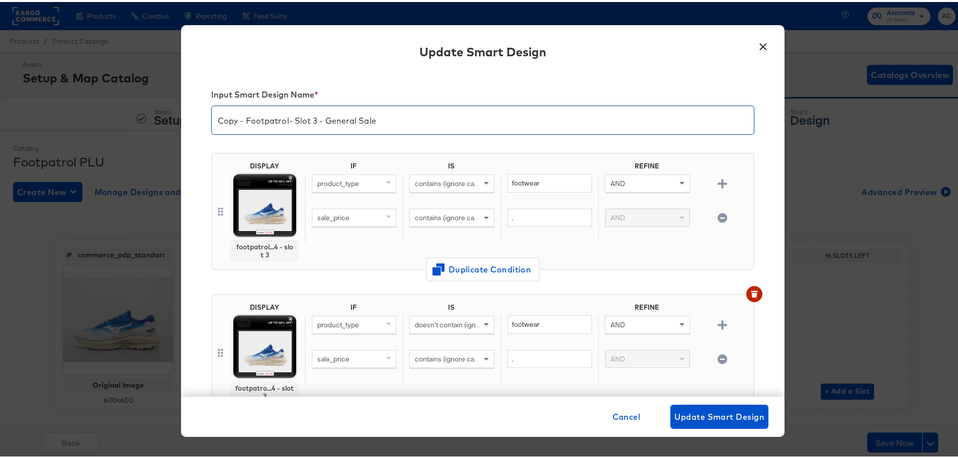
drag, startPoint x: 242, startPoint y: 118, endPoint x: 194, endPoint y: 117, distance: 48.3
click at [194, 117] on div "Input Smart Design Name * Copy - Footpatrol- Slot 3 - General Sale DISPLAY foot…" at bounding box center [482, 231] width 603 height 325
click at [361, 119] on input "Footpatrol- Slot 3 - General Sale" at bounding box center [483, 114] width 542 height 28
drag, startPoint x: 279, startPoint y: 112, endPoint x: 248, endPoint y: 112, distance: 31.2
click at [147, 111] on div "× Update Smart Design Input Smart Design Name * Footpatrol- Slot 3 - Mid Season…" at bounding box center [482, 229] width 965 height 458
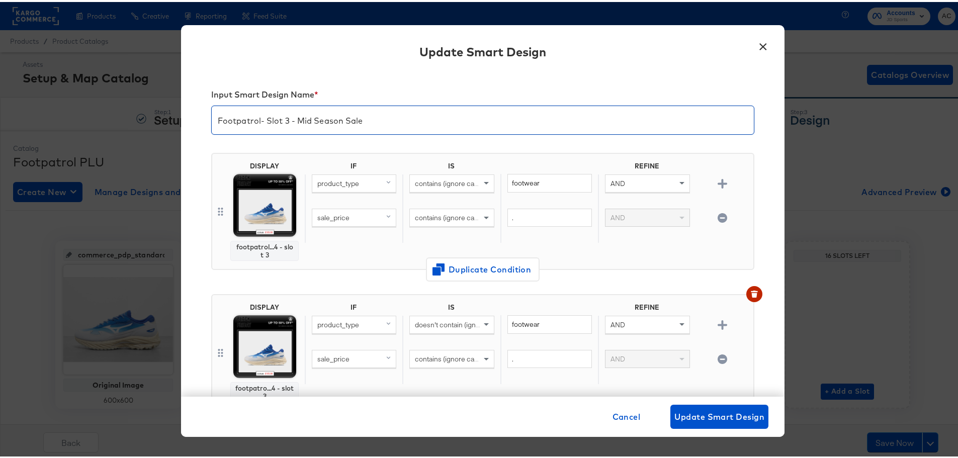
type input "Footpatrol- Slot 3 - Mid Season Sale"
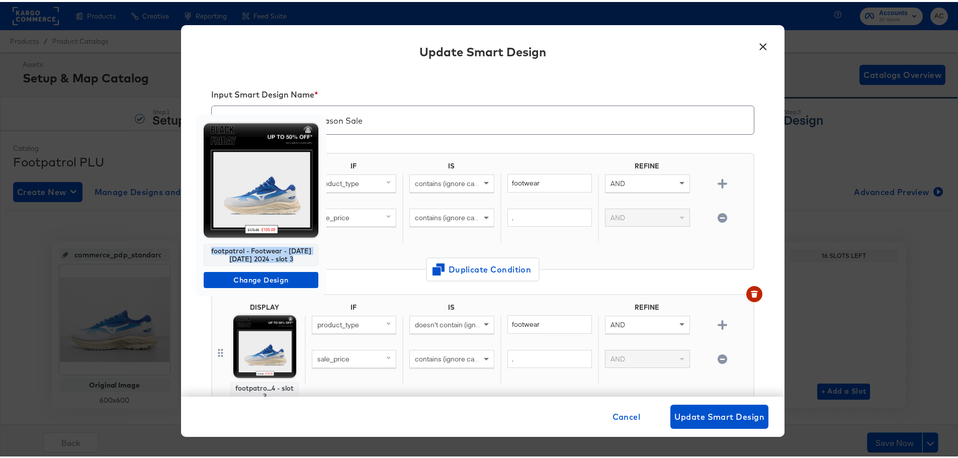
drag, startPoint x: 292, startPoint y: 260, endPoint x: 209, endPoint y: 249, distance: 83.7
click at [209, 249] on div "footpatrol - Footwear - [DATE][DATE] 2024 - slot 3" at bounding box center [261, 253] width 115 height 22
copy div "footpatrol - Footwear - [DATE][DATE] 2024 - slot 3"
drag, startPoint x: 295, startPoint y: 258, endPoint x: 208, endPoint y: 248, distance: 88.1
click at [208, 248] on div "footpatrol - Footwear - [DATE][DATE] 2024 - slot 3" at bounding box center [261, 253] width 115 height 22
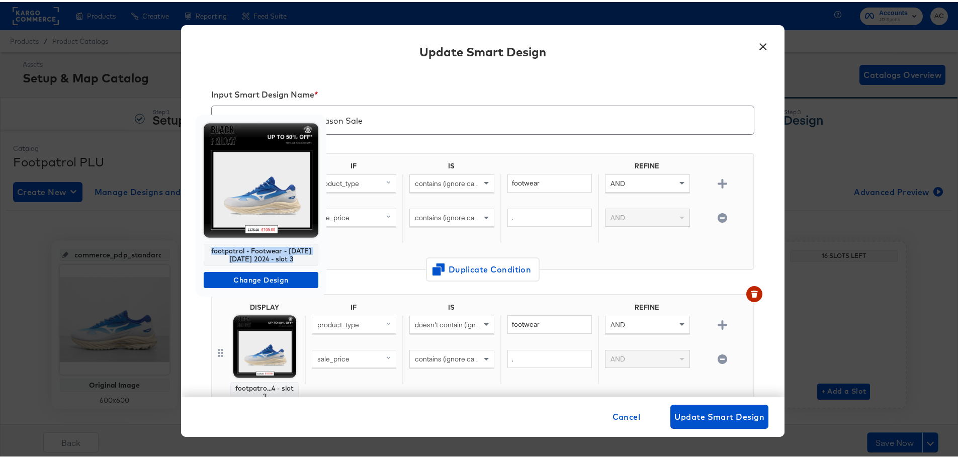
copy div "footpatrol - Footwear - [DATE][DATE] 2024 - slot 3"
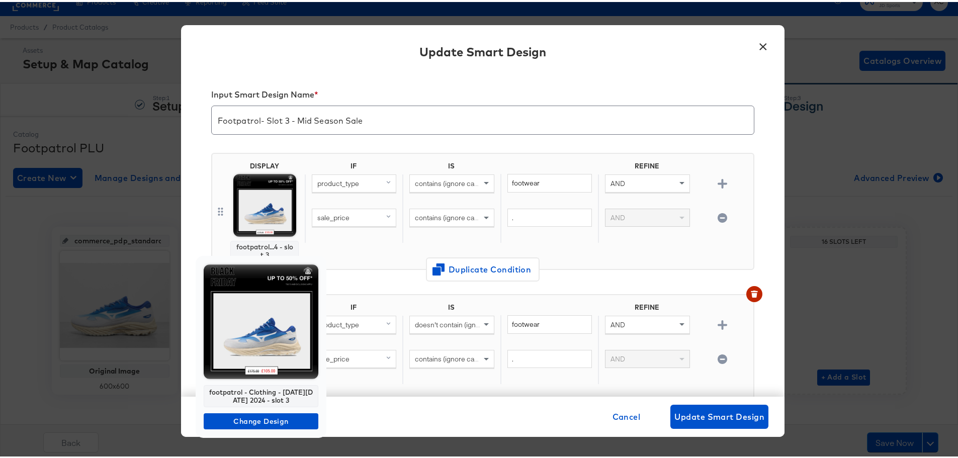
scroll to position [22, 0]
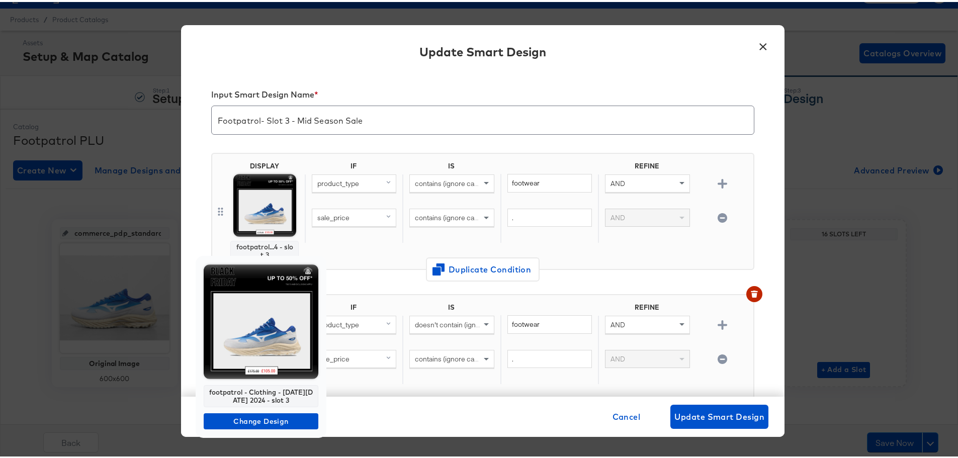
drag, startPoint x: 290, startPoint y: 397, endPoint x: 197, endPoint y: 390, distance: 93.8
click at [197, 390] on div "footpatrol - Clothing - [DATE][DATE] 2024 - slot 3 Change Design" at bounding box center [261, 345] width 131 height 182
copy div "footpatrol - Clothing - [DATE][DATE] 2024 - slot 3"
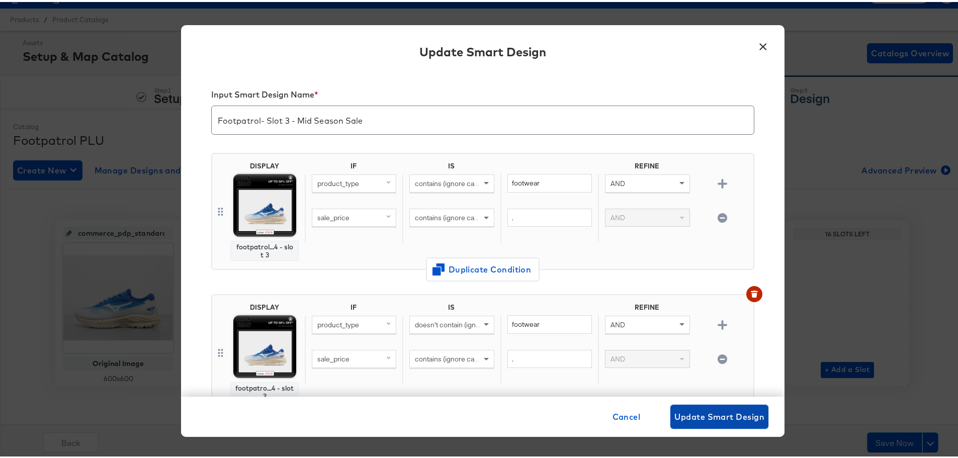
click at [715, 414] on span "Update Smart Design" at bounding box center [719, 415] width 90 height 14
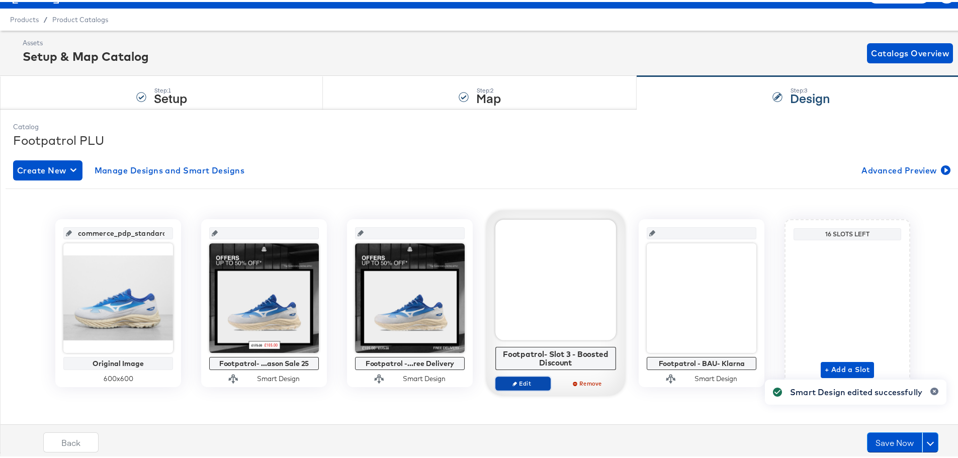
click at [517, 386] on button "Edit" at bounding box center [522, 382] width 55 height 14
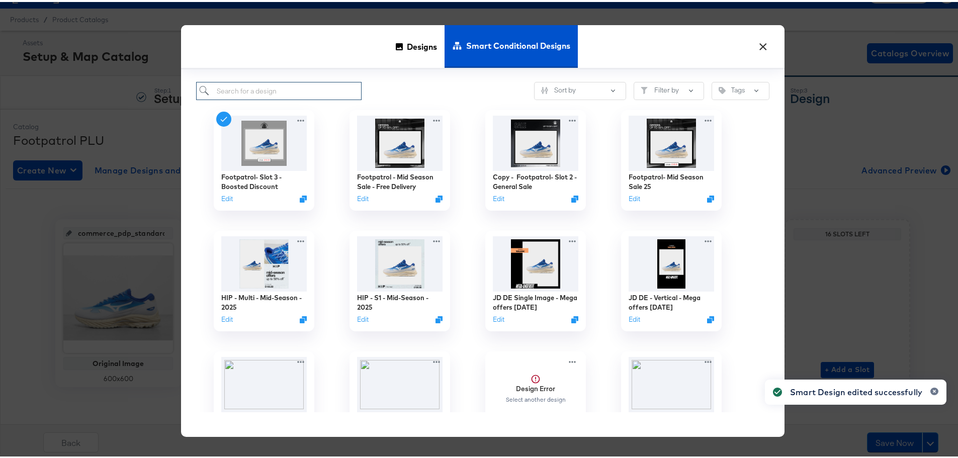
click at [257, 87] on input "search" at bounding box center [278, 89] width 165 height 19
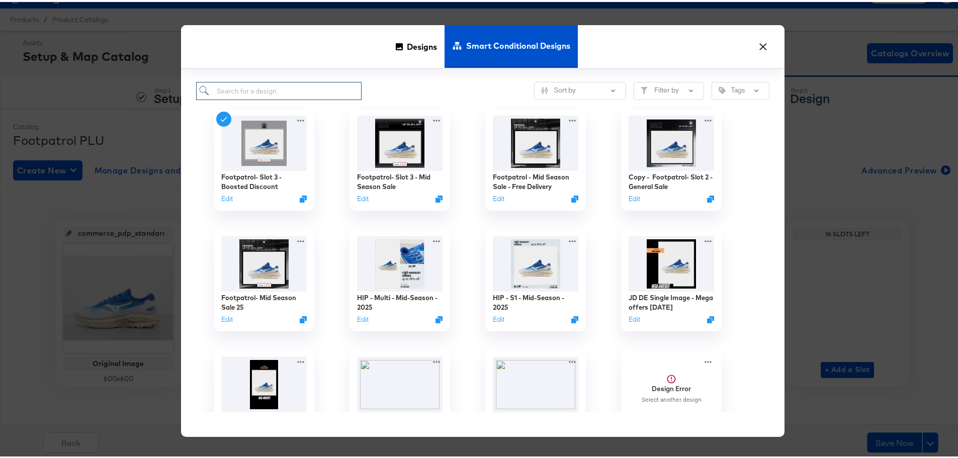
click at [221, 85] on input "search" at bounding box center [278, 89] width 165 height 19
paste input "footpatrol - Footwear - [DATE][DATE] 2024 - slot 3"
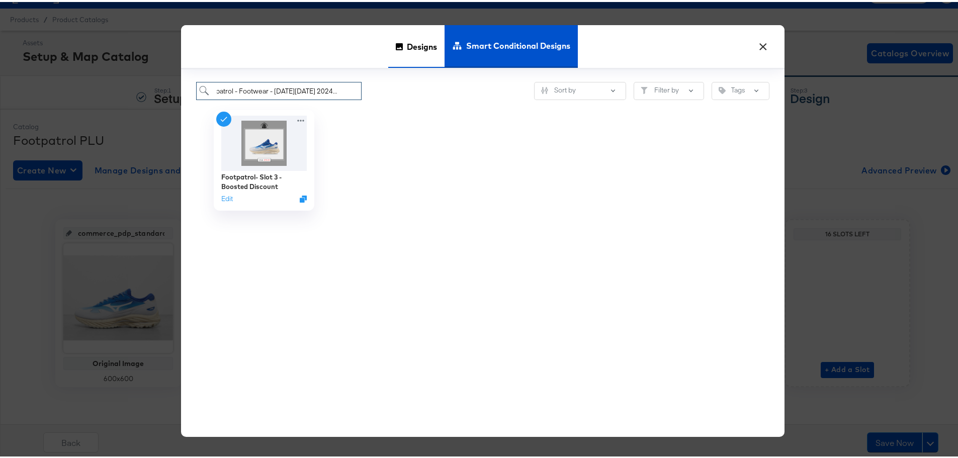
type input "footpatrol - Footwear - [DATE][DATE] 2024 - slot 3"
click at [425, 47] on span "Designs" at bounding box center [422, 44] width 30 height 44
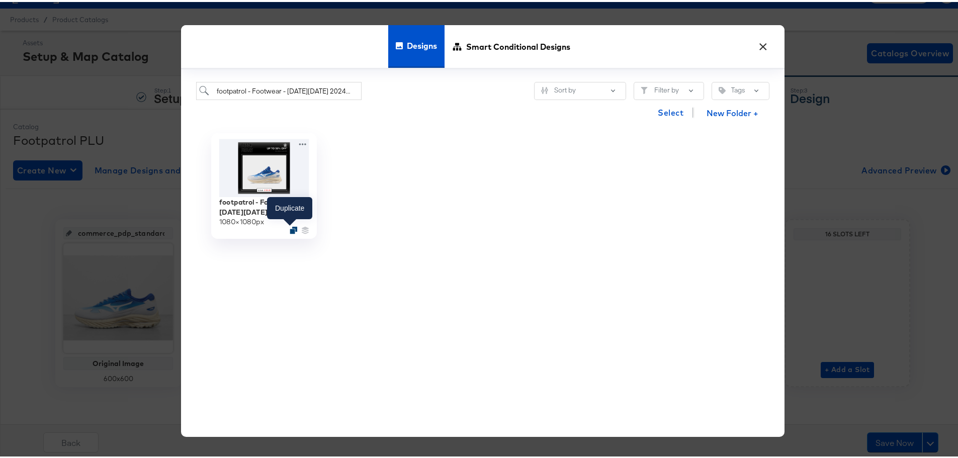
click at [292, 226] on icon "Duplicate" at bounding box center [294, 228] width 8 height 8
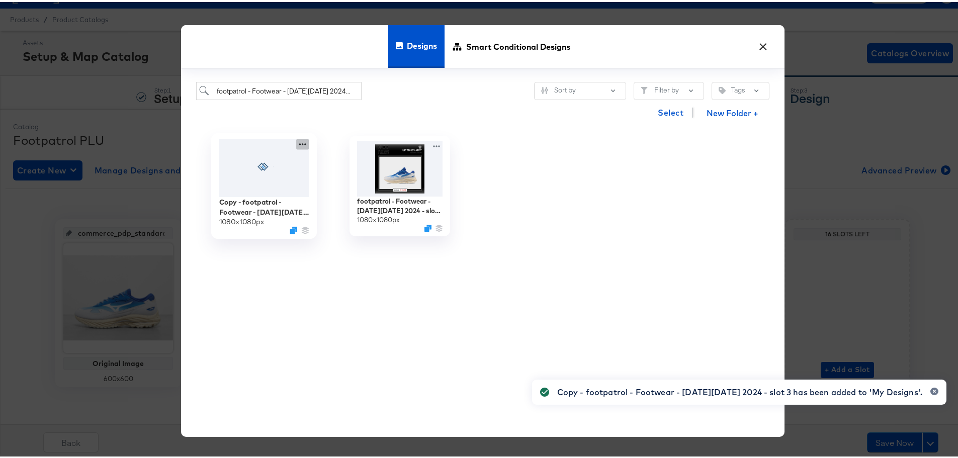
click at [292, 144] on div at bounding box center [264, 166] width 90 height 58
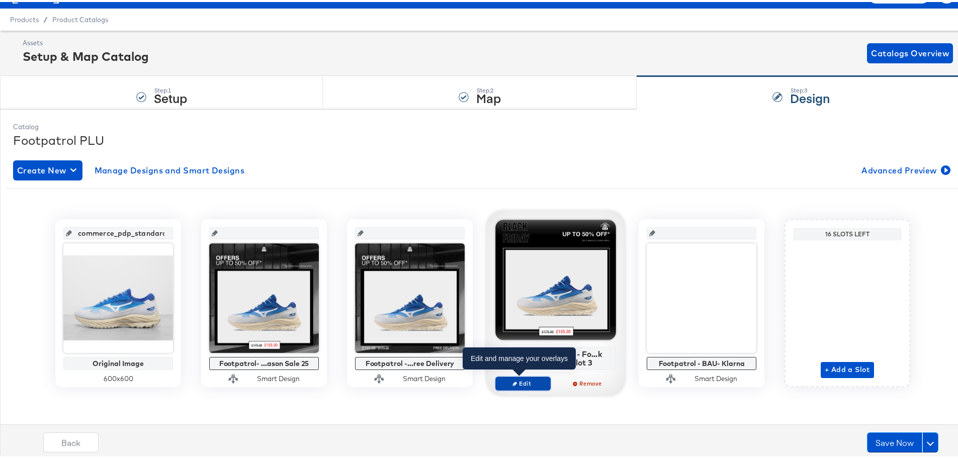
click at [516, 381] on span "Edit" at bounding box center [523, 382] width 46 height 8
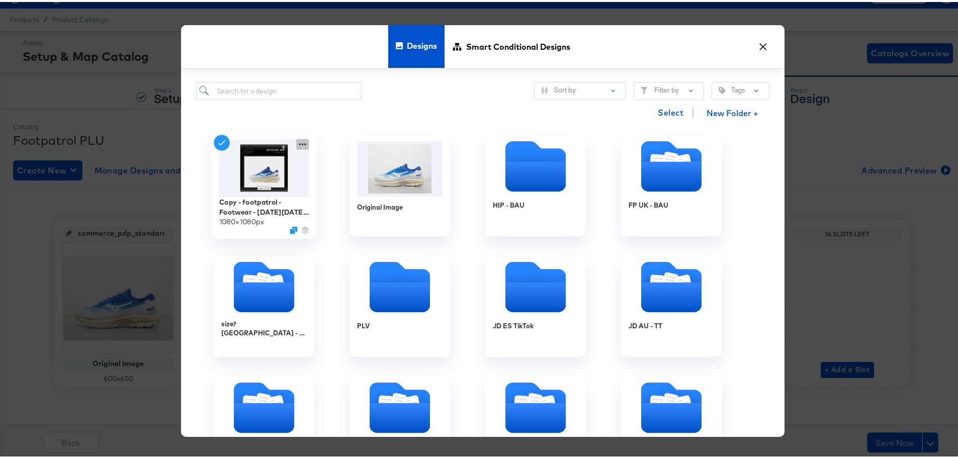
click at [300, 141] on icon at bounding box center [302, 142] width 13 height 11
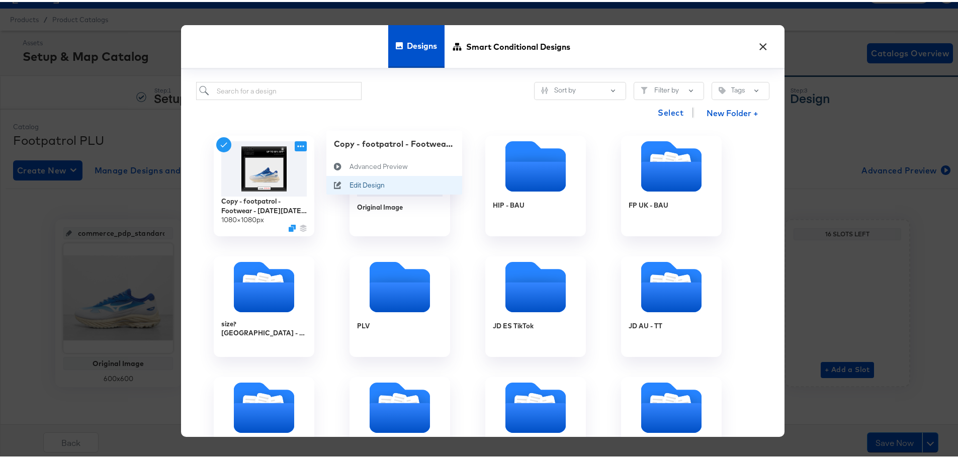
click at [349, 183] on div "Edit Design Edit Design" at bounding box center [349, 183] width 0 height 0
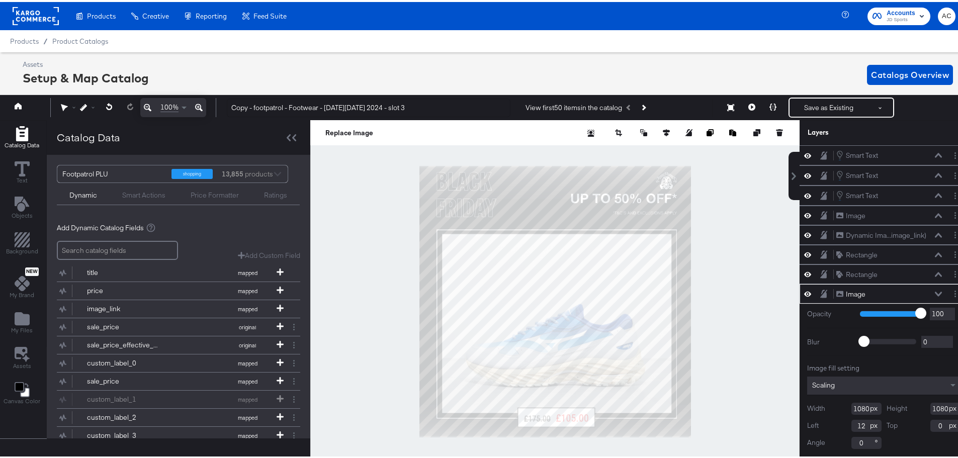
scroll to position [0, 3]
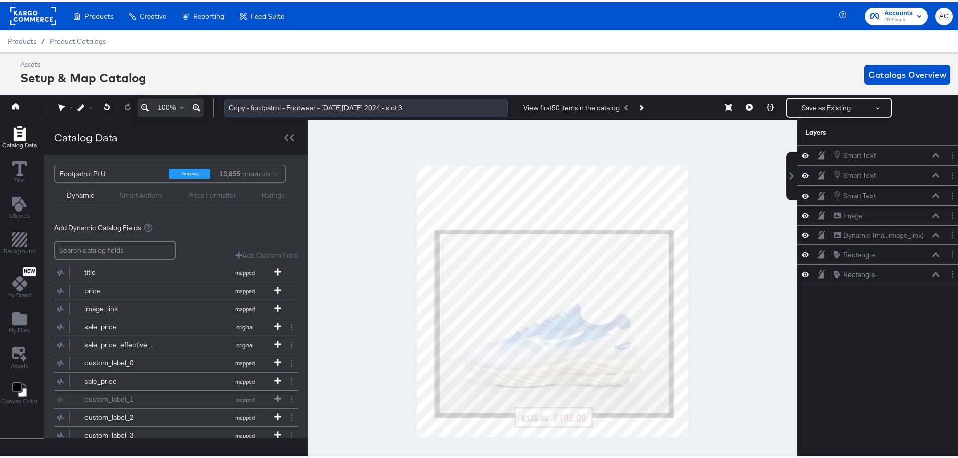
drag, startPoint x: 250, startPoint y: 106, endPoint x: 294, endPoint y: 101, distance: 44.5
click at [209, 103] on div "100% Copy - footpatrol - Footwear - [DATE][DATE] 2024 - slot 3 View first 50 it…" at bounding box center [480, 105] width 970 height 25
drag, startPoint x: 417, startPoint y: 103, endPoint x: 304, endPoint y: 104, distance: 113.1
click at [304, 104] on input "footpatrol - Footwear - [DATE][DATE] 2024 - slot 3" at bounding box center [366, 106] width 284 height 19
type input "footpatrol - Footwear - Mid Season slot 3"
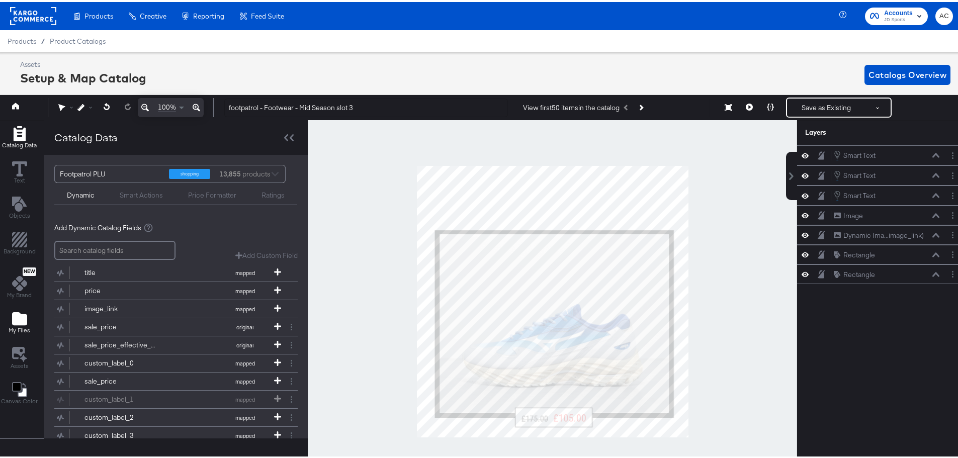
click at [9, 318] on div "My Files" at bounding box center [20, 320] width 22 height 23
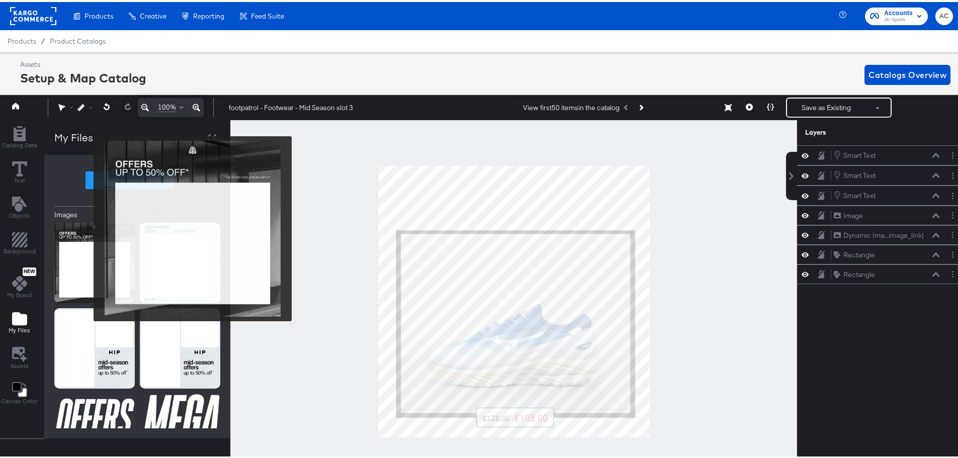
click at [87, 227] on img at bounding box center [94, 261] width 80 height 80
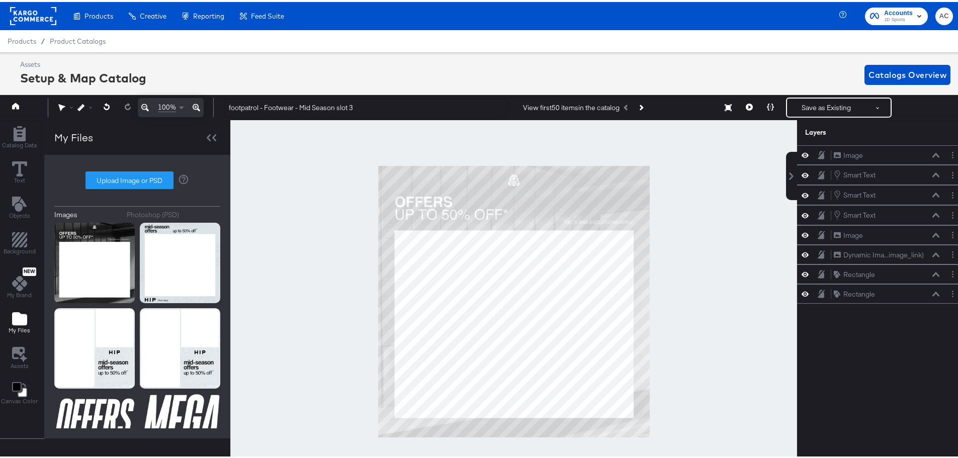
click at [651, 238] on div at bounding box center [513, 299] width 567 height 363
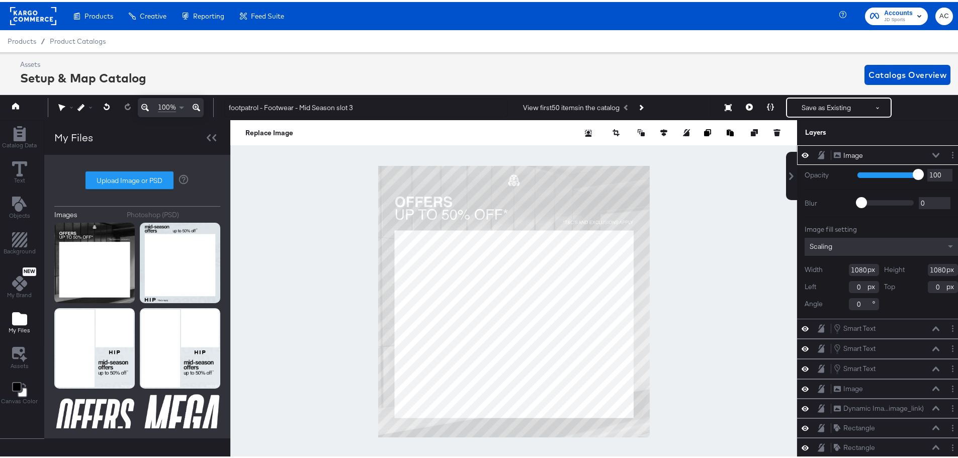
click at [932, 150] on button at bounding box center [936, 153] width 8 height 6
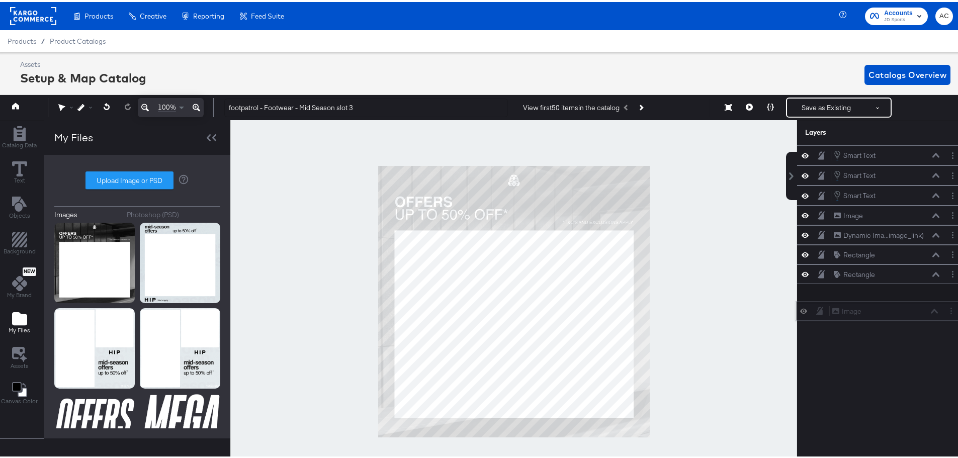
drag, startPoint x: 886, startPoint y: 153, endPoint x: 894, endPoint y: 311, distance: 158.0
click at [894, 312] on div "Image Image" at bounding box center [885, 309] width 107 height 11
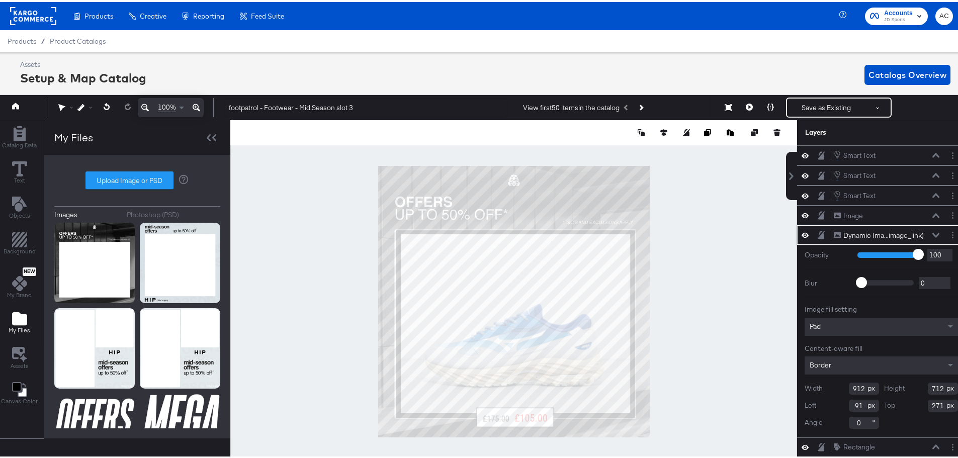
type input "185"
type input "349"
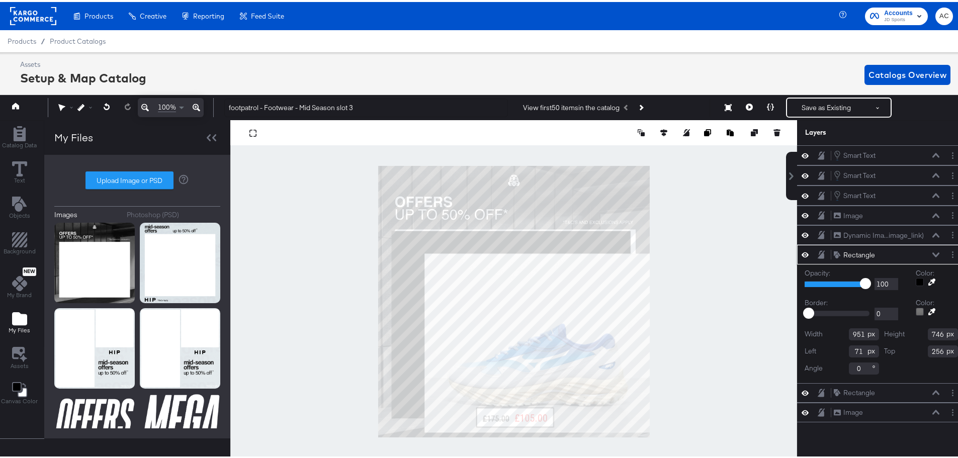
type input "57"
type input "242"
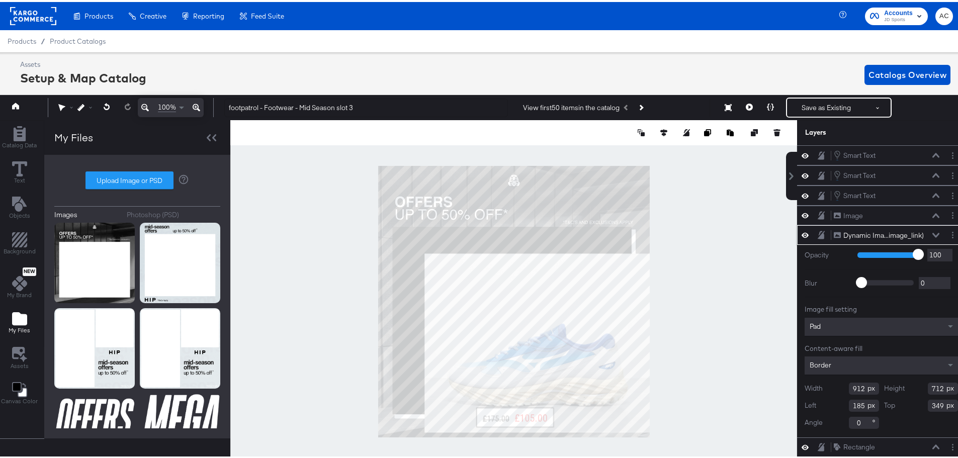
type input "149"
type input "242"
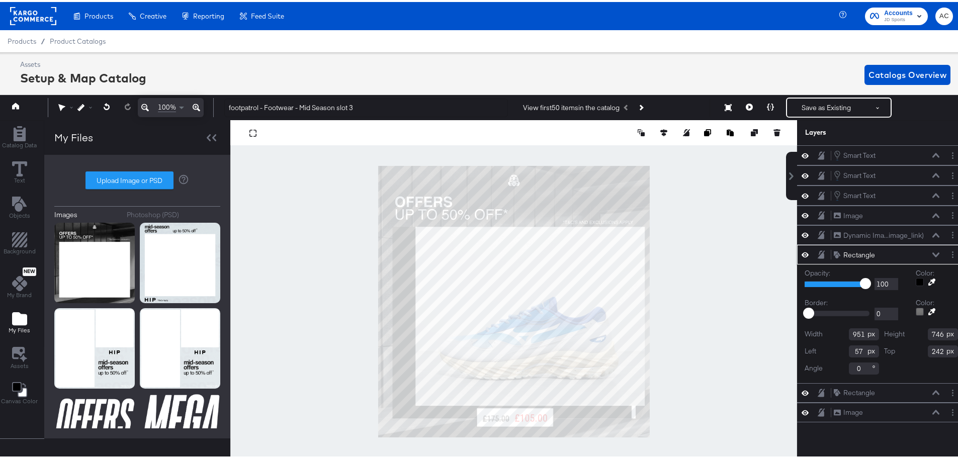
type input "763"
click at [730, 366] on div at bounding box center [513, 299] width 567 height 363
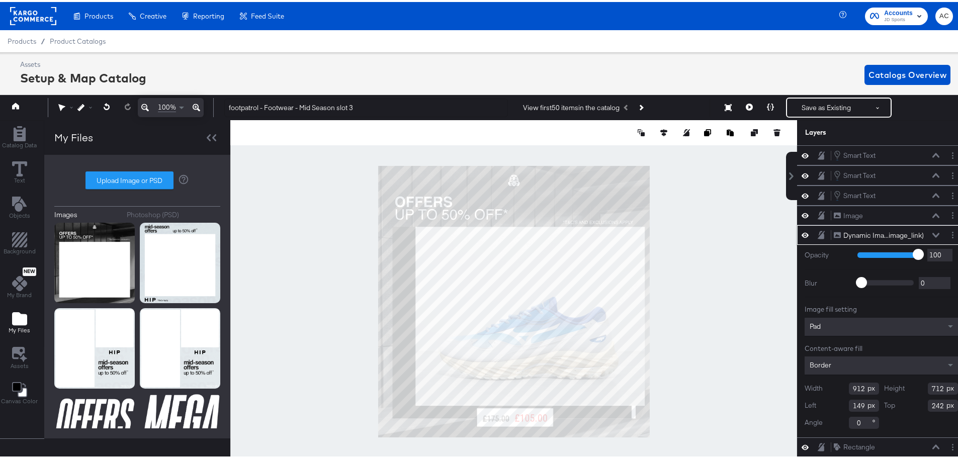
type input "30"
type input "308"
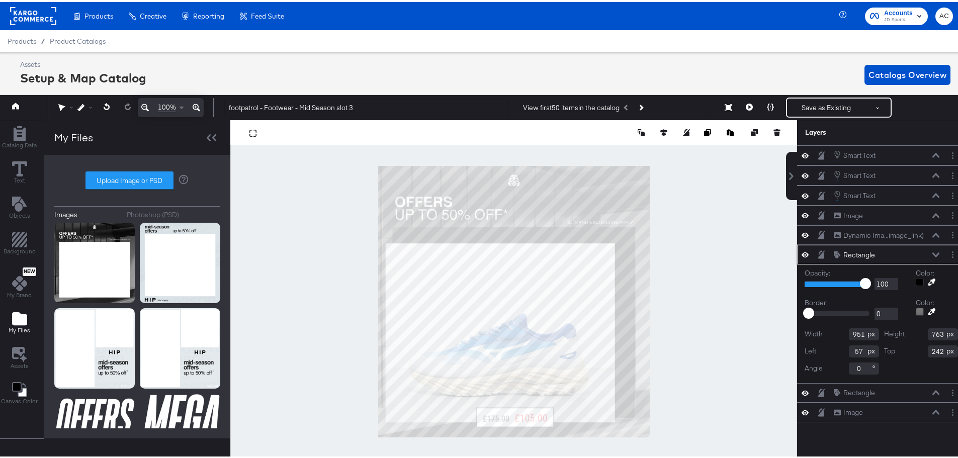
type input "982"
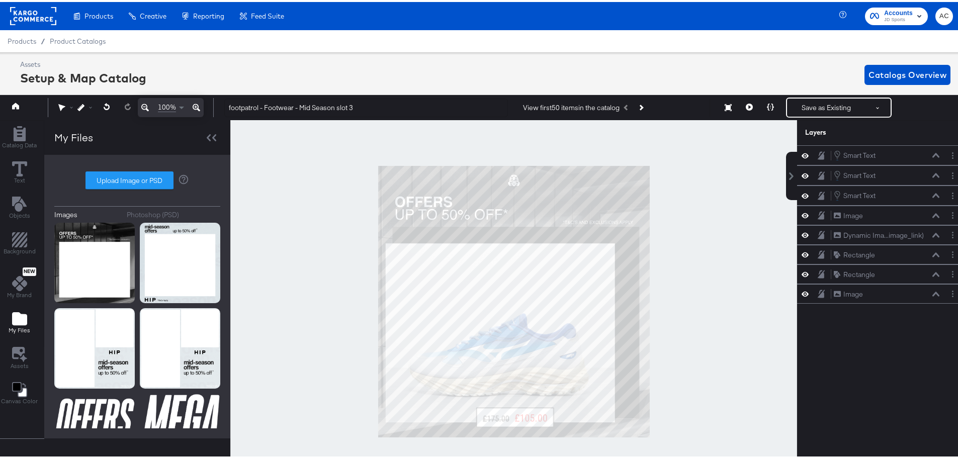
click at [703, 324] on div at bounding box center [513, 299] width 567 height 363
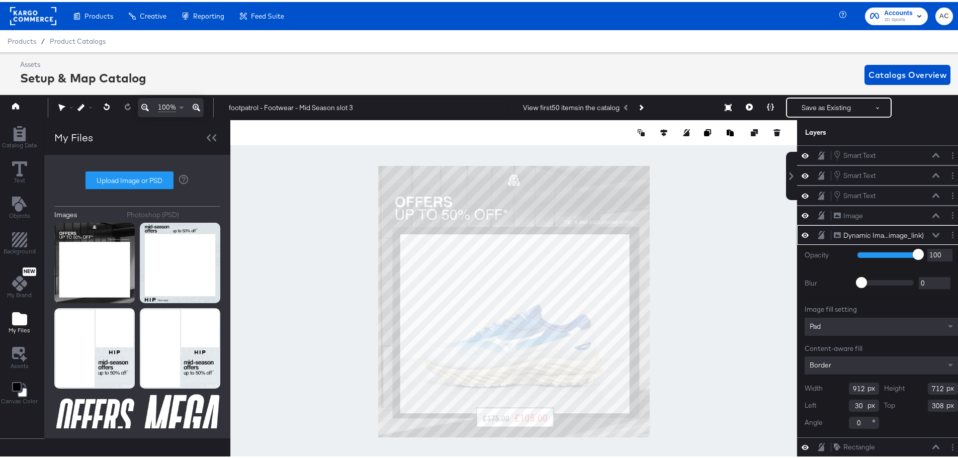
type input "88"
type input "272"
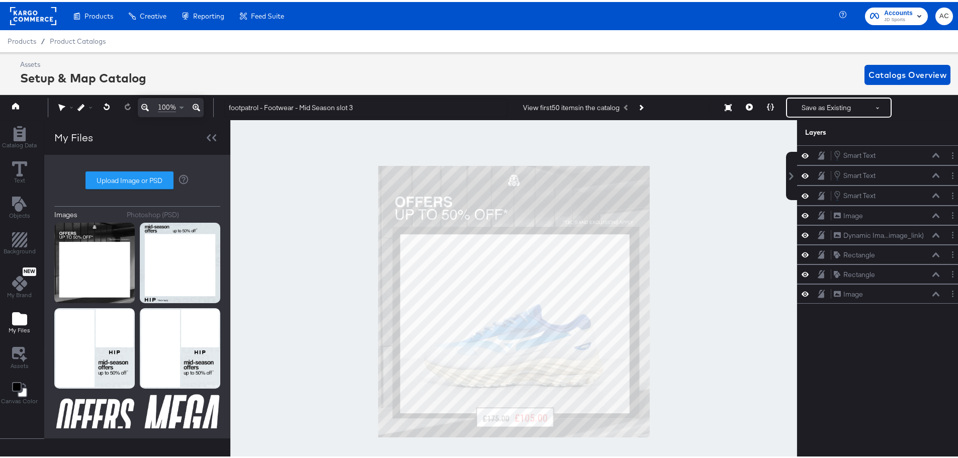
click at [689, 343] on div at bounding box center [513, 299] width 567 height 363
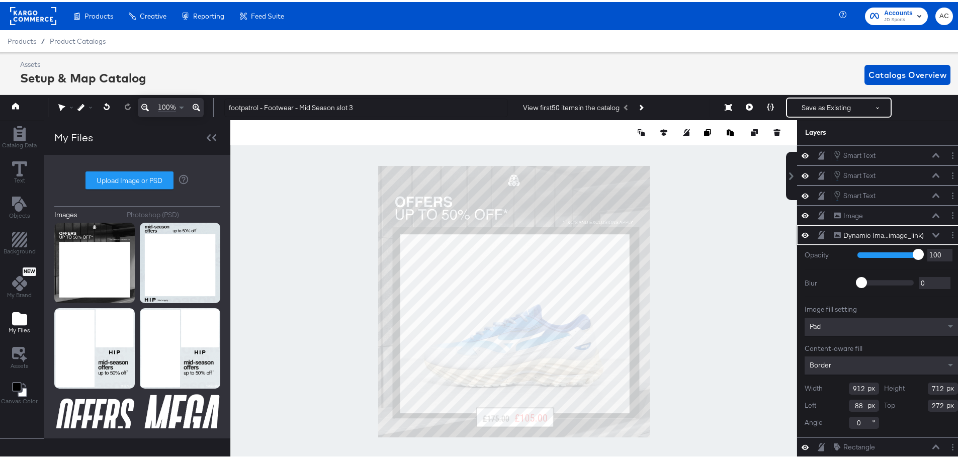
type input "87"
click at [688, 262] on div at bounding box center [513, 299] width 567 height 363
type input "89"
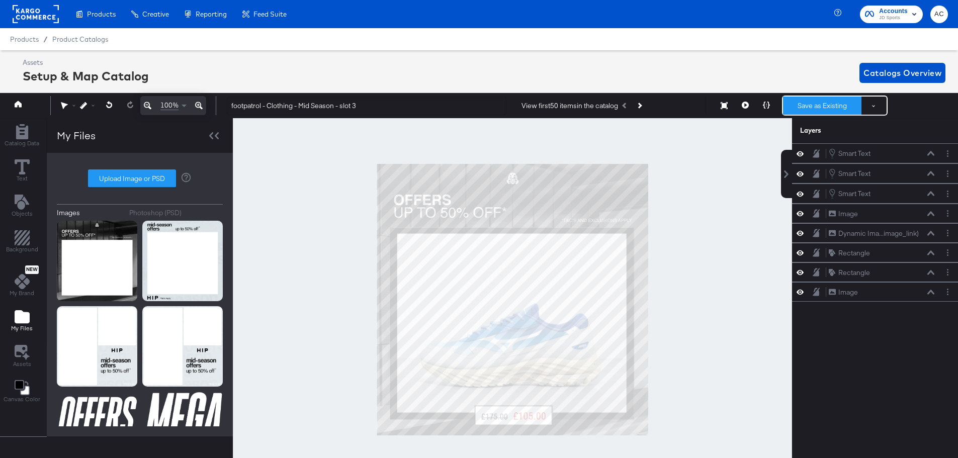
drag, startPoint x: 0, startPoint y: 0, endPoint x: 799, endPoint y: 102, distance: 805.5
click at [799, 102] on button "Save as Existing" at bounding box center [822, 106] width 78 height 18
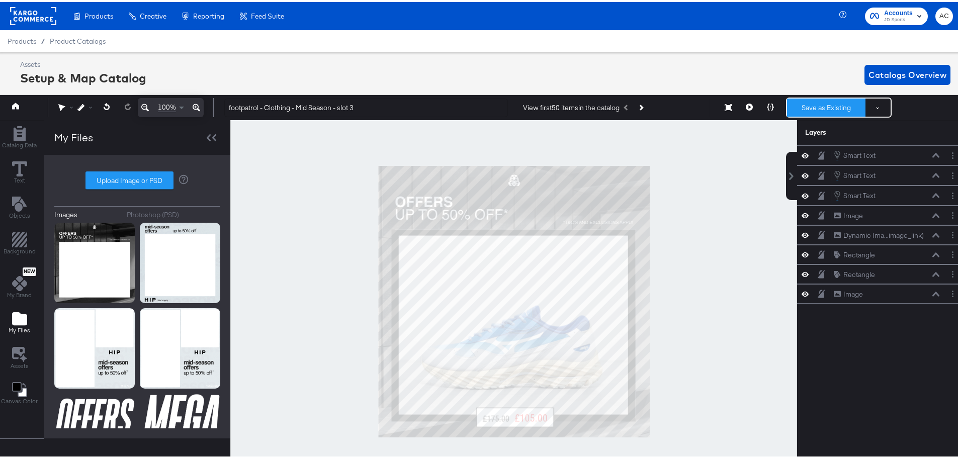
scroll to position [0, 3]
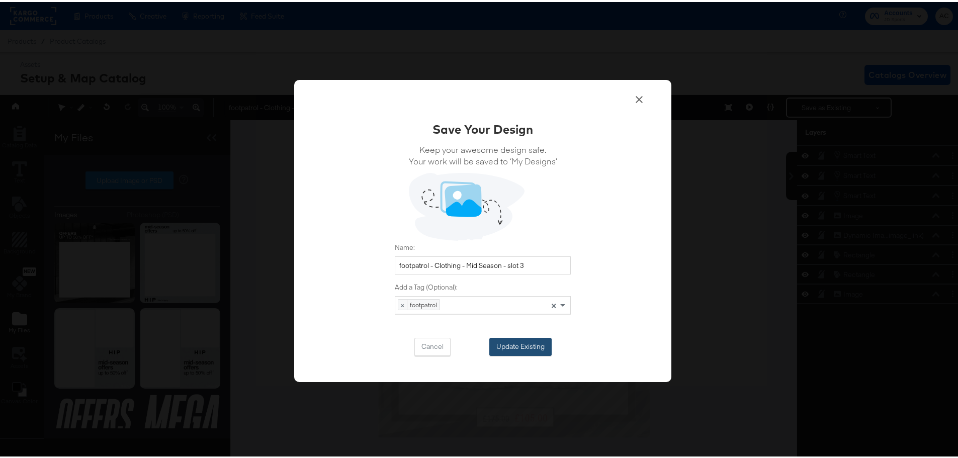
click at [530, 344] on button "Update Existing" at bounding box center [520, 345] width 62 height 18
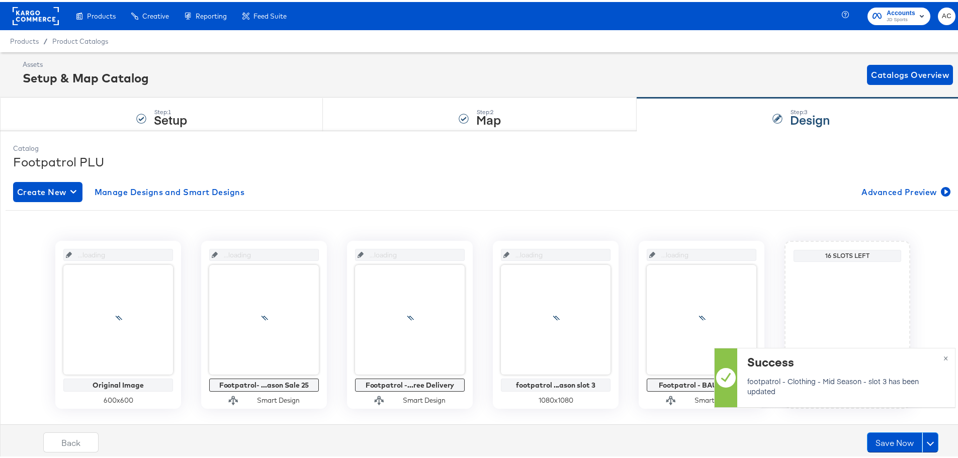
scroll to position [0, 0]
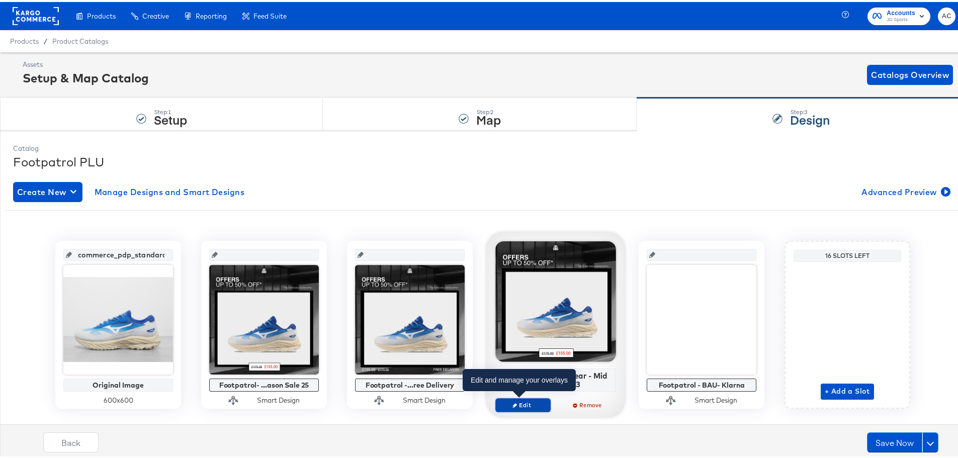
click at [523, 404] on span "Edit" at bounding box center [523, 403] width 46 height 8
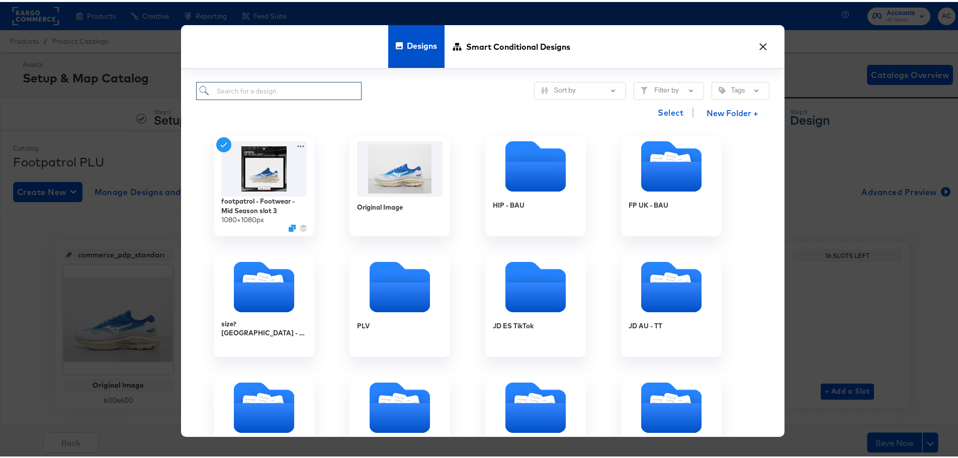
click at [317, 86] on input "search" at bounding box center [278, 89] width 165 height 19
paste input "Footpatrol- Slot 3 - Mid Season Sale"
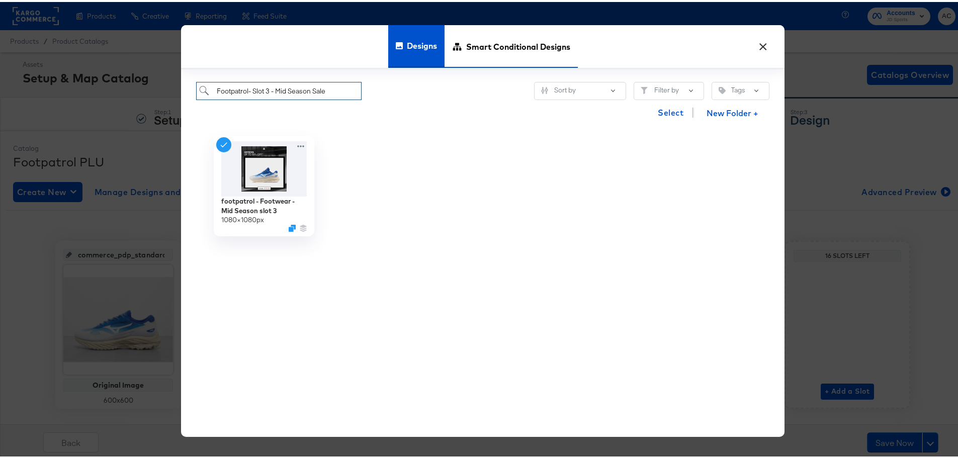
type input "Footpatrol- Slot 3 - Mid Season Sale"
click at [501, 46] on span "Smart Conditional Designs" at bounding box center [518, 44] width 104 height 44
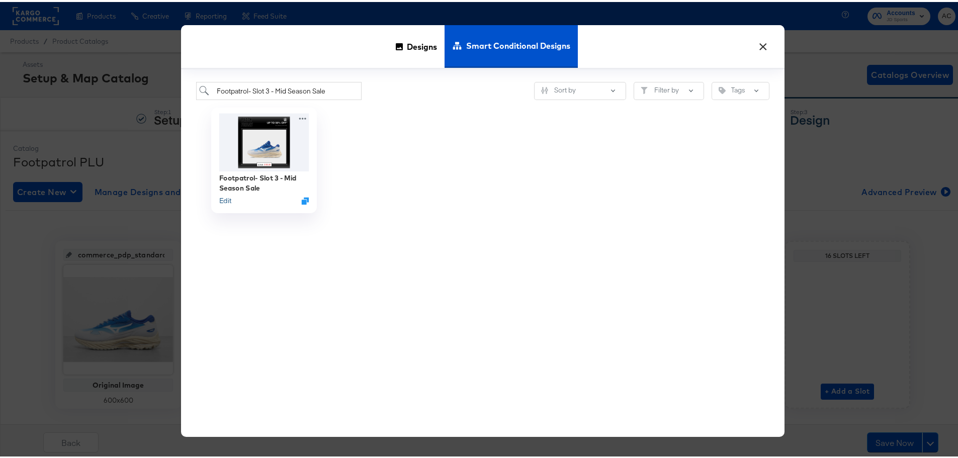
click at [220, 203] on button "Edit" at bounding box center [225, 199] width 12 height 10
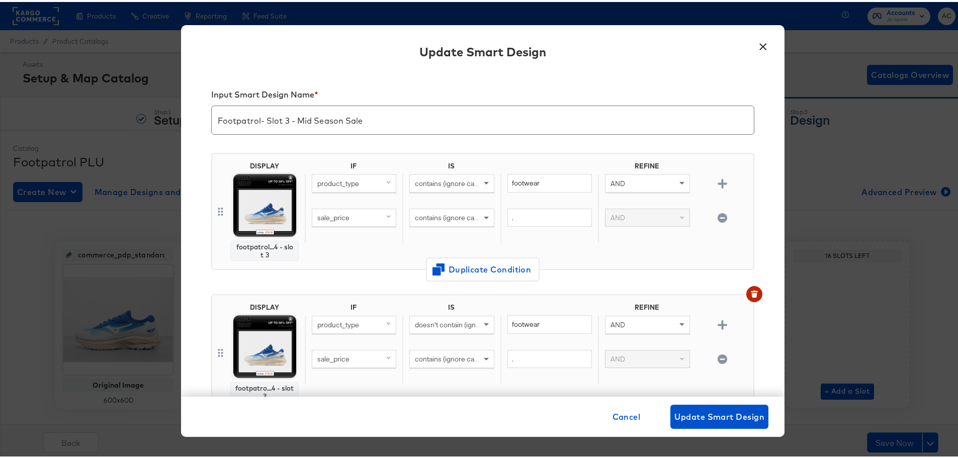
click at [265, 192] on img at bounding box center [264, 203] width 63 height 63
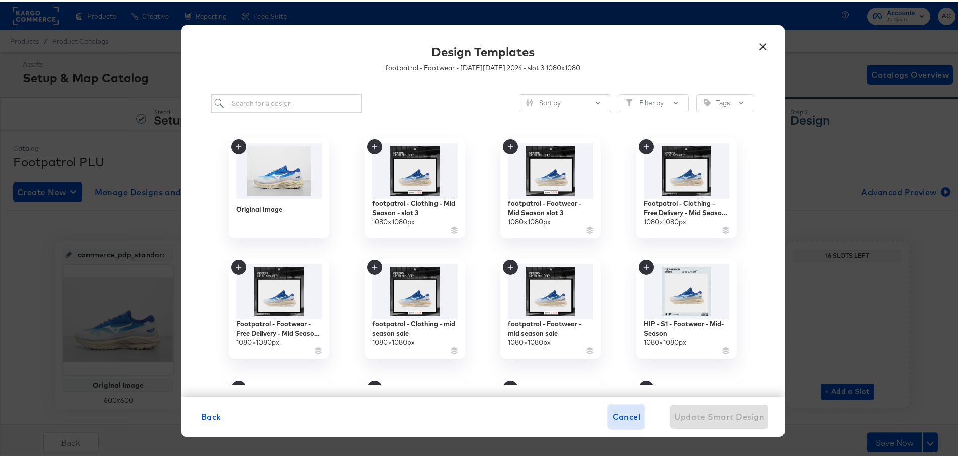
click at [619, 413] on span "Cancel" at bounding box center [626, 415] width 28 height 14
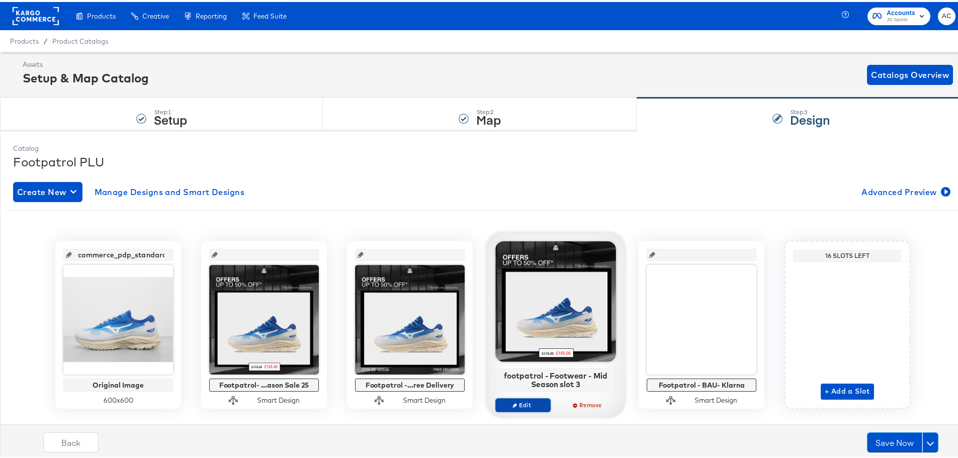
click at [526, 403] on span "Edit" at bounding box center [523, 403] width 46 height 8
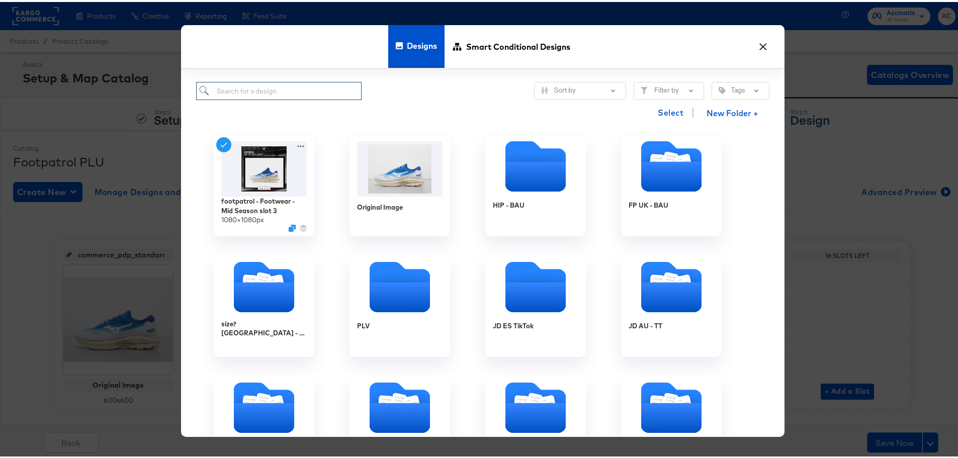
drag, startPoint x: 265, startPoint y: 90, endPoint x: 391, endPoint y: 67, distance: 128.1
click at [265, 90] on input "search" at bounding box center [278, 89] width 165 height 19
drag, startPoint x: 491, startPoint y: 32, endPoint x: 329, endPoint y: 77, distance: 168.1
click at [492, 32] on span "Smart Conditional Designs" at bounding box center [518, 44] width 104 height 44
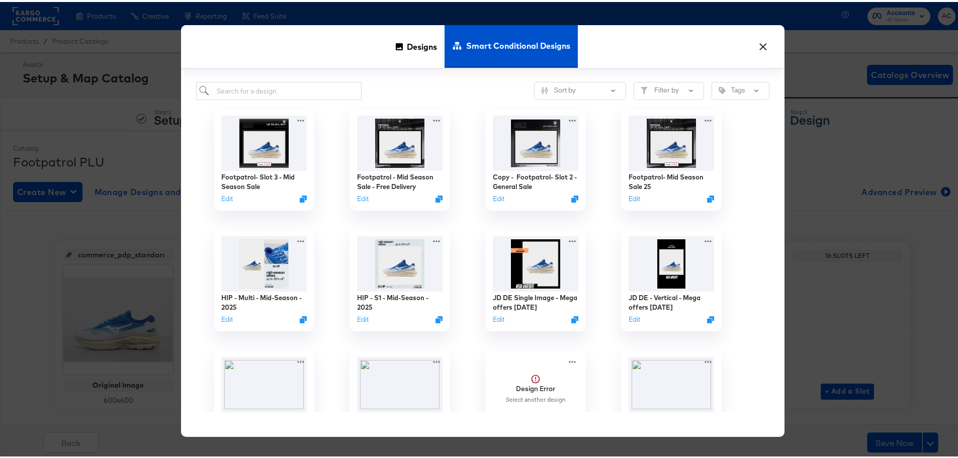
click at [272, 102] on div "Footpatrol- Slot 3 - Mid Season Sale Edit" at bounding box center [264, 158] width 136 height 121
click at [273, 94] on input "search" at bounding box center [278, 89] width 165 height 19
paste input "Footpatrol- Slot 3 - Mid Season Sale"
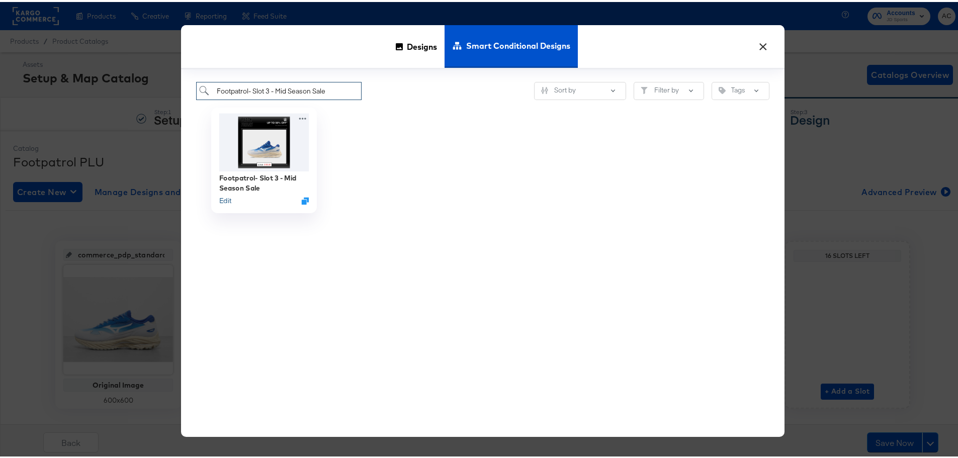
type input "Footpatrol- Slot 3 - Mid Season Sale"
click at [221, 198] on button "Edit" at bounding box center [225, 199] width 12 height 10
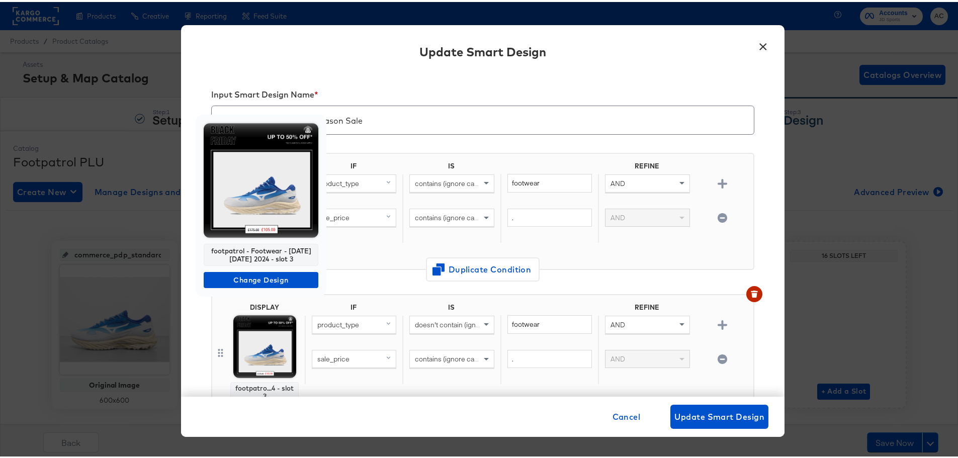
click at [271, 194] on img at bounding box center [261, 178] width 115 height 115
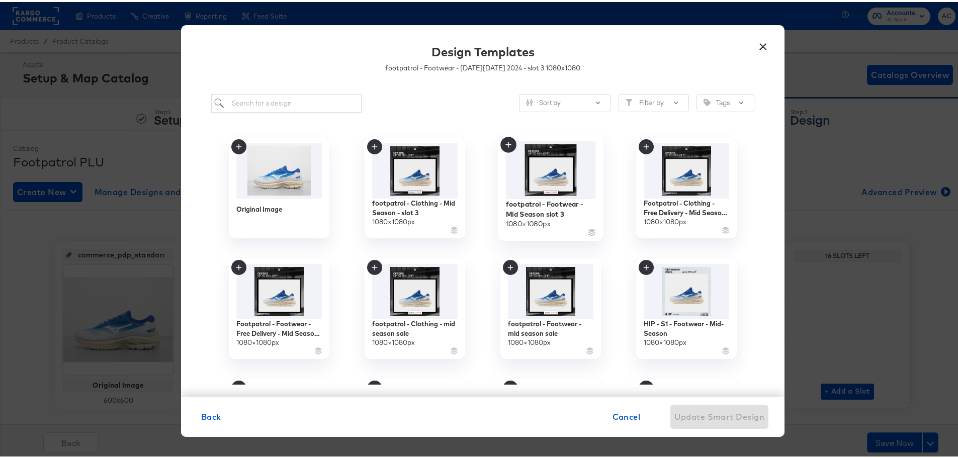
click at [548, 165] on img at bounding box center [551, 168] width 90 height 58
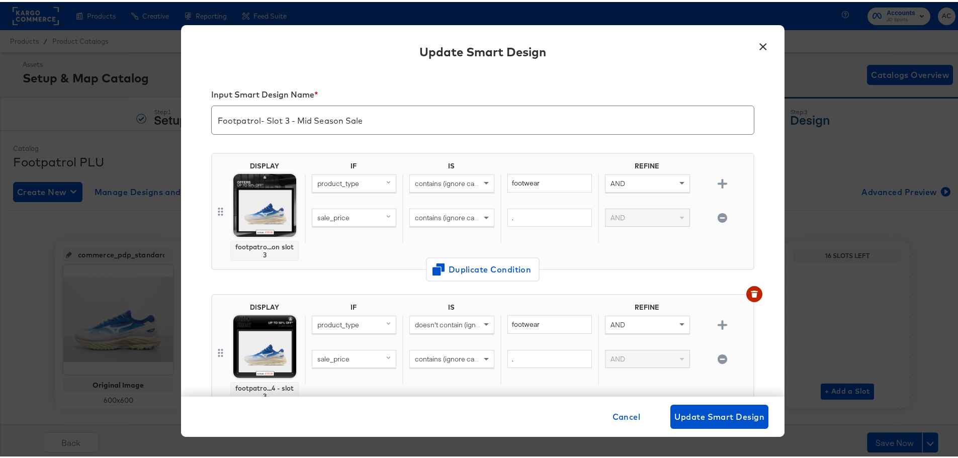
click at [272, 324] on img at bounding box center [264, 344] width 63 height 63
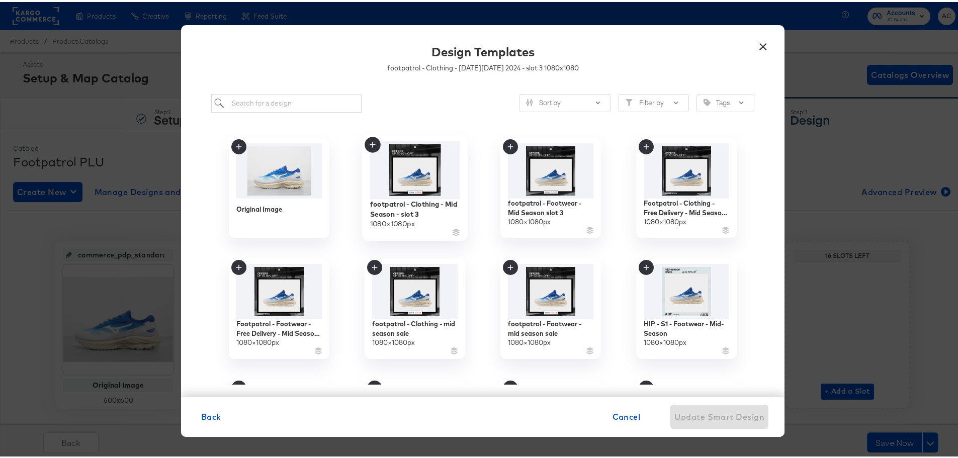
click at [429, 181] on img at bounding box center [415, 168] width 90 height 58
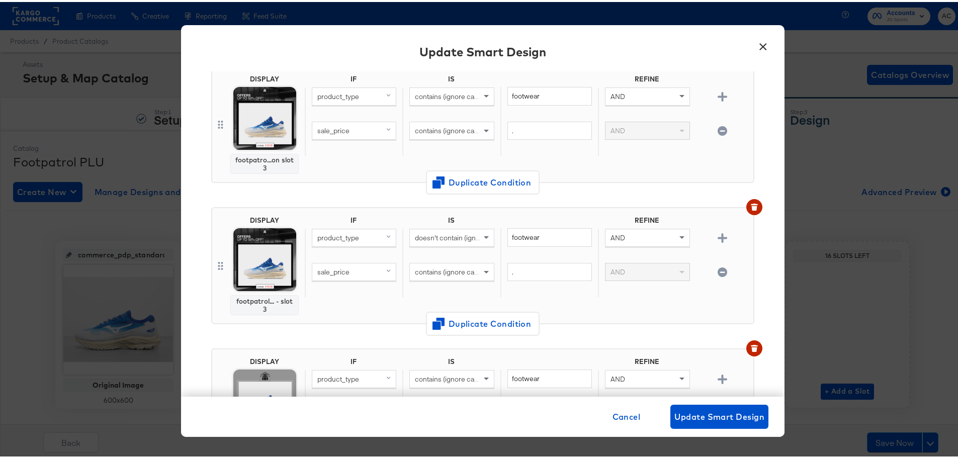
scroll to position [201, 0]
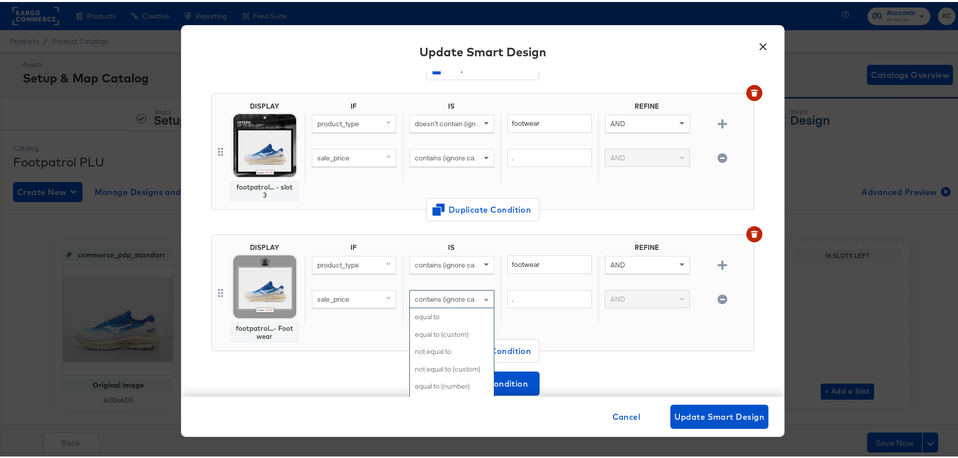
click at [447, 295] on span "contains (ignore case)" at bounding box center [449, 297] width 69 height 9
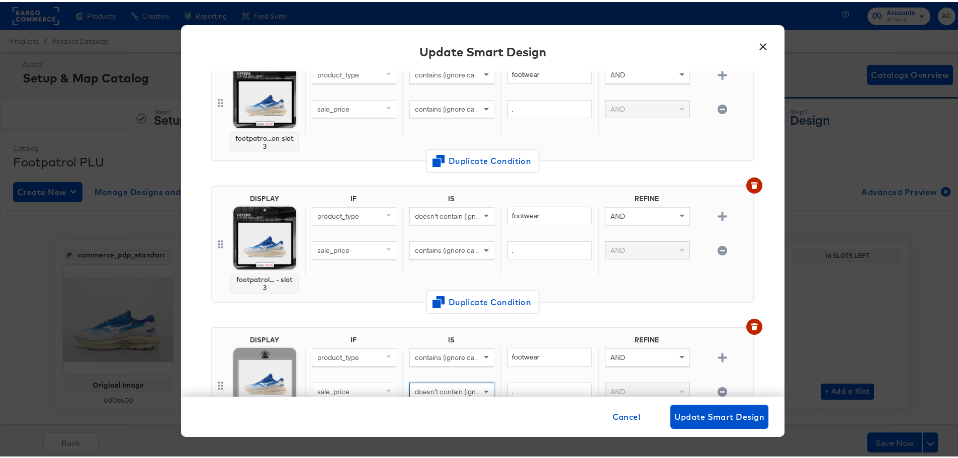
scroll to position [108, 0]
click at [702, 418] on span "Update Smart Design" at bounding box center [719, 415] width 90 height 14
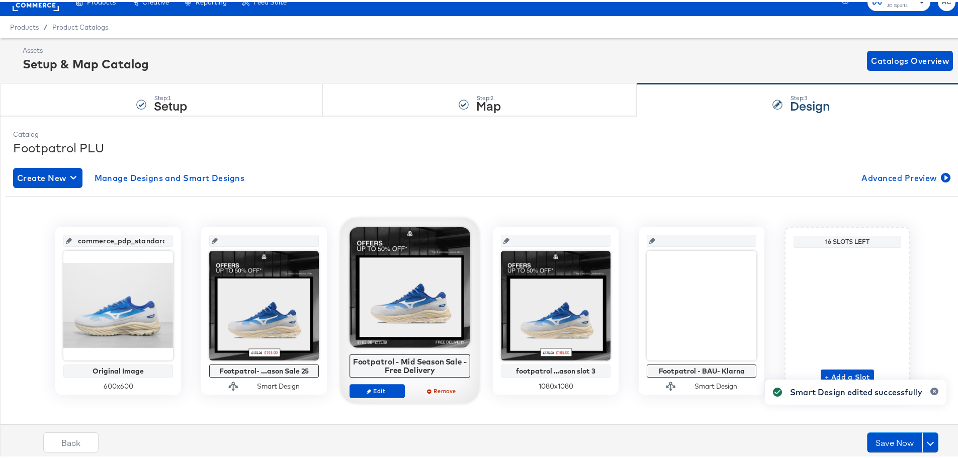
scroll to position [22, 0]
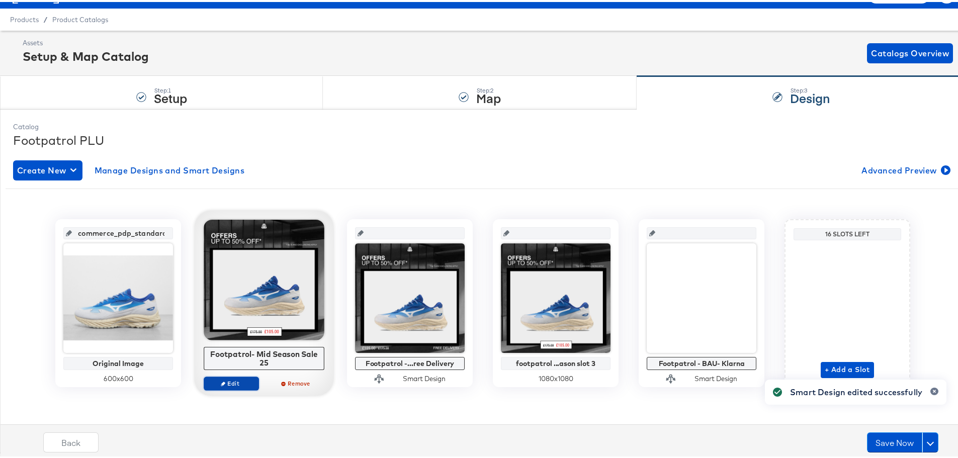
click at [238, 381] on span "Edit" at bounding box center [231, 382] width 46 height 8
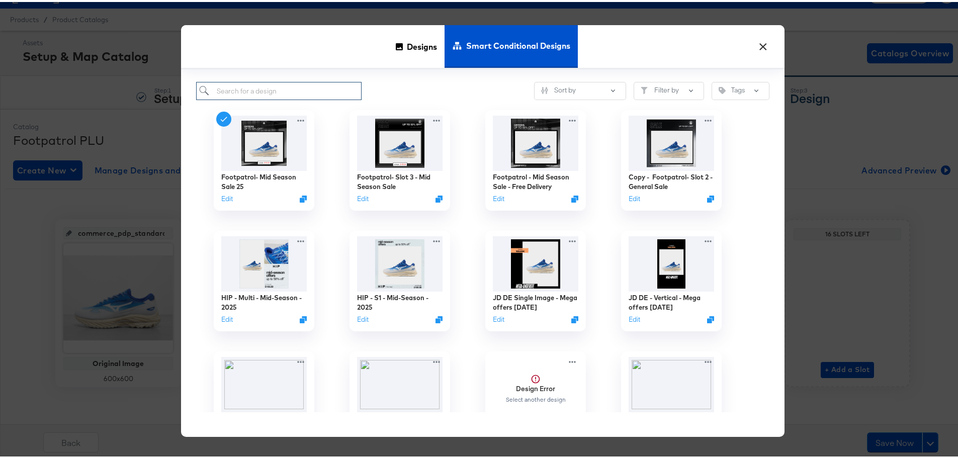
click at [304, 80] on input "search" at bounding box center [278, 89] width 165 height 19
type input "s"
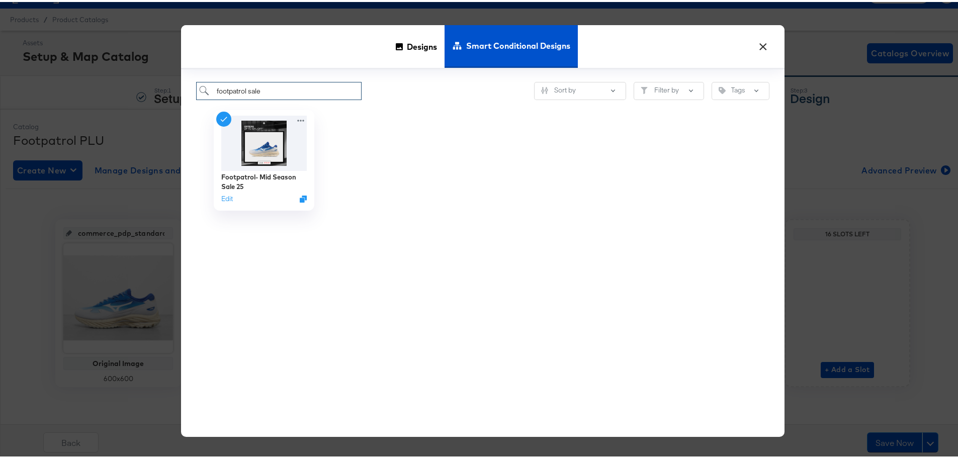
drag, startPoint x: 268, startPoint y: 93, endPoint x: 259, endPoint y: 92, distance: 9.2
click at [244, 90] on input "footpatrol sale" at bounding box center [278, 89] width 165 height 19
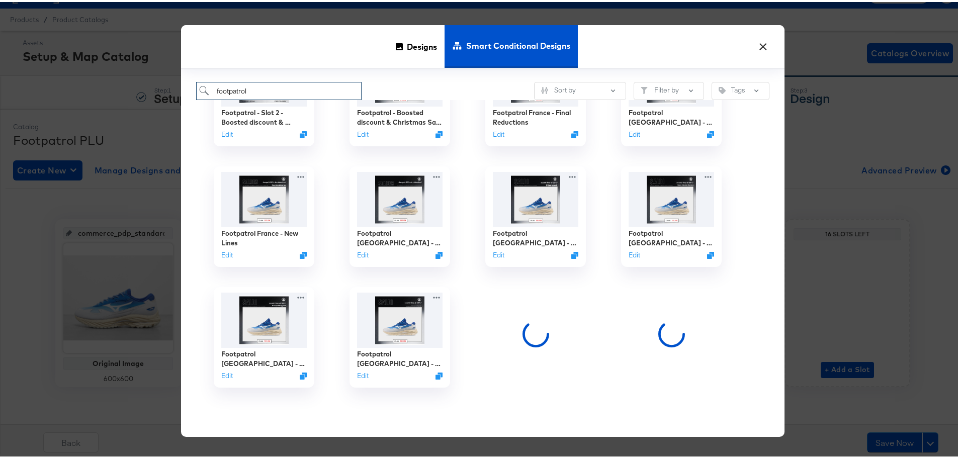
scroll to position [558, 0]
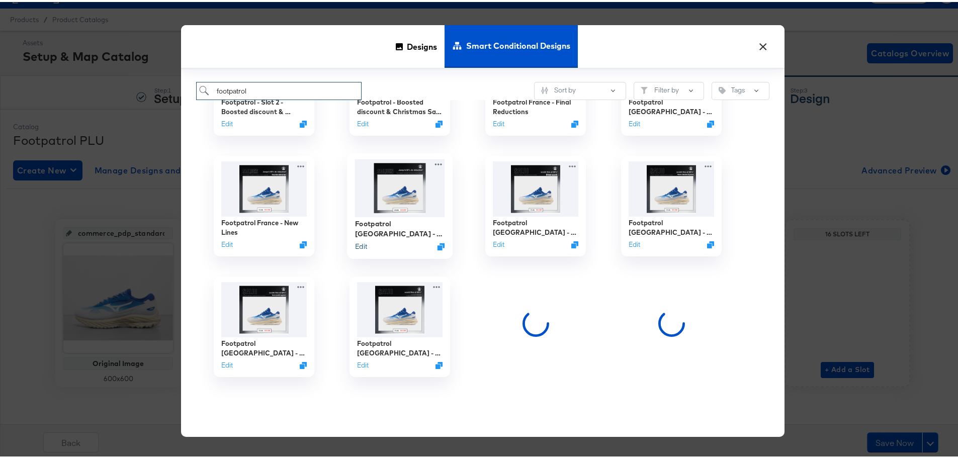
type input "footpatrol"
click at [358, 246] on button "Edit" at bounding box center [361, 245] width 12 height 10
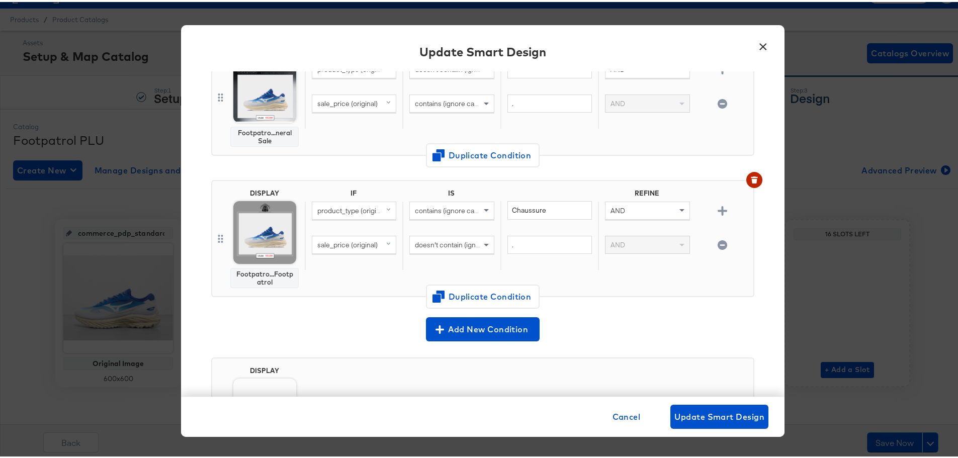
scroll to position [302, 0]
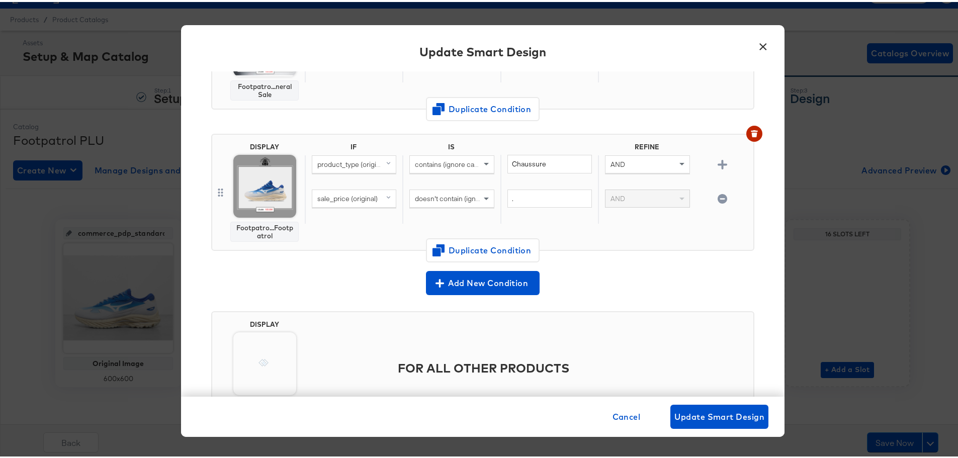
click at [765, 43] on button "×" at bounding box center [763, 42] width 18 height 18
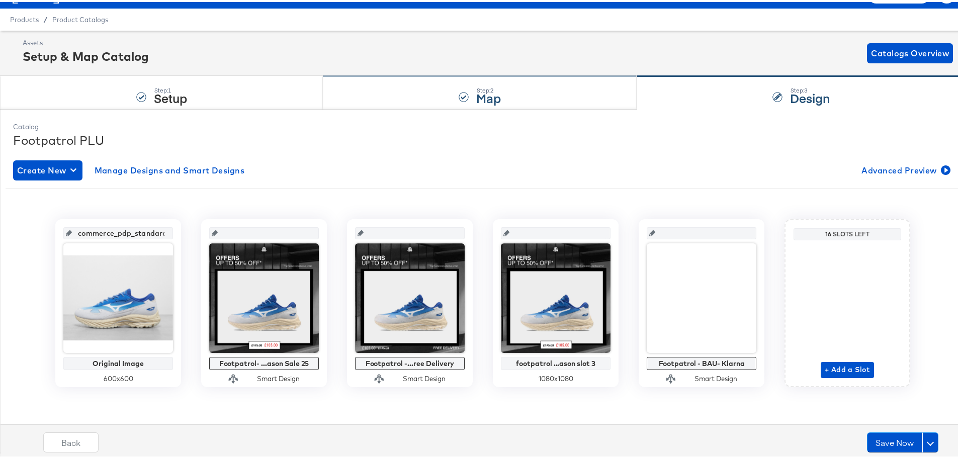
click at [380, 95] on div "Step: 2 Map" at bounding box center [480, 90] width 314 height 33
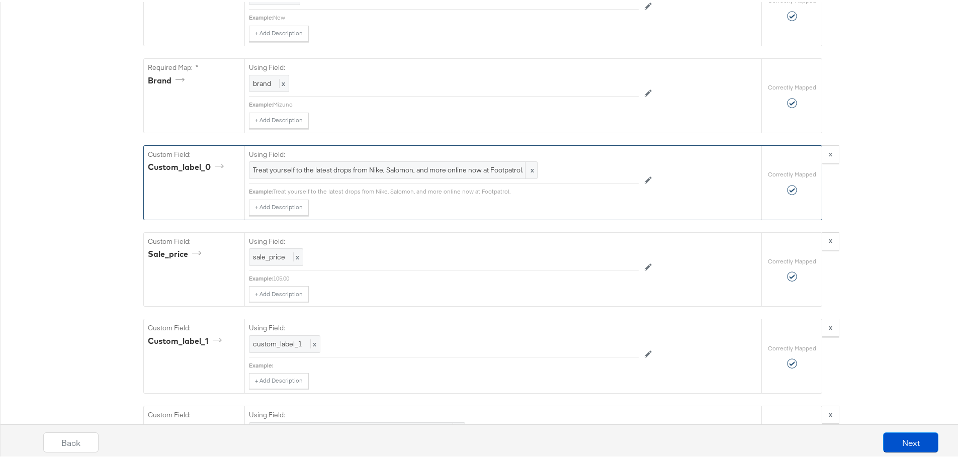
scroll to position [955, 0]
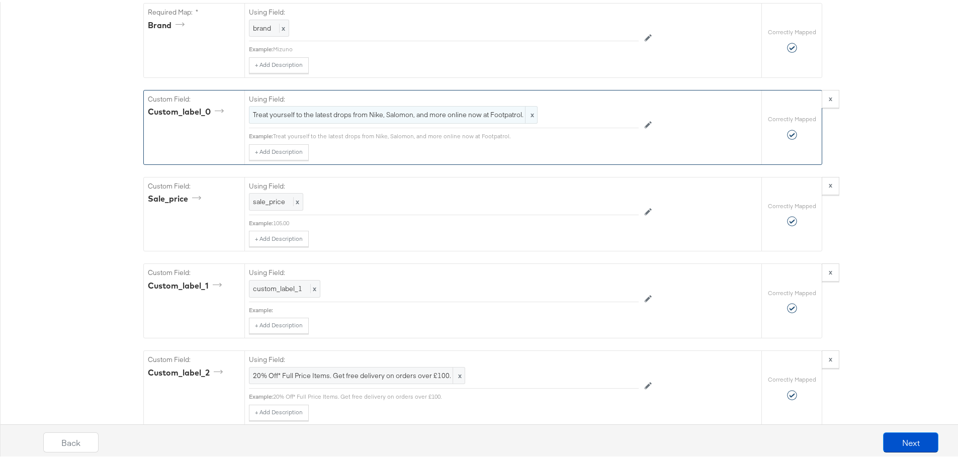
click at [446, 110] on span "Treat yourself to the latest drops from Nike, Salomon, and more online now at F…" at bounding box center [393, 113] width 281 height 10
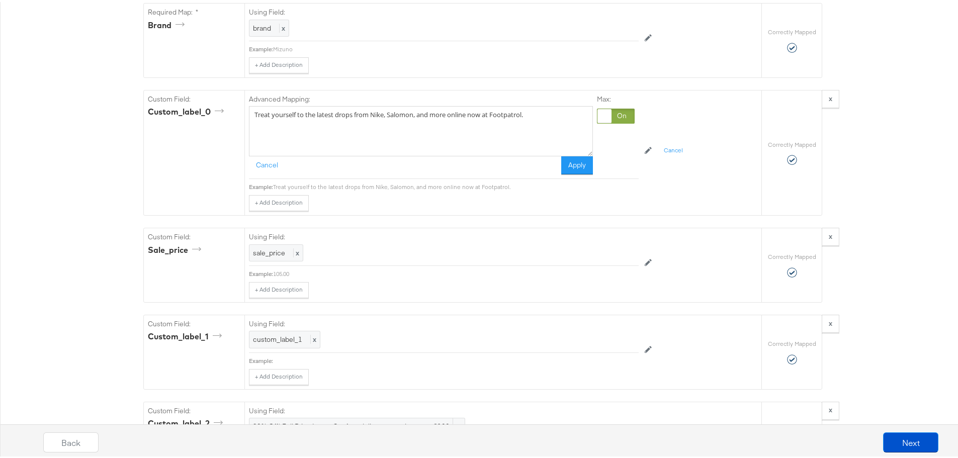
drag, startPoint x: 519, startPoint y: 110, endPoint x: 107, endPoint y: 92, distance: 412.2
click at [85, 90] on div "Catalog Mapping Tool Map the required fields to items in your product catalog u…" at bounding box center [482, 352] width 965 height 2359
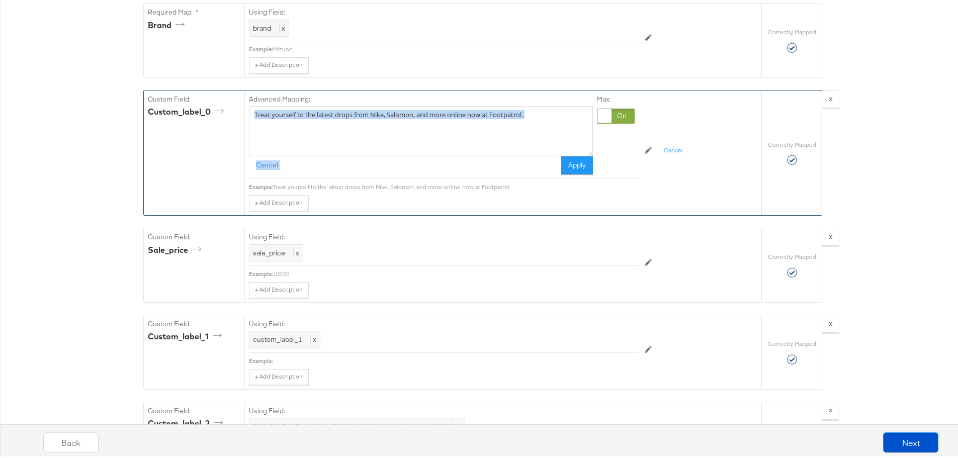
drag, startPoint x: 503, startPoint y: 160, endPoint x: 539, endPoint y: 113, distance: 59.5
click at [501, 153] on div "Advanced Mapping: Treat yourself to the latest drops from Nike, Salomon, and mo…" at bounding box center [421, 133] width 344 height 80
click at [544, 109] on textarea "Treat yourself to the latest drops from Nike, Salomon, and more online now at F…" at bounding box center [421, 129] width 344 height 50
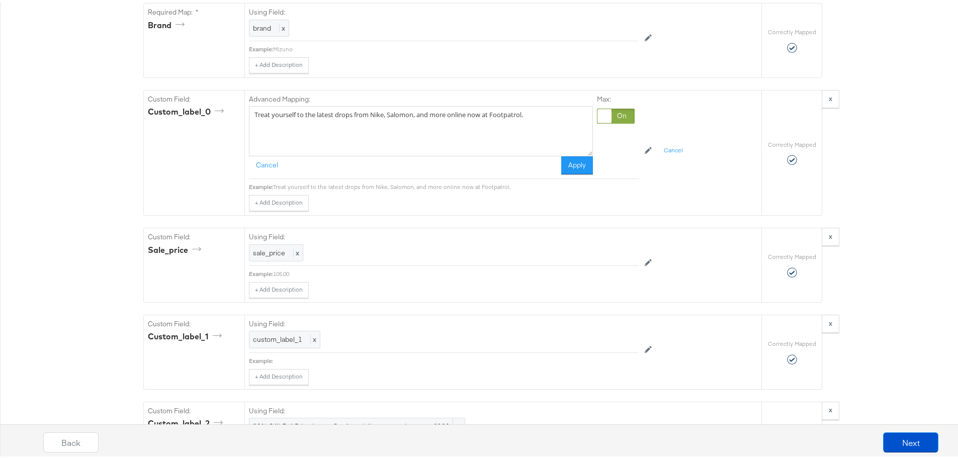
drag, startPoint x: 569, startPoint y: 114, endPoint x: 76, endPoint y: 98, distance: 493.0
click at [93, 95] on div "Catalog Mapping Tool Map the required fields to items in your product catalog u…" at bounding box center [482, 352] width 965 height 2359
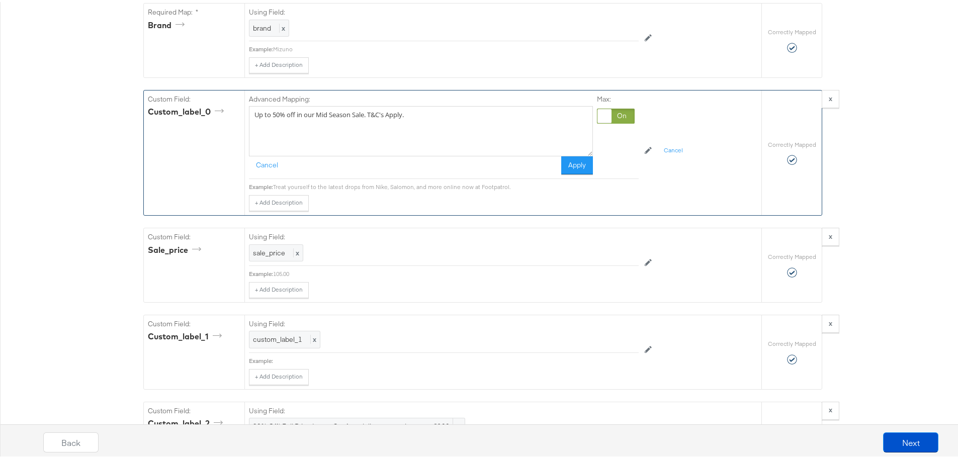
click at [358, 128] on textarea "Up to 50% off in our Mid Season Sale. T&C's Apply." at bounding box center [421, 129] width 344 height 50
type textarea "Up to 50% off in our Mid Season Sale. T&C's Apply."
drag, startPoint x: 556, startPoint y: 172, endPoint x: 585, endPoint y: 170, distance: 29.3
click at [558, 172] on div "Cancel Apply" at bounding box center [421, 163] width 344 height 18
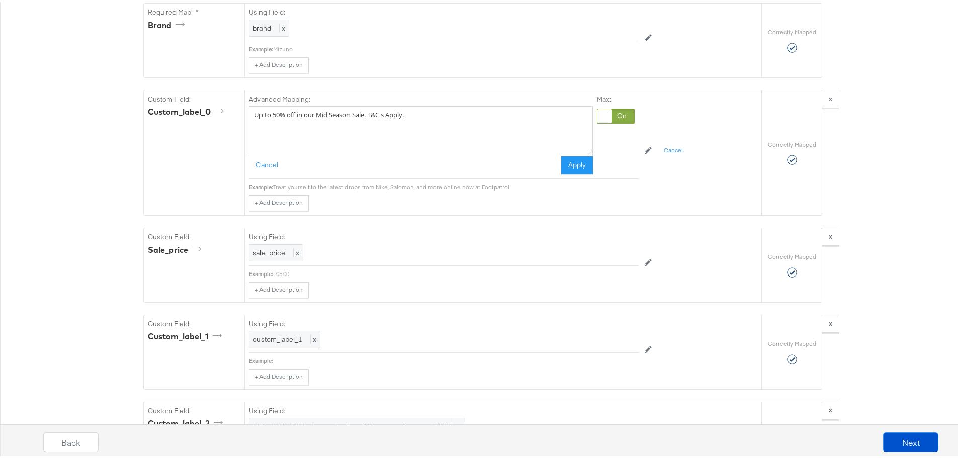
click at [585, 166] on button "Apply" at bounding box center [577, 163] width 32 height 18
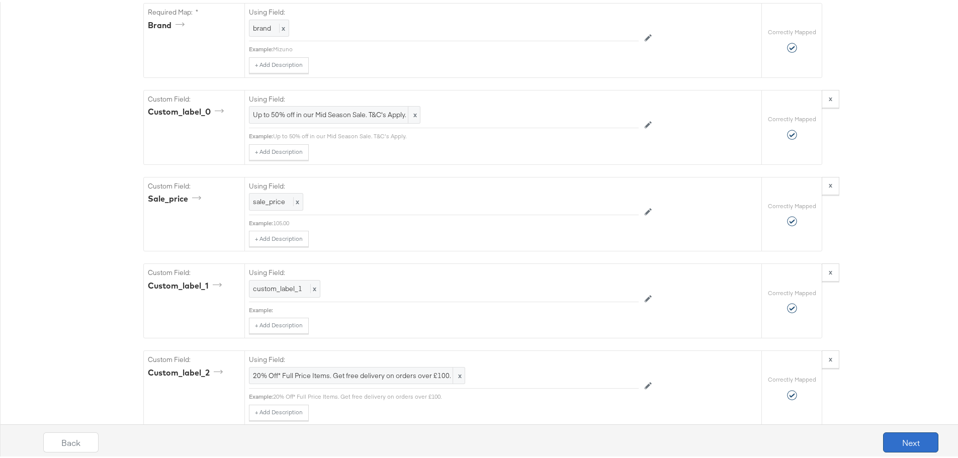
click at [887, 432] on button "Next" at bounding box center [910, 440] width 55 height 20
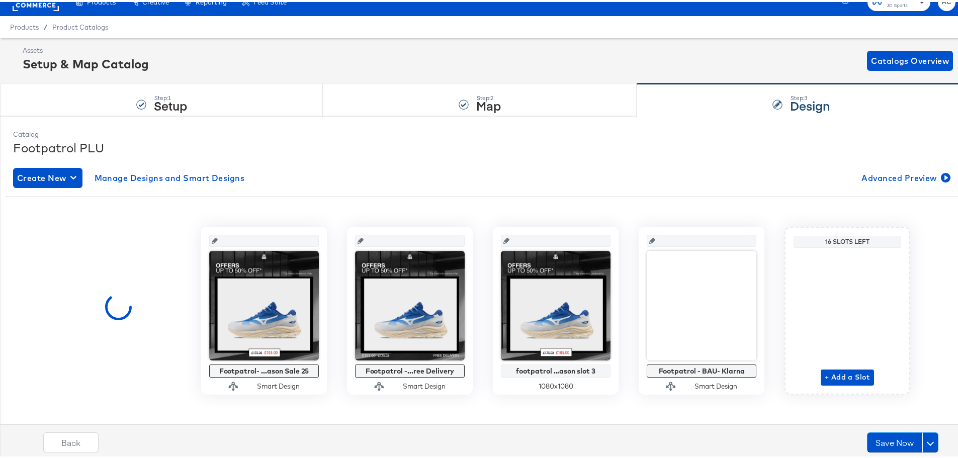
scroll to position [22, 0]
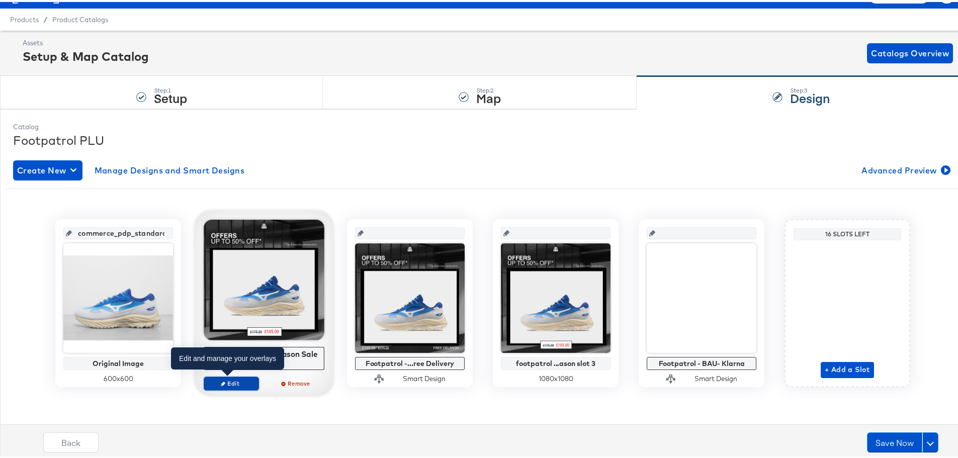
click at [239, 380] on span "Edit" at bounding box center [231, 382] width 46 height 8
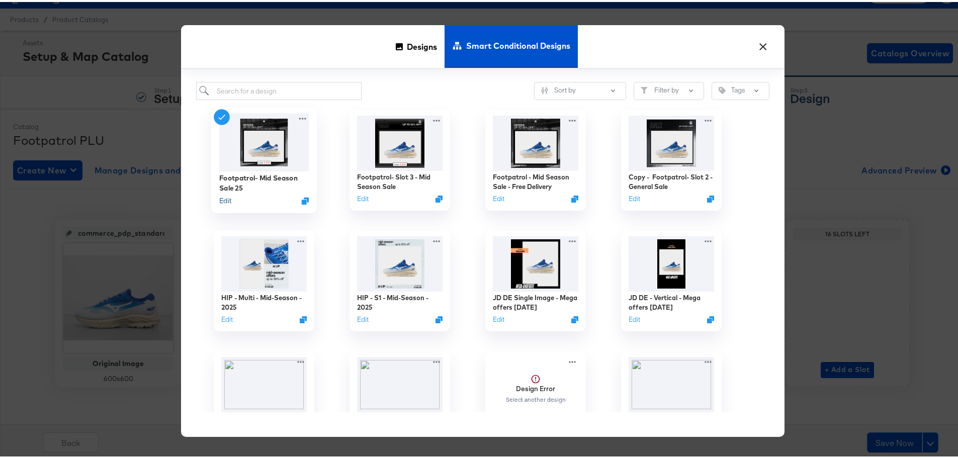
click at [228, 201] on button "Edit" at bounding box center [225, 199] width 12 height 10
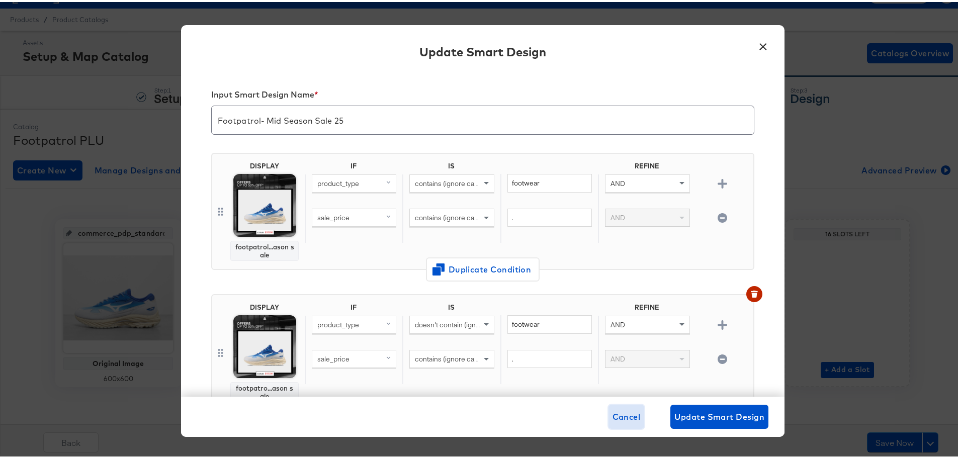
click at [612, 413] on span "Cancel" at bounding box center [626, 415] width 28 height 14
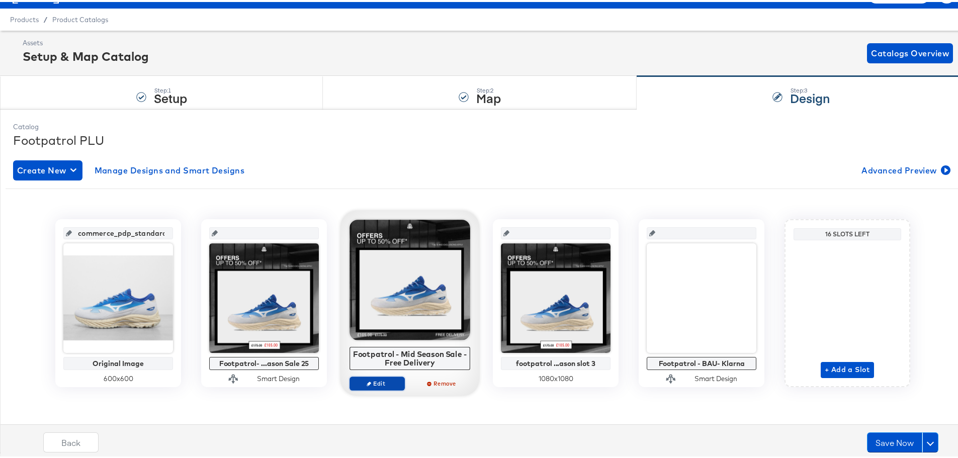
click at [378, 380] on span "Edit" at bounding box center [377, 382] width 46 height 8
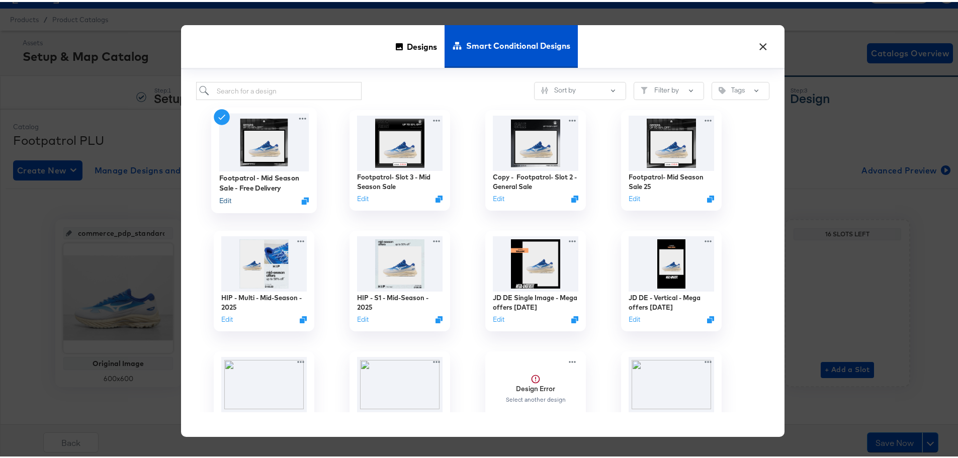
click at [219, 197] on button "Edit" at bounding box center [225, 199] width 12 height 10
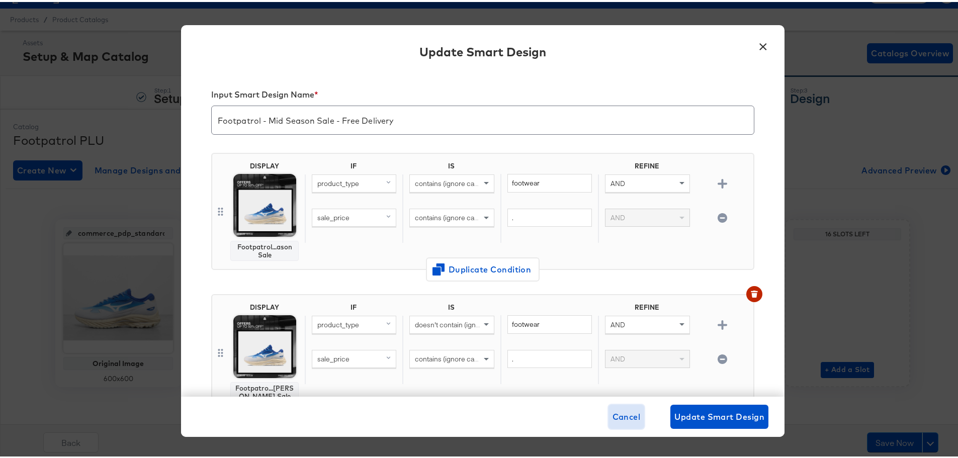
click at [629, 423] on button "Cancel" at bounding box center [626, 415] width 36 height 24
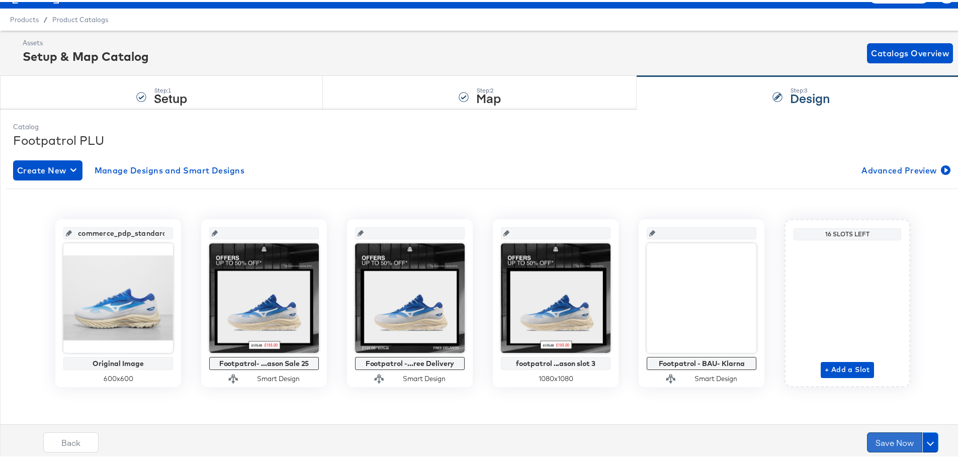
click at [894, 441] on button "Save Now" at bounding box center [894, 440] width 55 height 20
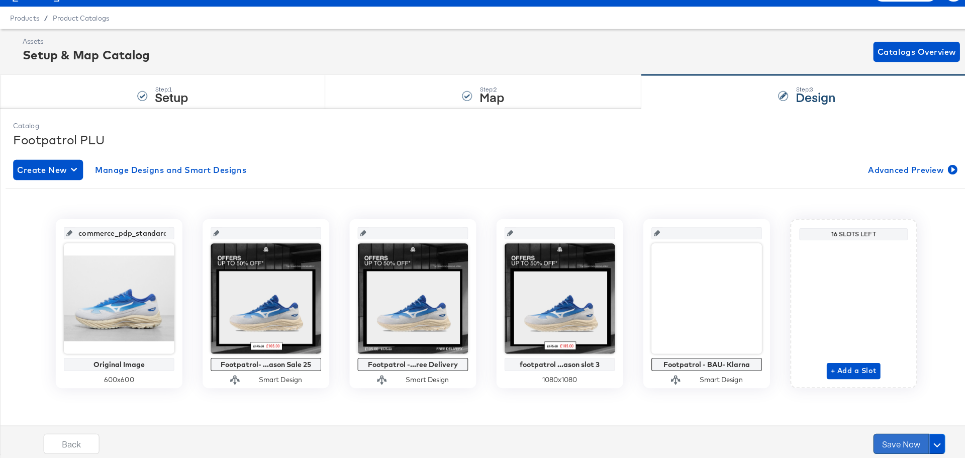
scroll to position [0, 0]
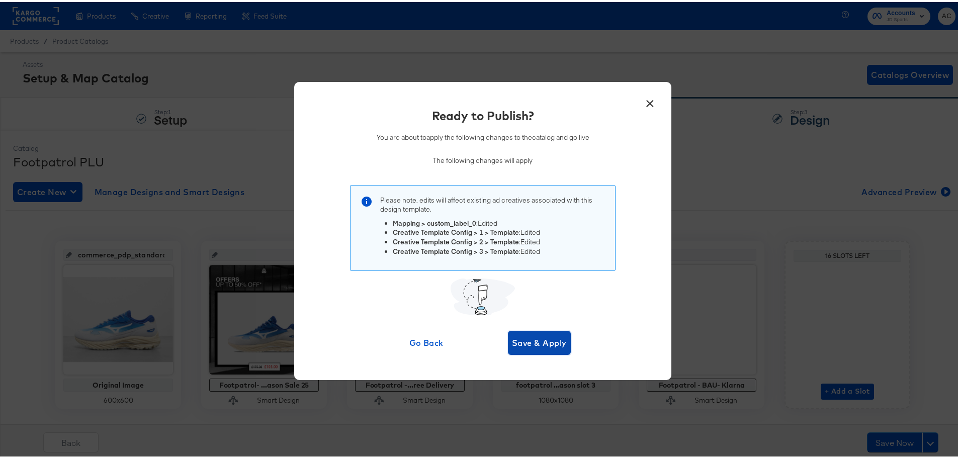
click at [532, 345] on span "Save & Apply" at bounding box center [539, 341] width 55 height 14
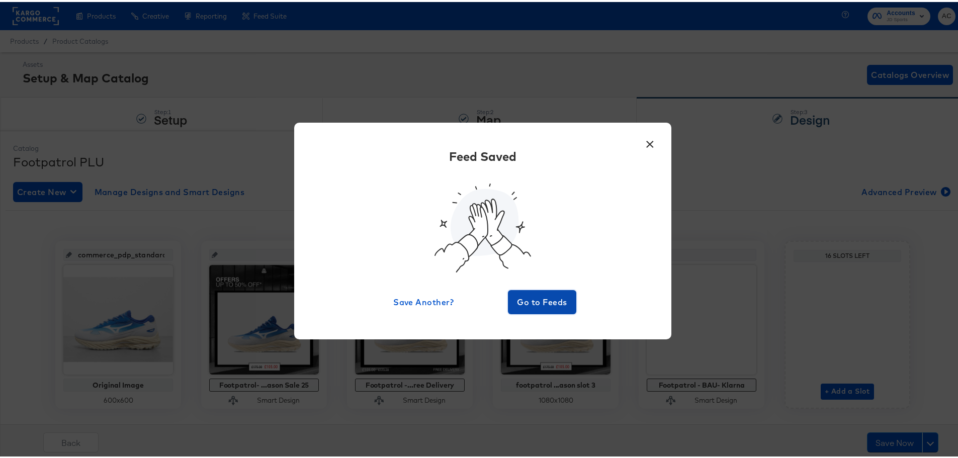
click at [553, 300] on span "Go to Feeds" at bounding box center [542, 300] width 60 height 14
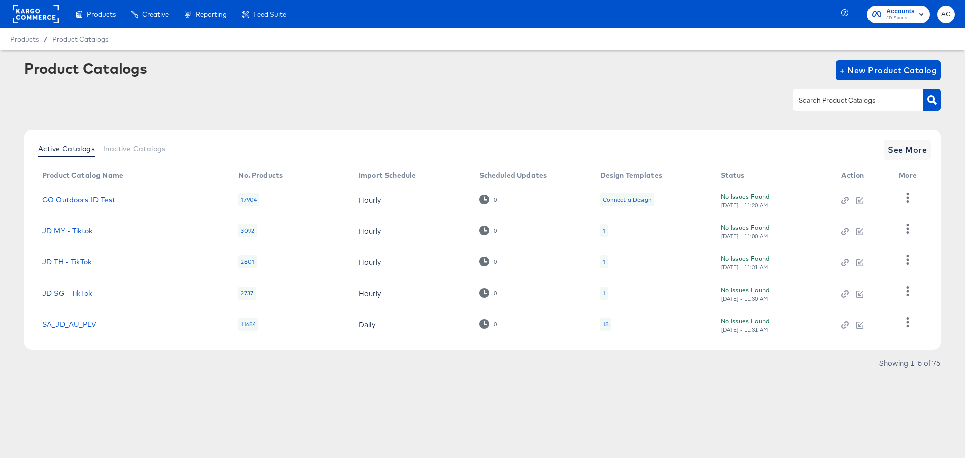
click at [842, 111] on div at bounding box center [867, 99] width 148 height 23
click at [842, 103] on input "text" at bounding box center [850, 101] width 107 height 12
type input "footpatrol"
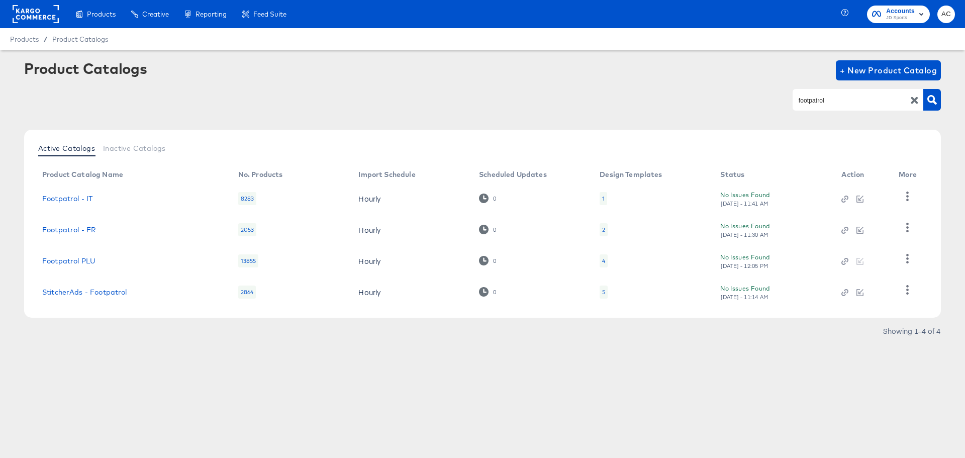
drag, startPoint x: 117, startPoint y: 381, endPoint x: 85, endPoint y: 376, distance: 32.1
click at [117, 381] on div "Products Products Product Catalogs Enhance Your Product Catalog, Map Them to Pu…" at bounding box center [482, 229] width 965 height 458
